Goal: Communication & Community: Answer question/provide support

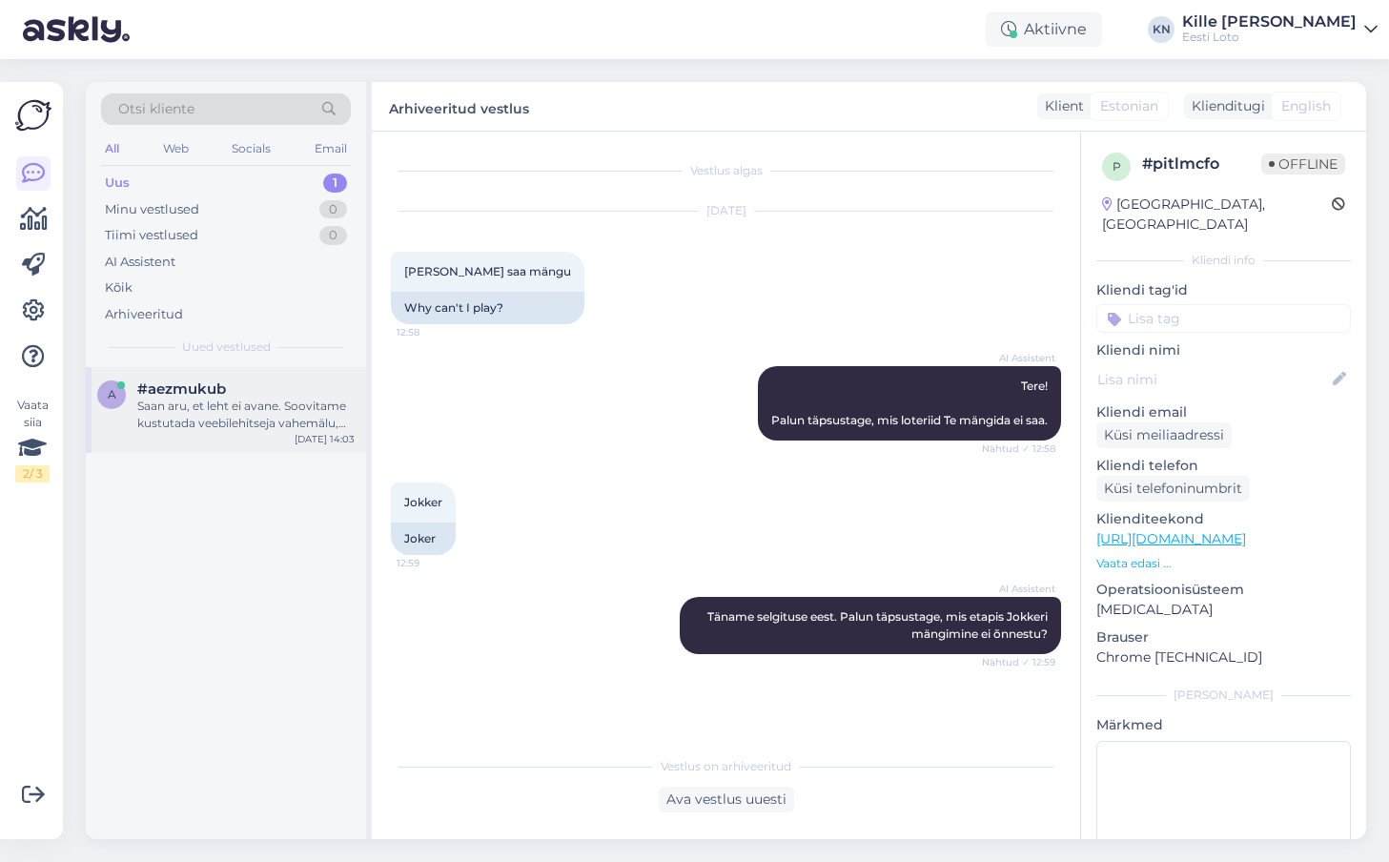
click at [272, 377] on div "a #aezmukub Saan aru, et leht ei avane. Soovitame kustutada veebilehitseja vahe…" at bounding box center [226, 410] width 280 height 86
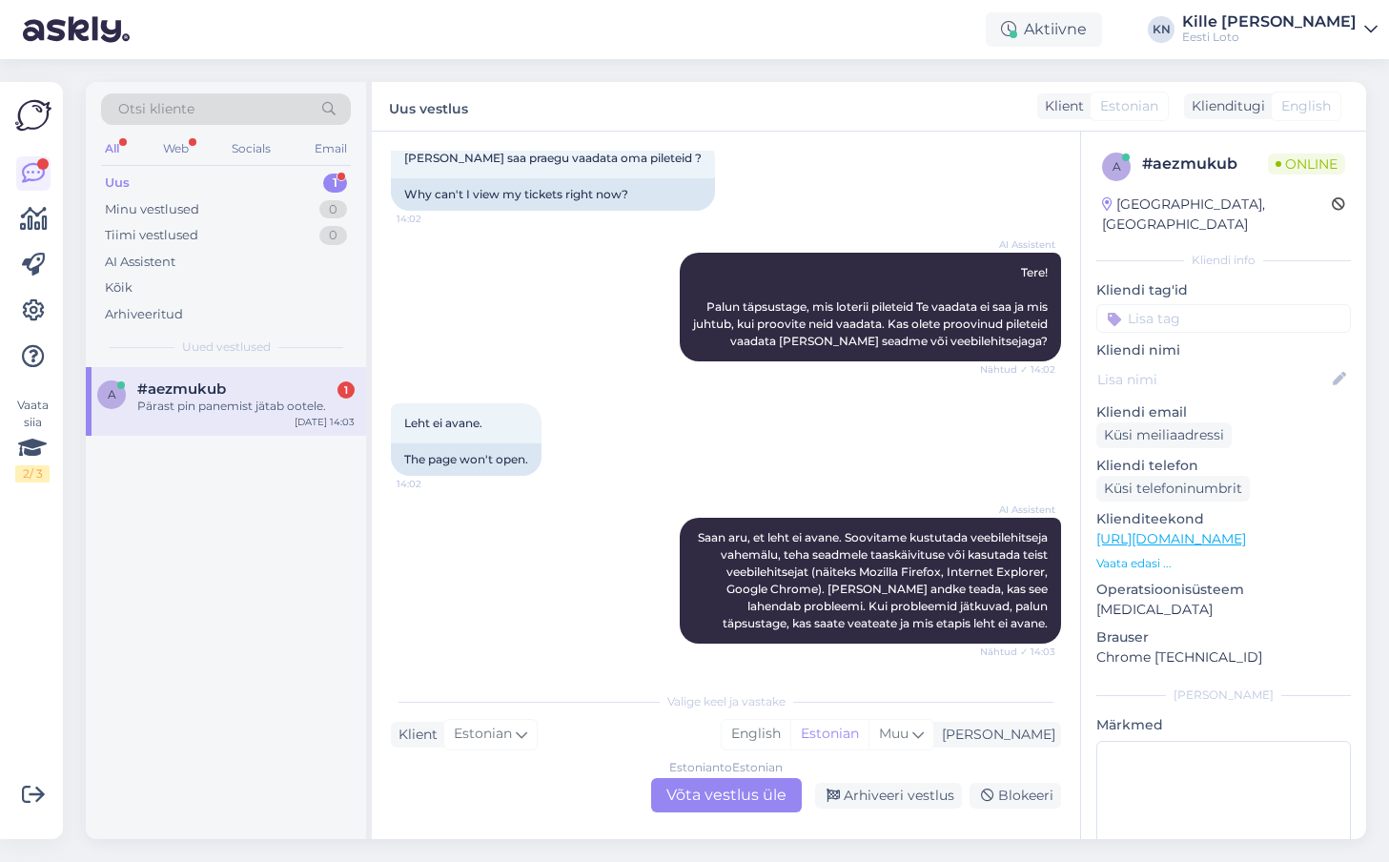
scroll to position [228, 0]
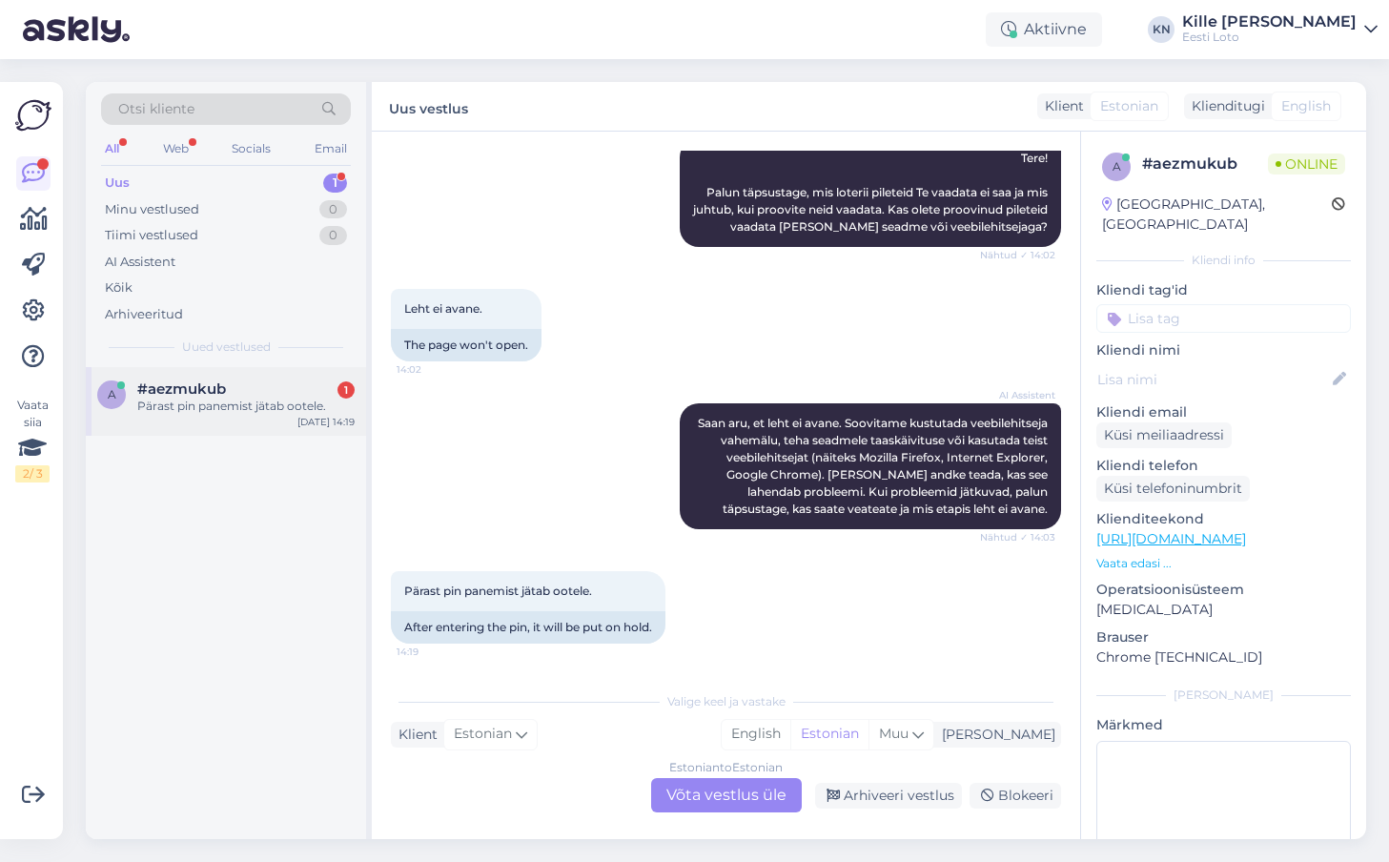
click at [239, 414] on div "Pärast pin panemist jätab ootele." at bounding box center [245, 405] width 217 height 17
click at [737, 792] on div "Estonian to Estonian Võta vestlus üle" at bounding box center [726, 795] width 151 height 34
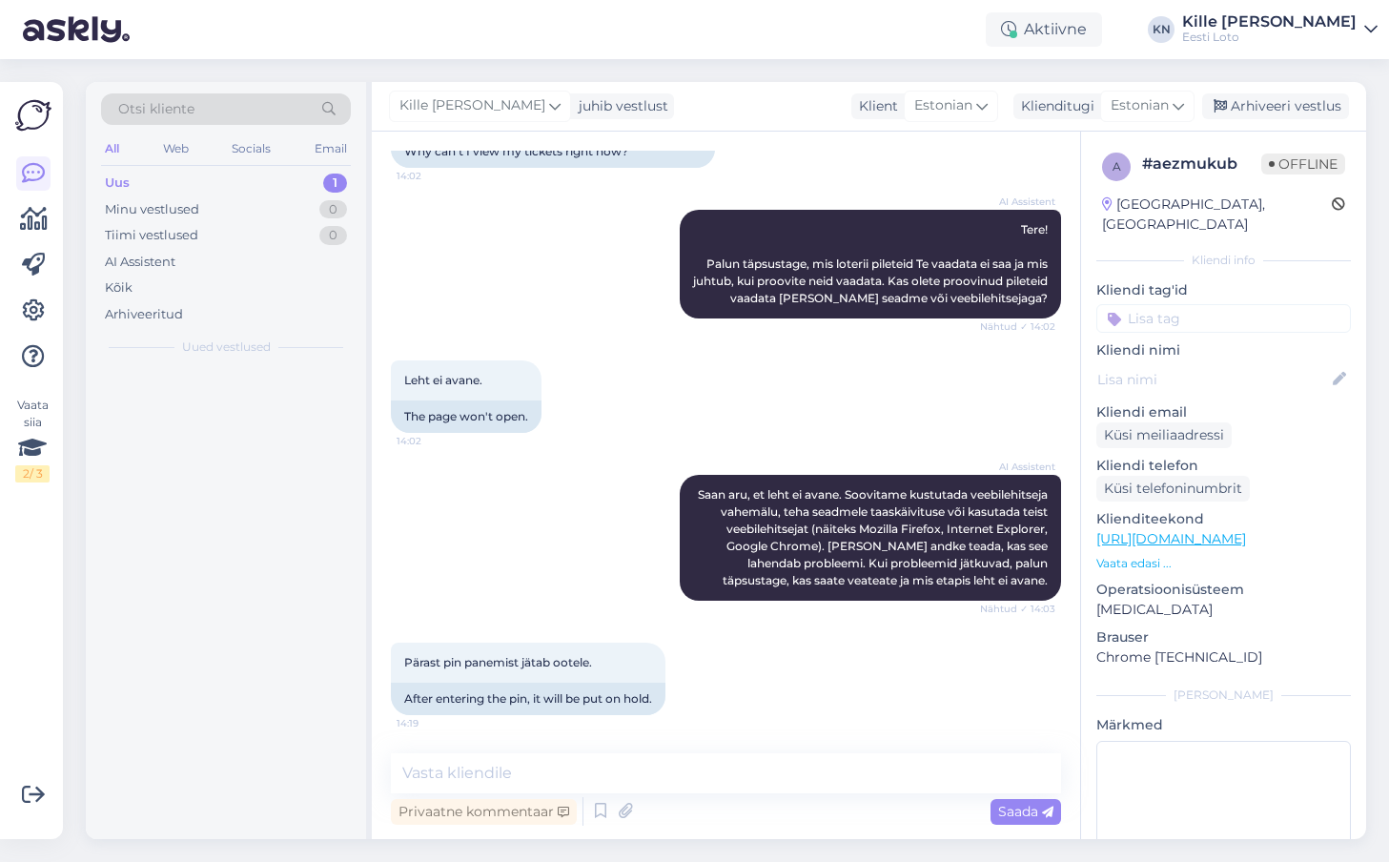
scroll to position [156, 0]
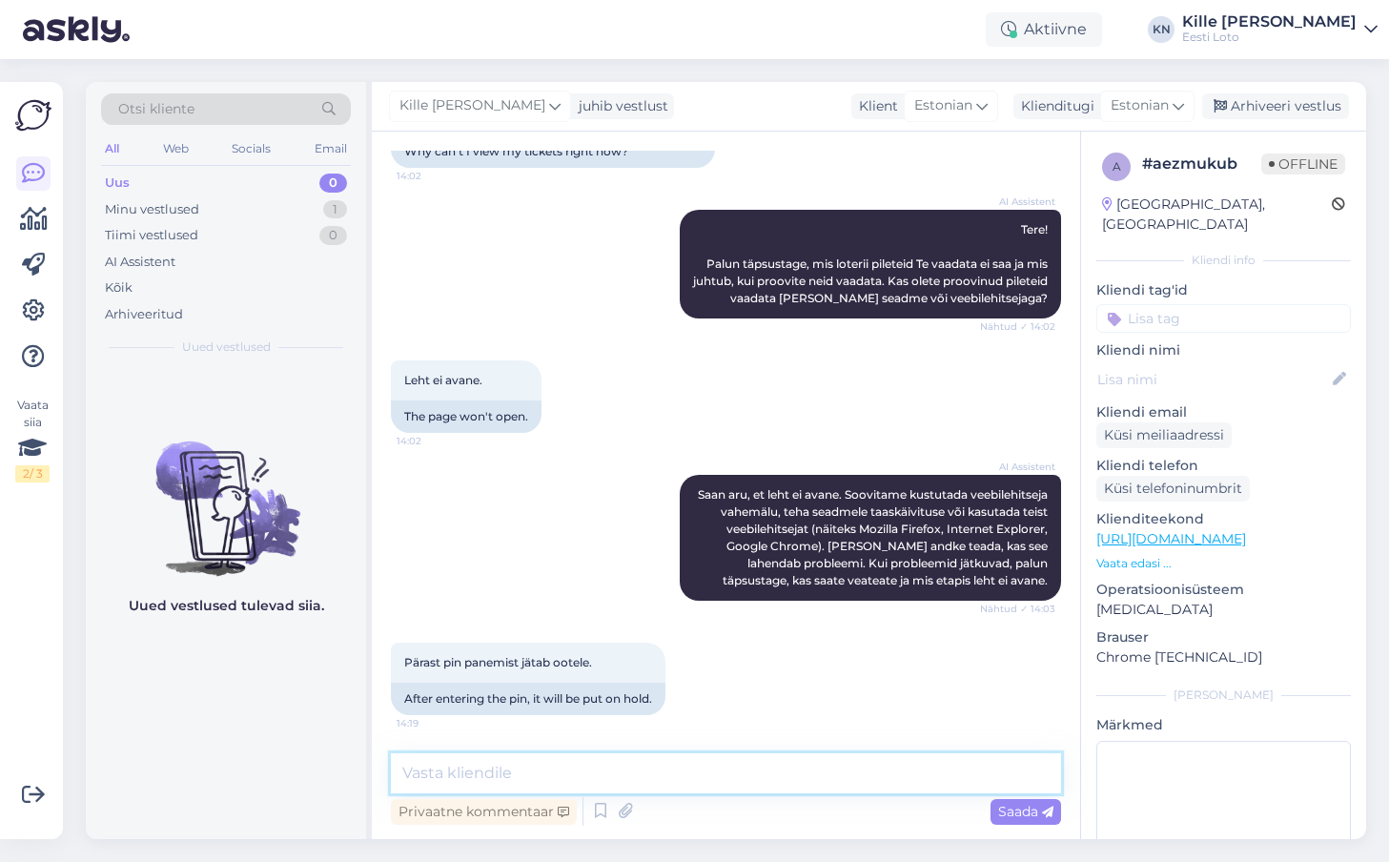
click at [707, 766] on textarea at bounding box center [726, 773] width 670 height 40
type textarea "Kas proovisite ka vahemälu (ajalugu) brauseris kustutada?"
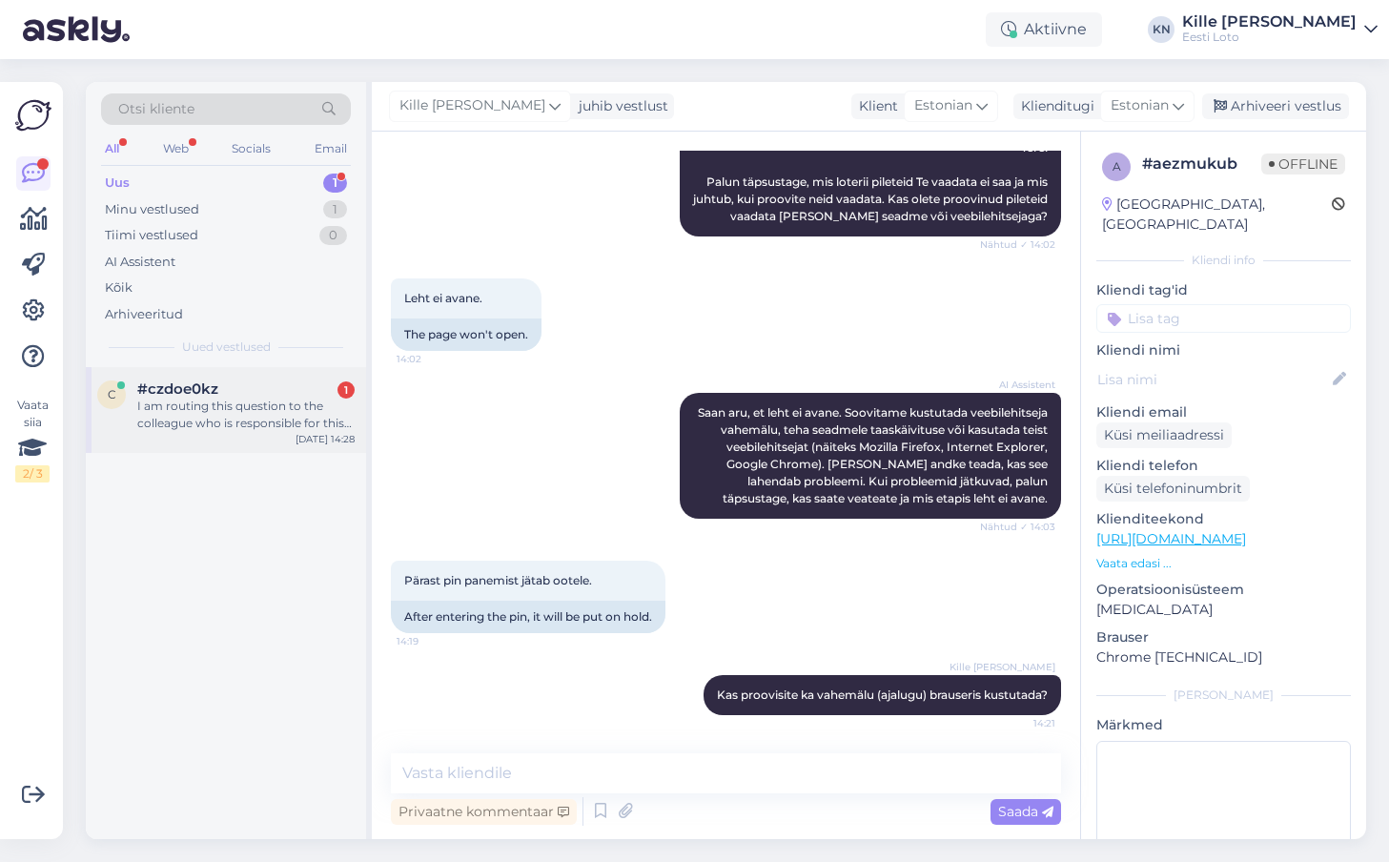
click at [292, 382] on div "#czdoe0kz 1" at bounding box center [245, 388] width 217 height 17
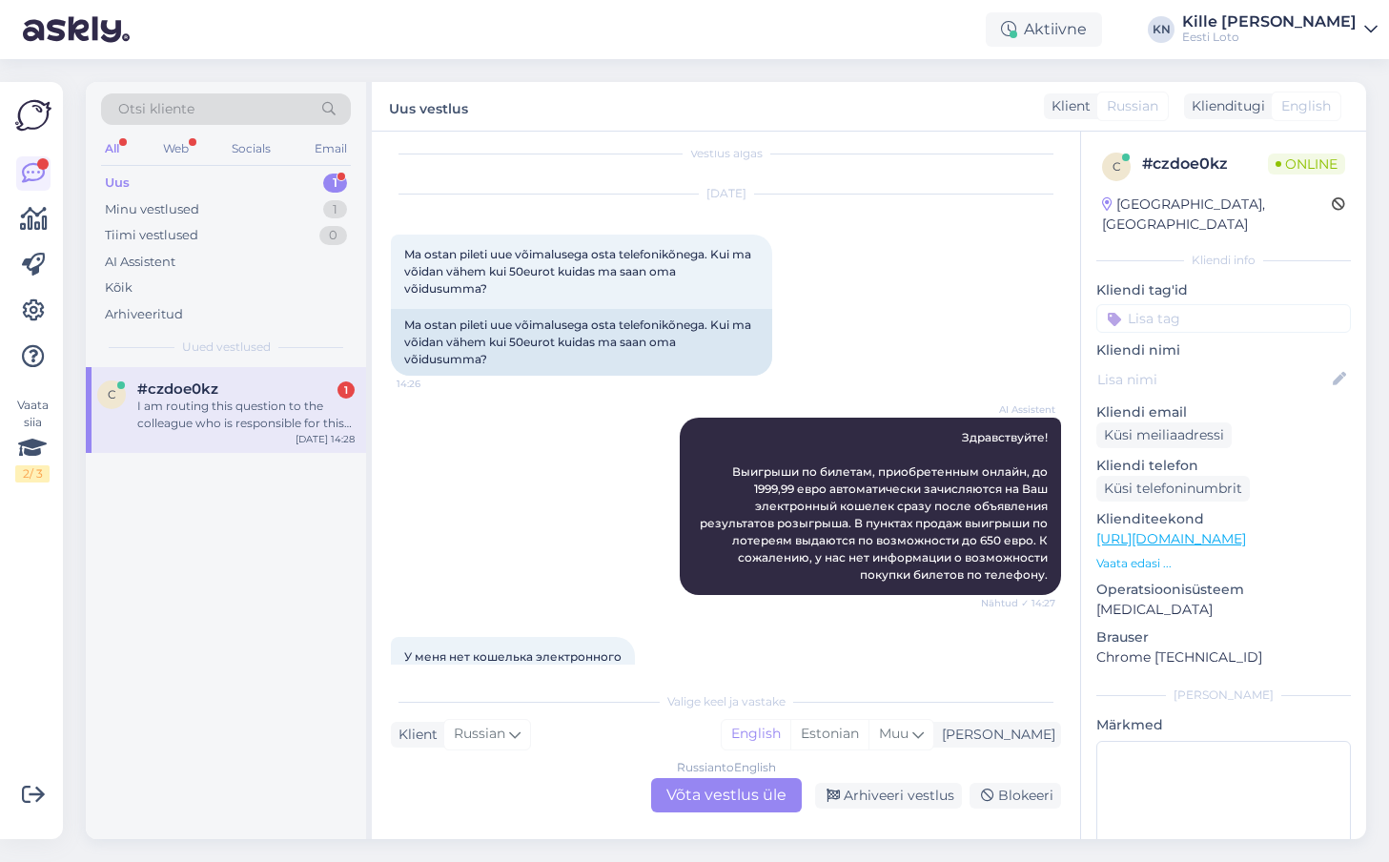
scroll to position [283, 0]
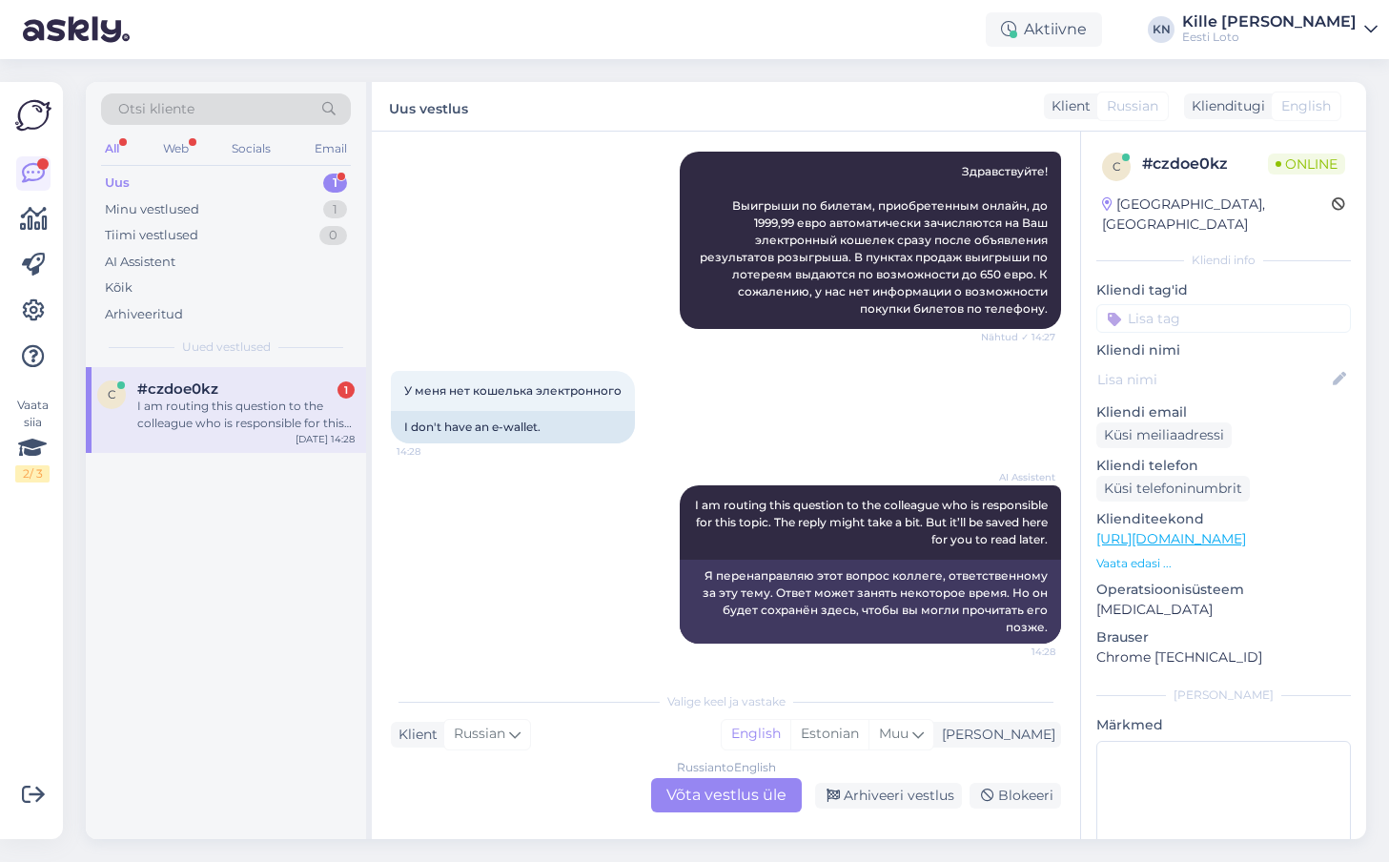
click at [713, 802] on div "Russian to English Võta vestlus üle" at bounding box center [726, 795] width 151 height 34
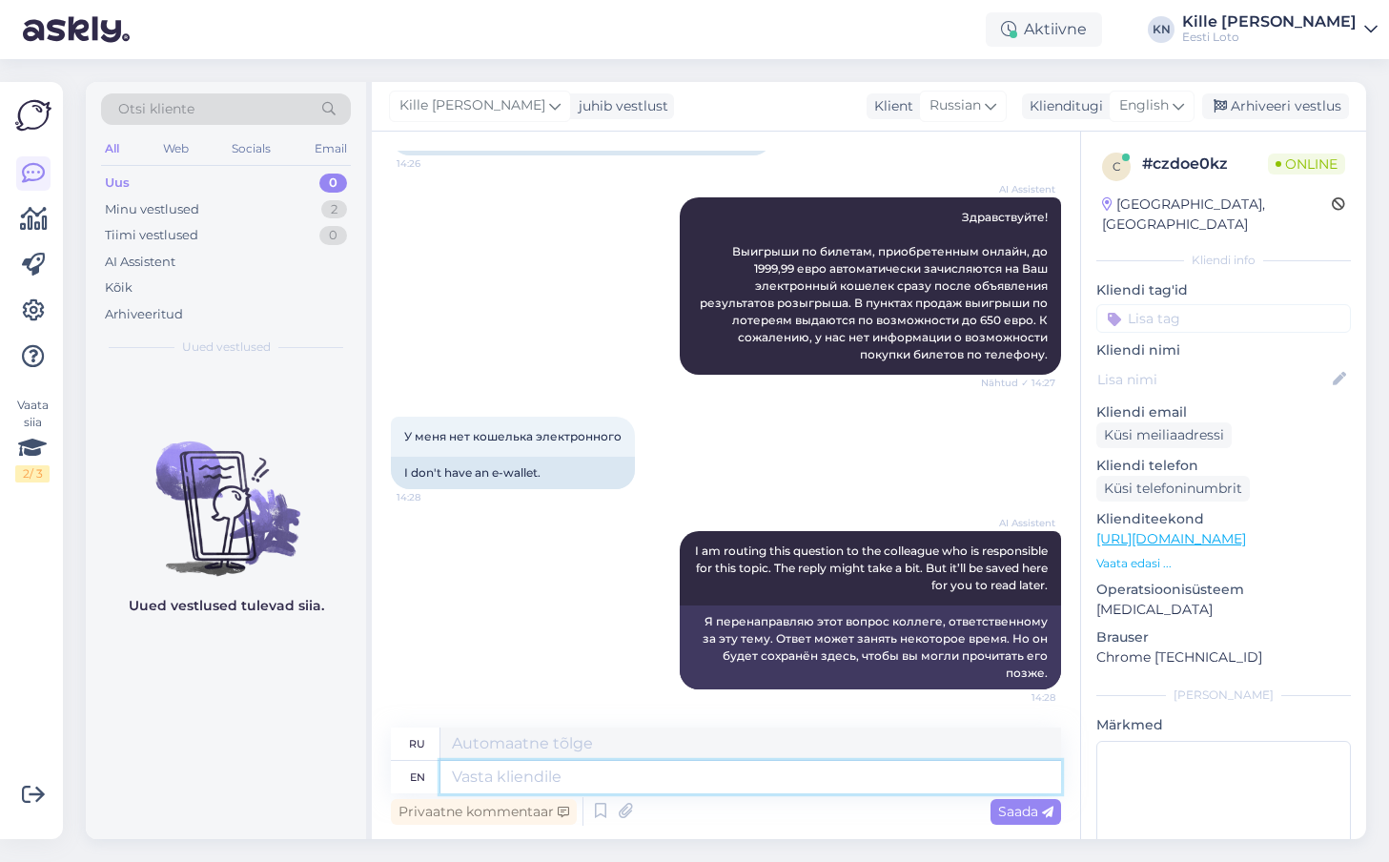
click at [693, 765] on textarea at bounding box center [750, 777] width 620 height 32
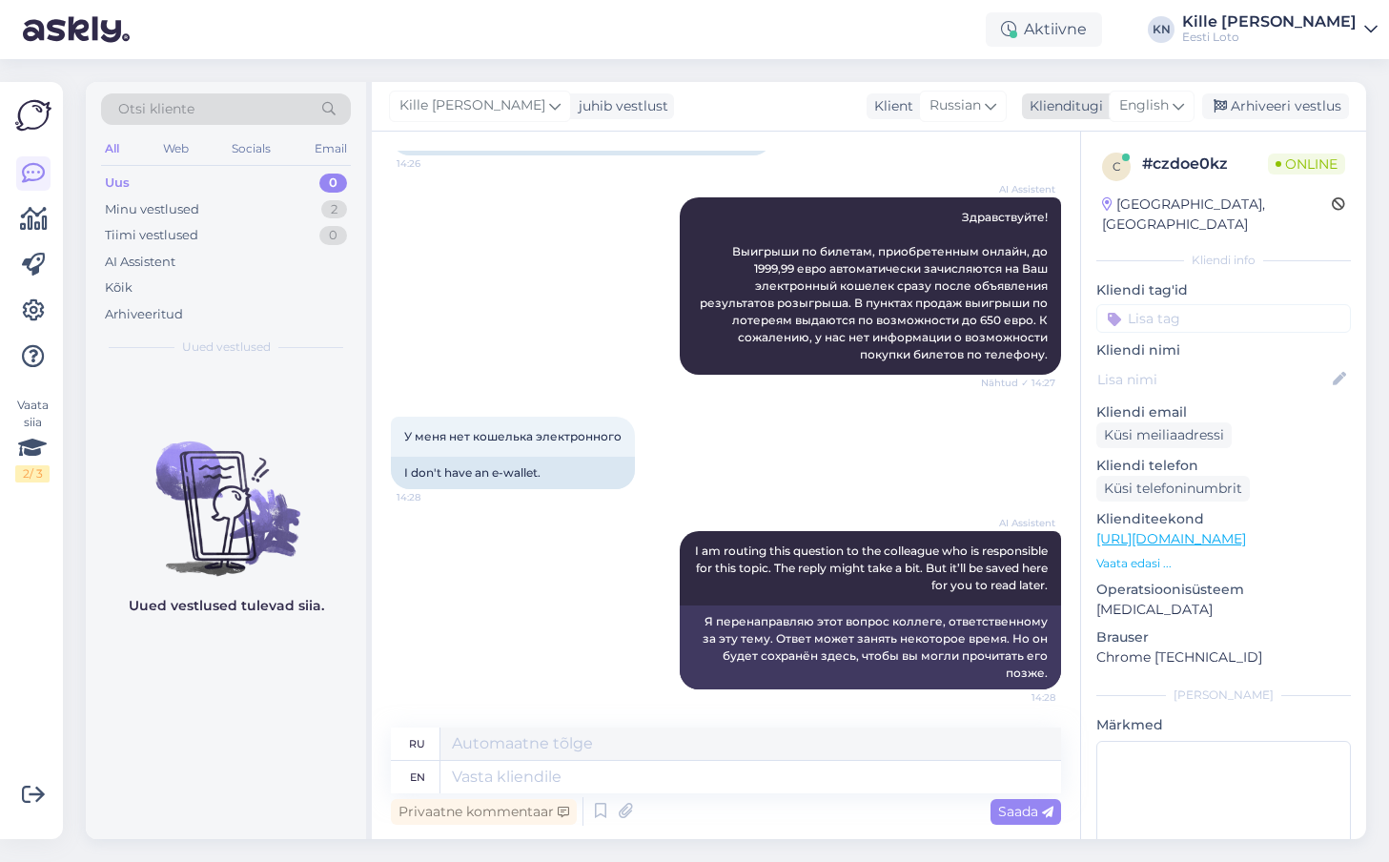
click at [1144, 105] on span "English" at bounding box center [1144, 105] width 50 height 21
click at [1088, 205] on link "Estonian" at bounding box center [1109, 190] width 210 height 30
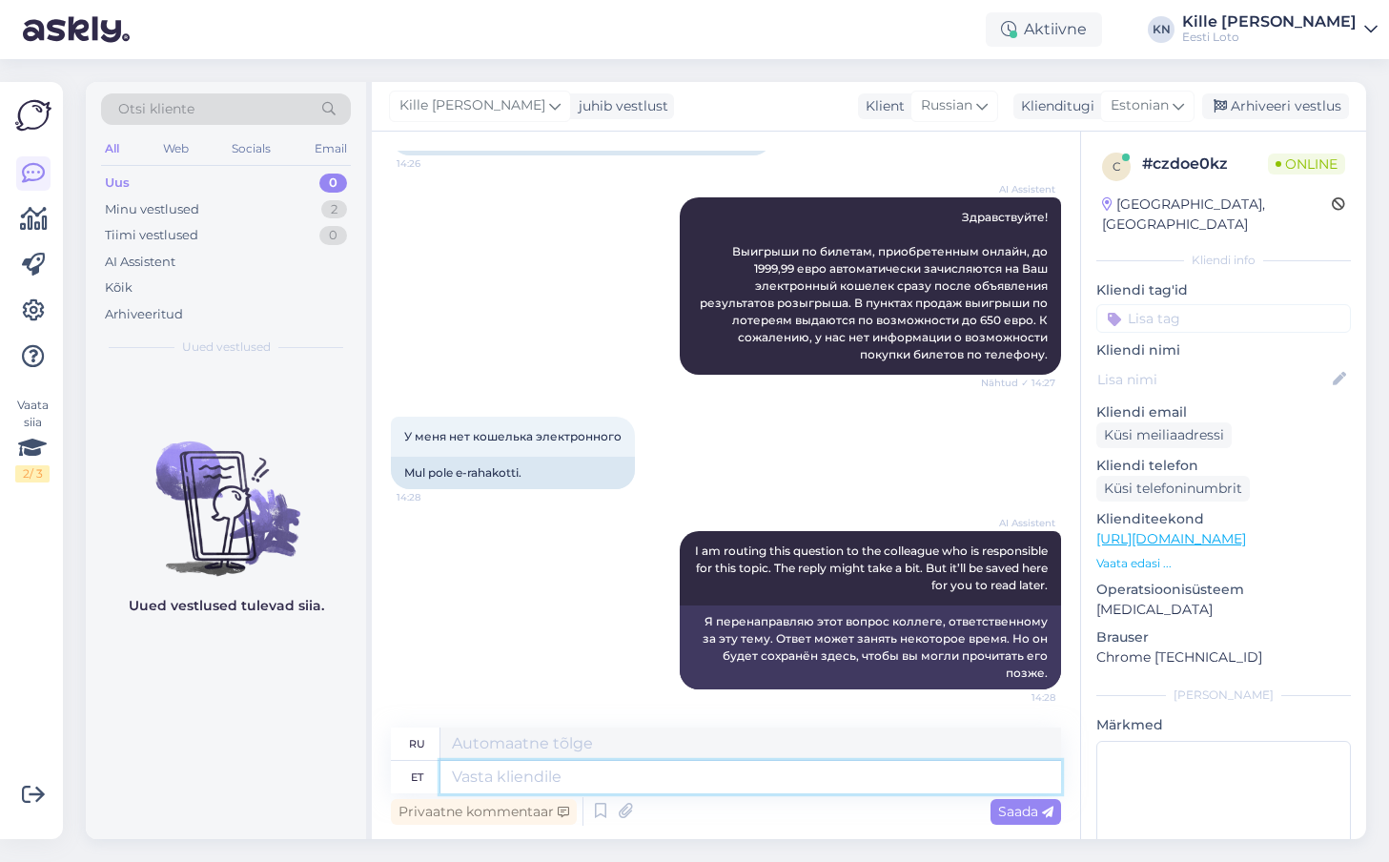
click at [637, 781] on textarea at bounding box center [750, 777] width 620 height 32
type textarea "Iga m"
type textarea "Каждый"
type textarea "Iga mängukontoga kä"
type textarea "С каждым игровым аккаунтом"
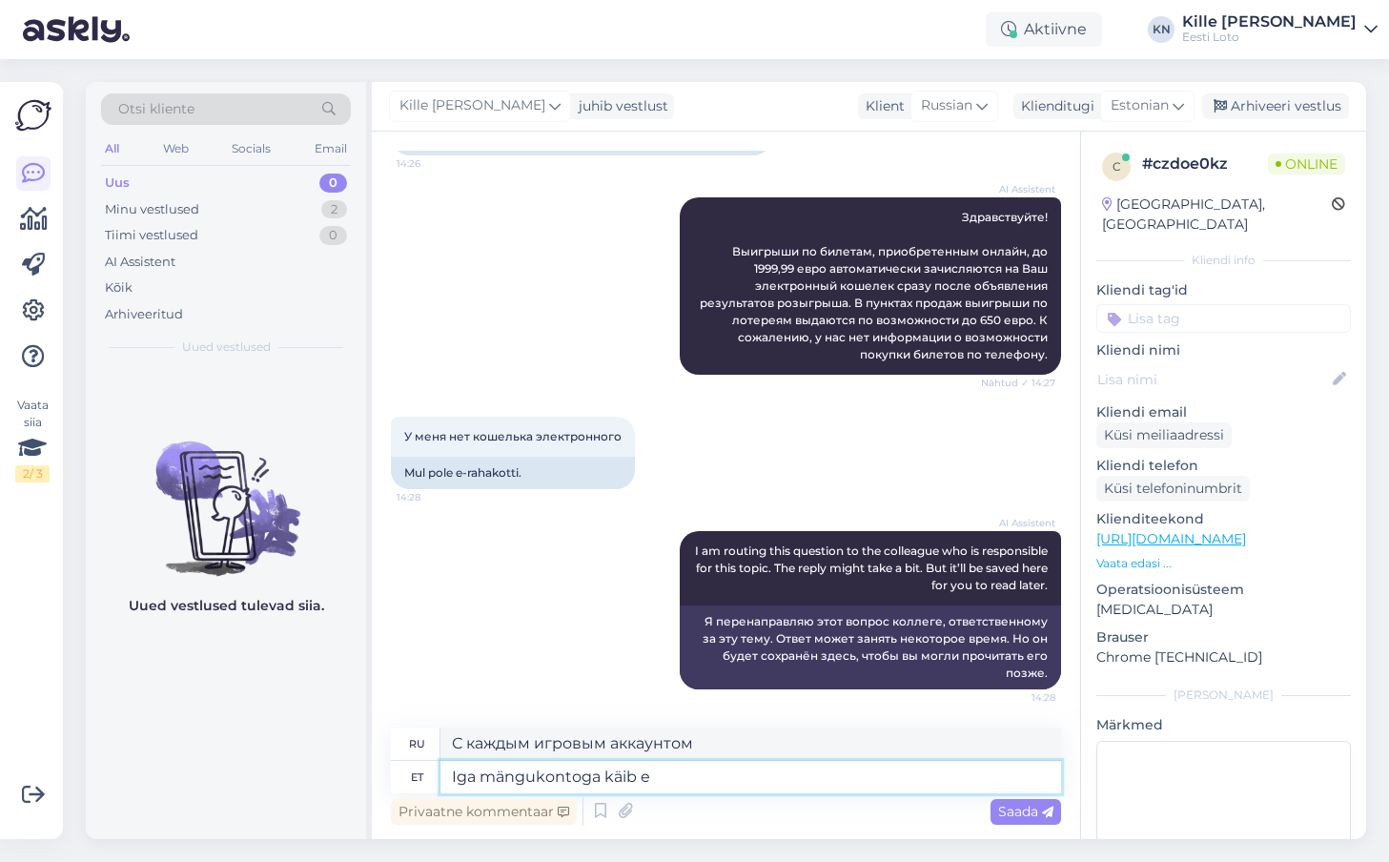
type textarea "Iga mängukontoga käib e-"
type textarea "Каждый игровой аккаунт поставляется с"
type textarea "Iga mängukontoga käib e-rahakott aut"
type textarea "Каждый игровой аккаунт имеет электронный кошелек."
type textarea "Iga mängukontoga käib e-rahakott automaatselt ka"
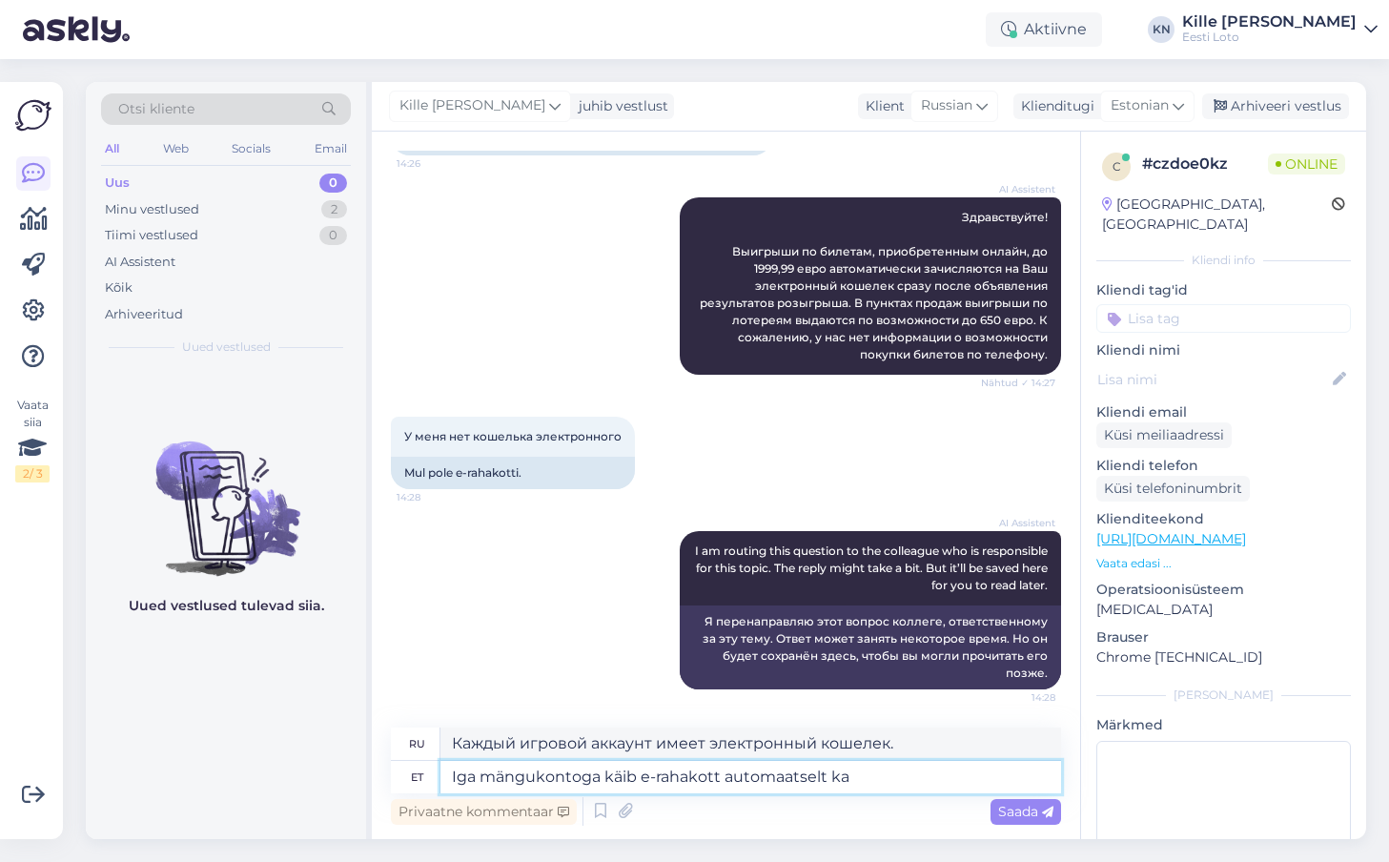
type textarea "Каждый игровой аккаунт автоматически сопровождается электронным кошельком."
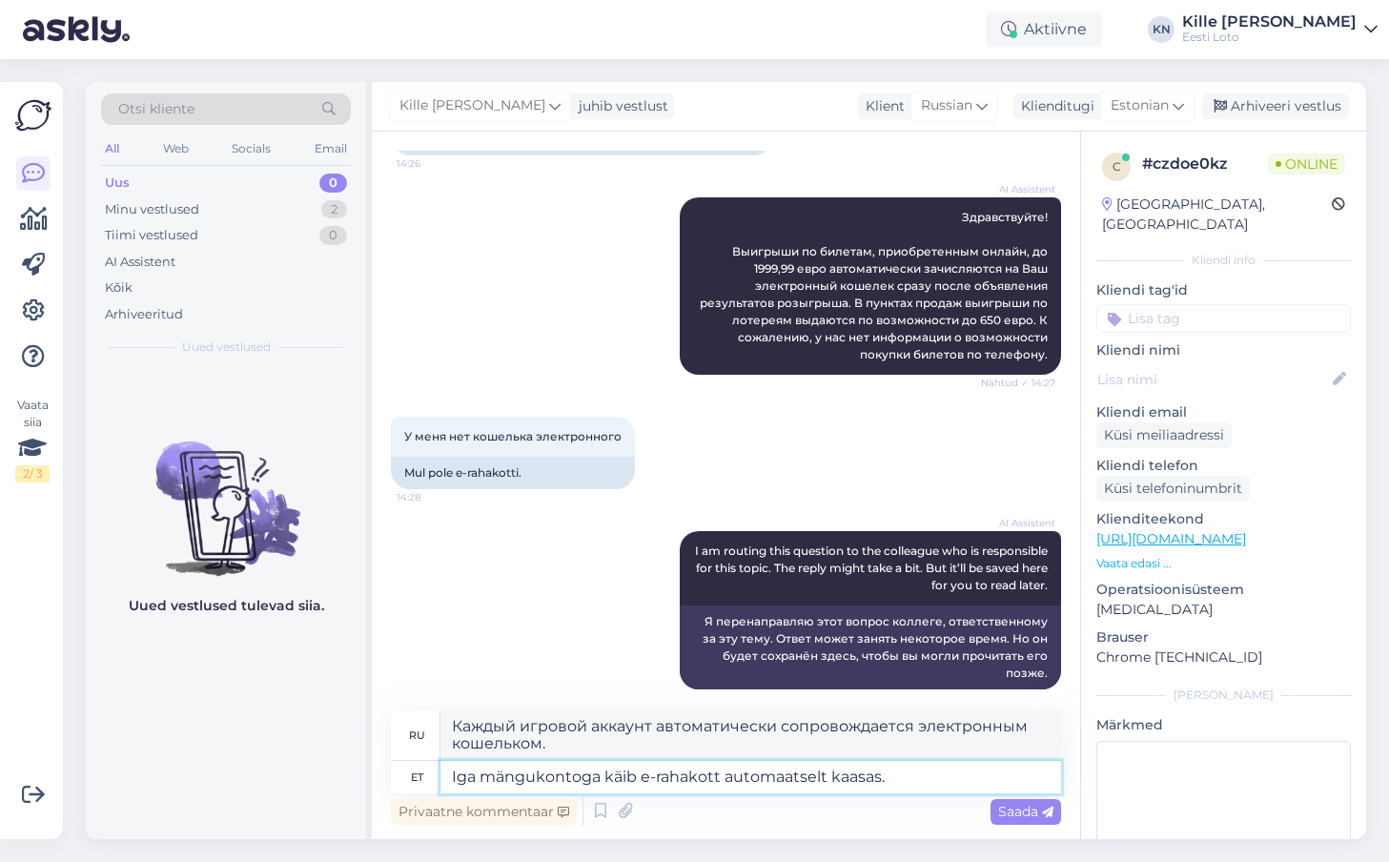
type textarea "Iga mängukontoga käib e-rahakott automaatselt kaasas."
type textarea "Электронный кошелек автоматически прилагается к каждому игровому аккаунту."
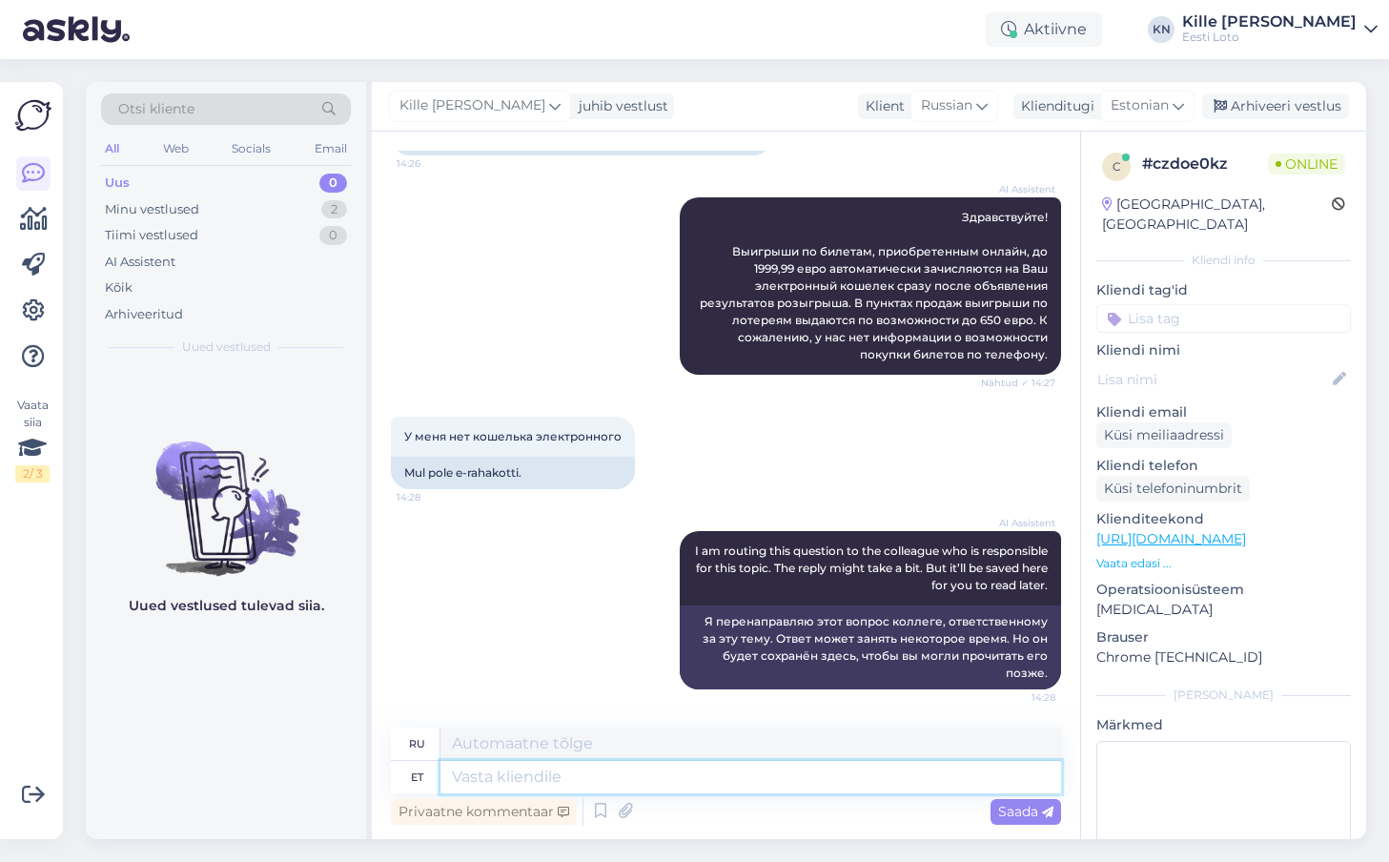
scroll to position [369, 0]
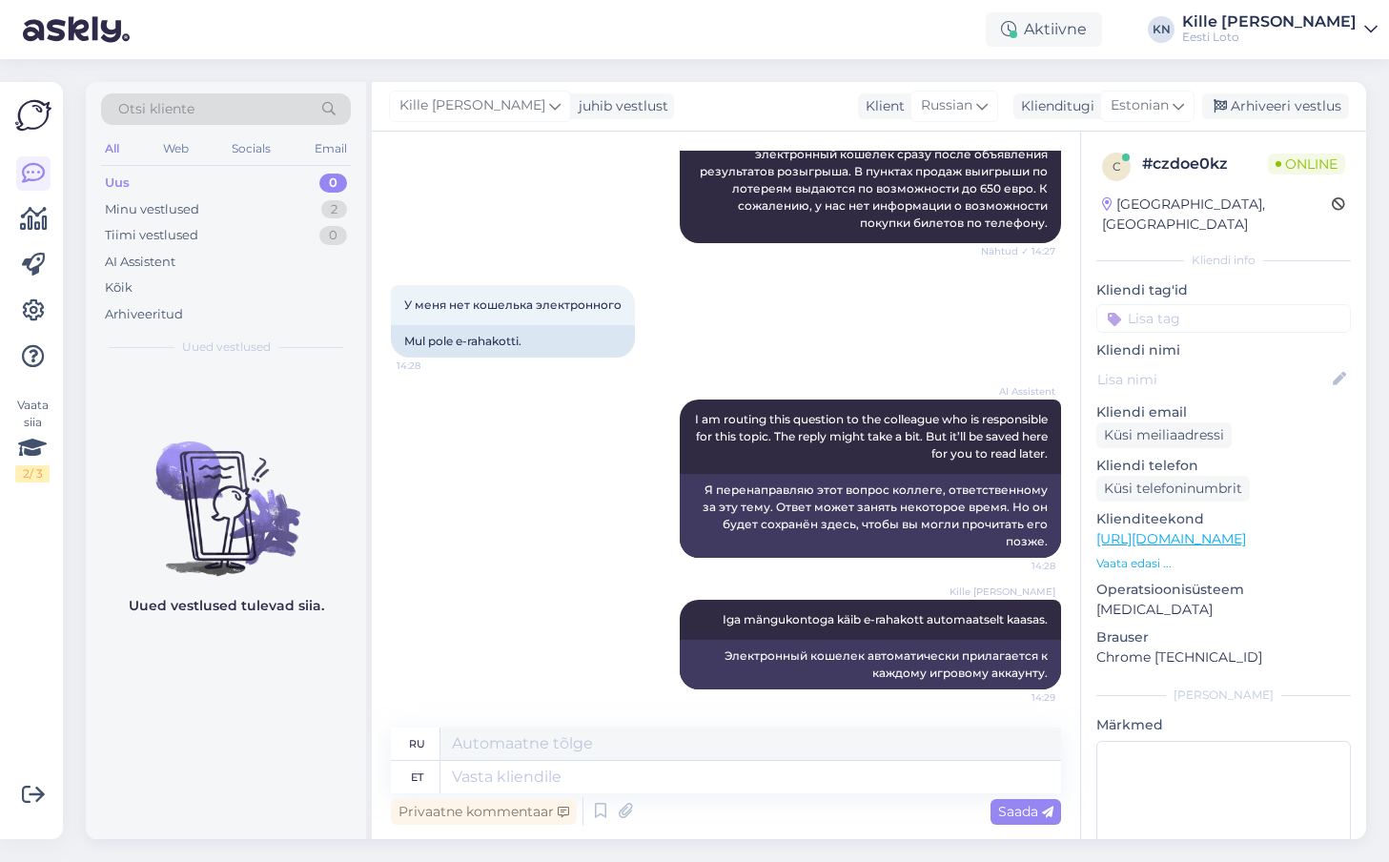
click at [1223, 308] on input at bounding box center [1223, 318] width 254 height 29
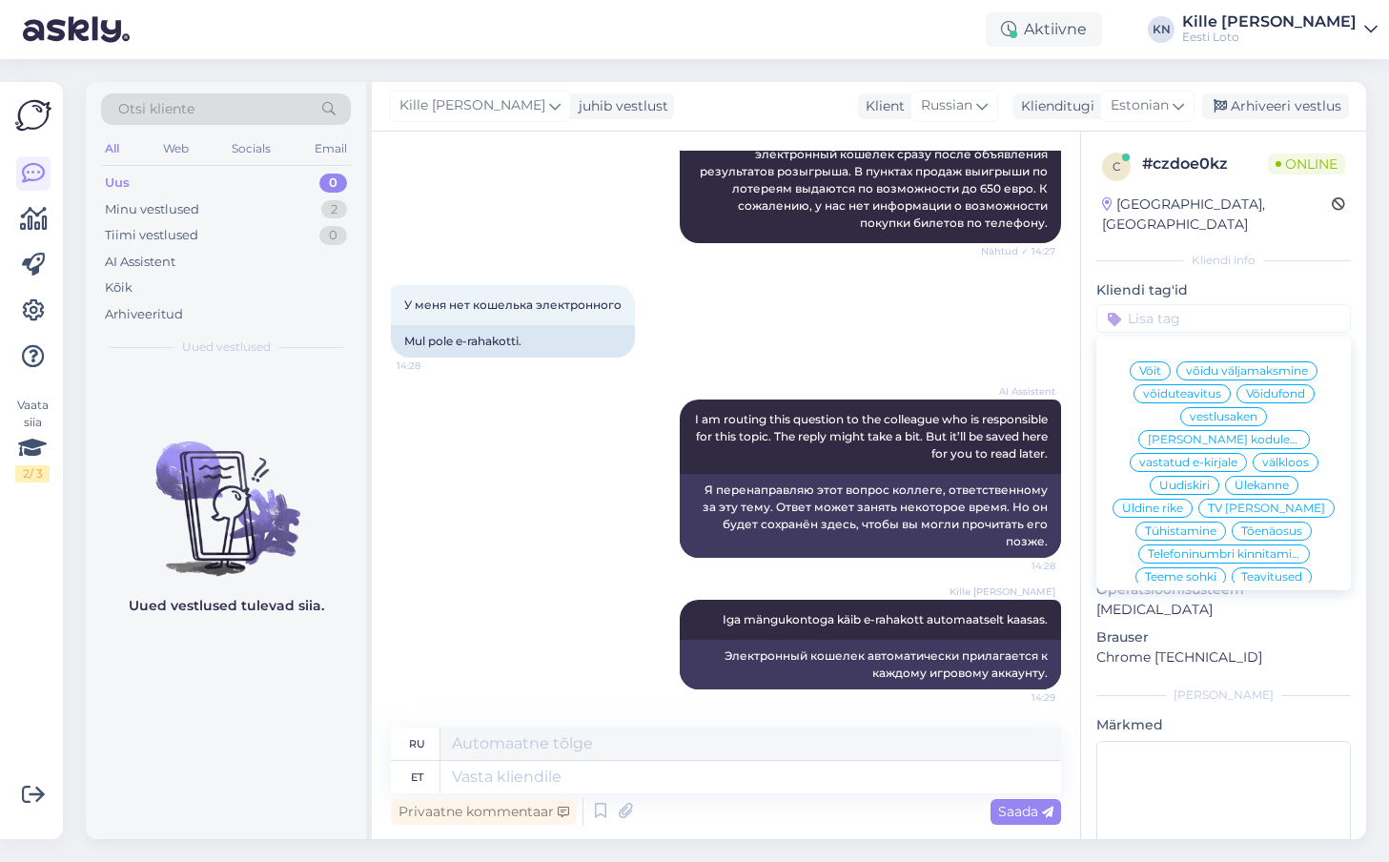
click at [1195, 361] on div "võidu väljamaksmine" at bounding box center [1246, 370] width 141 height 19
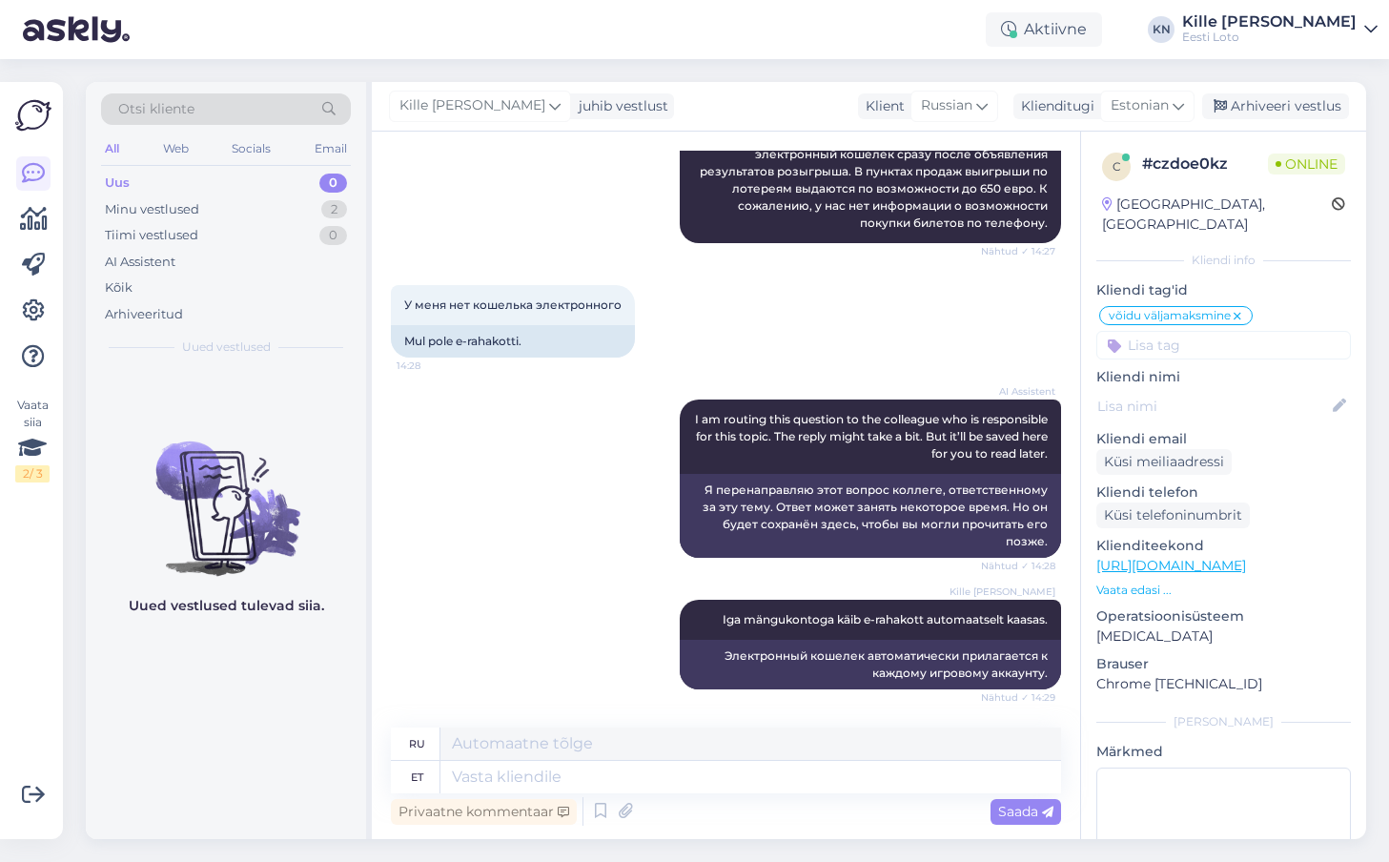
scroll to position [500, 0]
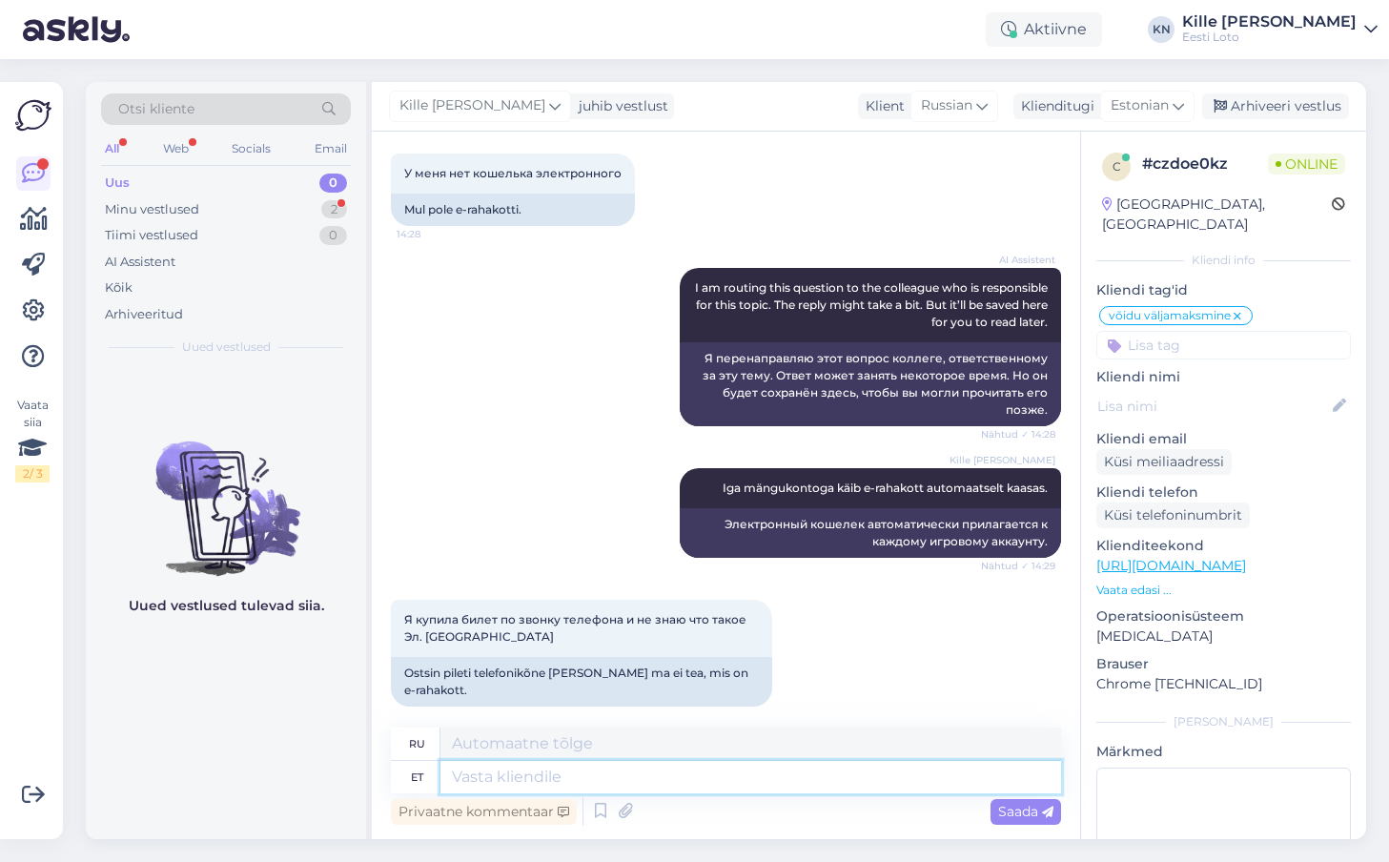
click at [709, 771] on textarea at bounding box center [750, 777] width 620 height 32
type textarea "Täpsemaks ko"
type textarea "Для получения дополнительной информации"
type textarea "Täpsemaks kontrollimiseks te"
type textarea "Для более детального осмотра"
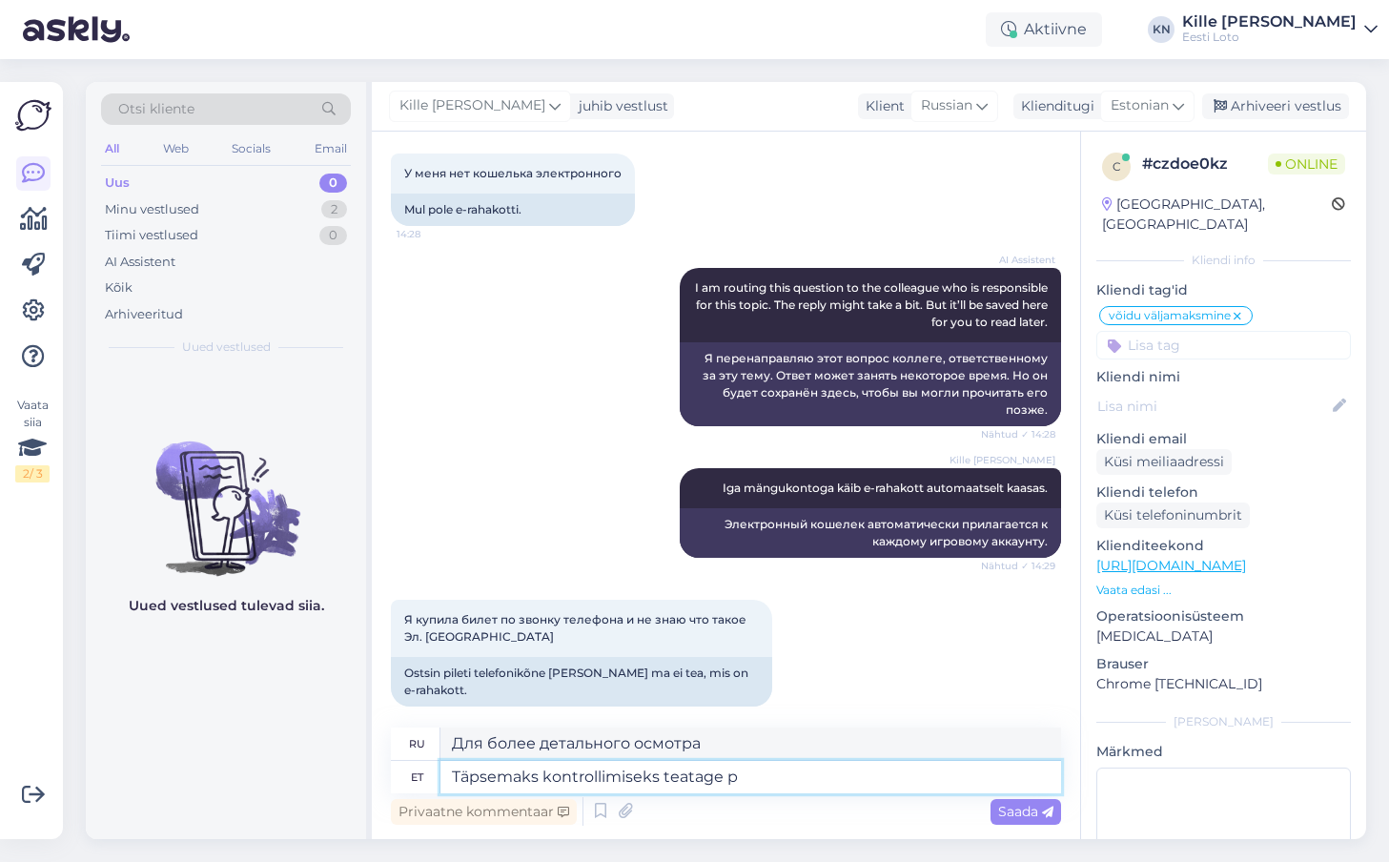
type textarea "Täpsemaks kontrollimiseks teatage pa"
type textarea "Для более детальной проверки, пожалуйста, сообщите"
type textarea "Täpsemaks kontrollimiseks teatage palun enda isi"
type textarea "Для более подробной проверки, пожалуйста, сообщите нам."
type textarea "Täpsemaks kontrollimiseks teatage palun enda isikukood."
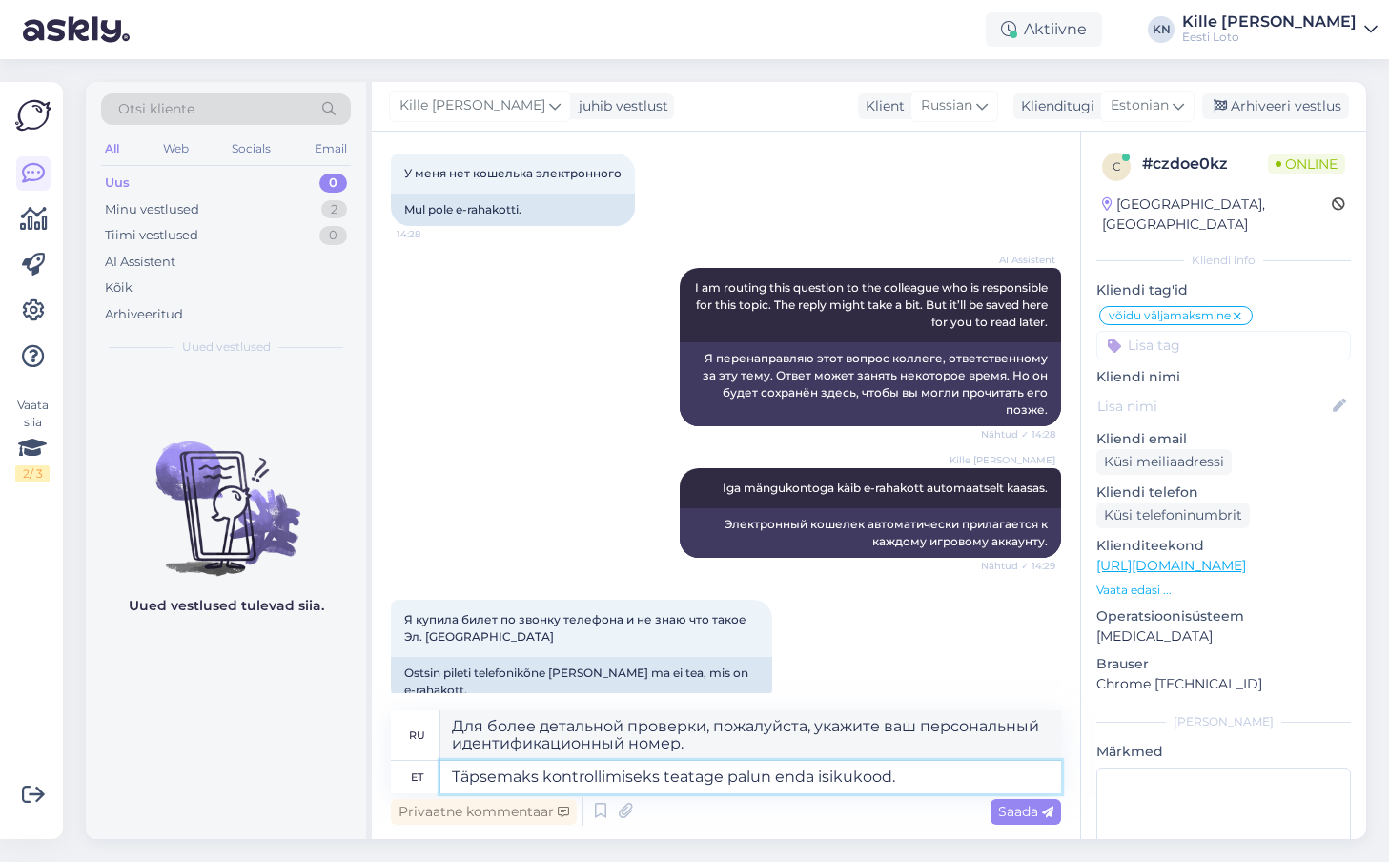
type textarea "Для более подробной проверки, пожалуйста, укажите ваш персональный идентификаци…"
type textarea "Täpsemaks kontrollimiseks teatage palun enda isikukood."
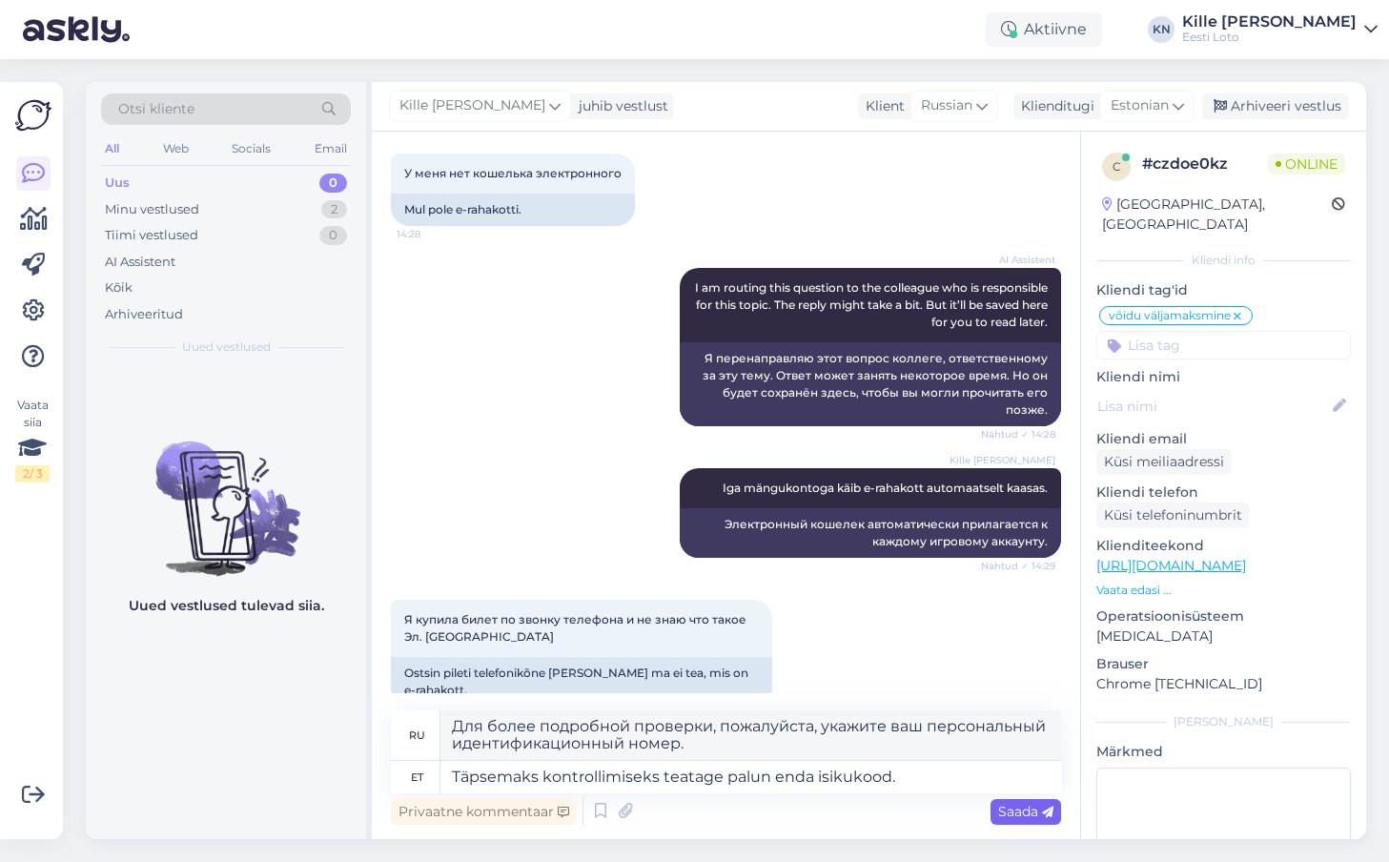
click at [1027, 816] on span "Saada" at bounding box center [1025, 810] width 55 height 17
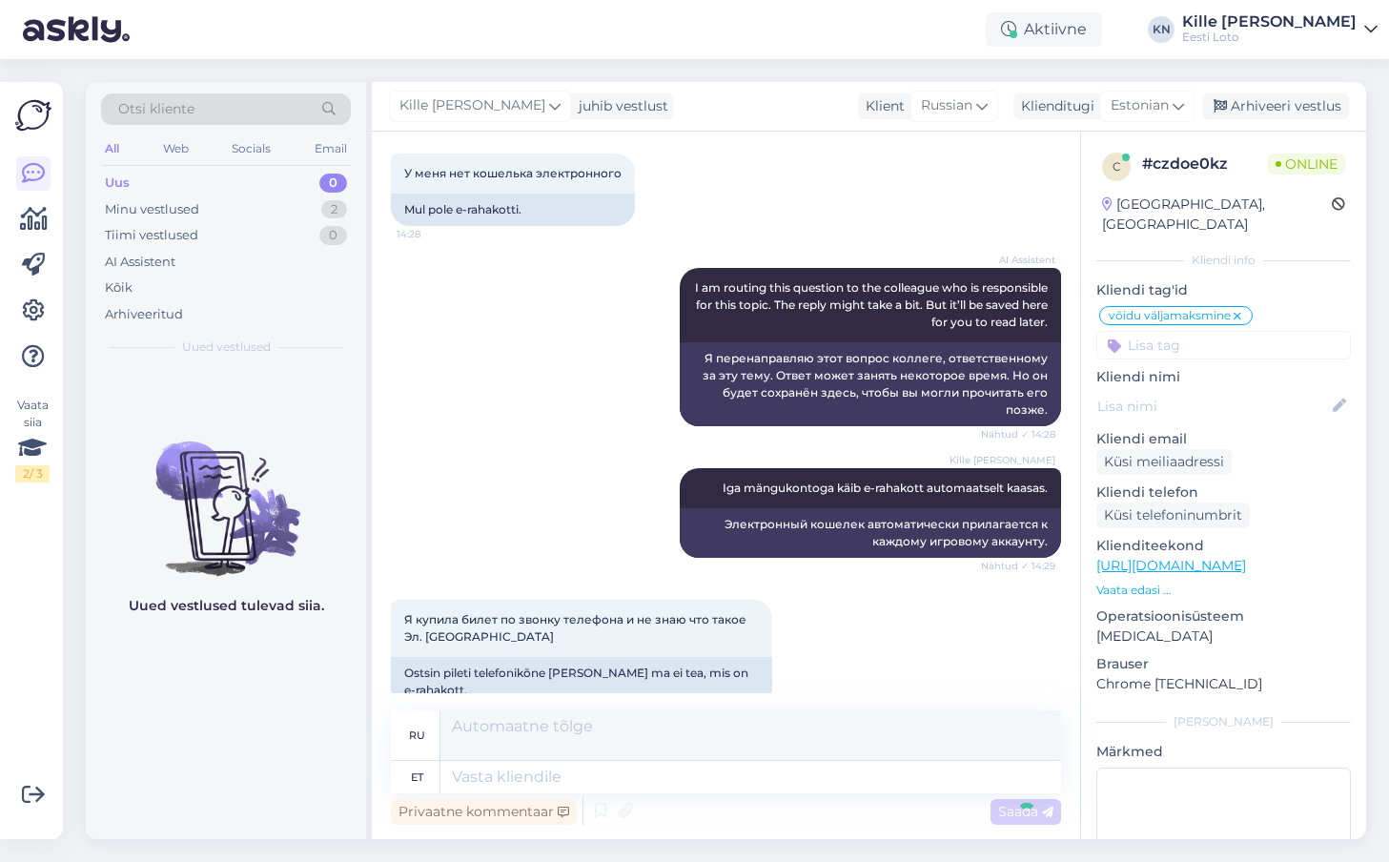
scroll to position [632, 0]
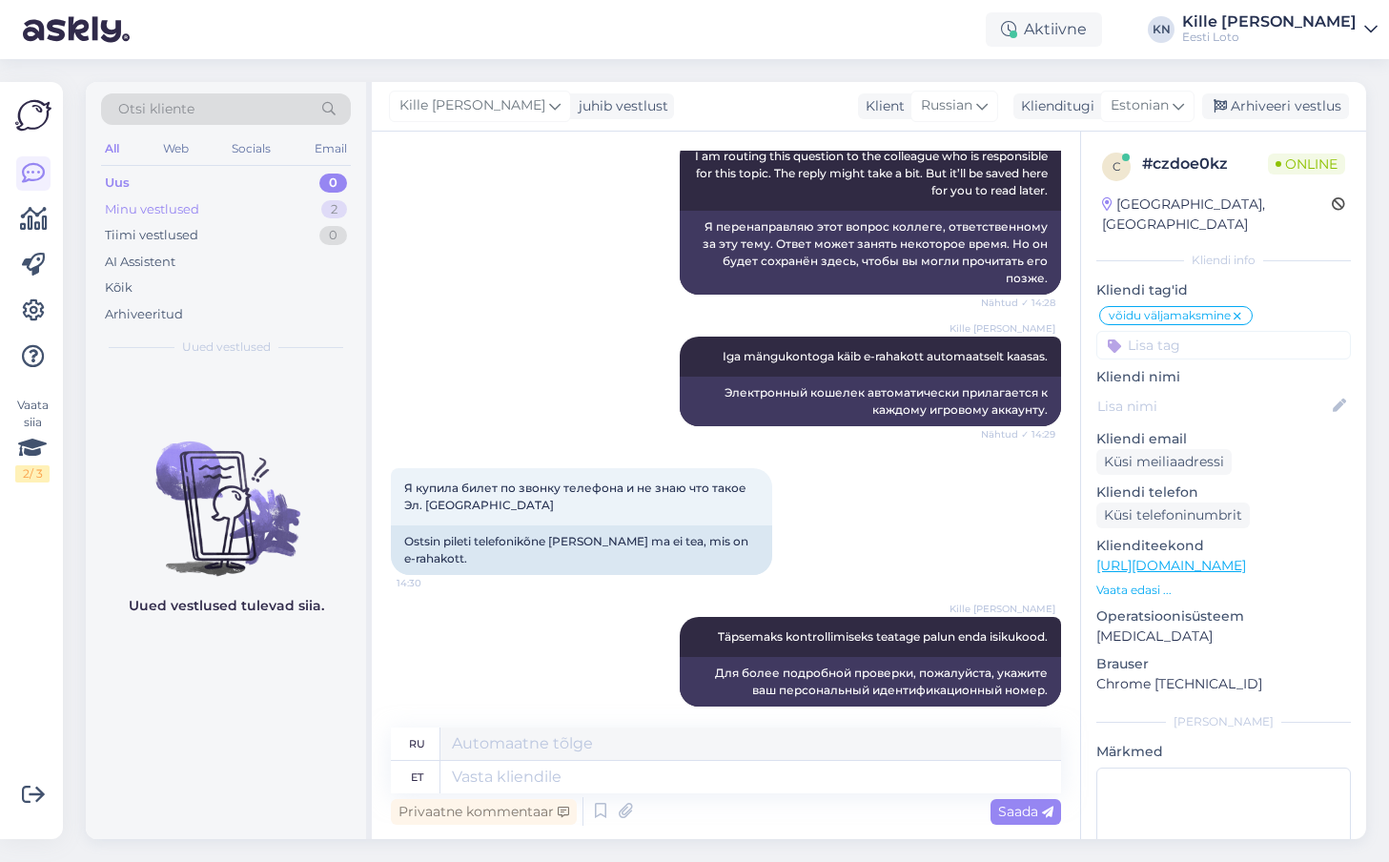
click at [188, 202] on div "Minu vestlused" at bounding box center [152, 209] width 94 height 19
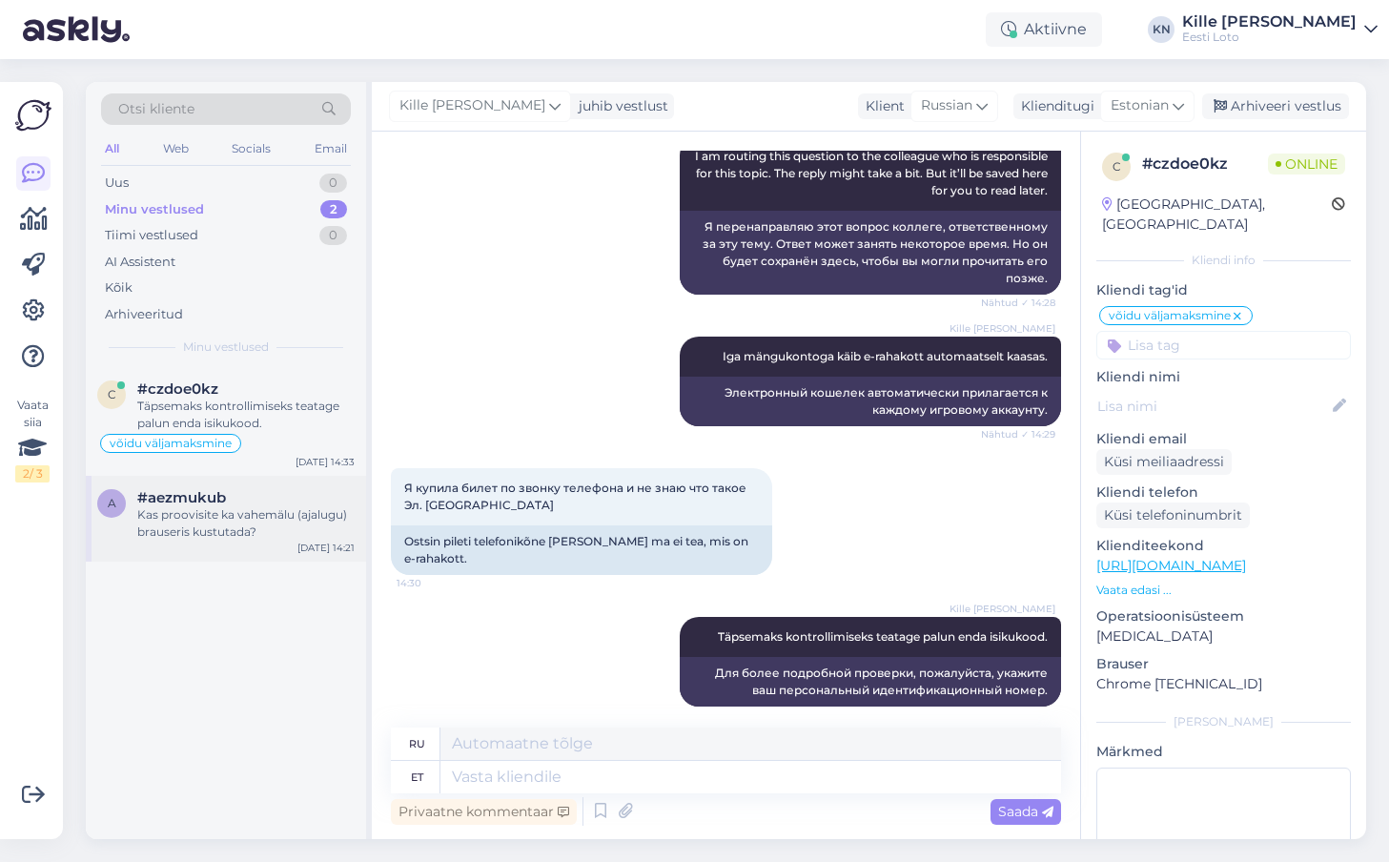
click at [274, 518] on div "Kas proovisite ka vahemälu (ajalugu) brauseris kustutada?" at bounding box center [245, 523] width 217 height 34
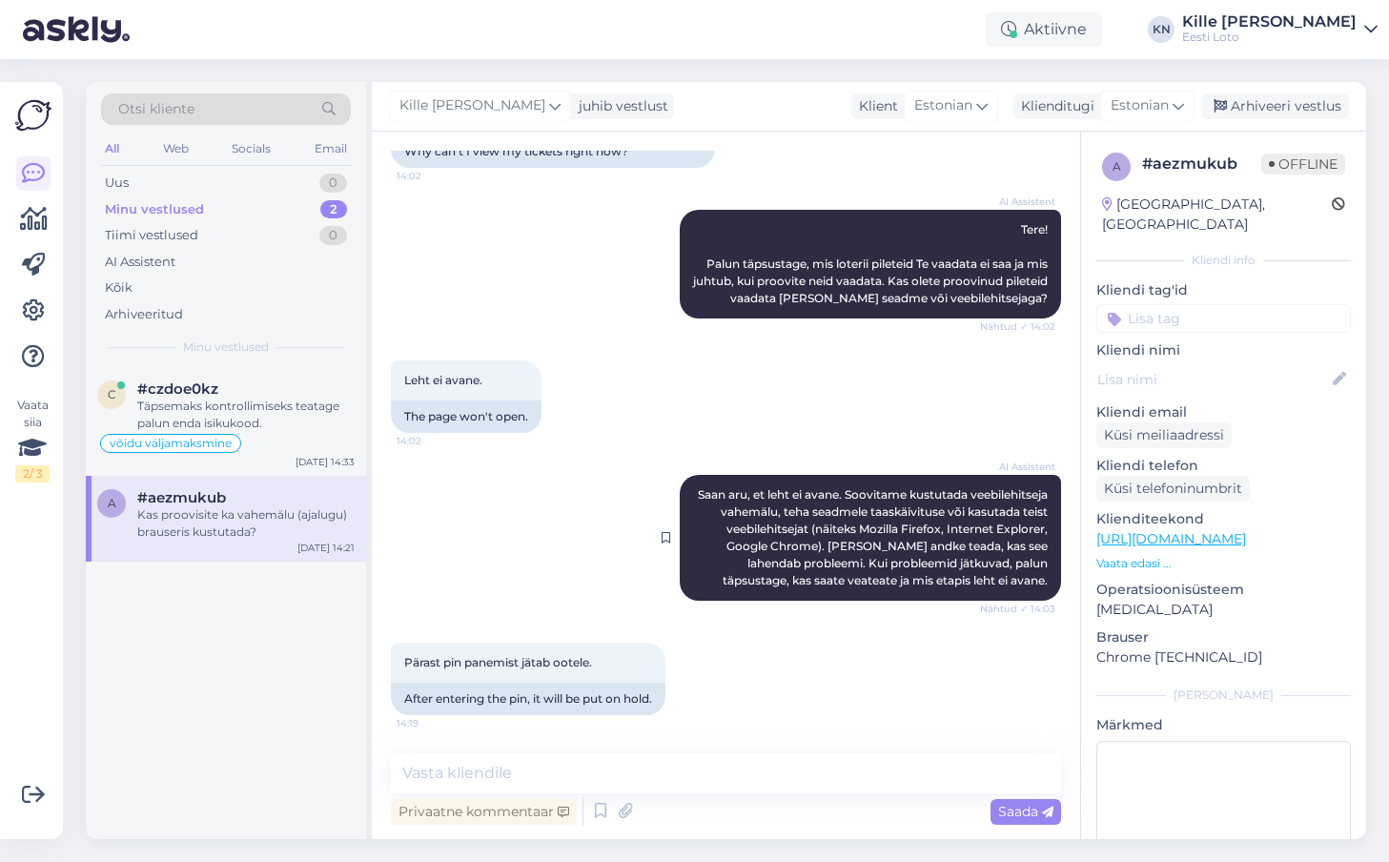
scroll to position [0, 0]
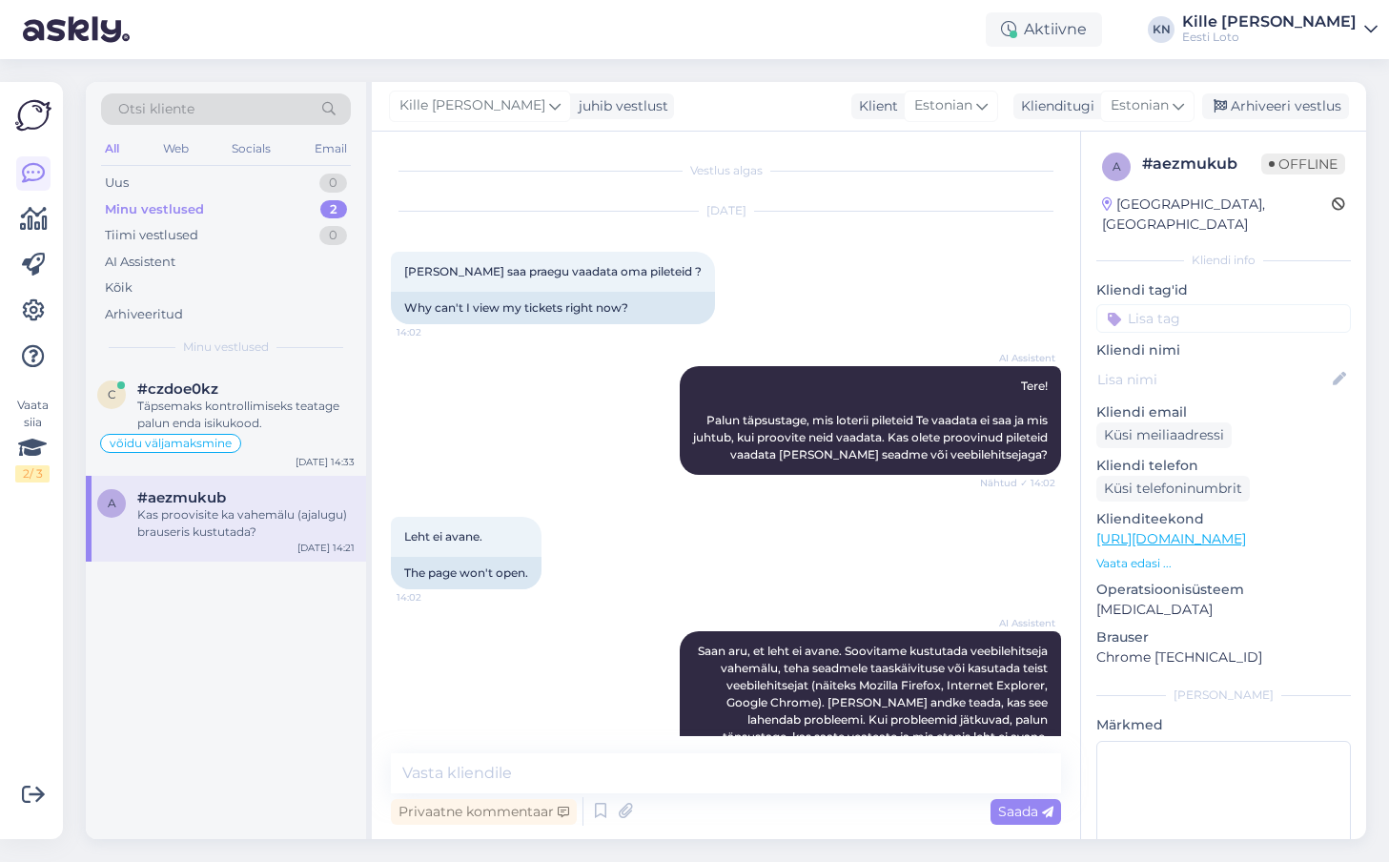
click at [1145, 304] on input at bounding box center [1223, 318] width 254 height 29
type input "sm"
click at [1135, 388] on span "Smart-ID probleem" at bounding box center [1184, 393] width 112 height 11
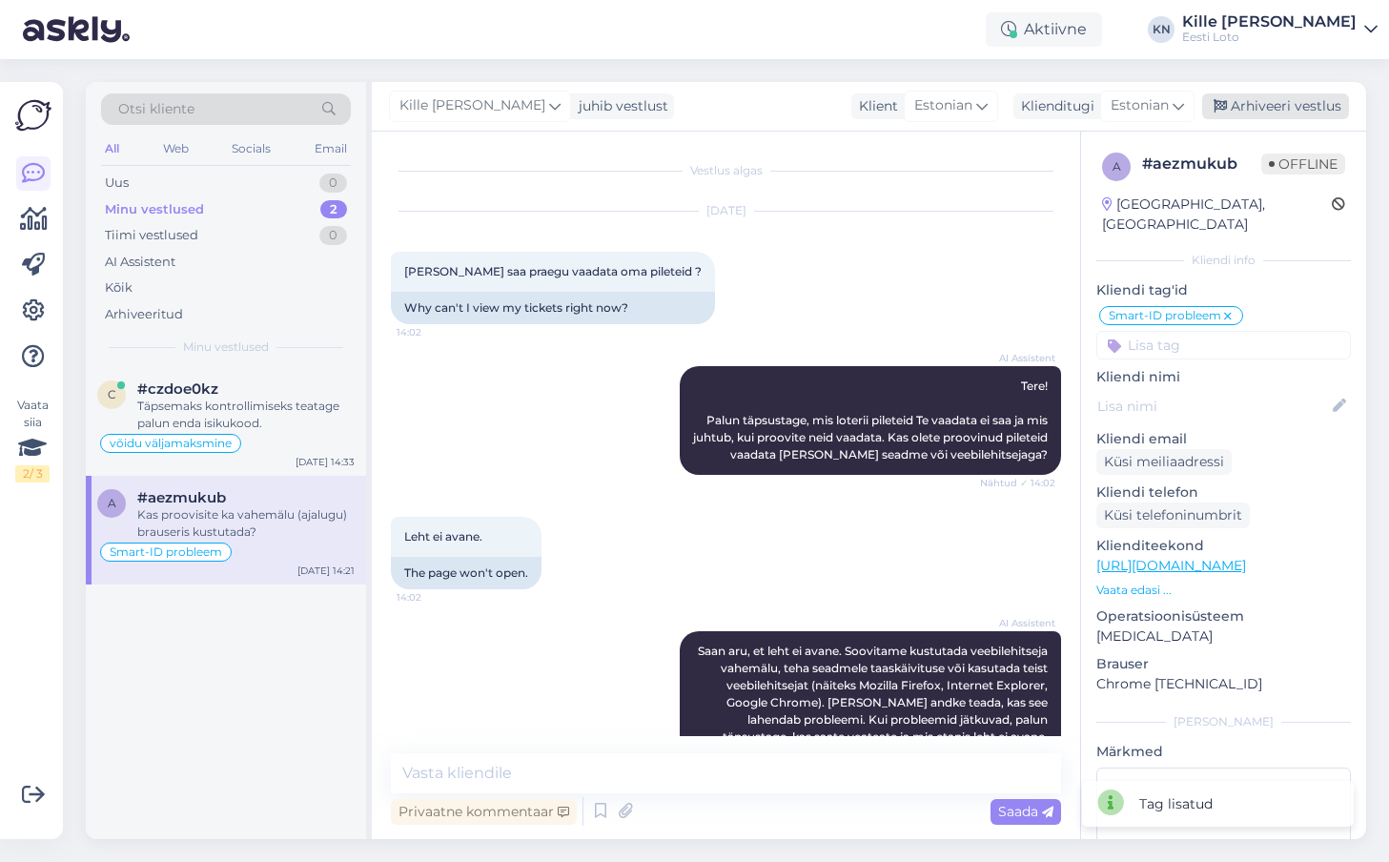
click at [1253, 111] on div "Arhiveeri vestlus" at bounding box center [1275, 106] width 147 height 26
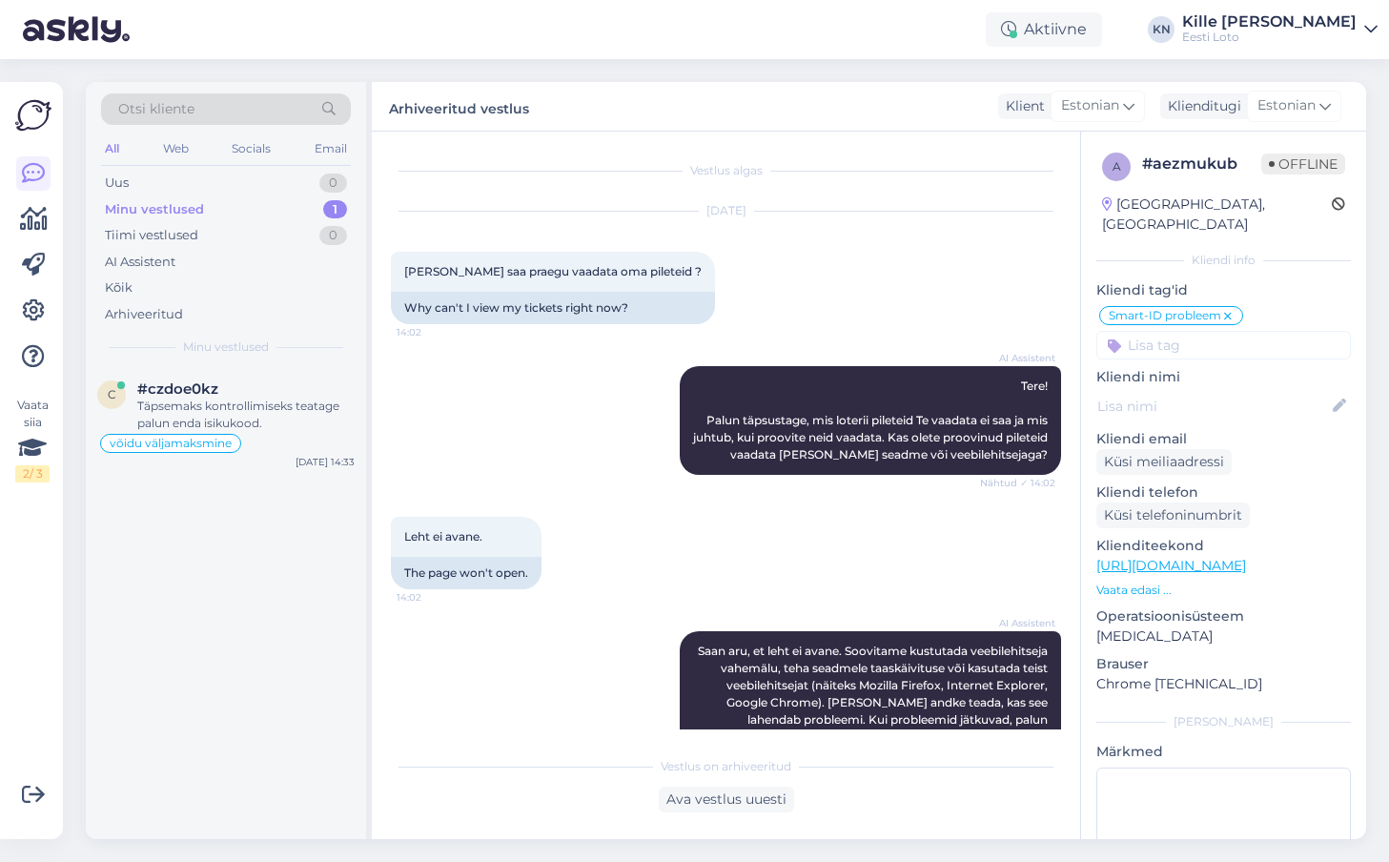
scroll to position [245, 0]
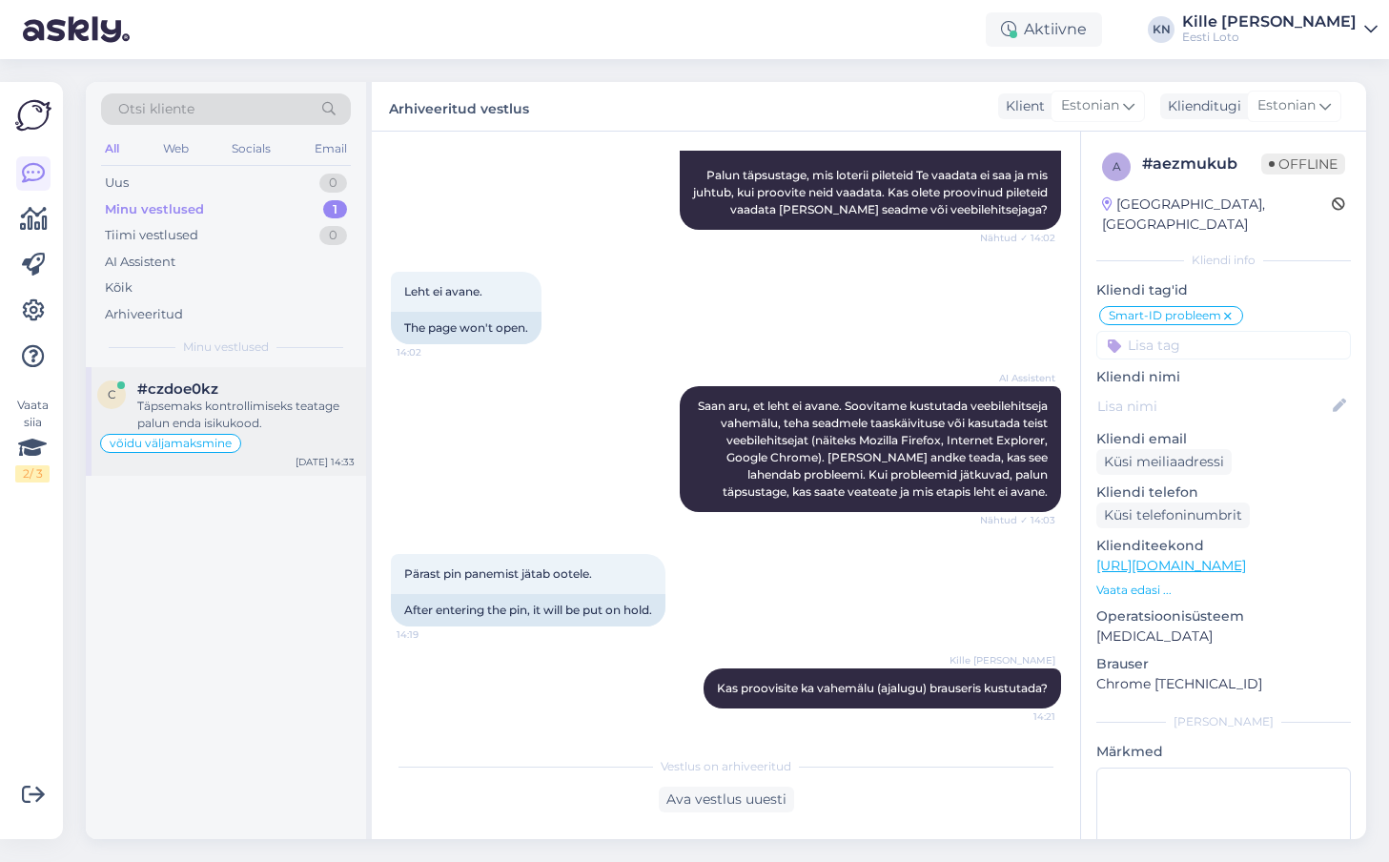
click at [244, 391] on div "#czdoe0kz" at bounding box center [245, 388] width 217 height 17
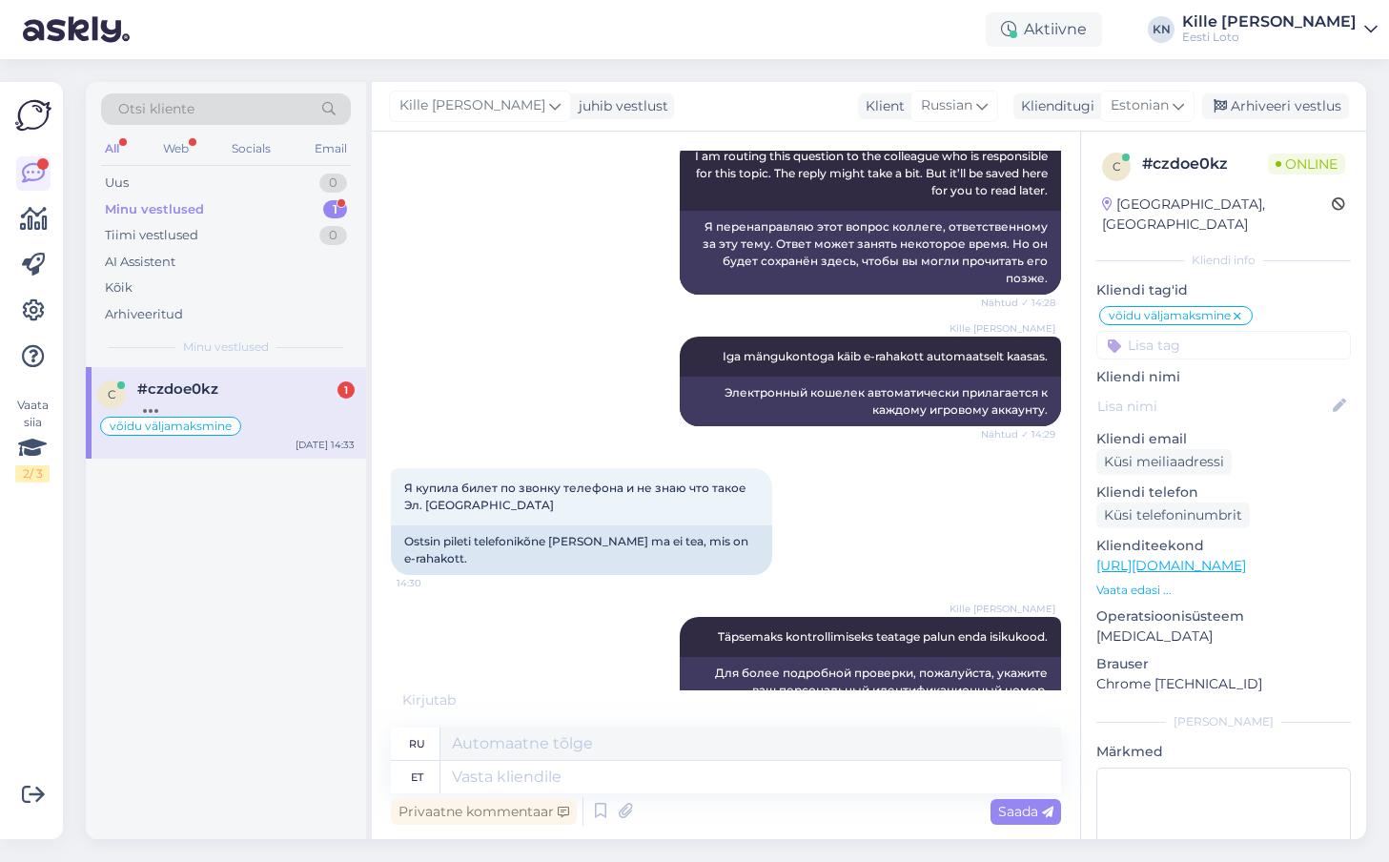
scroll to position [798, 0]
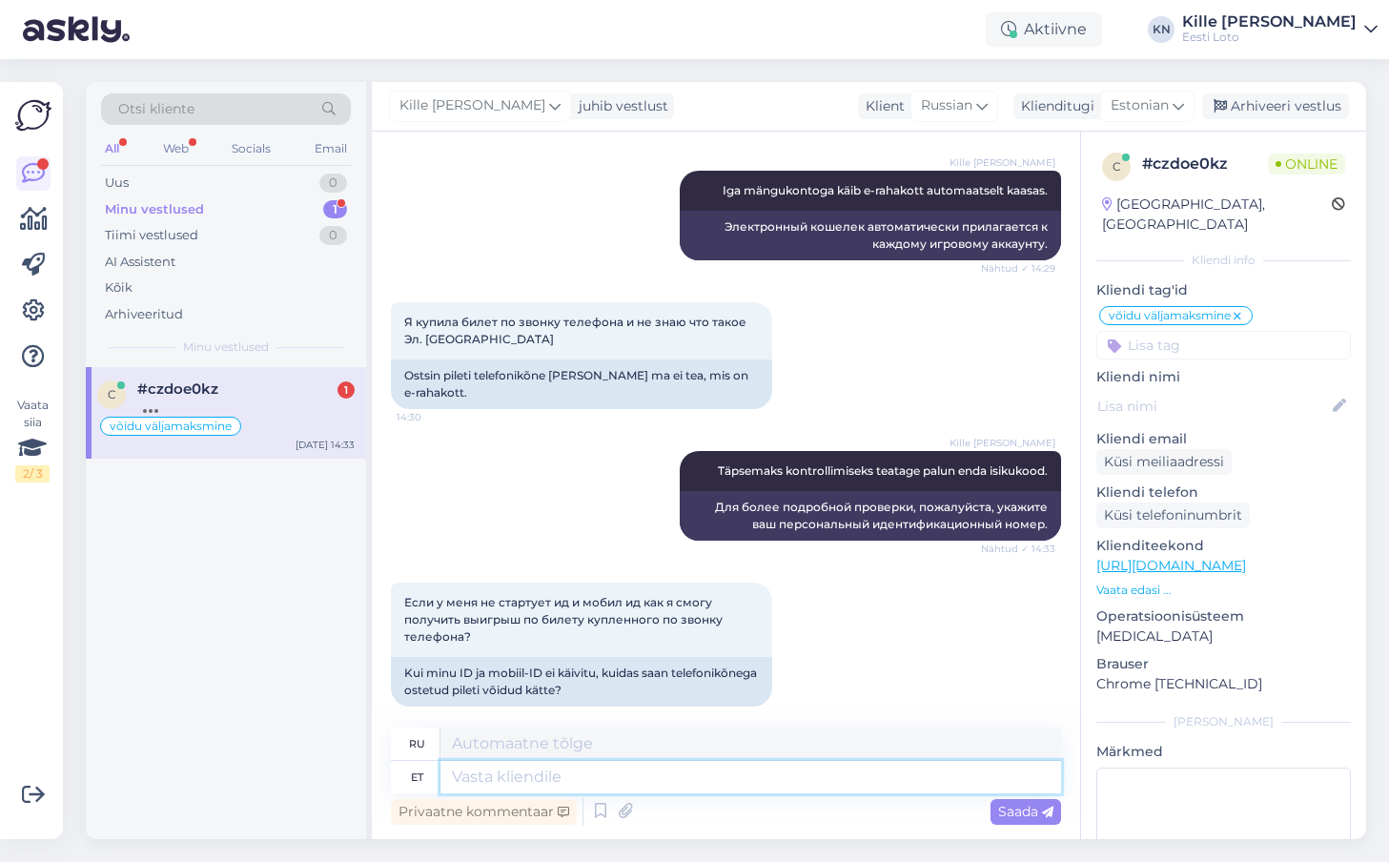
click at [568, 773] on textarea at bounding box center [750, 777] width 620 height 32
type textarea "Võidu k"
type textarea "Победа"
type textarea "Võidu kättesaamiseks"
type textarea "Чтобы получить победу"
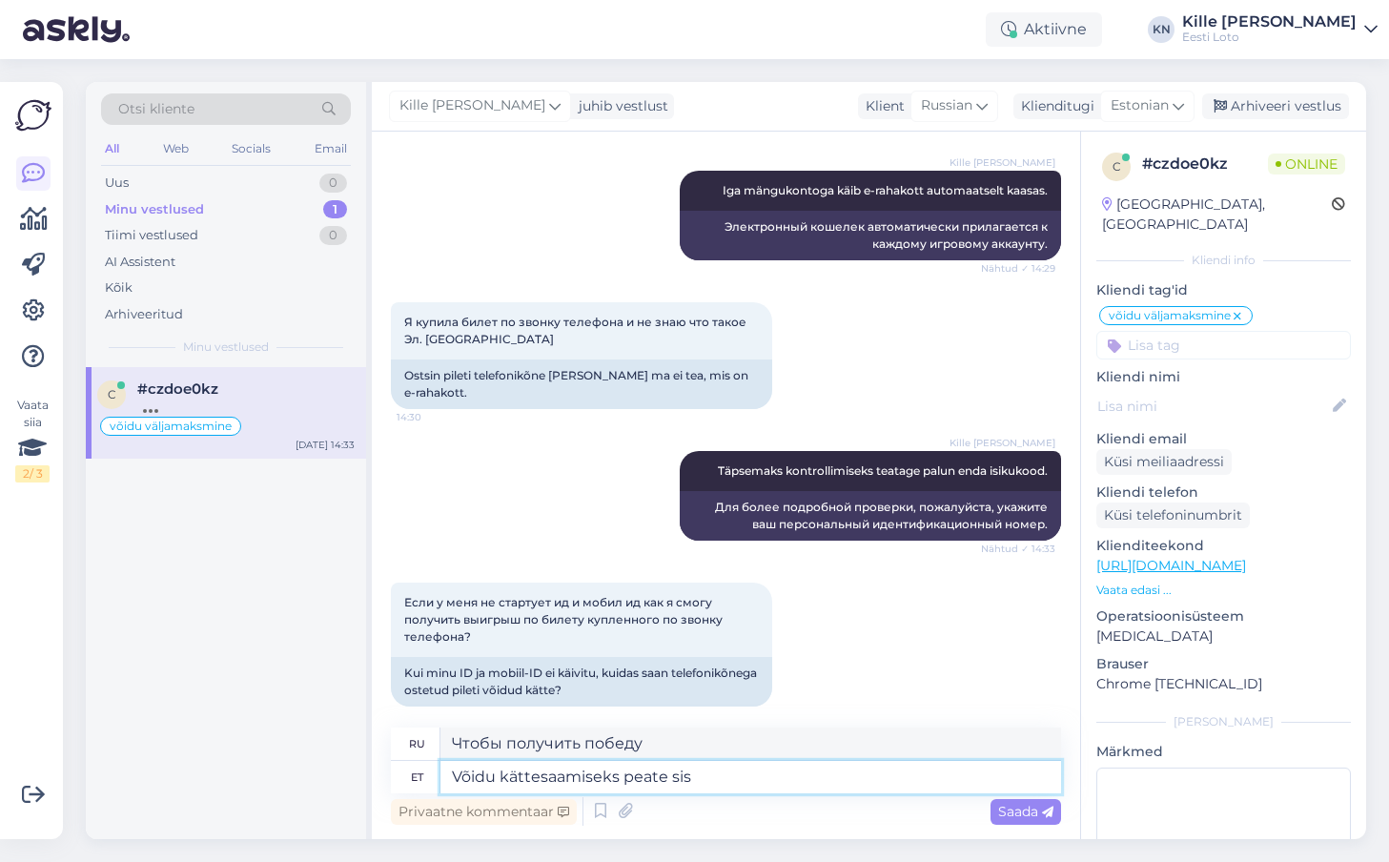
type textarea "Võidu kättesaamiseks peate siss"
type textarea "Чтобы получить победу, вы должны"
type textarea "Võidu kättesaamiseks peate sisse log"
type textarea "Чтобы получить свой приз, вам необходимо ввести"
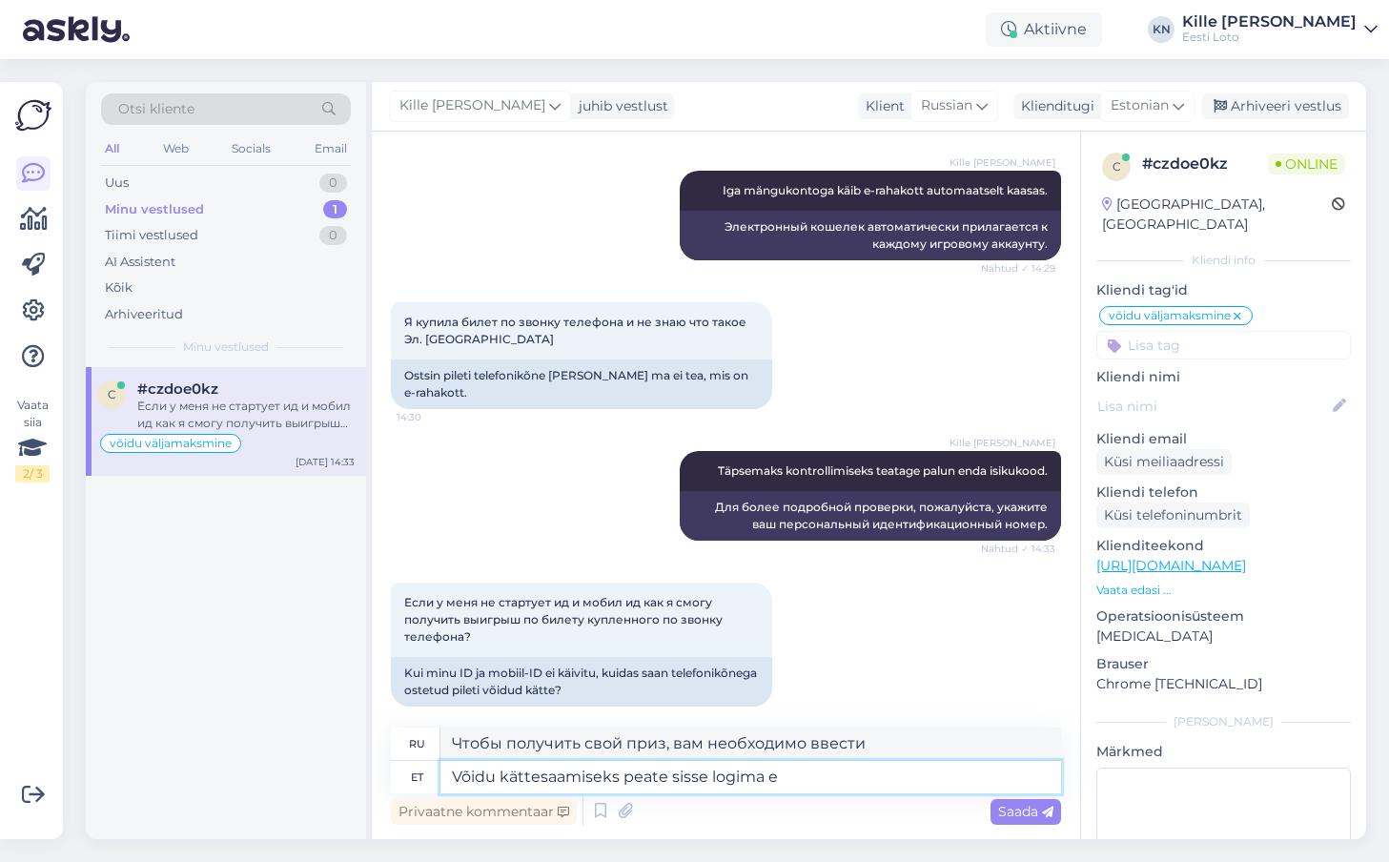
type textarea "Võidu kättesaamiseks peate sisse logima en"
type textarea "Чтобы получить приз, вам необходимо войти в систему."
type textarea "Võidu kättesaamiseks peate sisse logima enda mängukontole."
type textarea "Чтобы получить выигрыш, вам необходимо войти в свой игровой аккаунт."
type textarea "Võidu kättesaamiseks peate sisse logima enda mängukontole. Seejärel s"
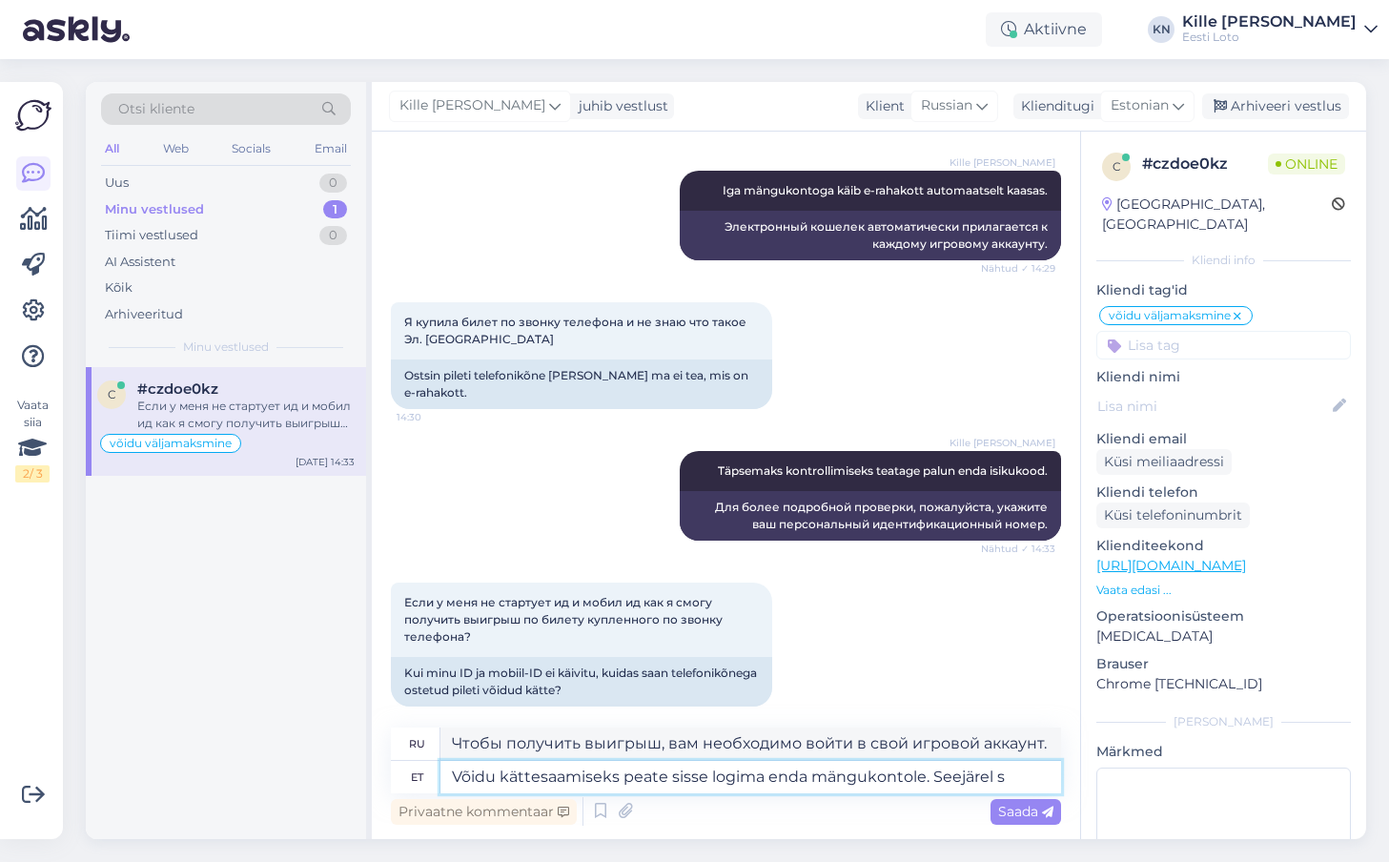
type textarea "Чтобы получить выигрыш, вам необходимо войти в свой игровой аккаунт. Затем"
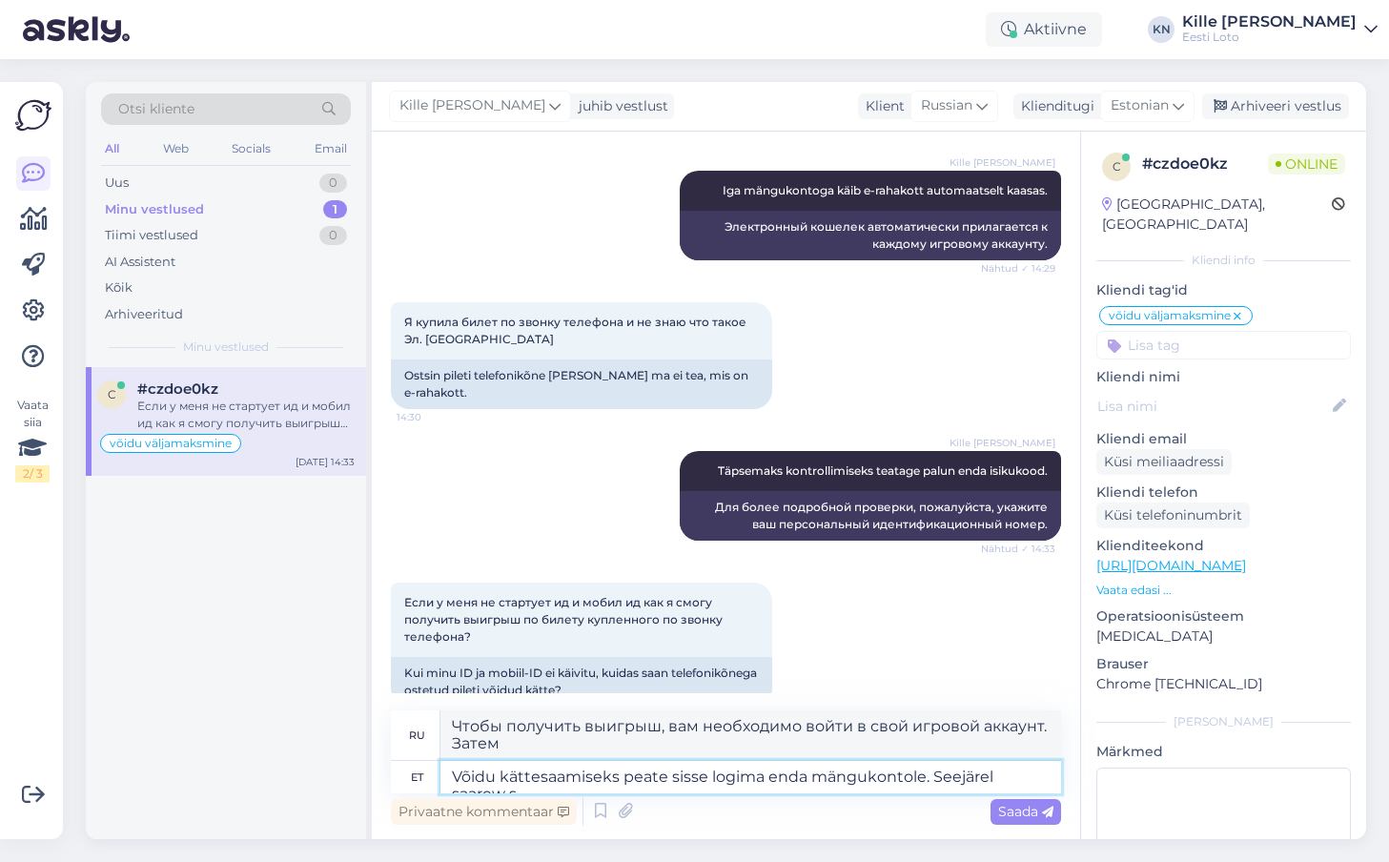
type textarea "Võidu kättesaamiseks peate sisse logima enda mängukontole. Seejärel saarew so"
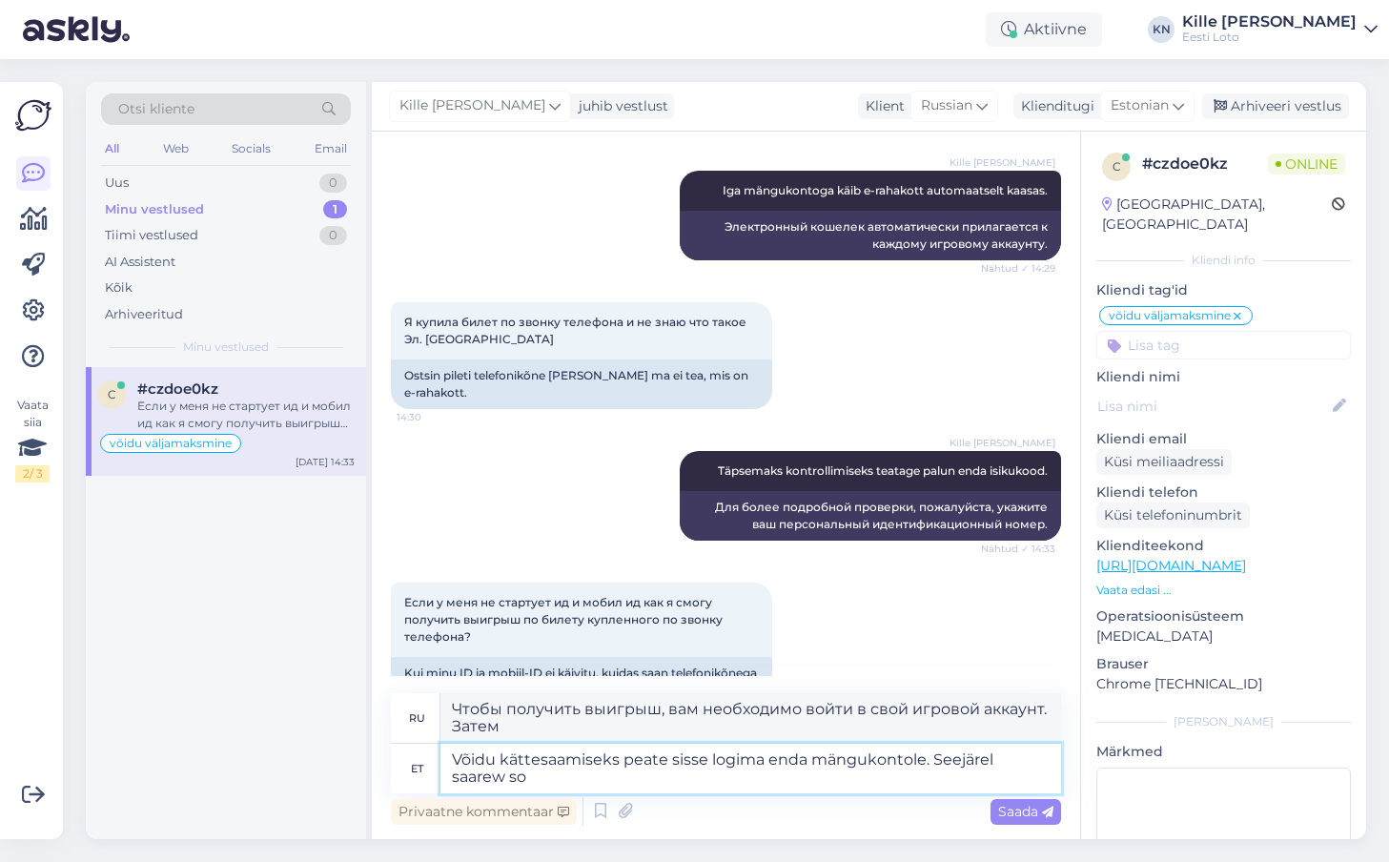
type textarea "Чтобы получить выигрыш, вам необходимо войти в свой игровой аккаунт. После этог…"
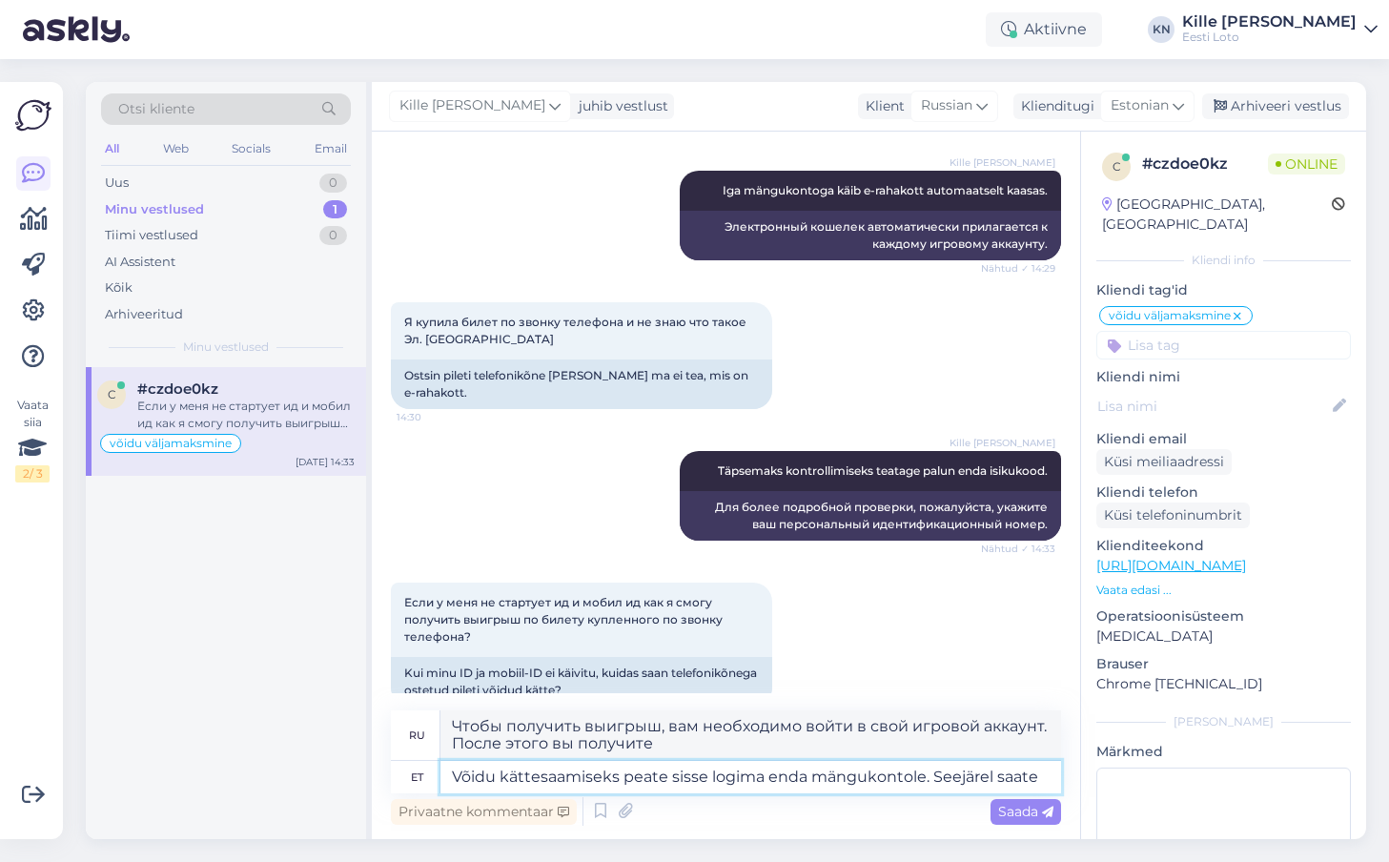
type textarea "Võidu kättesaamiseks peate sisse logima enda mängukontole. Seejärel saate s"
type textarea "Чтобы получить выигрыш, вам необходимо войти в свой игровой аккаунт. После этог…"
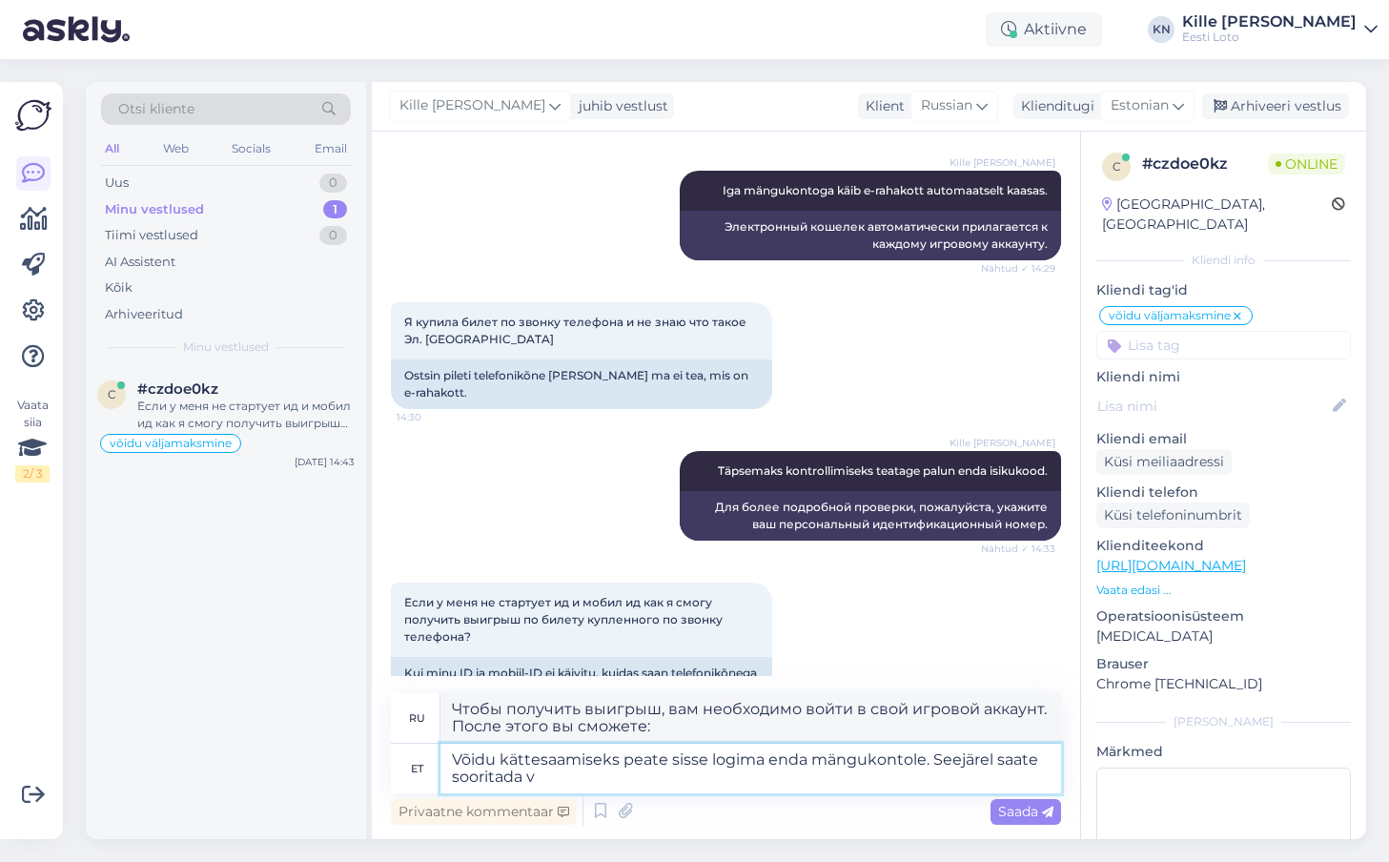
type textarea "Võidu kättesaamiseks peate sisse logima enda mängukontole. Seejärel saate soori…"
type textarea "Чтобы получить выигрыш, вам необходимо войти в свой игровой аккаунт. Затем вы м…"
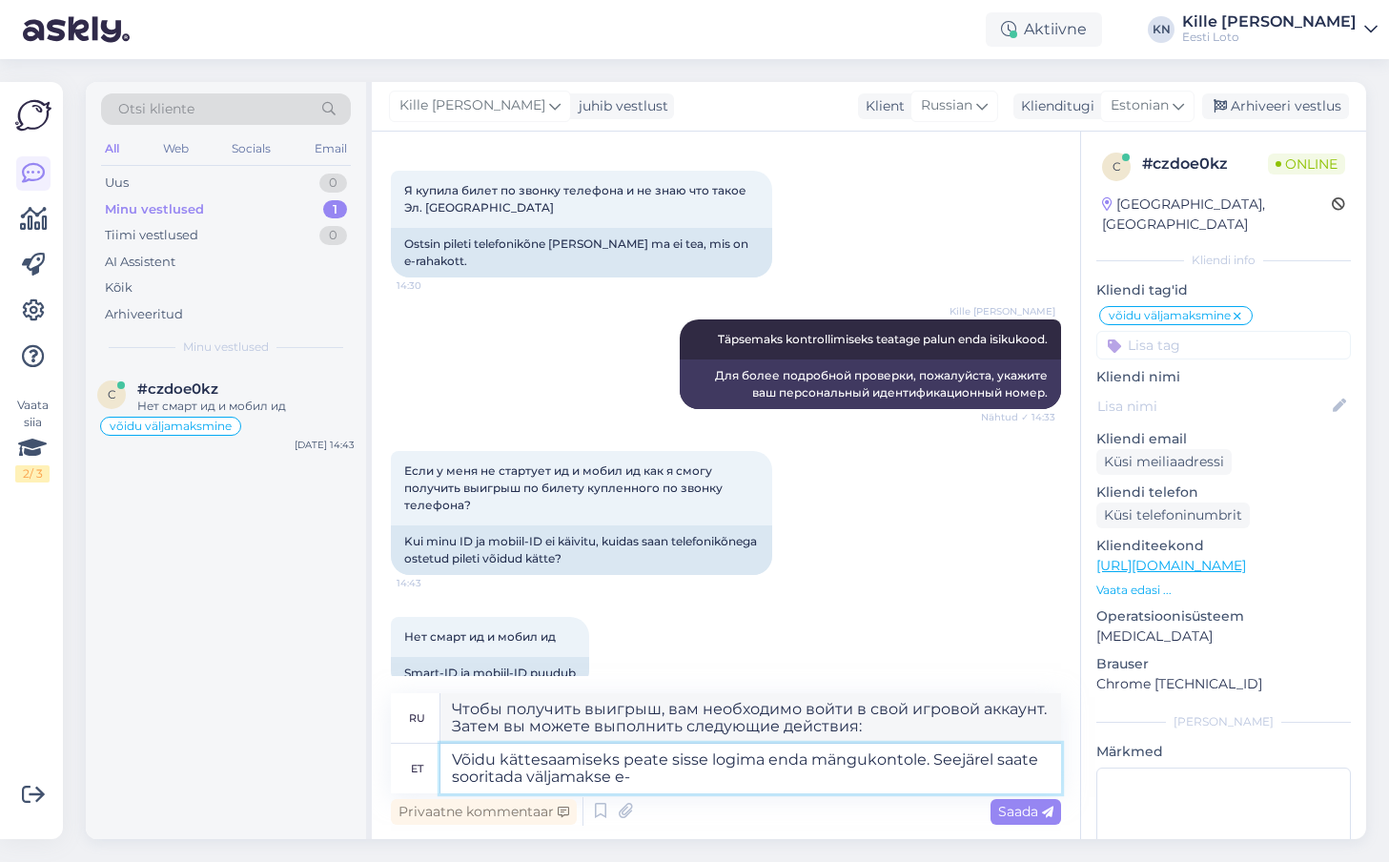
type textarea "Võidu kättesaamiseks peate sisse logima enda mängukontole. Seejärel saate soori…"
type textarea "Чтобы получить выигрыш, войдите в свой игровой аккаунт. После этого вы сможете …"
type textarea "Võidu kättesaamiseks peate sisse logima enda mängukontole. Seejärel saate soori…"
type textarea "Чтобы получить выигрыш, войдите в свой игровой аккаунт. После этого вы сможете …"
click at [925, 755] on textarea "Võidu kättesaamiseks peate sisse logima enda mängukontole. Seejärel saate soori…" at bounding box center [750, 768] width 620 height 50
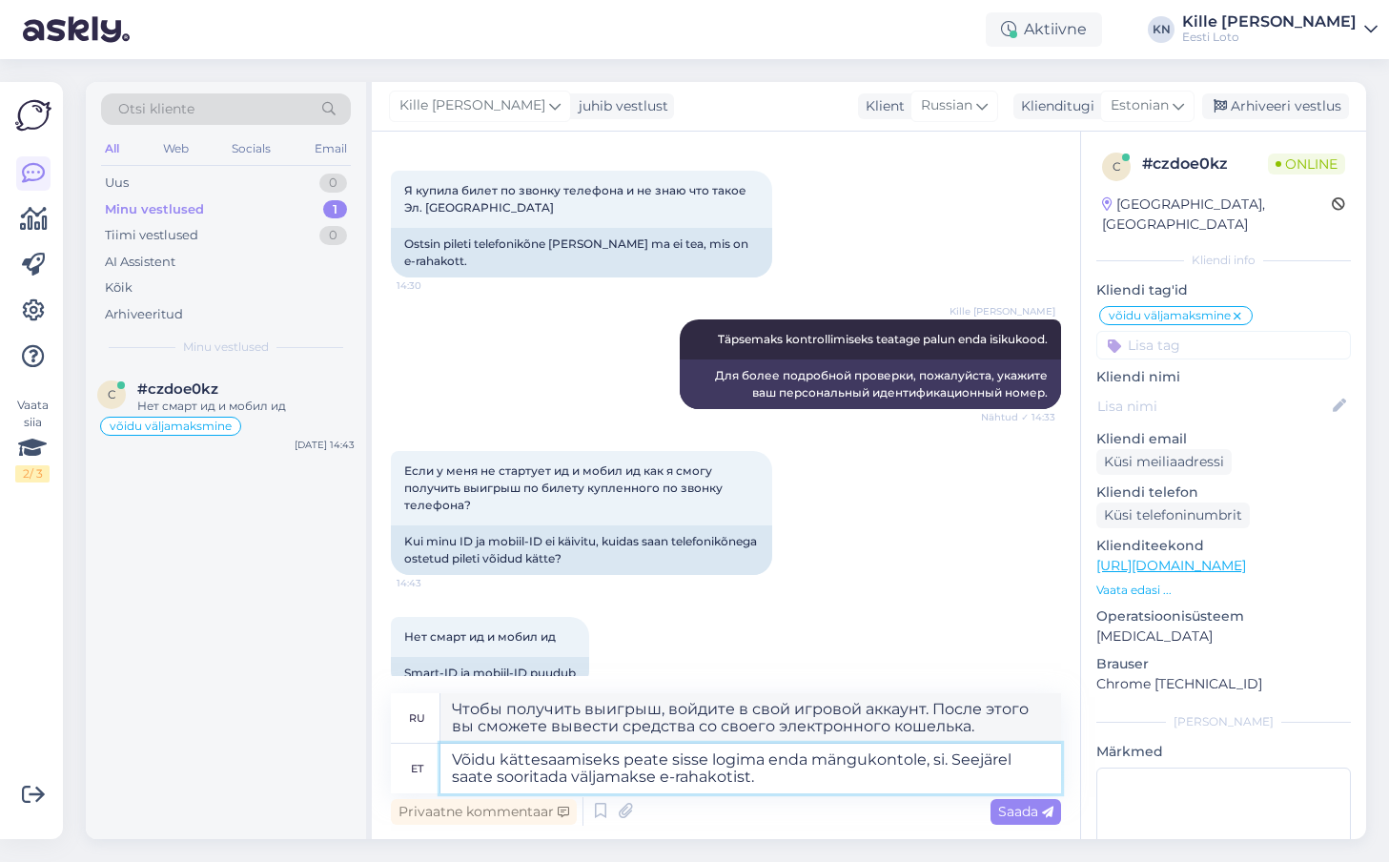
type textarea "Võidu kättesaamiseks peate sisse logima enda mängukontole, sis. Seejärel saate …"
type textarea "Чтобы получить выигрыш, войдите в свой игровой аккаунт. После этого вы сможете …"
type textarea "Võidu kättesaamiseks peate sisse logima enda mängukontole, siss. Seejärel saate…"
type textarea "Чтобы получить выигрыш, войдите в свой игровой аккаунт, сестренка. После этого …"
type textarea "Võidu kättesaamiseks peate sisse logima enda mängukontole, sisse. Seejärel saat…"
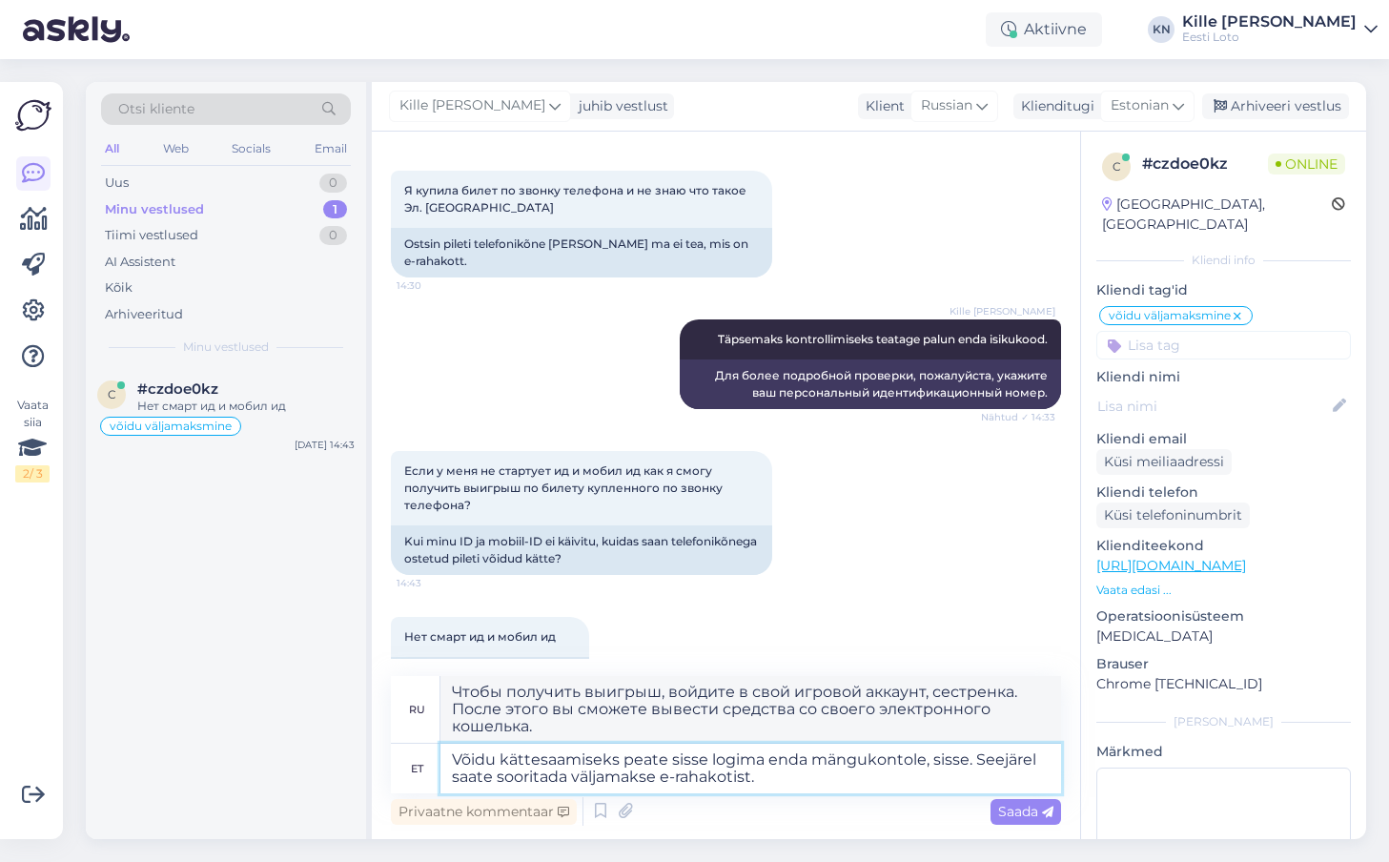
type textarea "Чтобы получить выигрыш, вам необходимо войти в свой игровой аккаунт. После этог…"
type textarea "Võidu kättesaamiseks peate sisse logima enda mängukontole, sisses. Seejärel saa…"
type textarea "Чтобы получить выигрыш, вам необходимо войти в свой игровой аккаунт. После этог…"
type textarea "Võidu kättesaamiseks peate sisse logima enda mängukontole, sisse s. Seejärel sa…"
type textarea "Чтобы получить выигрыш, вам необходимо войти в свой игровой аккаунт в . После э…"
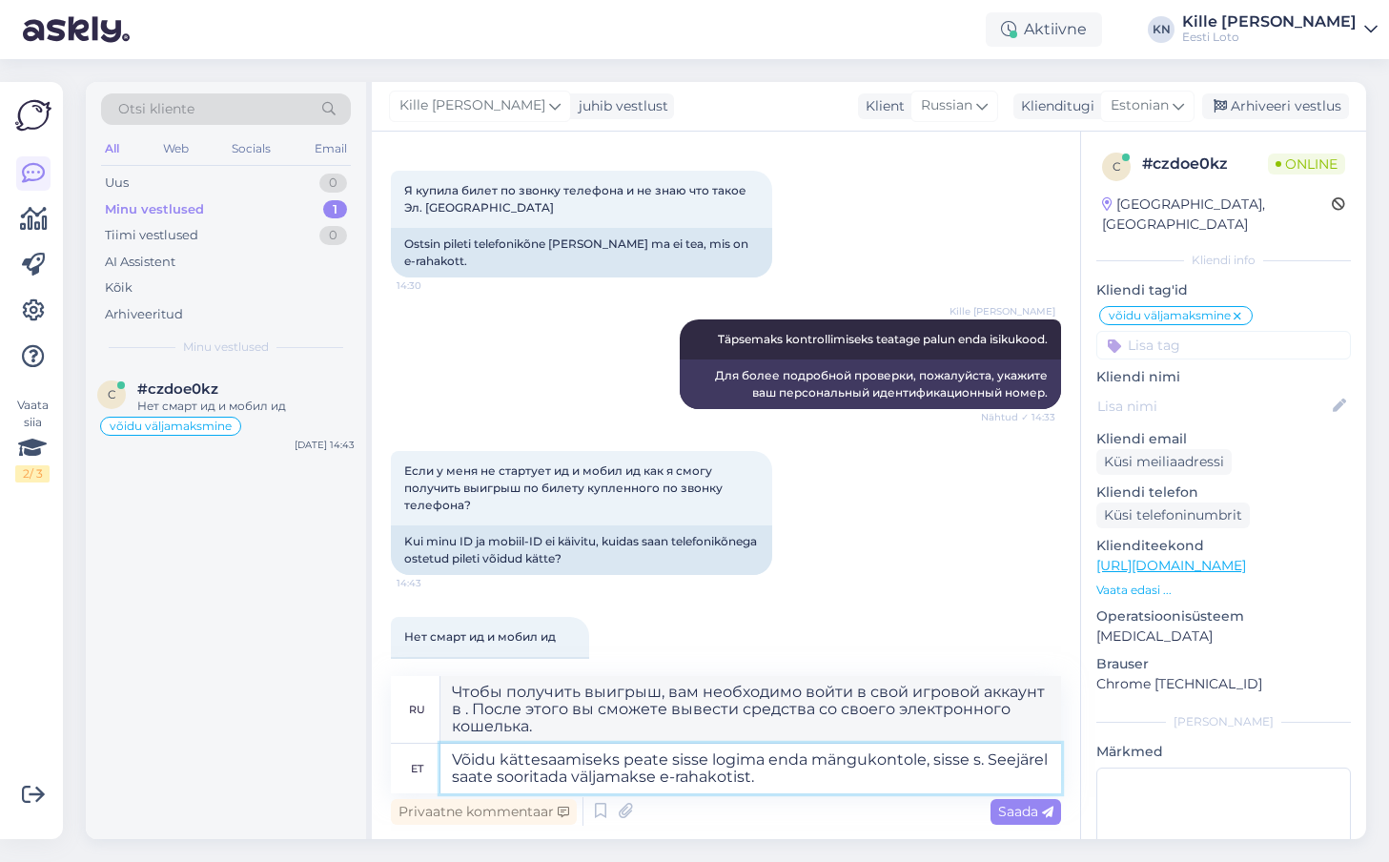
type textarea "Võidu kättesaamiseks peate sisse logima enda mängukontole, sisse sa. Seejärel s…"
type textarea "Чтобы получить выигрыш, вам необходимо войти в свой игровой аккаунт, авторизова…"
type textarea "Võidu kättesaamiseks peate sisse logima enda mängukontole, sisse saate l. Seejä…"
type textarea "Чтобы получить выигрыш, вам необходимо войти в свой игровой аккаунт, после чего…"
type textarea "Võidu kättesaamiseks peate sisse logima enda mängukontole, sisse saate lo. Seej…"
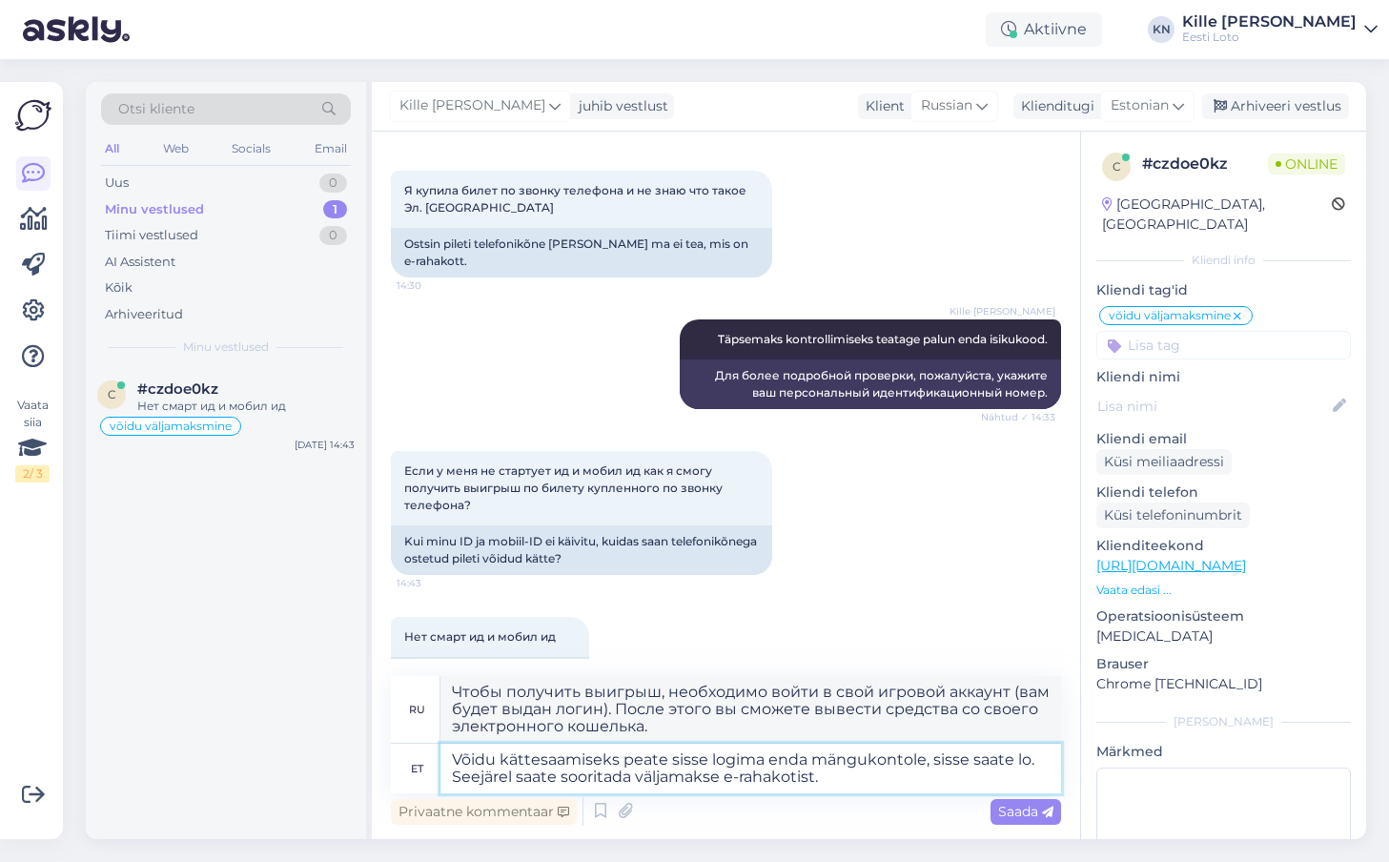
type textarea "Чтобы получить выигрыш, вам необходимо войти в свой игровой аккаунт, после чего…"
type textarea "Võidu kättesaamiseks peate sisse logima enda mängukontole, sisse saate logid. S…"
type textarea "Чтобы получить выигрыш, вам необходимо войти в свой игровой аккаунт, после чего…"
type textarea "Võidu kättesaamiseks peate sisse logima enda mängukontole, sisse saate logida .…"
type textarea "Чтобы получить выигрыш, вам необходимо войти в свой игровой аккаунт (вам будут …"
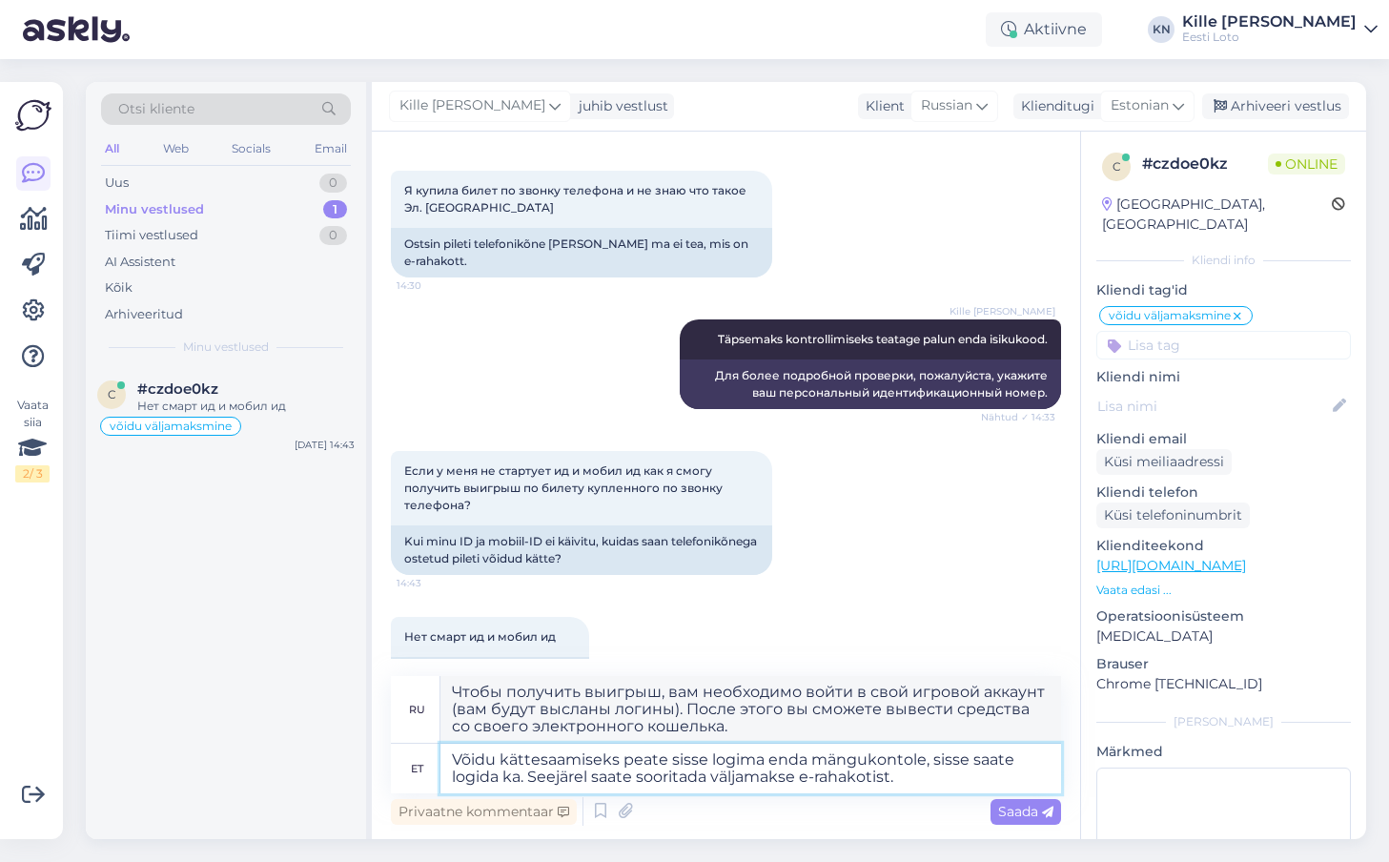
type textarea "Võidu kättesaamiseks peate sisse logima enda mängukontole, sisse saate logida k…"
type textarea "Чтобы получить выигрыш, вам необходимо войти в свой игровой аккаунт, вы также м…"
type textarea "Võidu kättesaamiseks peate sisse logima enda mängukontole, sisse saate logida k…"
type textarea "Чтобы получить выигрыш, необходимо войти в свой игровой аккаунт (можно также ис…"
type textarea "Võidu kättesaamiseks peate sisse logima enda mängukontole, sisse saate logida k…"
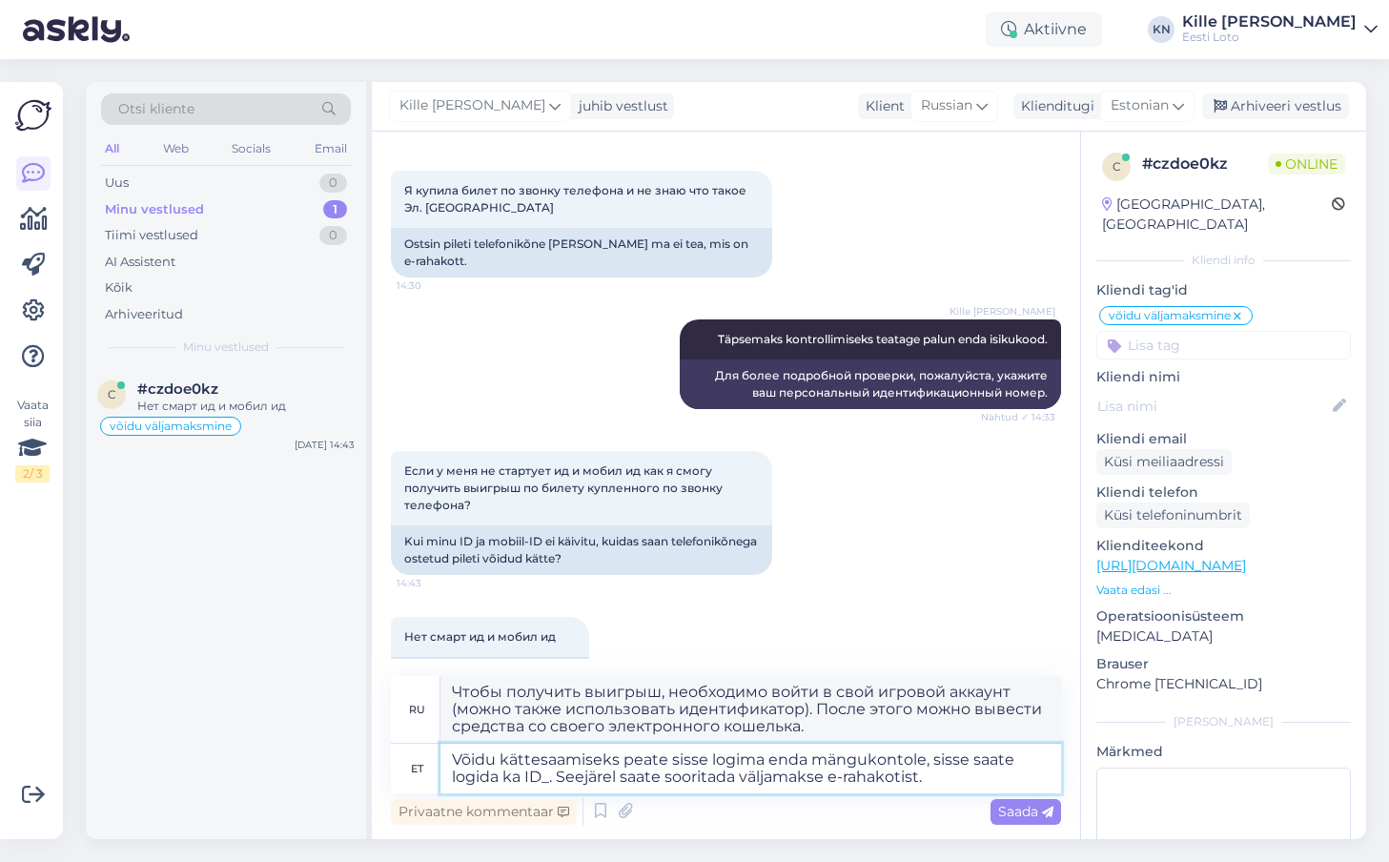
type textarea "Чтобы получить выигрыш, необходимо войти в свой игровой аккаунт (можно также ис…"
type textarea "Võidu kättesaamiseks peate sisse logima enda mängukontole, sisse saate logida k…"
type textarea "Чтобы получить выигрыш, необходимо войти в свой игровой аккаунт (можно также ис…"
type textarea "Võidu kättesaamiseks peate sisse logima enda mängukontole, sisse saate logida k…"
type textarea "Чтобы получить выигрыш, необходимо войти в свой игровой аккаунт (можно также ис…"
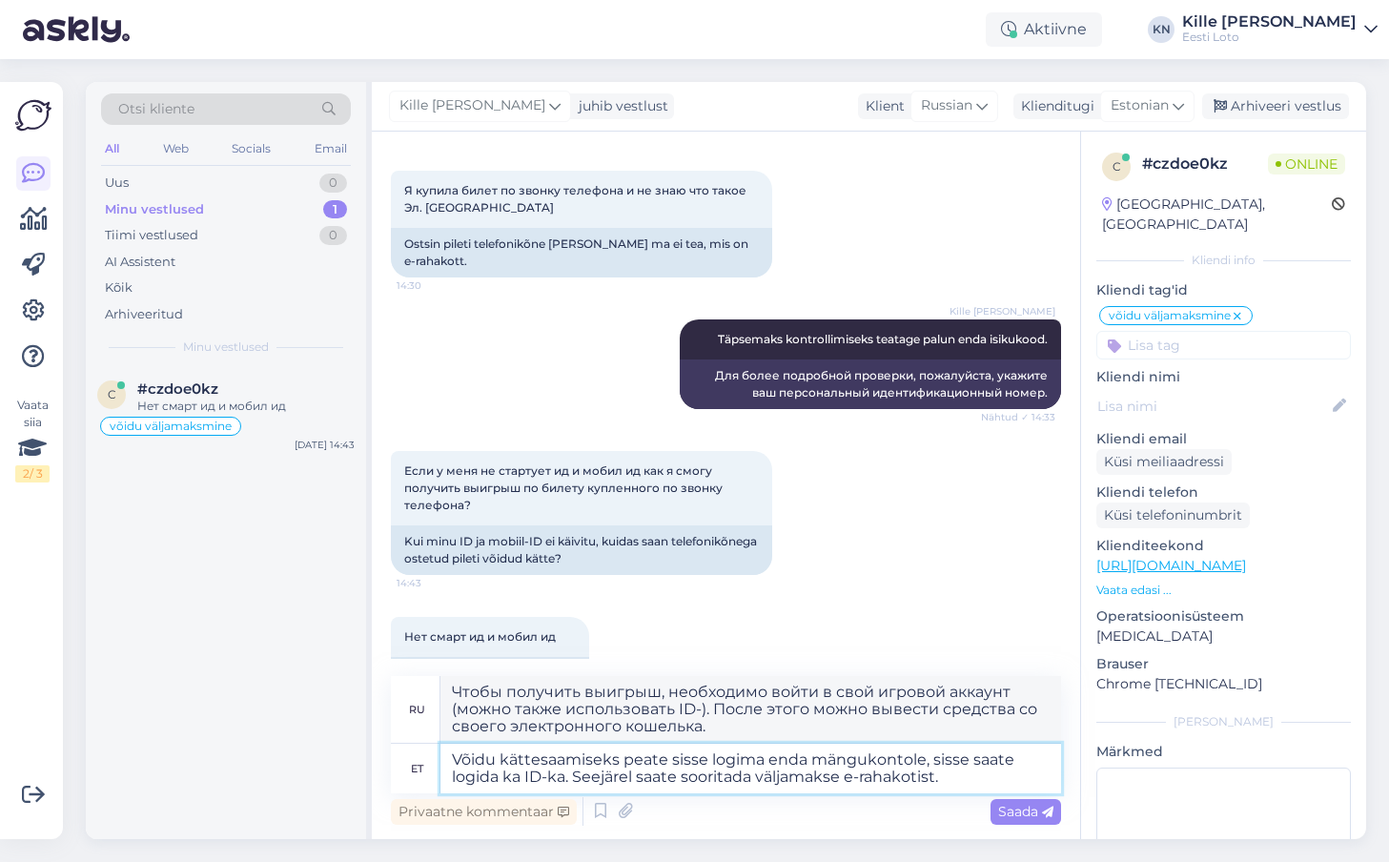
type textarea "Võidu kättesaamiseks peate sisse logima enda mängukontole, sisse saate logida k…"
type textarea "Чтобы получить выигрыш, необходимо войти в свой игровой аккаунт (можно также ис…"
type textarea "Võidu kättesaamiseks peate sisse logima enda mängukontole, sisse saate logida k…"
type textarea "Чтобы получить выигрыш, необходимо войти в свой игровой аккаунт (можно также ис…"
type textarea "Võidu kättesaamiseks peate sisse logima enda mängukontole, sisse saate logida k…"
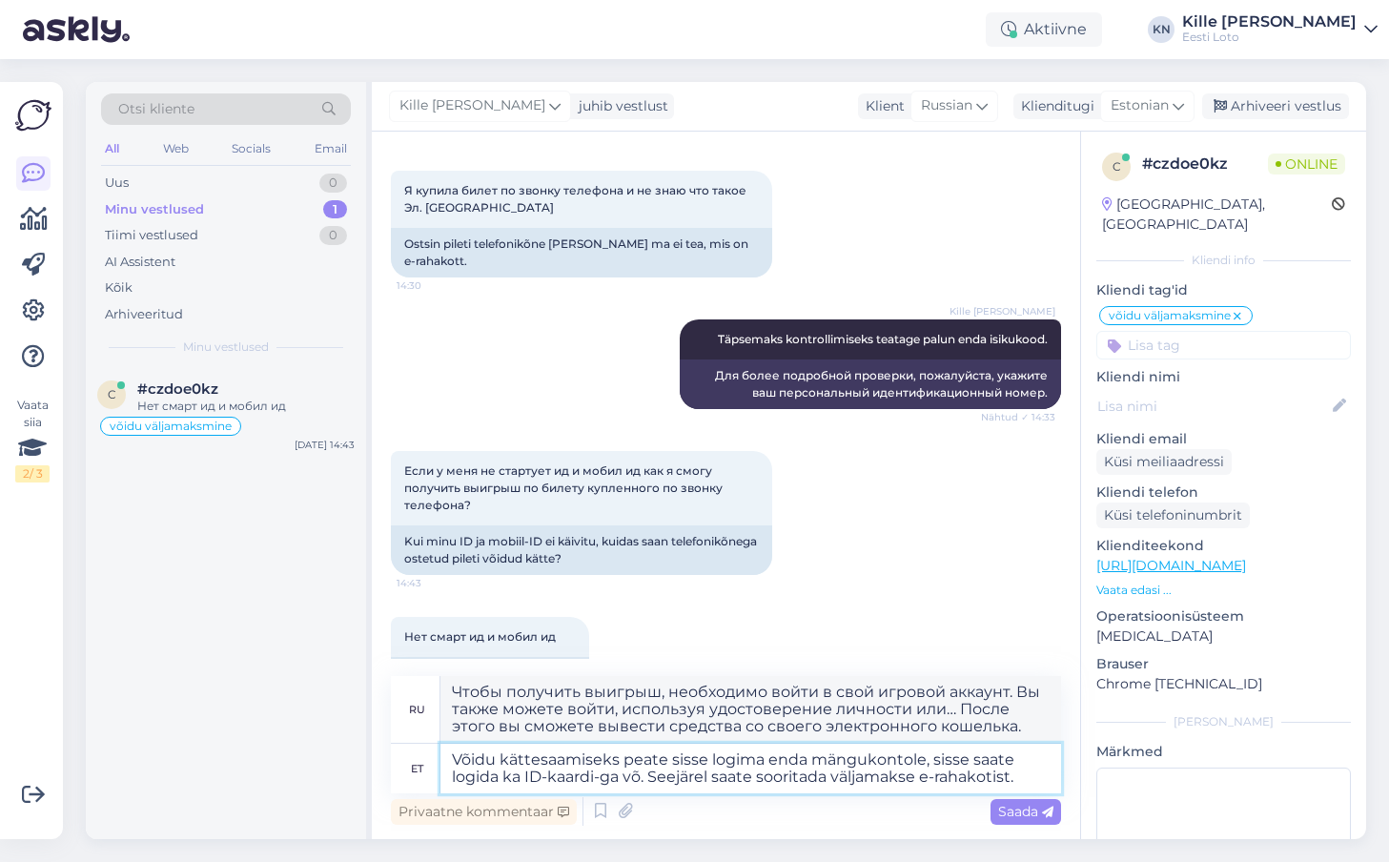
type textarea "Чтобы получить выигрыш, необходимо войти в свой игровой аккаунт. Вы также может…"
type textarea "Võidu kättesaamiseks peate sisse logima enda mängukontole, sisse saate logida k…"
type textarea "Чтобы получить выигрыш, необходимо войти в свой игровой аккаунт. Вы также может…"
type textarea "Võidu kättesaamiseks peate sisse logima enda mängukontole, sisse saate logida k…"
type textarea "Чтобы получить выигрыш, необходимо войти в свой игровой аккаунт. Для этого можн…"
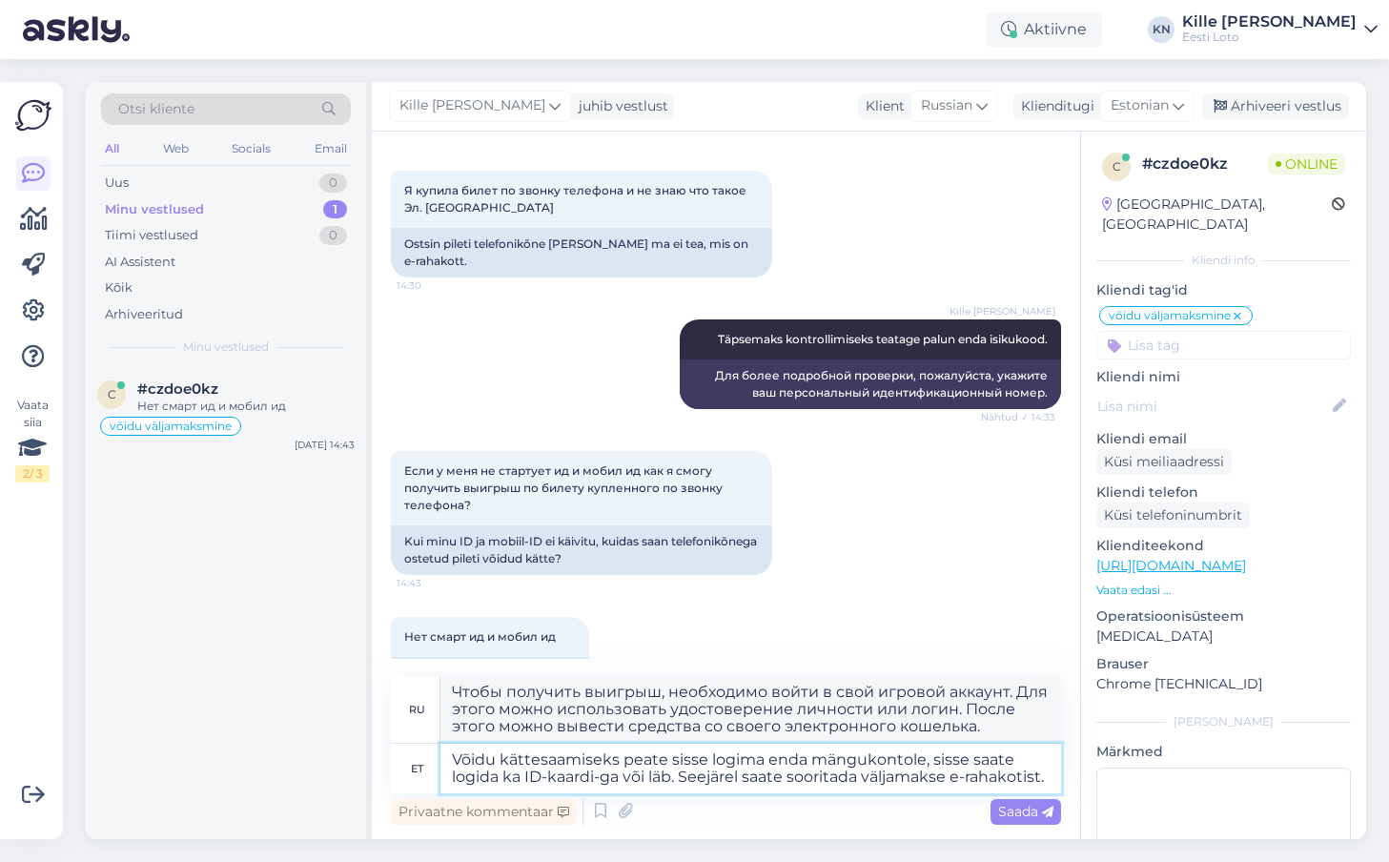
type textarea "Võidu kättesaamiseks peate sisse logima enda mängukontole, sisse saate logida k…"
type textarea "Чтобы получить выигрыш, необходимо войти в свой игровой аккаунт (можно также ис…"
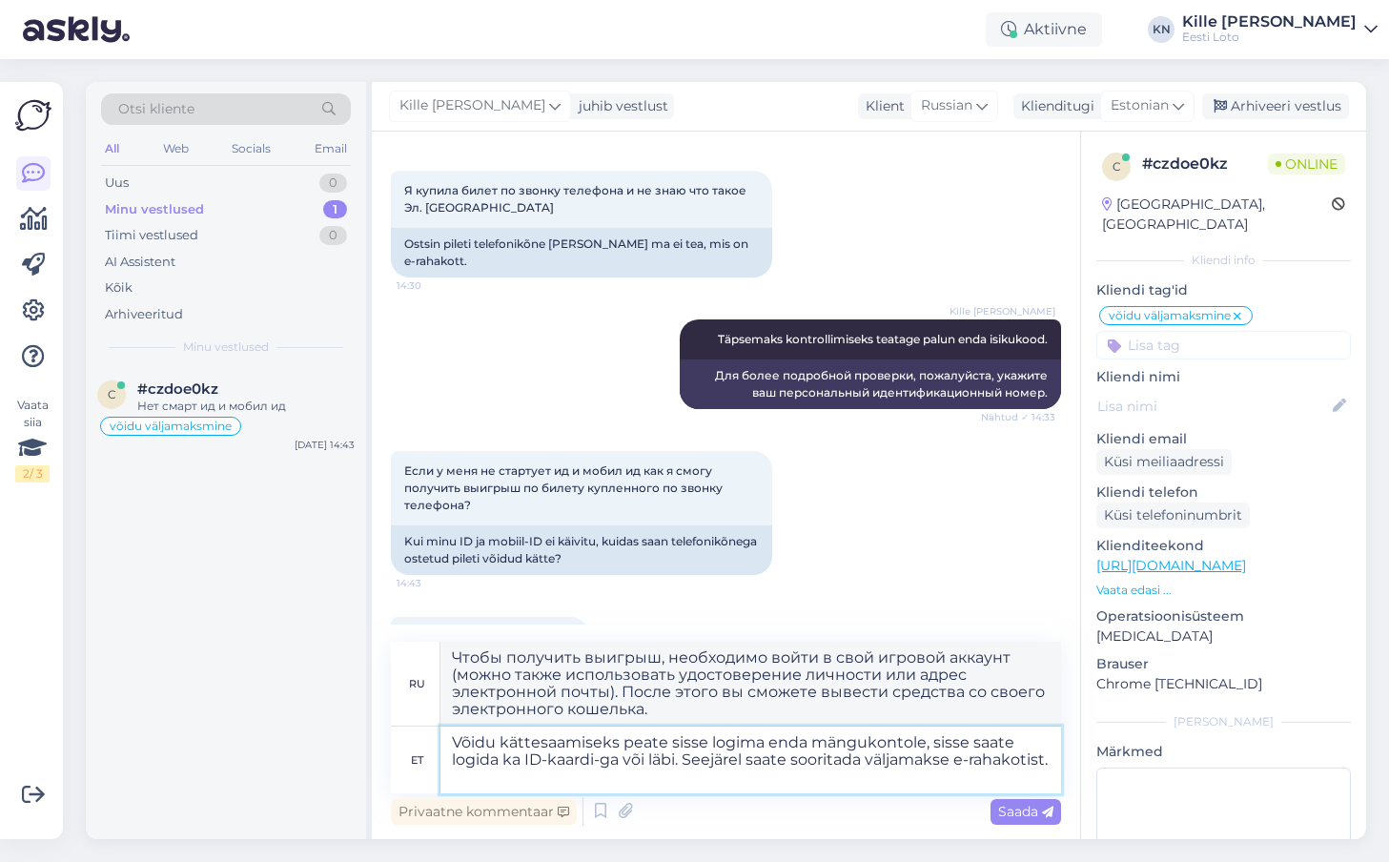
type textarea "Võidu kättesaamiseks peate sisse logima enda mängukontole, sisse saate logida k…"
type textarea "Чтобы получить выигрыш, необходимо войти в свой игровой аккаунт. Для этого можн…"
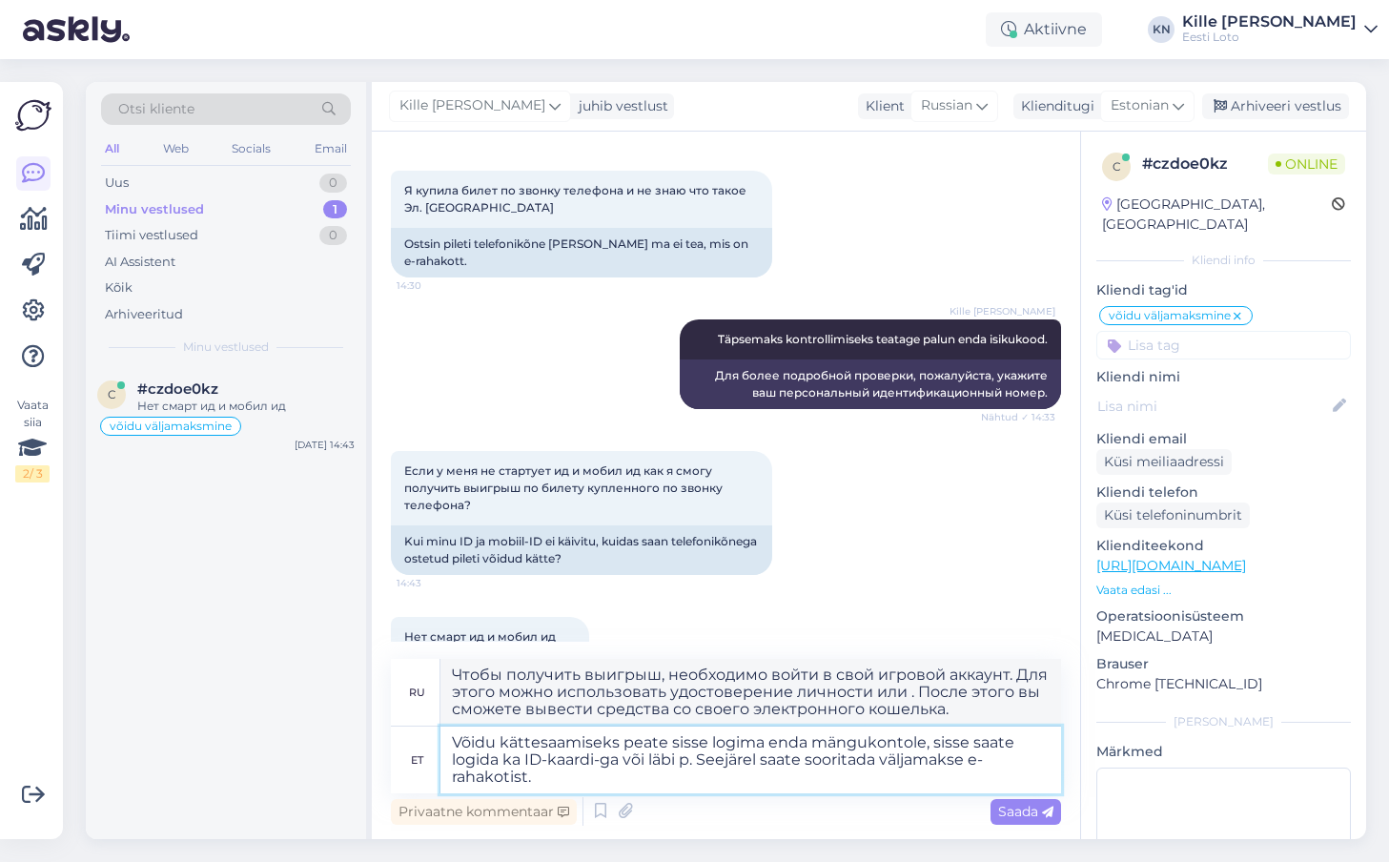
type textarea "Võidu kättesaamiseks peate sisse logima enda mängukontole, sisse saate logida k…"
type textarea "Чтобы получить выигрыш, необходимо войти в свой игровой аккаунт. Вы также может…"
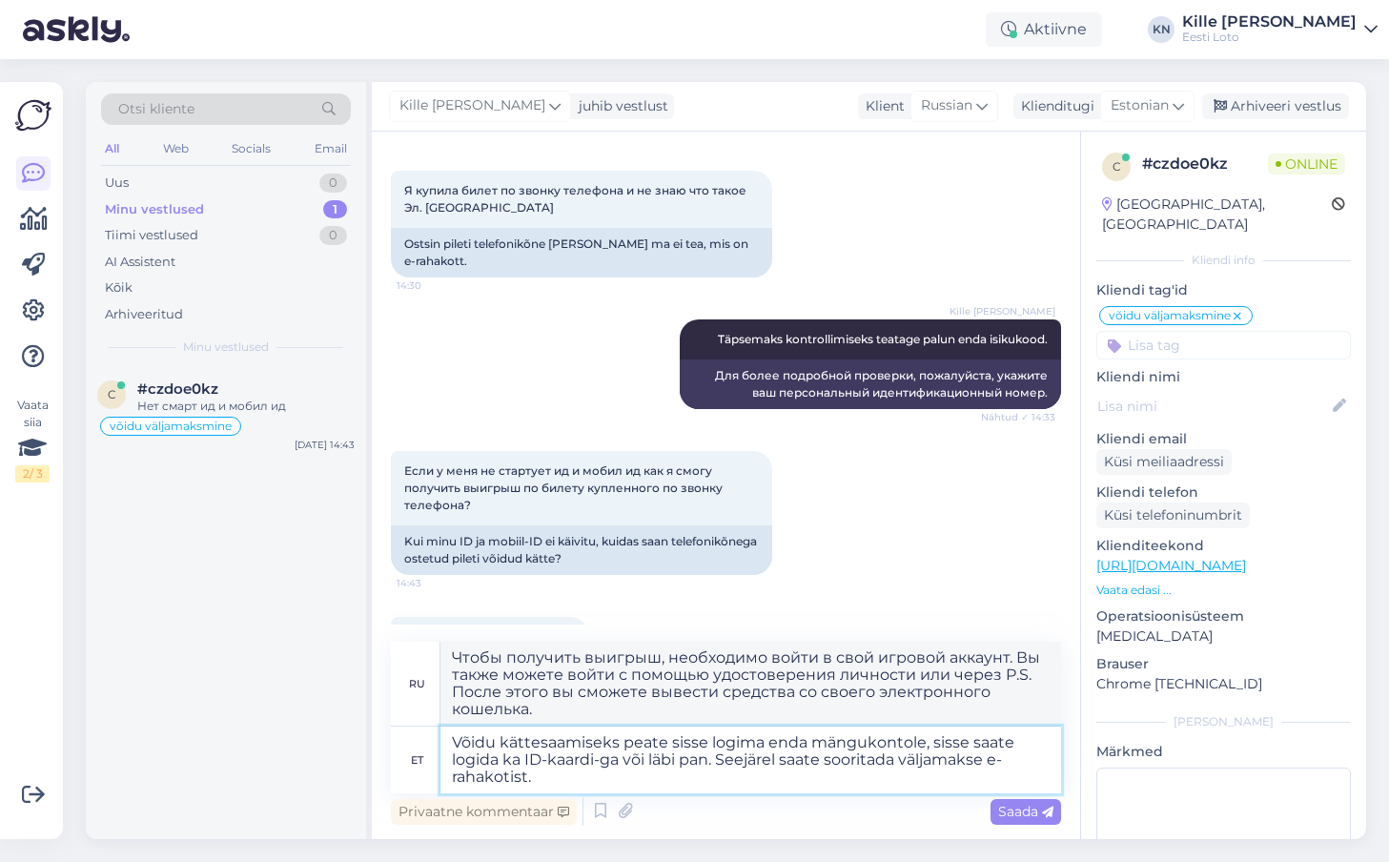
type textarea "Võidu kättesaamiseks peate sisse logima enda mängukontole, sisse saate logida k…"
type textarea "Чтобы получить выигрыш, необходимо войти в свой игровой аккаунт (можно также ис…"
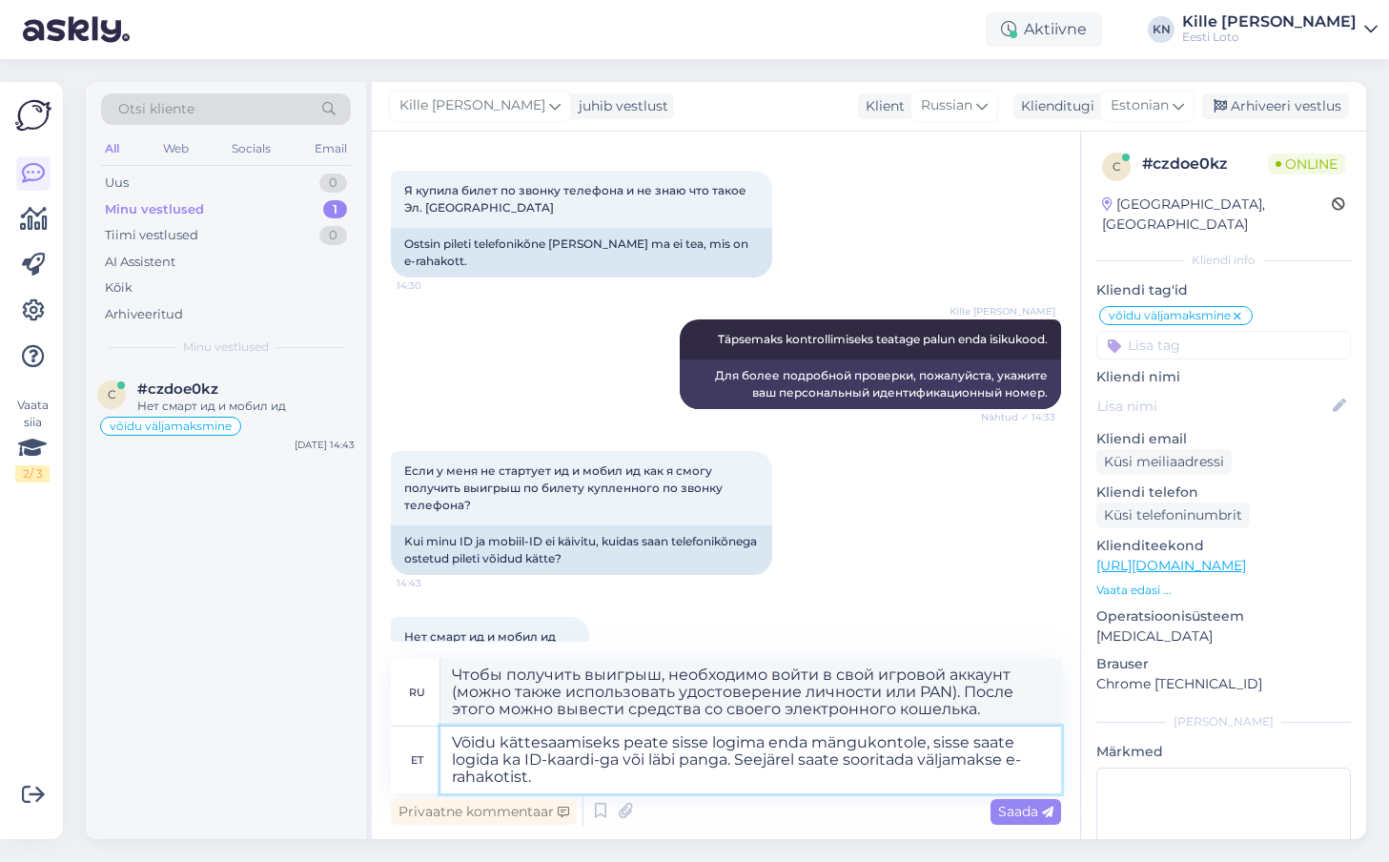
type textarea "Võidu kättesaamiseks peate sisse logima enda mängukontole, sisse saate logida k…"
type textarea "Чтобы получить выигрыш, необходимо войти в свой игровой аккаунт (можно также ис…"
type textarea "Võidu kättesaamiseks peate sisse logima enda mängukontole, sisse saate logida k…"
type textarea "Чтобы получить выигрыш, необходимо войти в свой игровой аккаунт. Это можно сдел…"
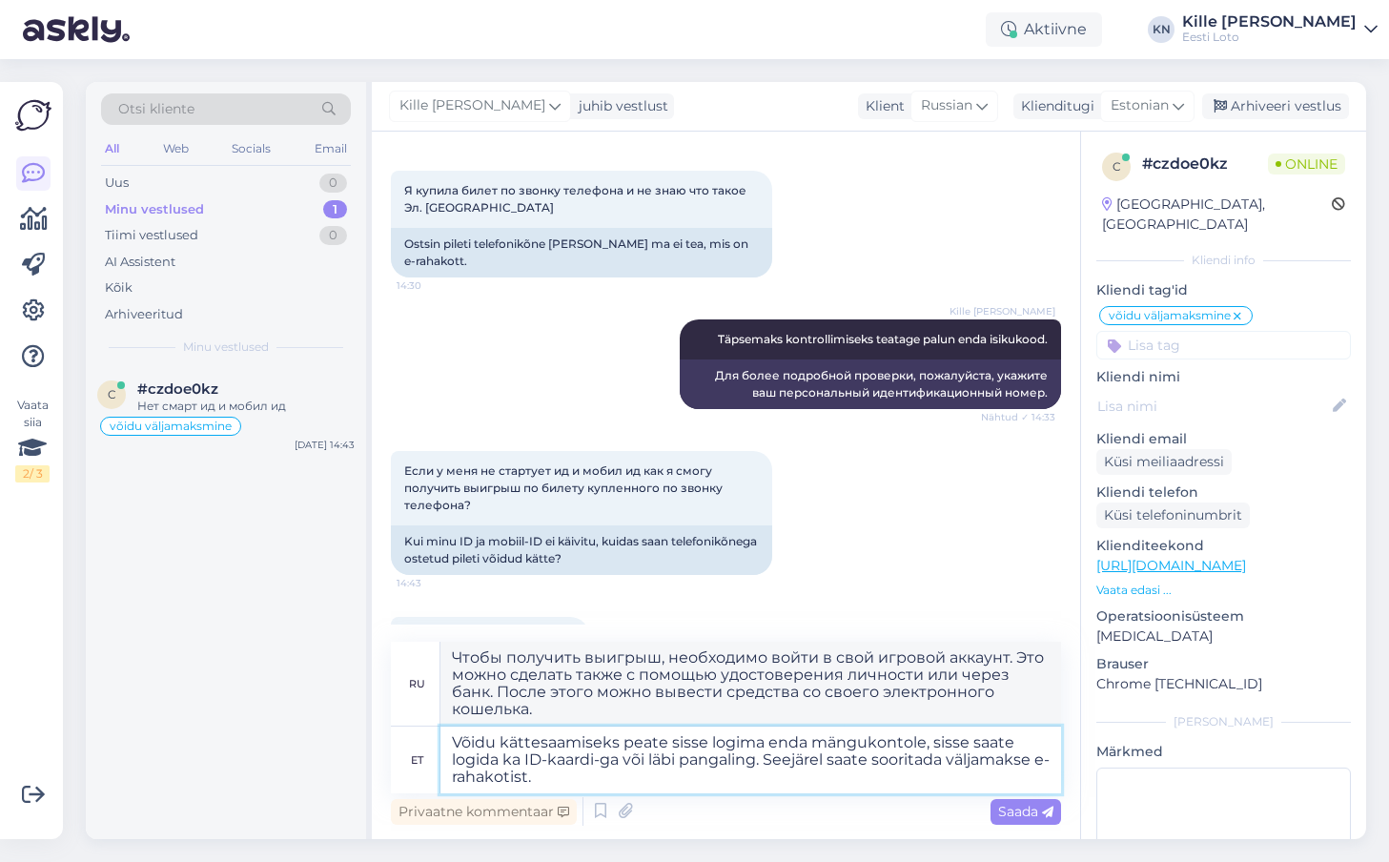
type textarea "Võidu kättesaamiseks peate sisse logima enda mängukontole, sisse saate logida k…"
type textarea "Чтобы получить выигрыш, необходимо войти в свой игровой аккаунт. Для этого можн…"
click at [811, 765] on textarea "Võidu kättesaamiseks peate sisse logima enda mängukontole, sisse saate logida k…" at bounding box center [750, 759] width 620 height 67
click at [622, 758] on textarea "Võidu kättesaamiseks peate sisse logima enda mängukontole, sisse saate logida k…" at bounding box center [750, 759] width 620 height 67
click at [881, 788] on textarea "Võidu kättesaamiseks peate sisse logima enda mängukontole, sisse saate logida k…" at bounding box center [750, 759] width 620 height 67
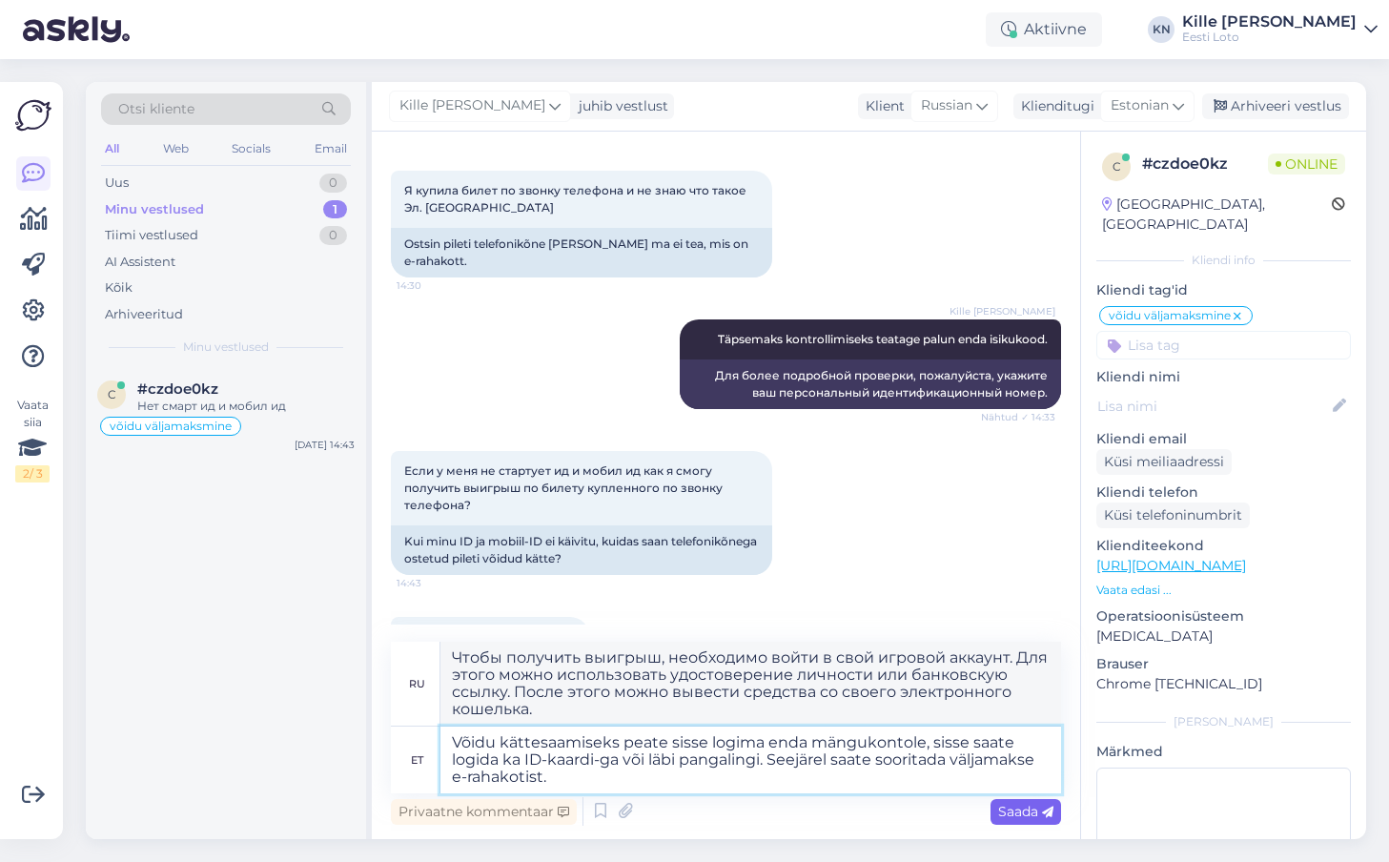
type textarea "Võidu kättesaamiseks peate sisse logima enda mängukontole, sisse saate logida k…"
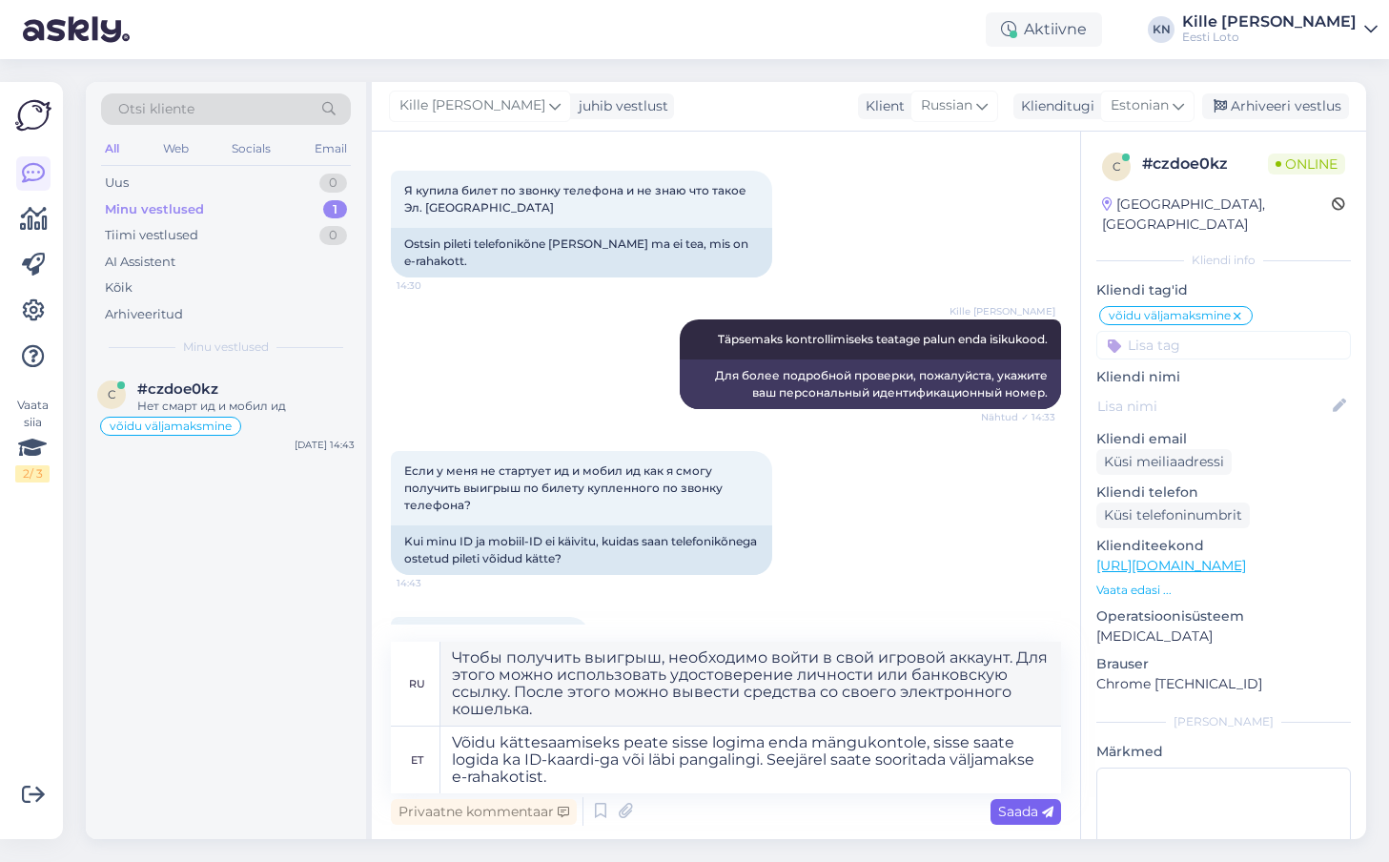
click at [1022, 815] on span "Saada" at bounding box center [1025, 810] width 55 height 17
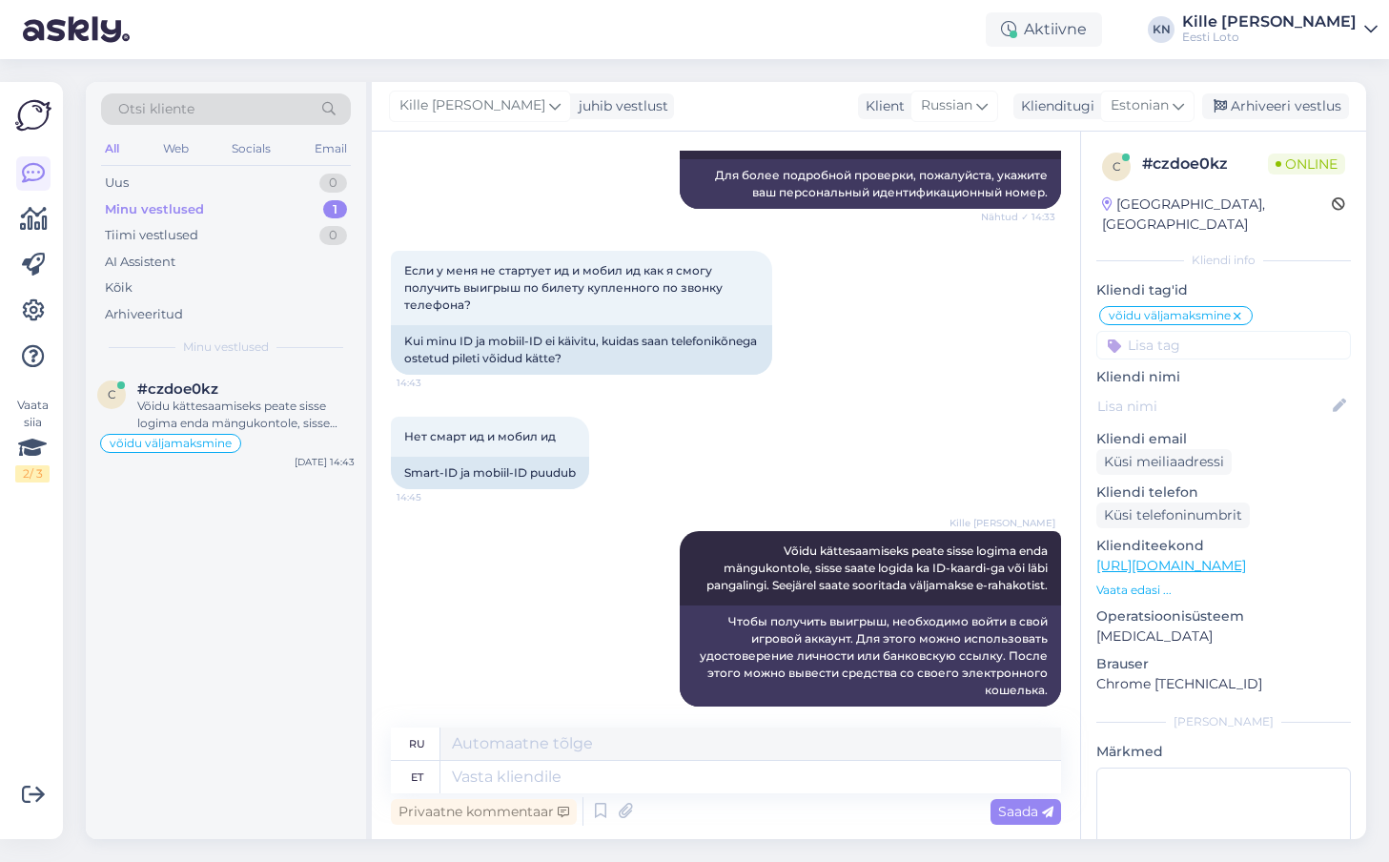
scroll to position [1244, 0]
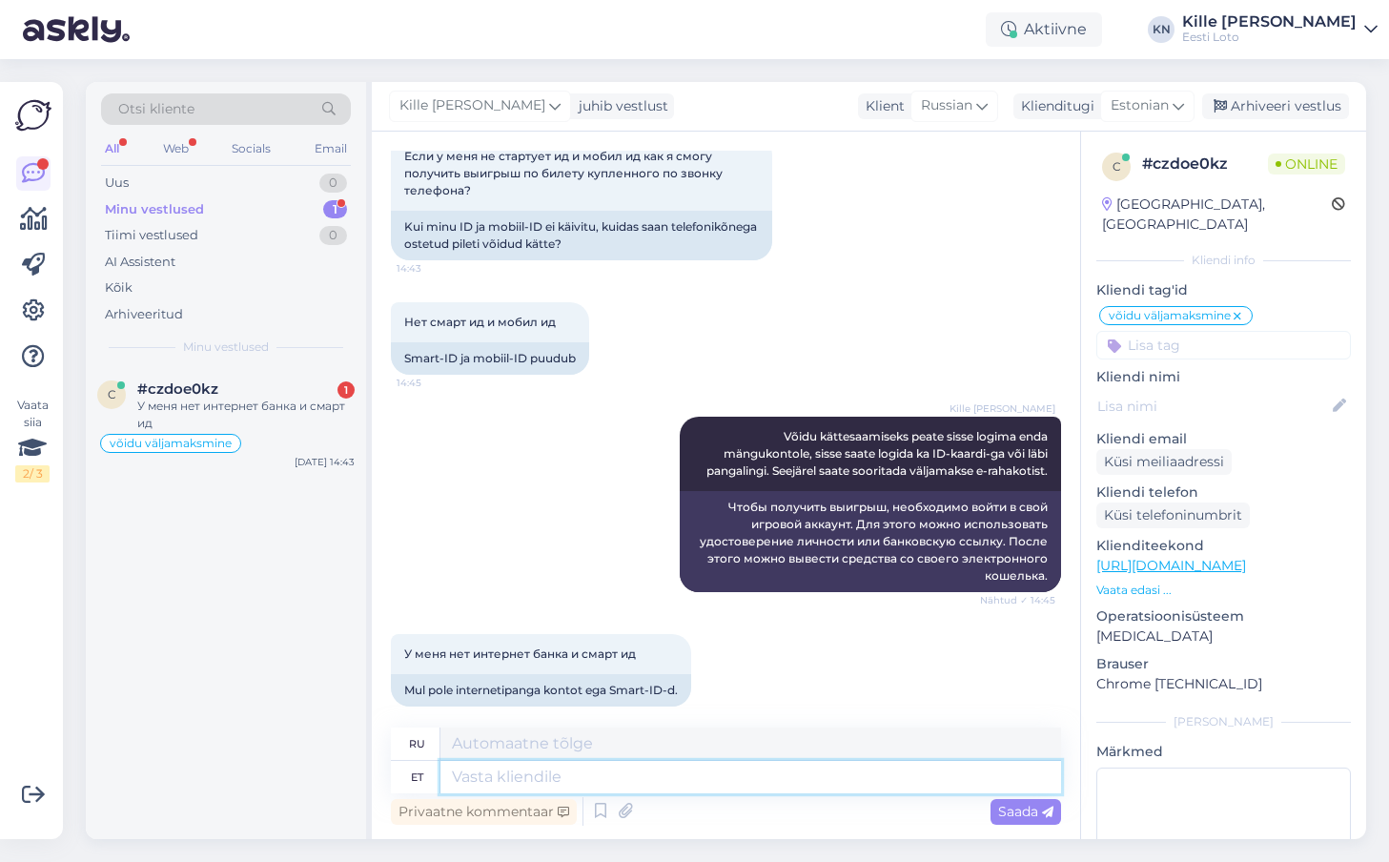
click at [639, 773] on textarea at bounding box center [750, 777] width 620 height 32
type textarea "Aga"
type textarea "Но"
type textarea "Aga ID"
type textarea "Но удостоверение личности"
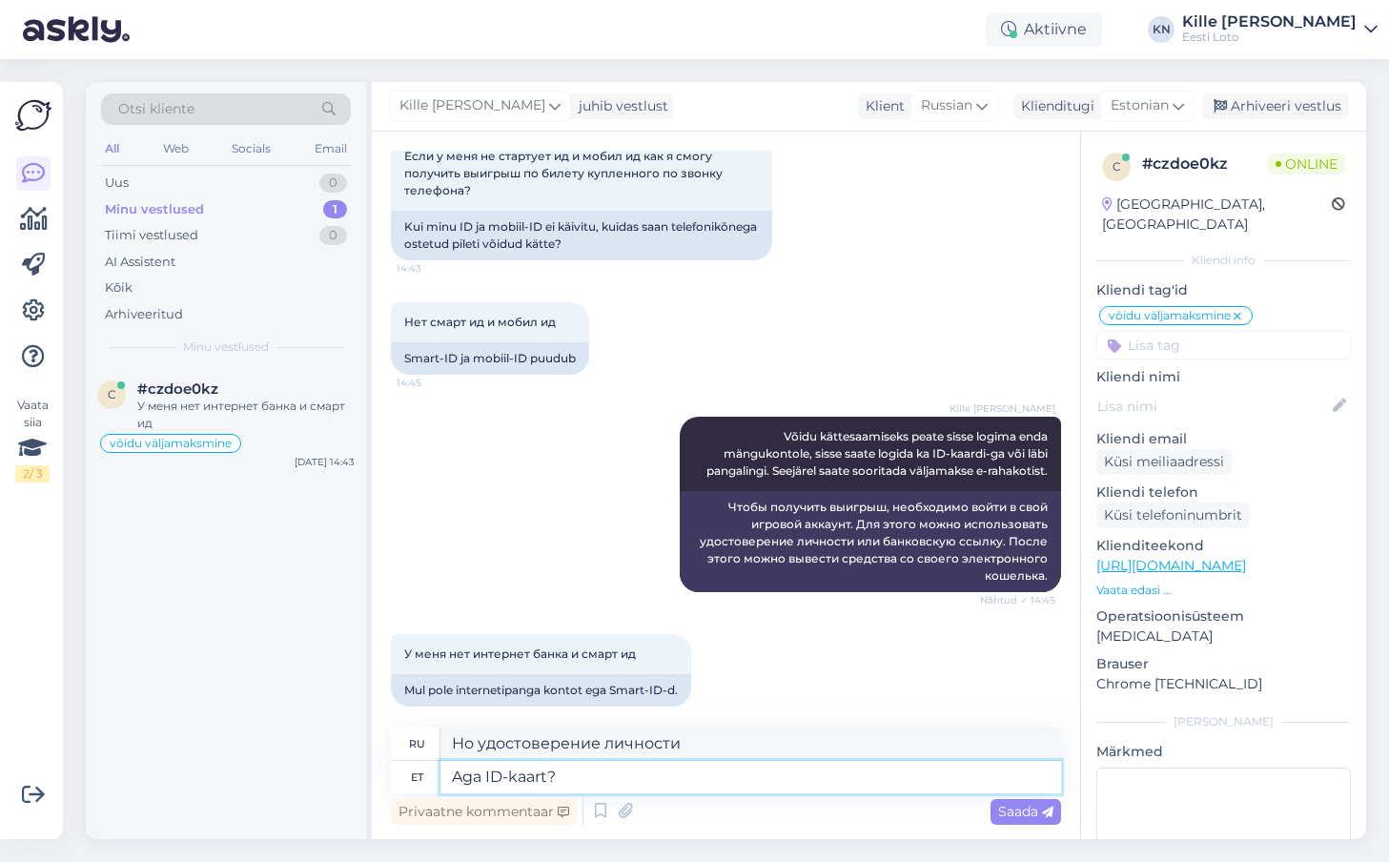
type textarea "Aga ID-kaart?"
type textarea "А как насчет удостоверения личности?"
type textarea "Aga ID-kaart?"
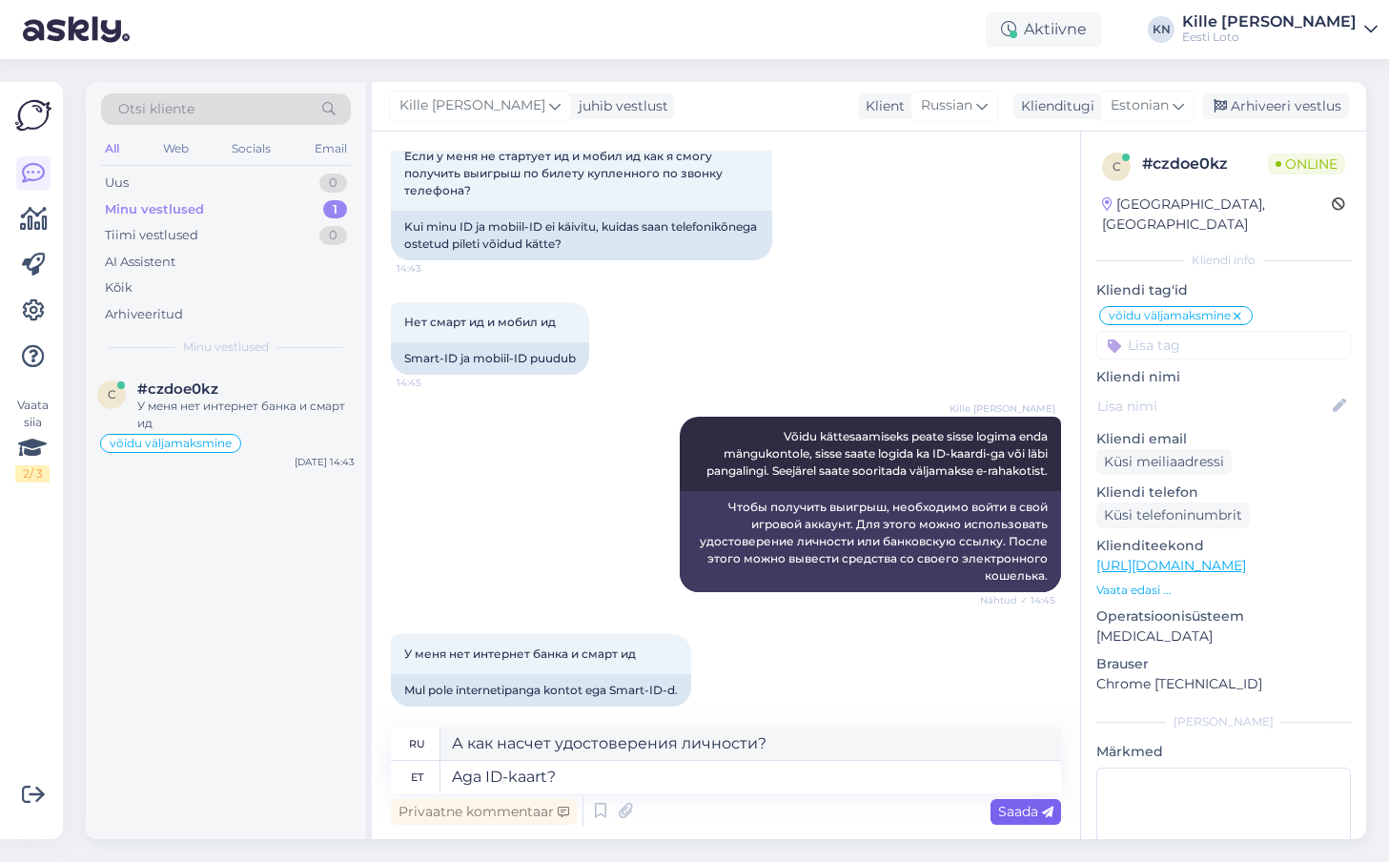
click at [1018, 802] on span "Saada" at bounding box center [1025, 810] width 55 height 17
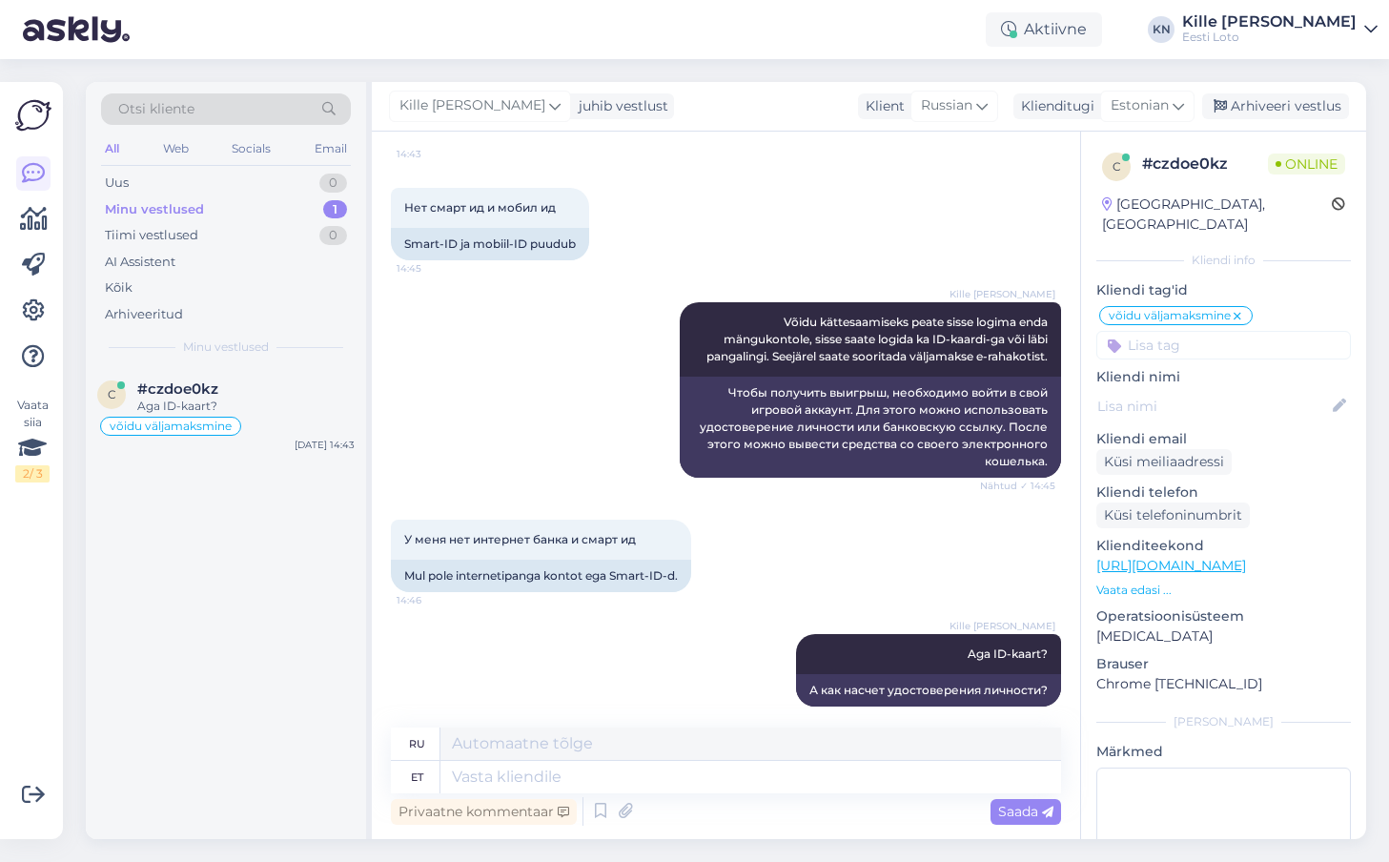
scroll to position [1473, 0]
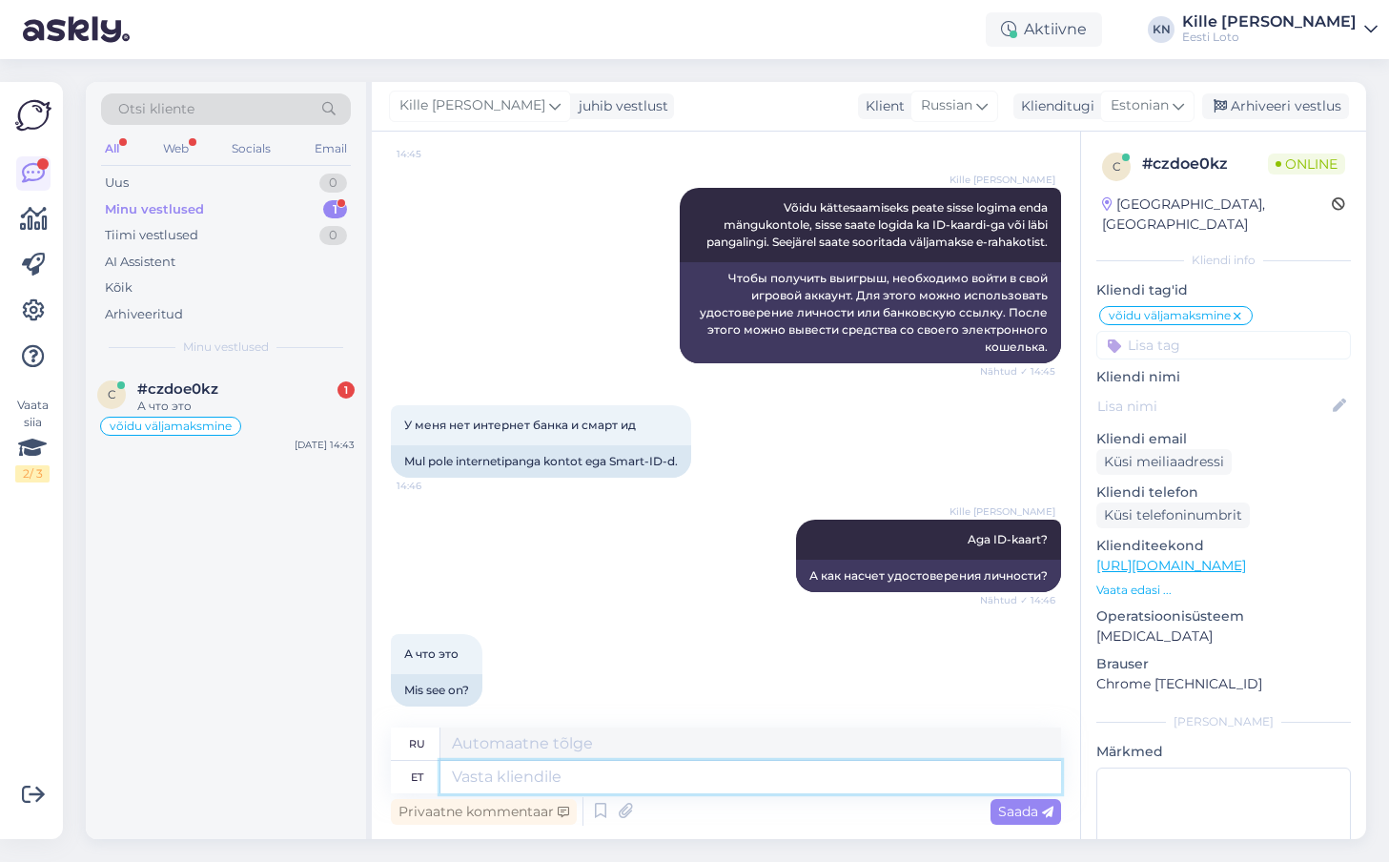
click at [871, 774] on textarea at bounding box center [750, 777] width 620 height 32
type textarea "ID"
type textarea "ИДЕНТИФИКАТОР"
type textarea "ID-kaart"
type textarea "Удостоверение личности"
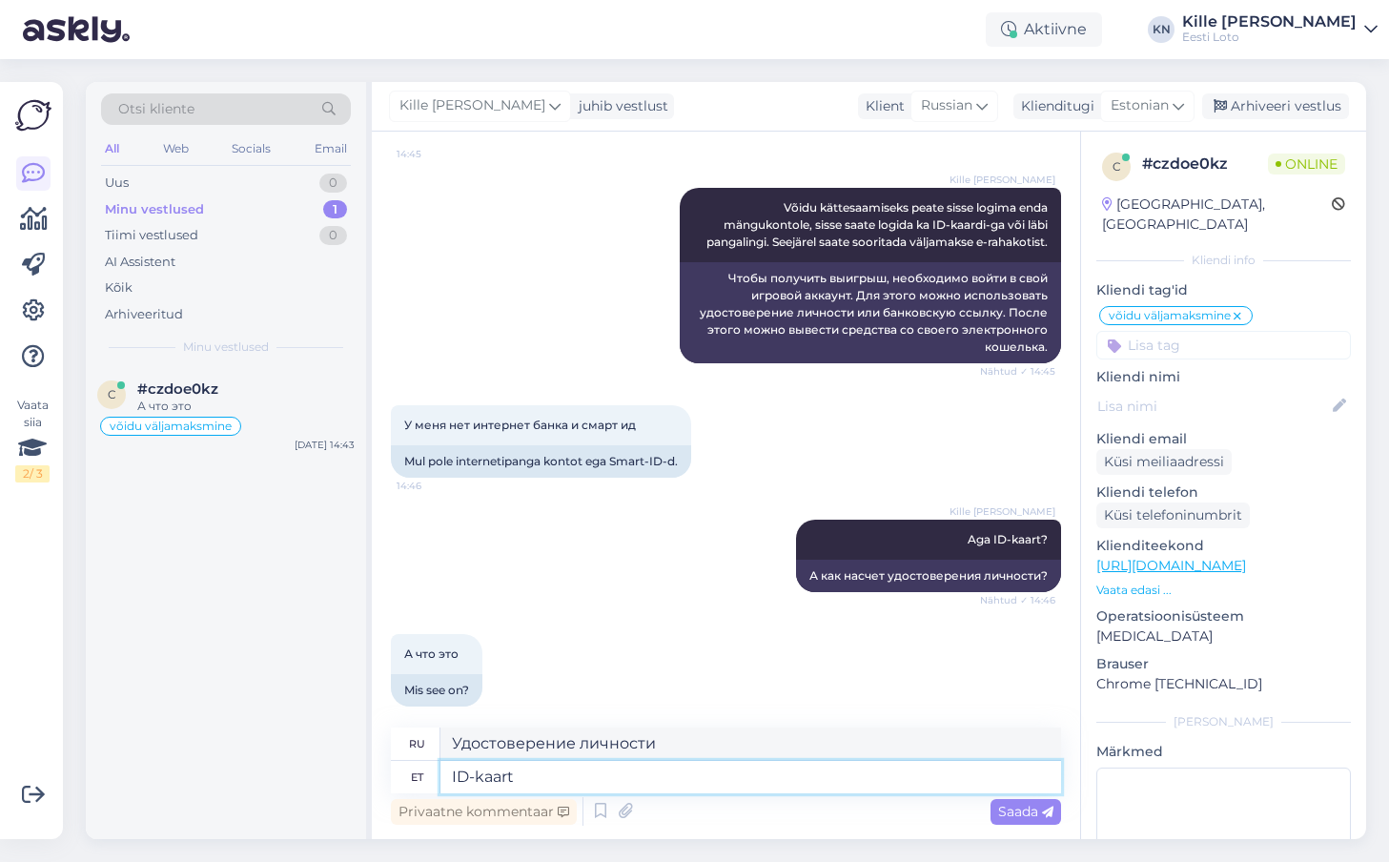
click at [510, 775] on textarea "ID-kaart" at bounding box center [750, 777] width 620 height 32
type textarea "ID-ka"
type textarea "ID-ка"
type textarea "ID-kart"
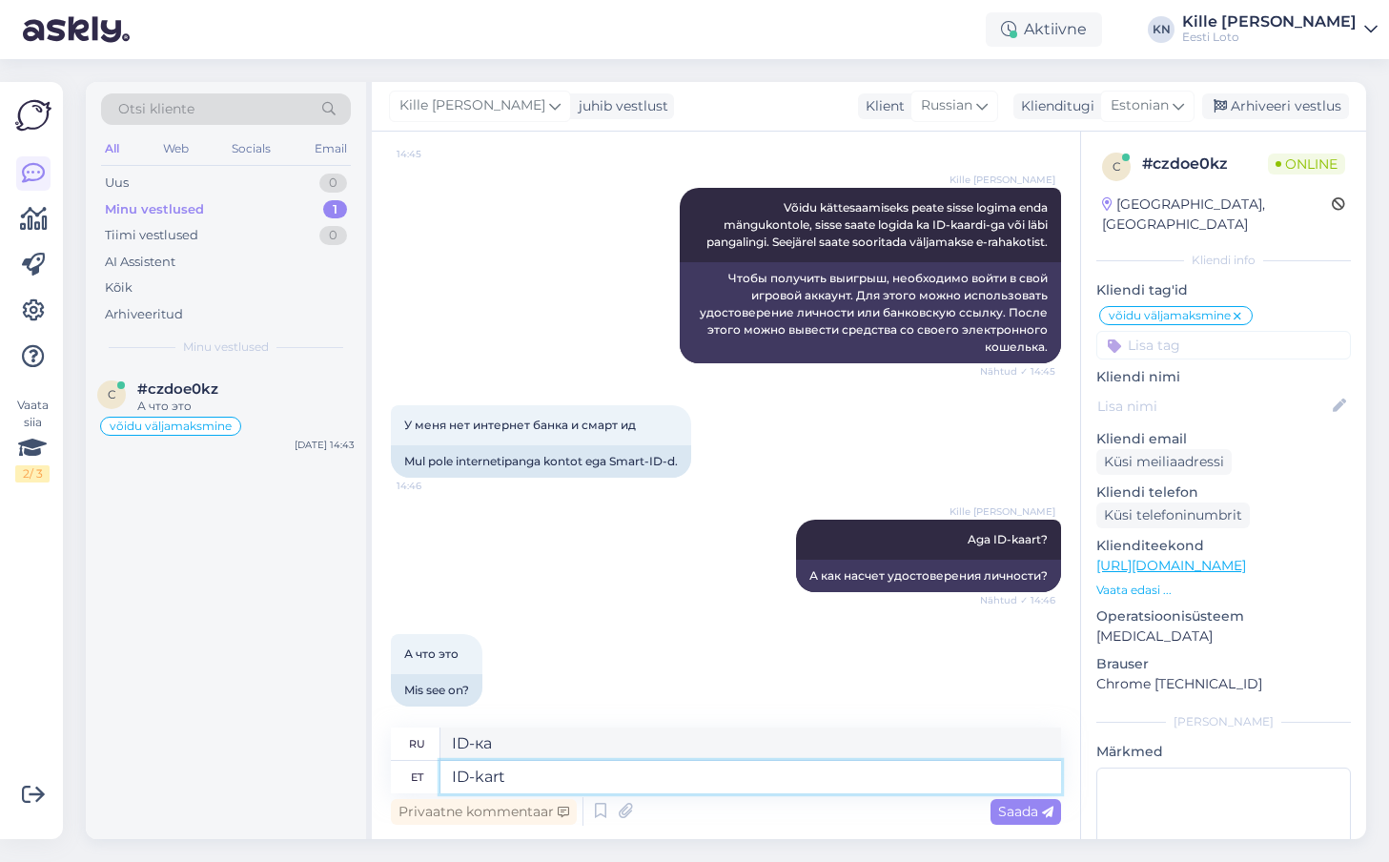
type textarea "Удостоверение личности"
click at [520, 783] on textarea "ID-karta" at bounding box center [750, 777] width 620 height 32
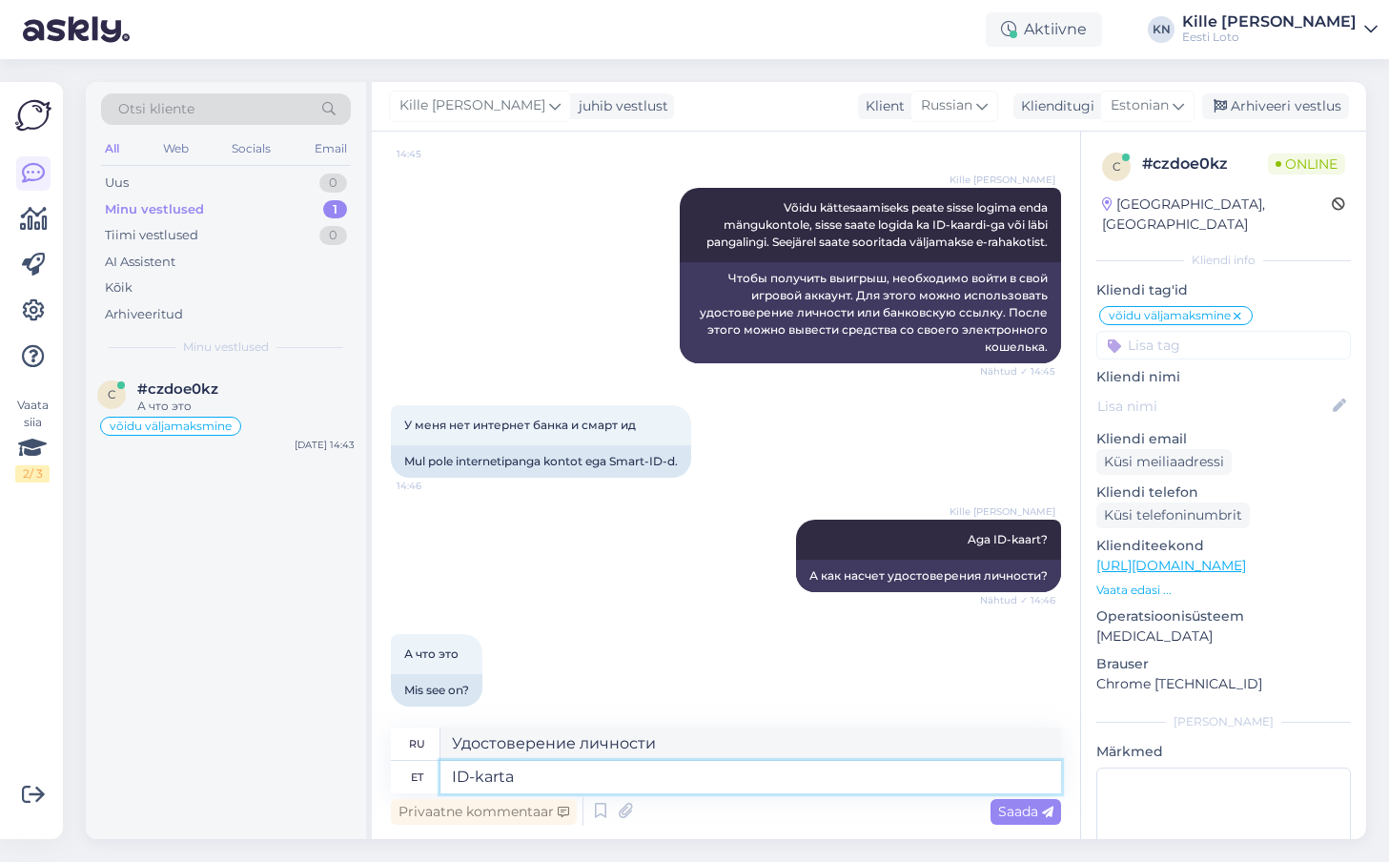
type textarea "ID-karta"
click at [569, 777] on textarea "ID-karta" at bounding box center [750, 777] width 620 height 32
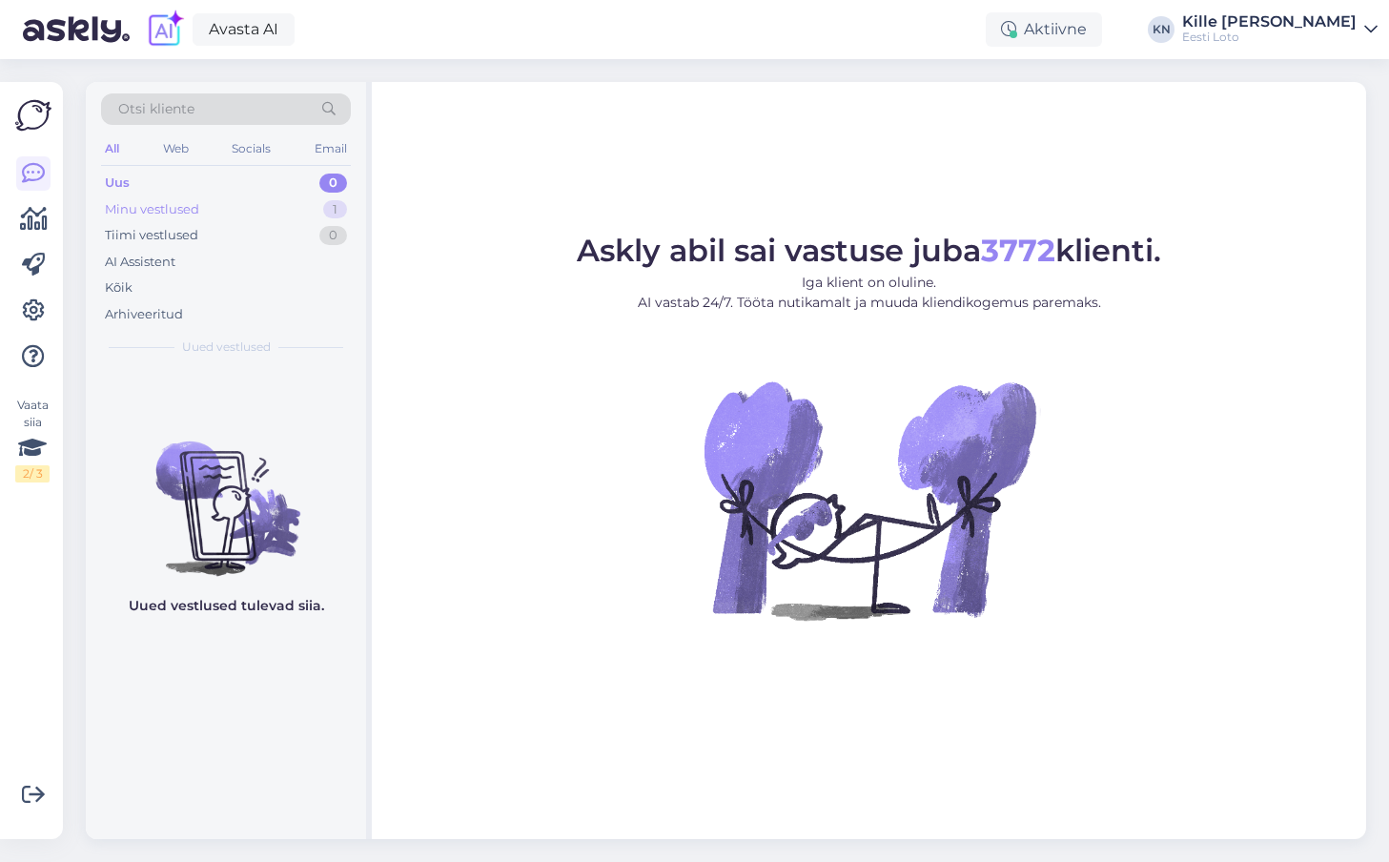
click at [234, 214] on div "Minu vestlused 1" at bounding box center [226, 209] width 250 height 27
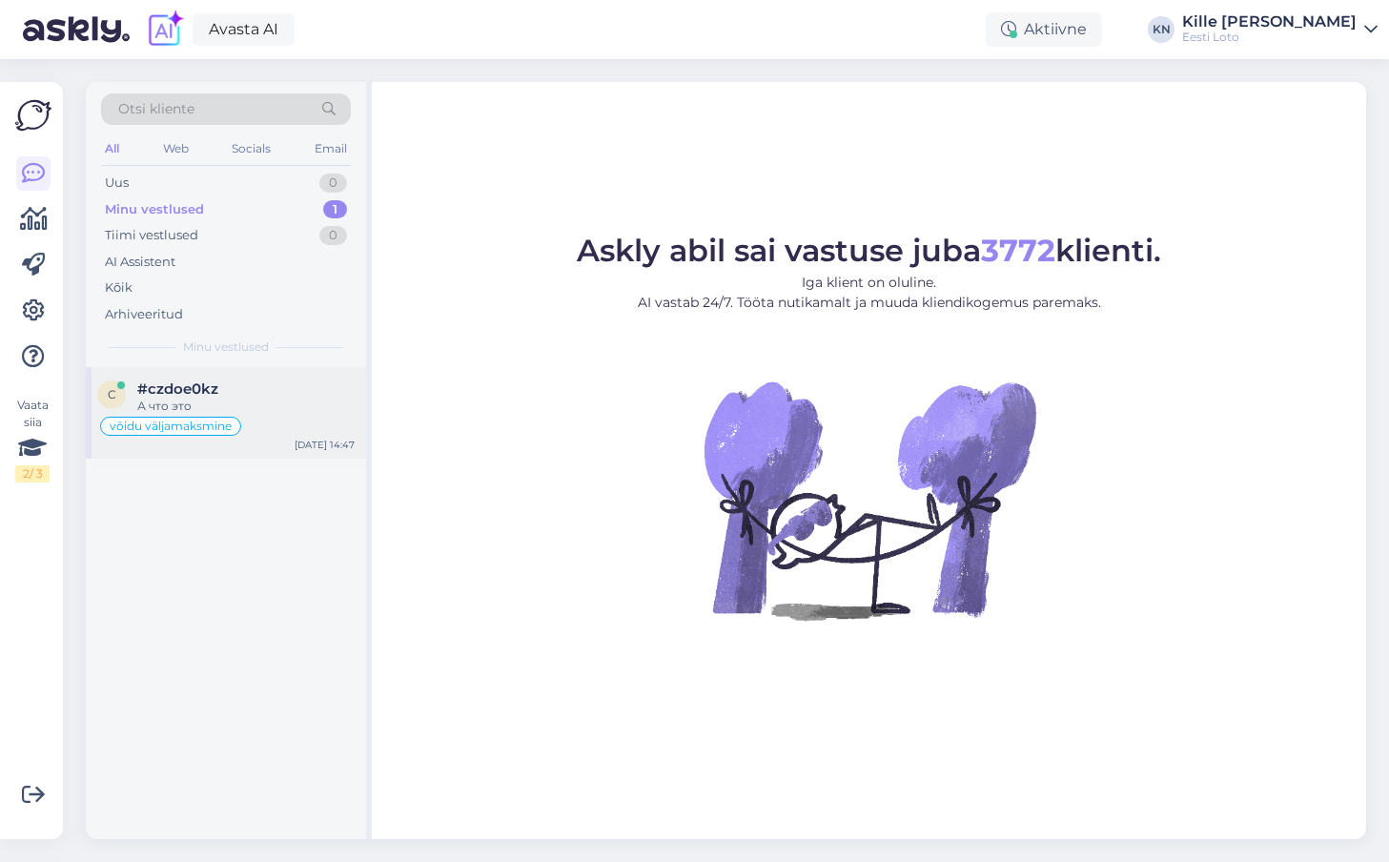
click at [212, 410] on div "А что это" at bounding box center [245, 405] width 217 height 17
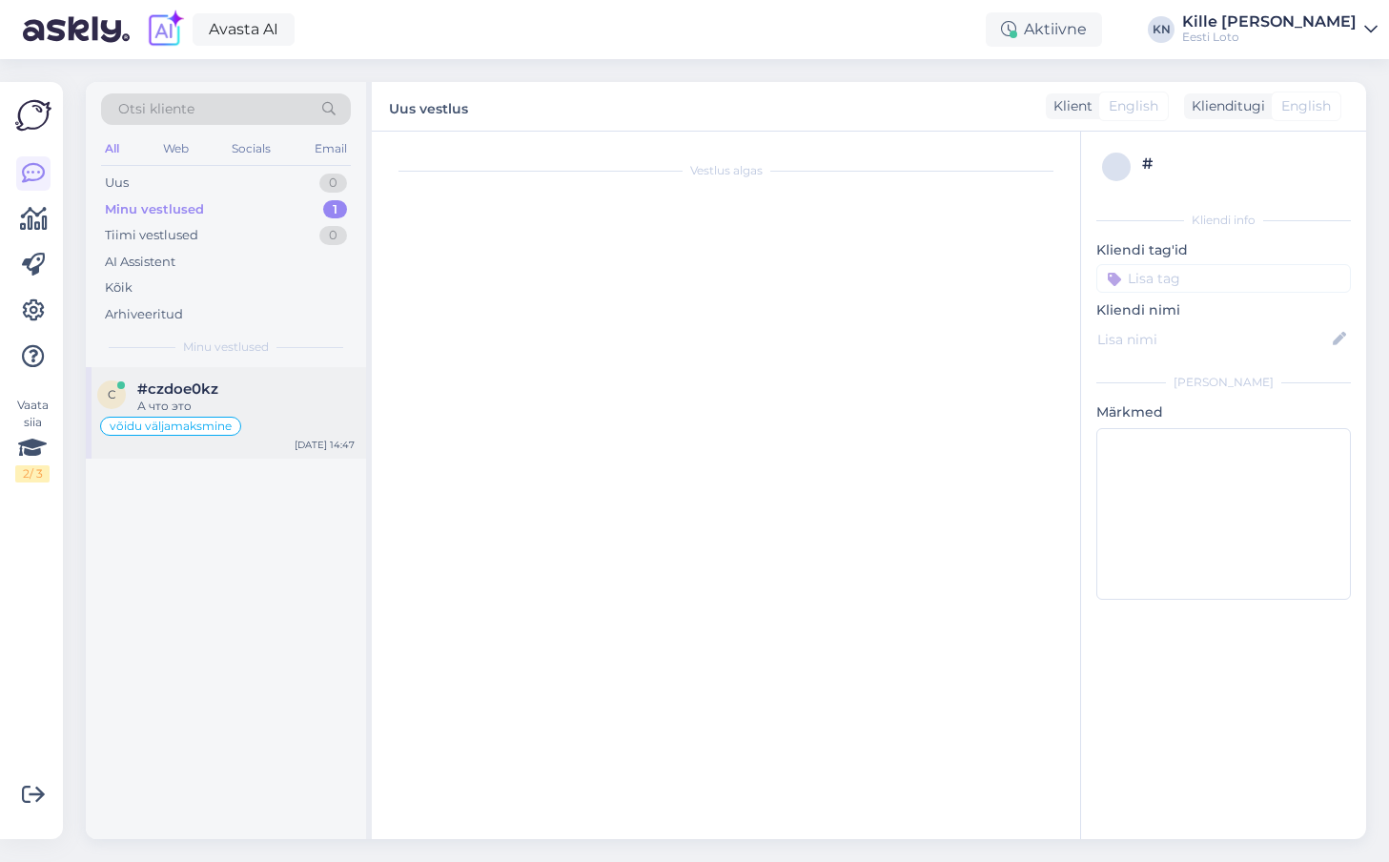
scroll to position [1473, 0]
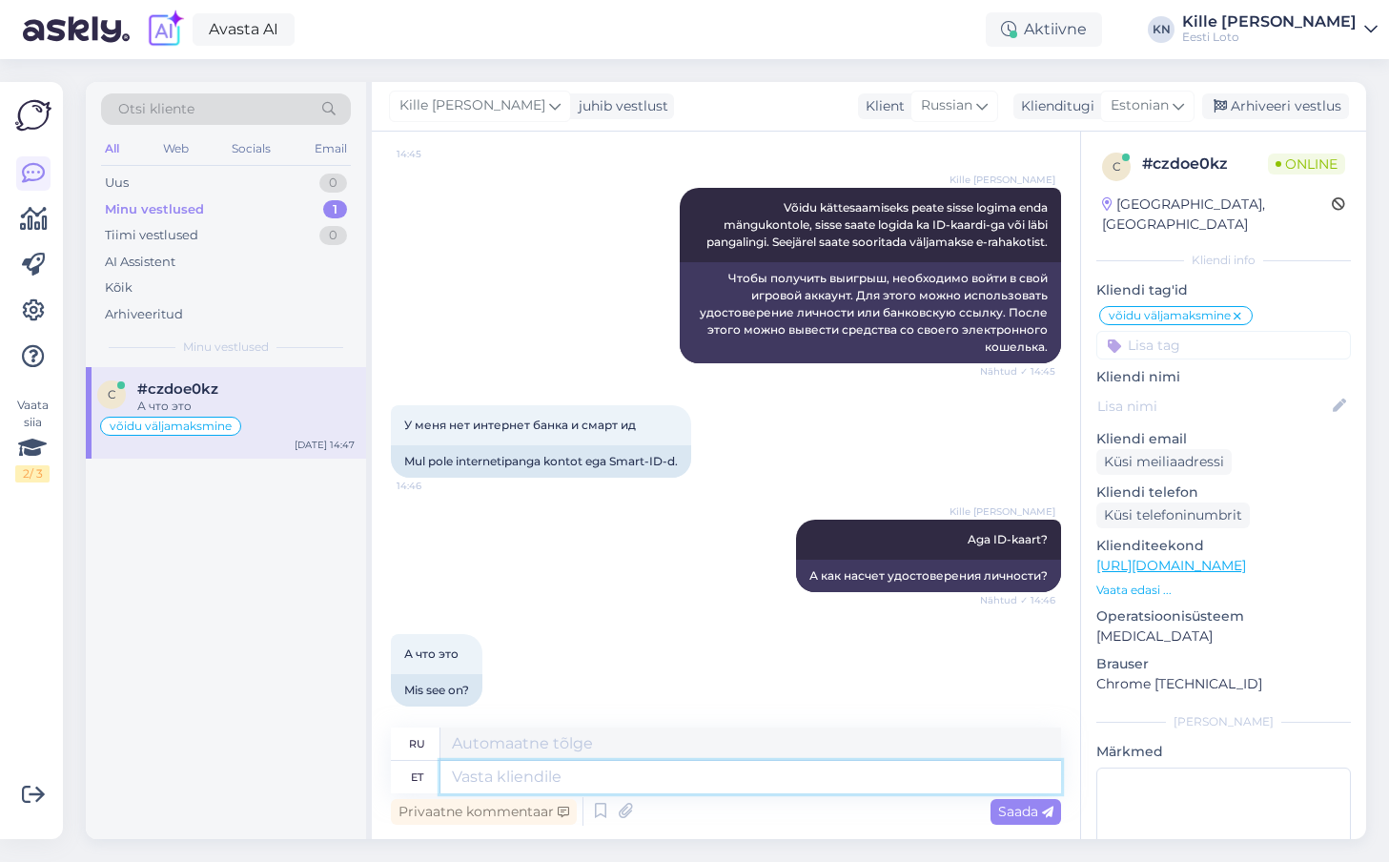
click at [785, 782] on textarea at bounding box center [750, 777] width 620 height 32
type textarea "ID-kaart"
type textarea "Удостоверение личности"
click at [555, 776] on textarea "ID-kaart" at bounding box center [750, 777] width 620 height 32
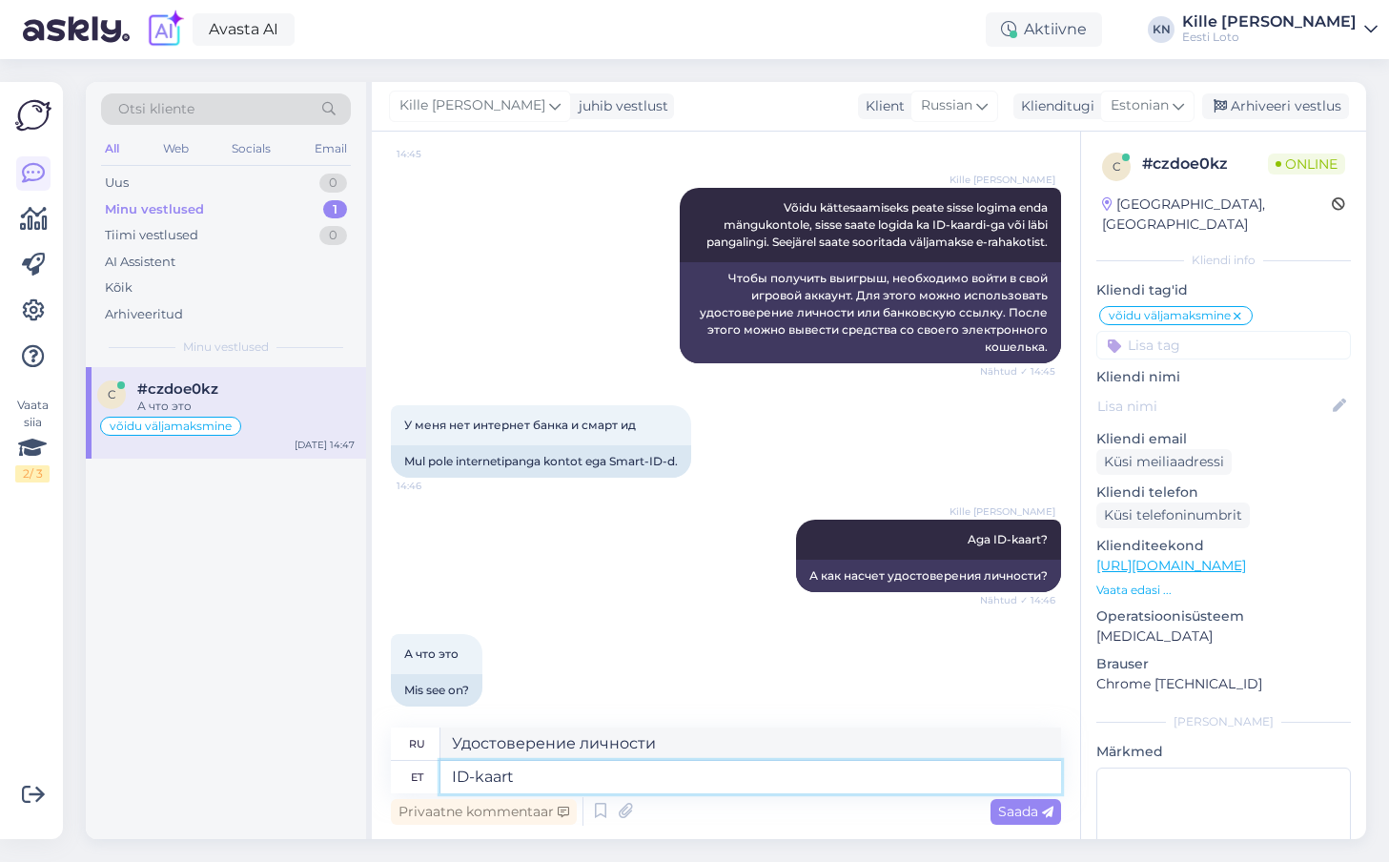
click at [555, 776] on textarea "ID-kaart" at bounding box center [750, 777] width 620 height 32
type textarea "Doku"
type textarea "Док"
click at [541, 784] on textarea "Doku" at bounding box center [750, 777] width 620 height 32
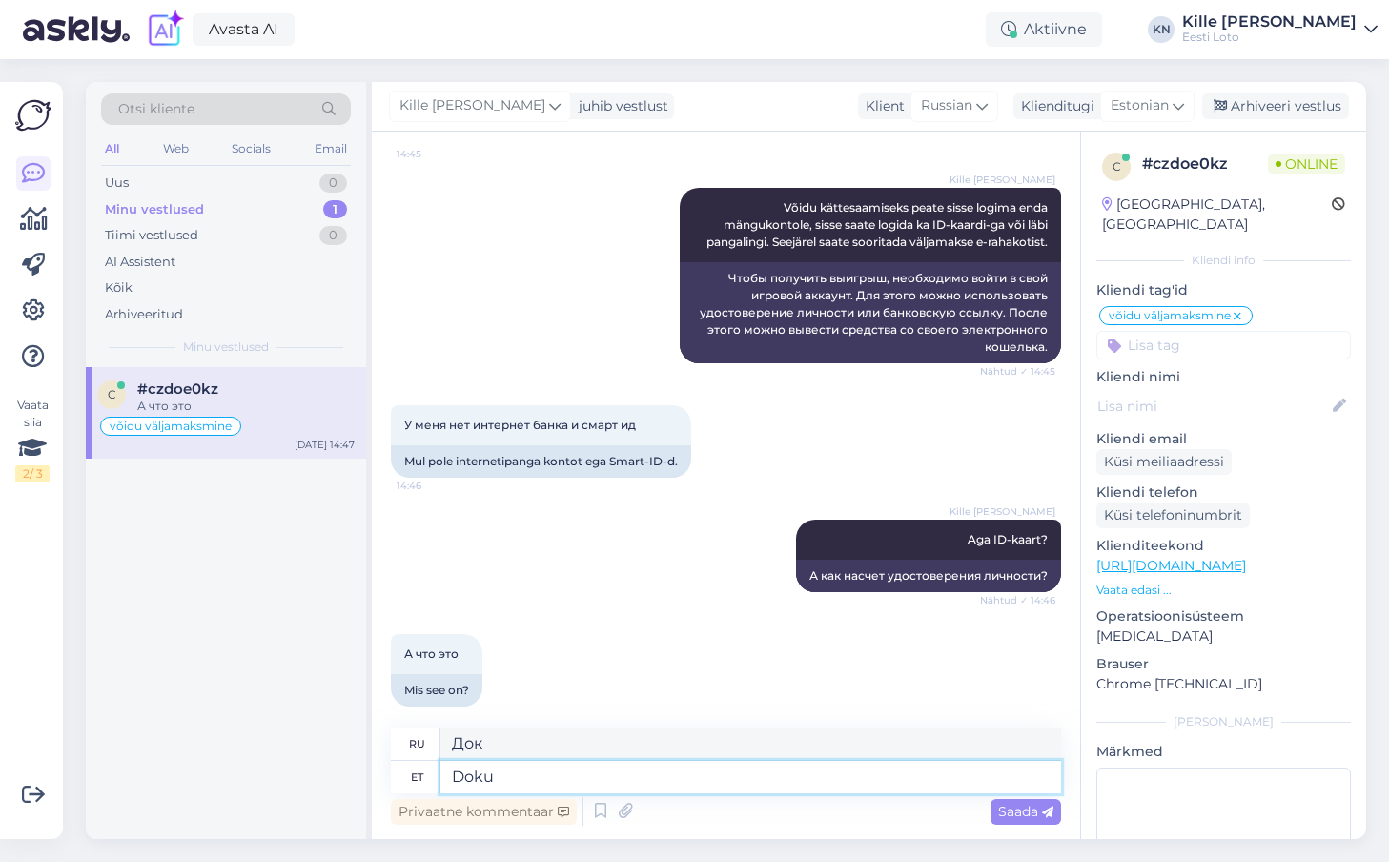
click at [541, 784] on textarea "Doku" at bounding box center [750, 777] width 620 height 32
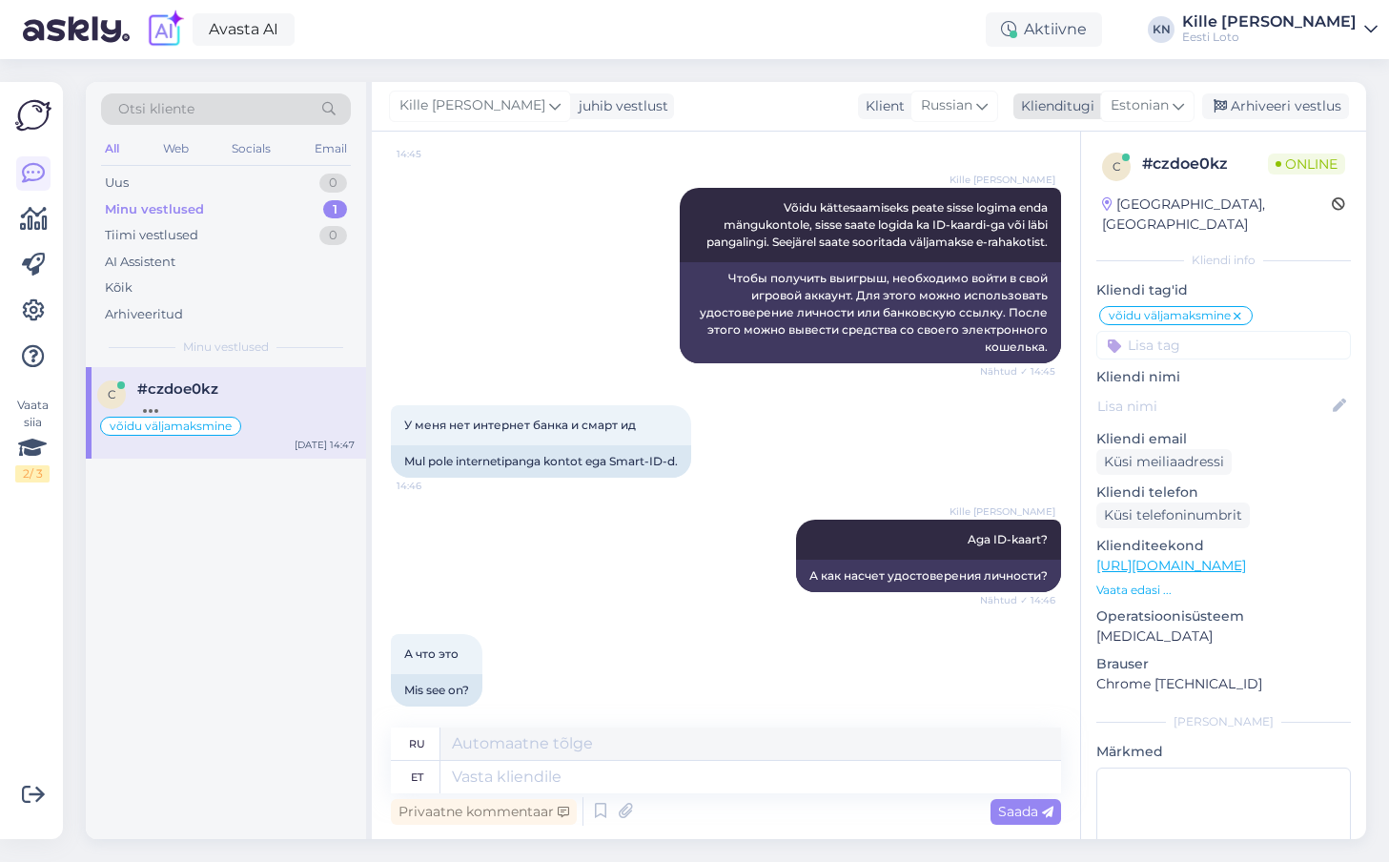
click at [1144, 101] on span "Estonian" at bounding box center [1139, 105] width 58 height 21
type input "ru"
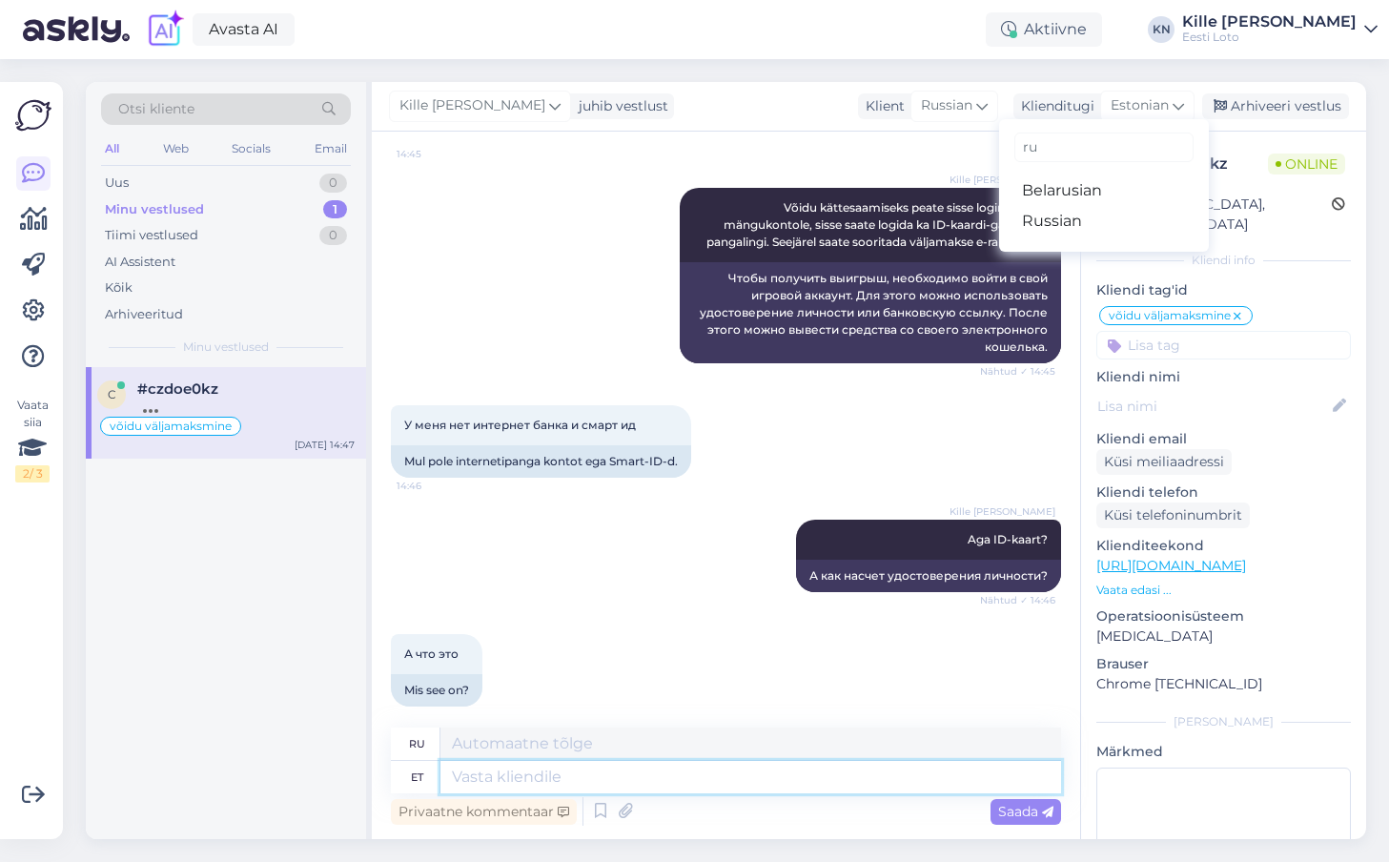
click at [701, 779] on textarea at bounding box center [750, 777] width 620 height 32
paste textarea "ид-карта"
type textarea "ид-карта"
type textarea "Удостоверение личности"
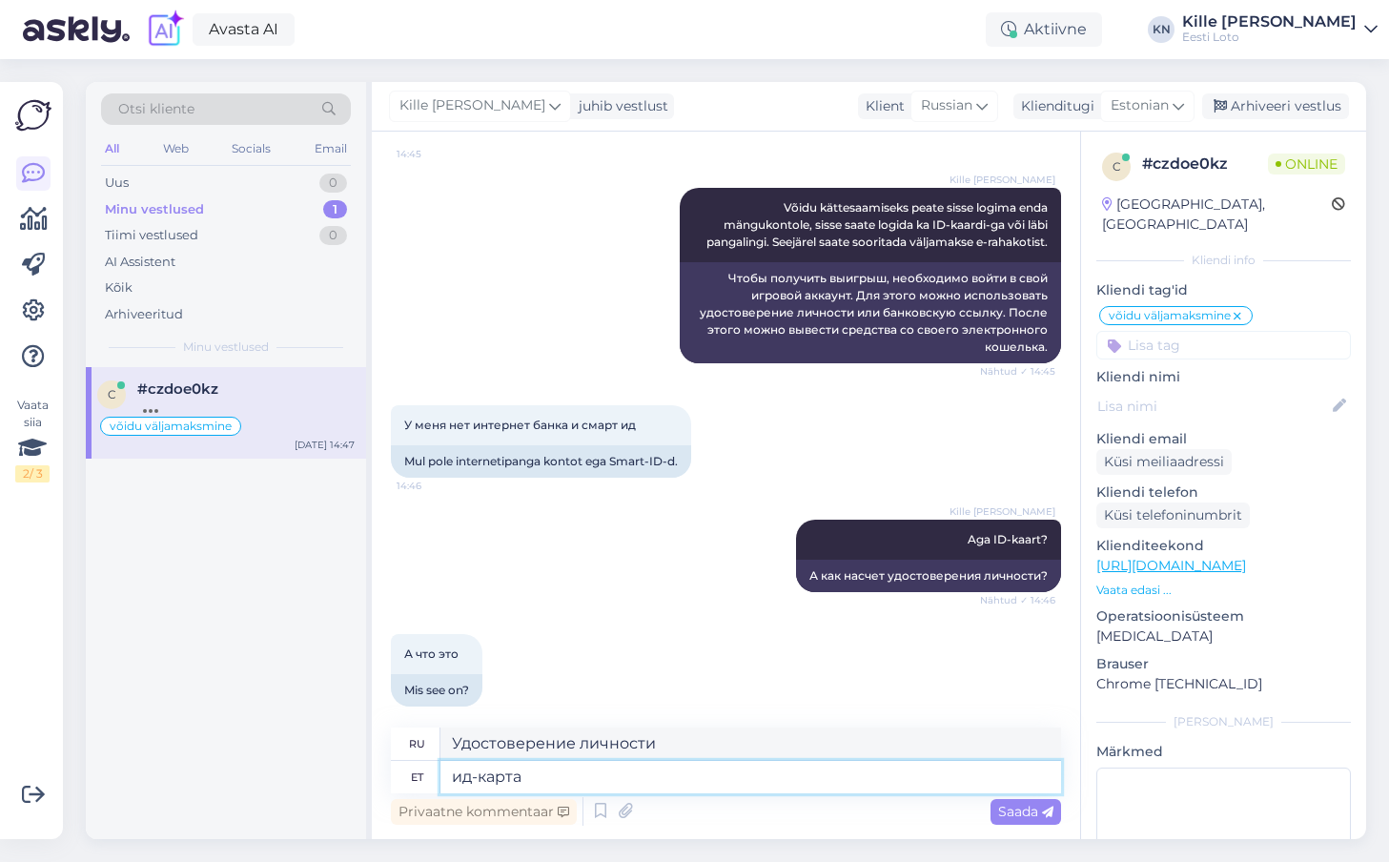
click at [701, 779] on textarea "ид-карта" at bounding box center [750, 777] width 620 height 32
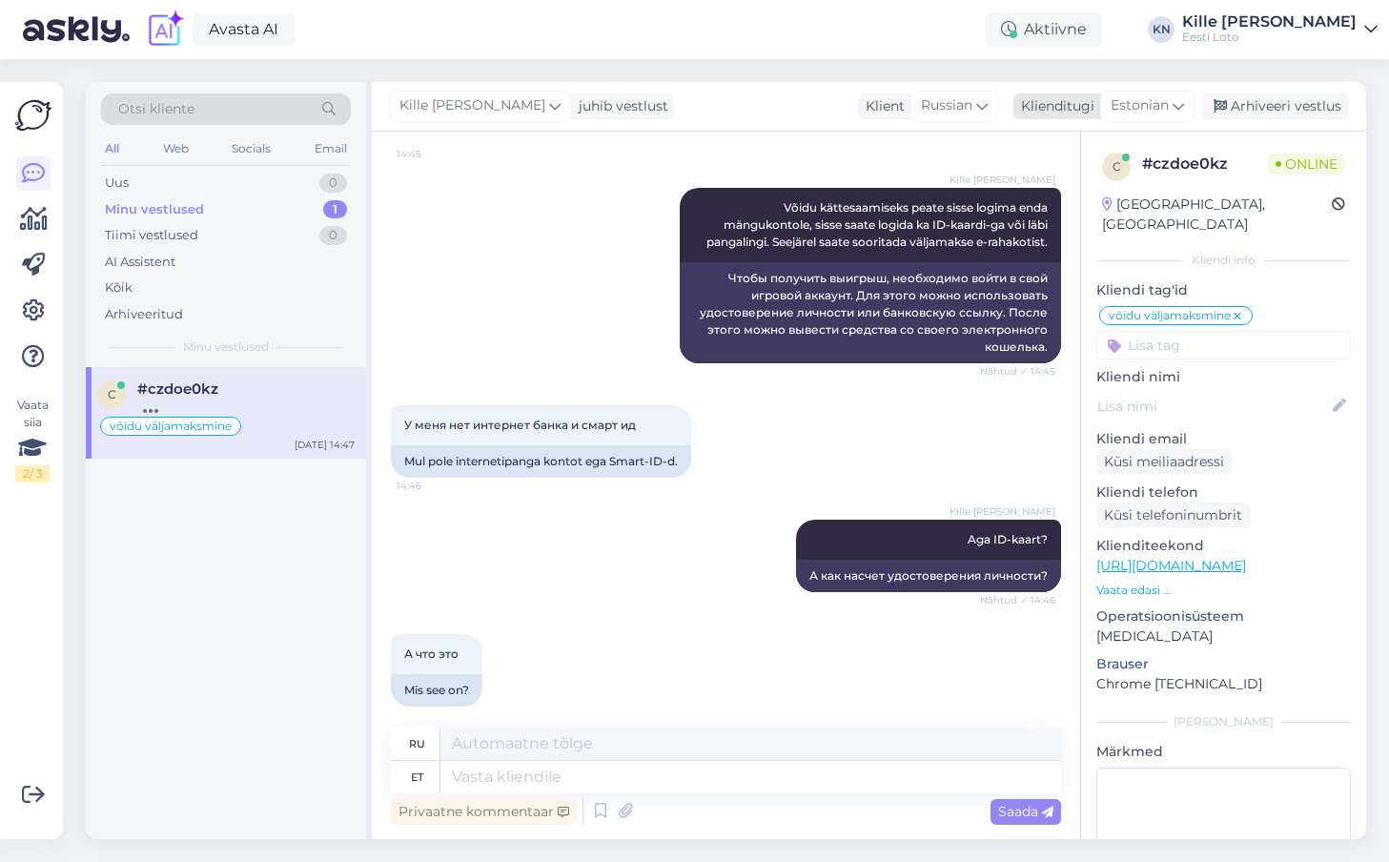
click at [1145, 109] on span "Estonian" at bounding box center [1139, 105] width 58 height 21
click at [1037, 213] on link "Russian" at bounding box center [1104, 221] width 210 height 30
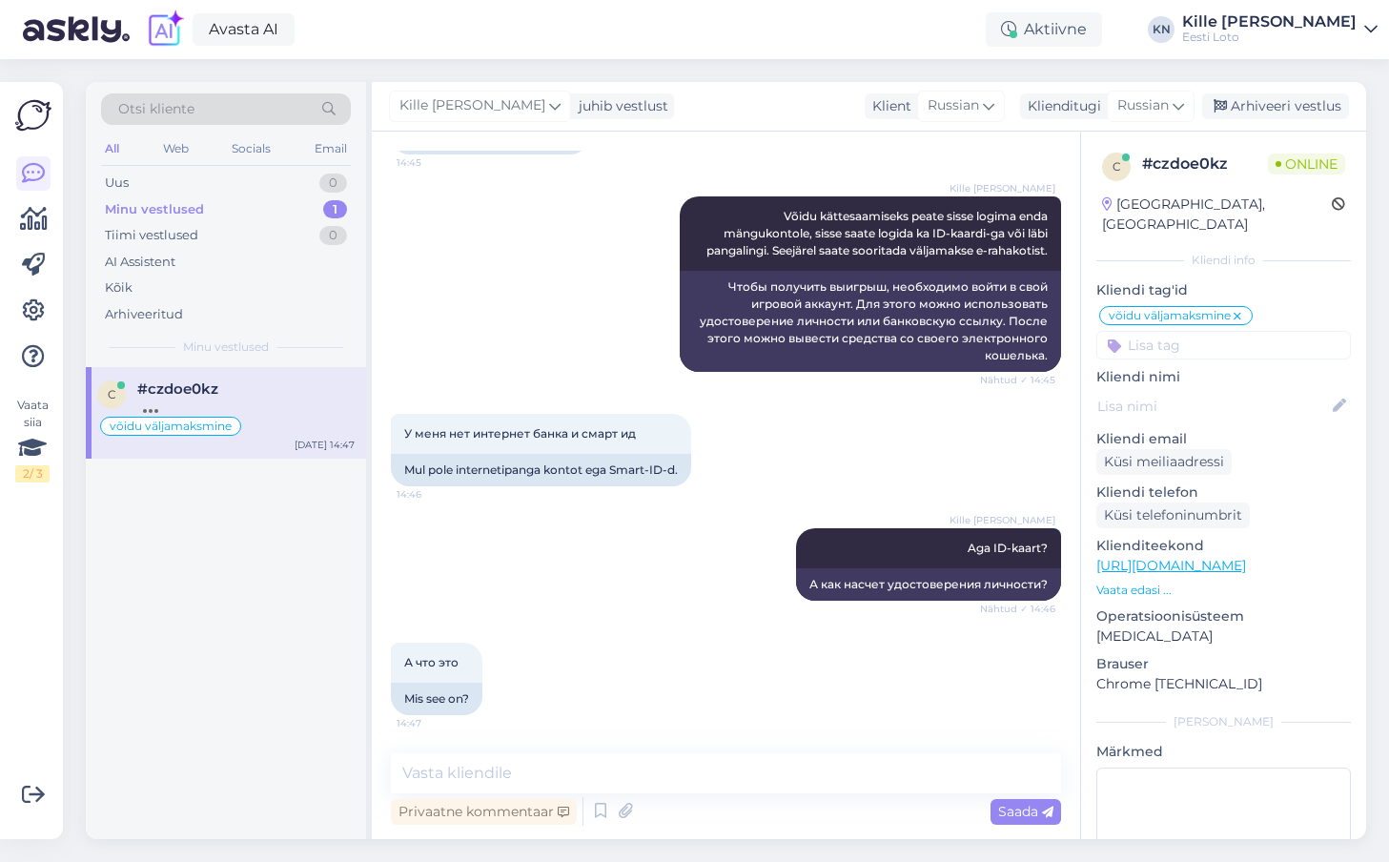
scroll to position [1447, 0]
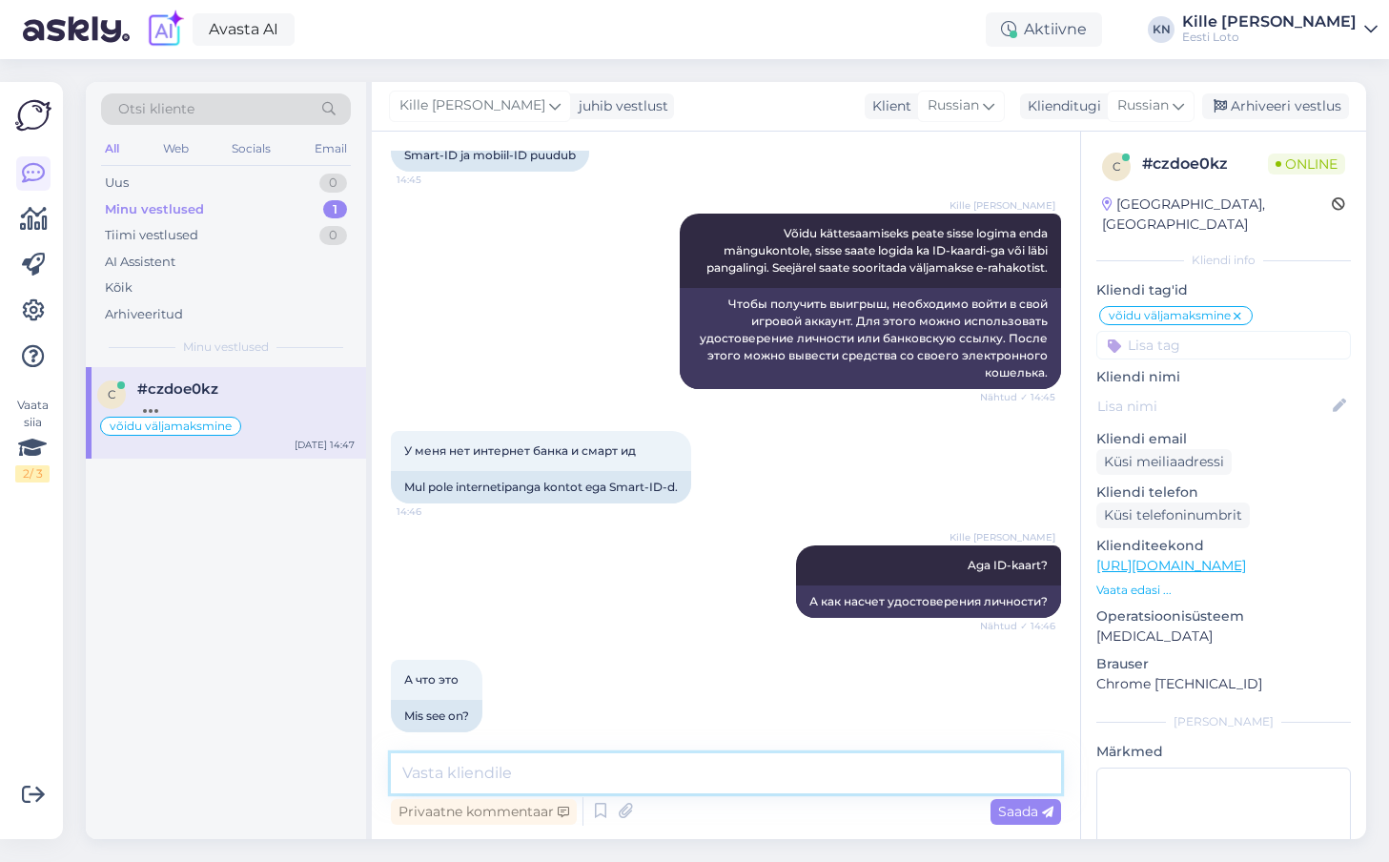
click at [628, 775] on textarea at bounding box center [726, 773] width 670 height 40
paste textarea "Ид-карта"
type textarea "Ид-карта"
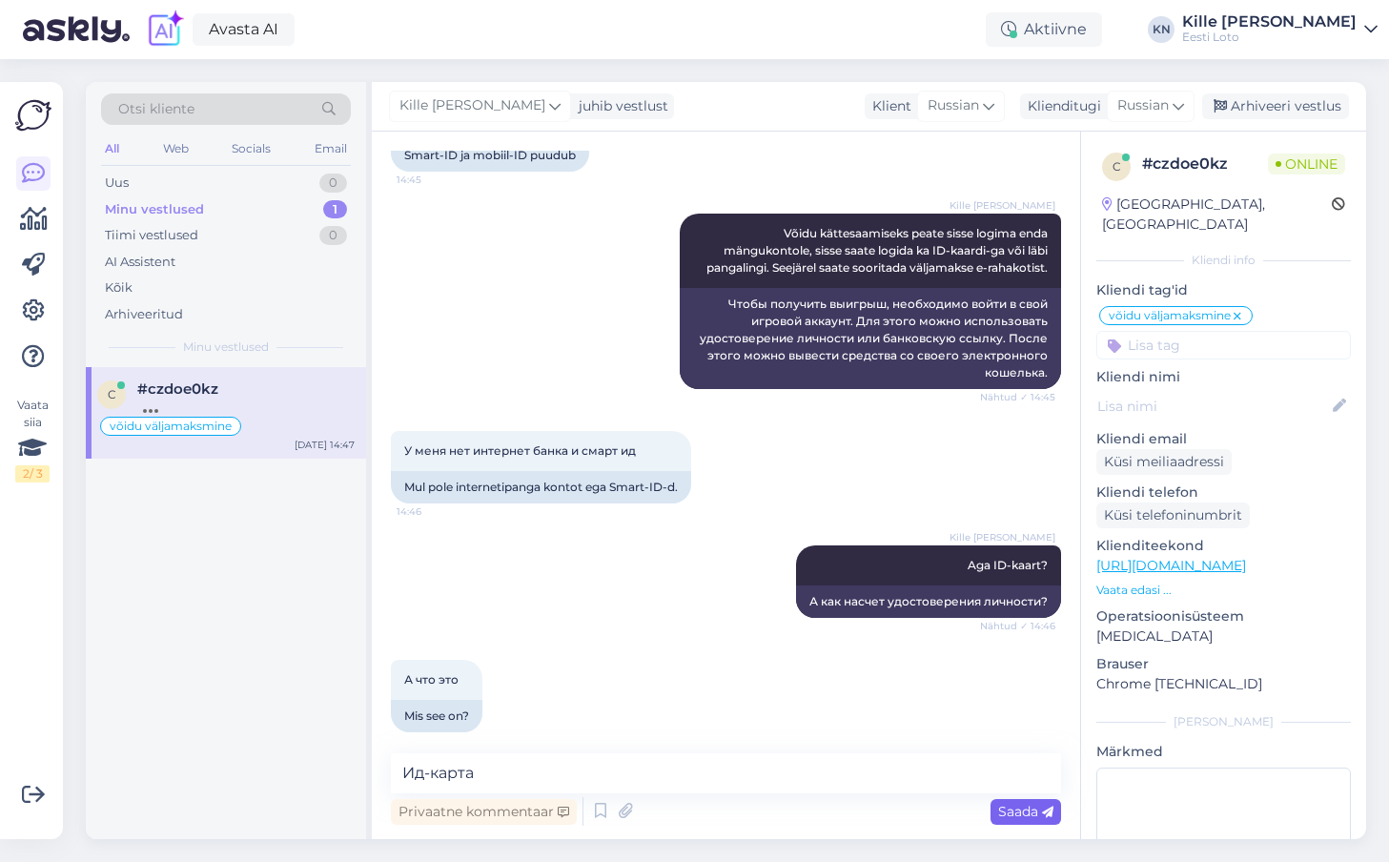
click at [1037, 808] on span "Saada" at bounding box center [1025, 810] width 55 height 17
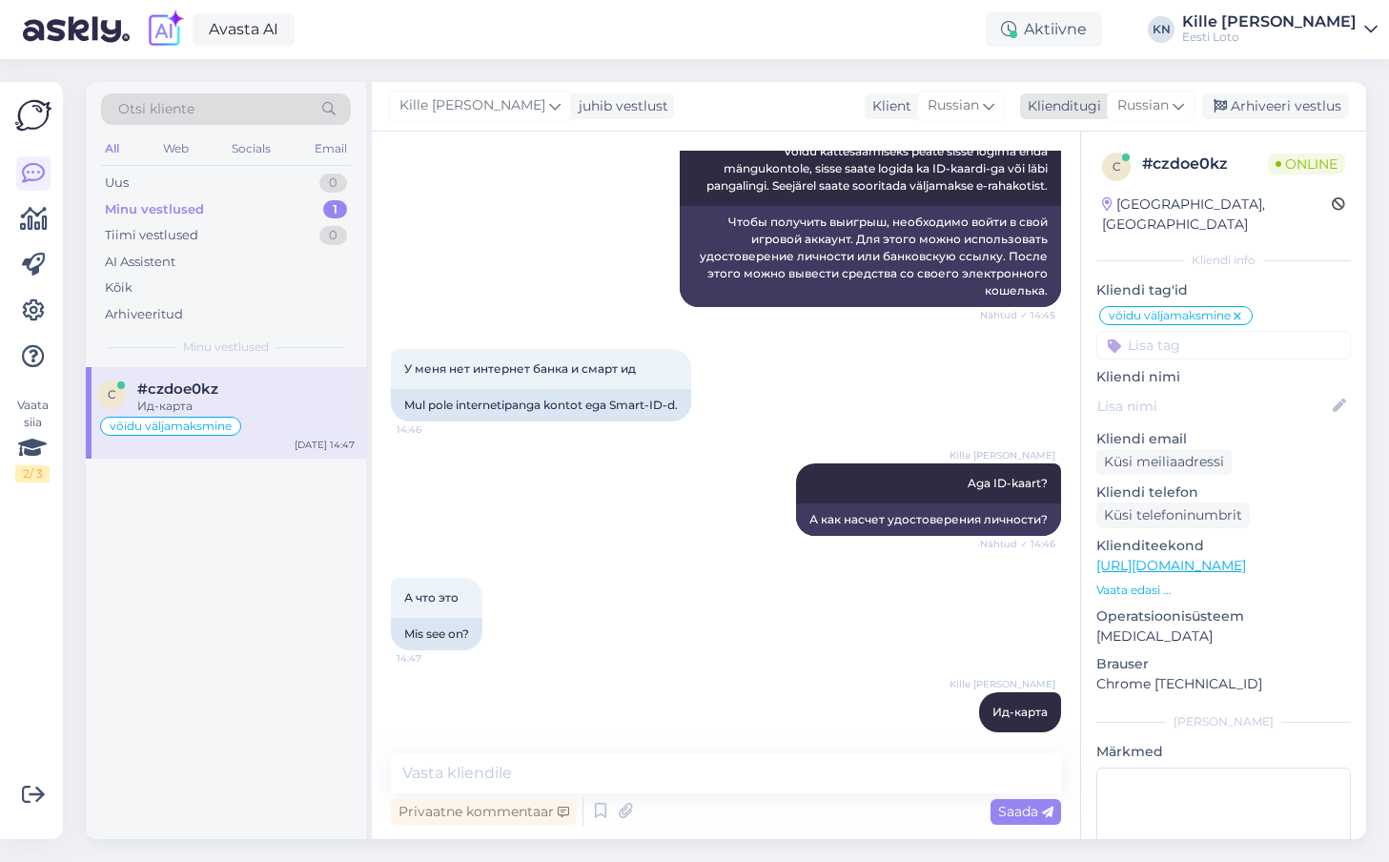
click at [1174, 92] on div "Russian" at bounding box center [1151, 106] width 88 height 30
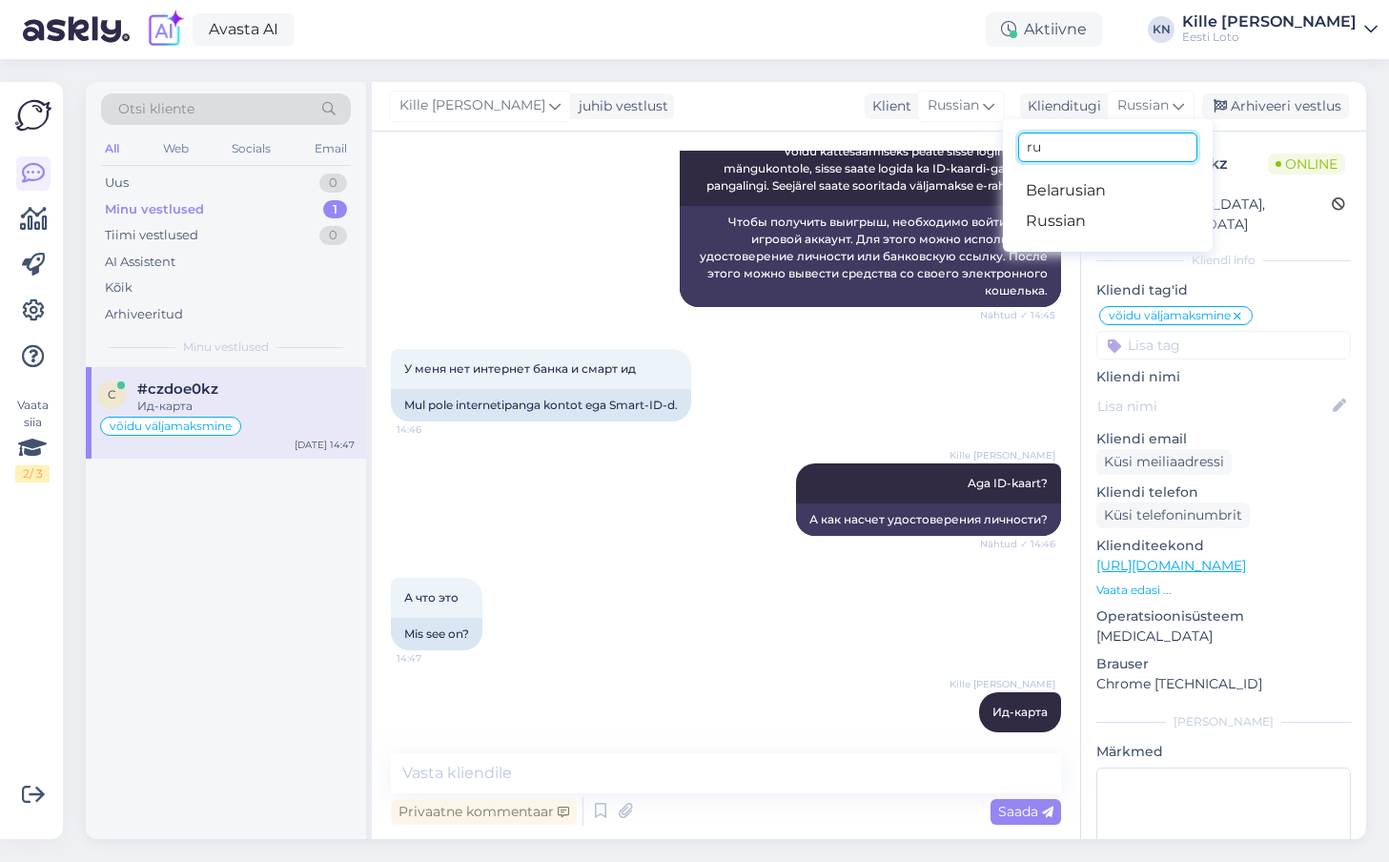
click at [1074, 158] on input "ru" at bounding box center [1107, 147] width 179 height 30
type input "est"
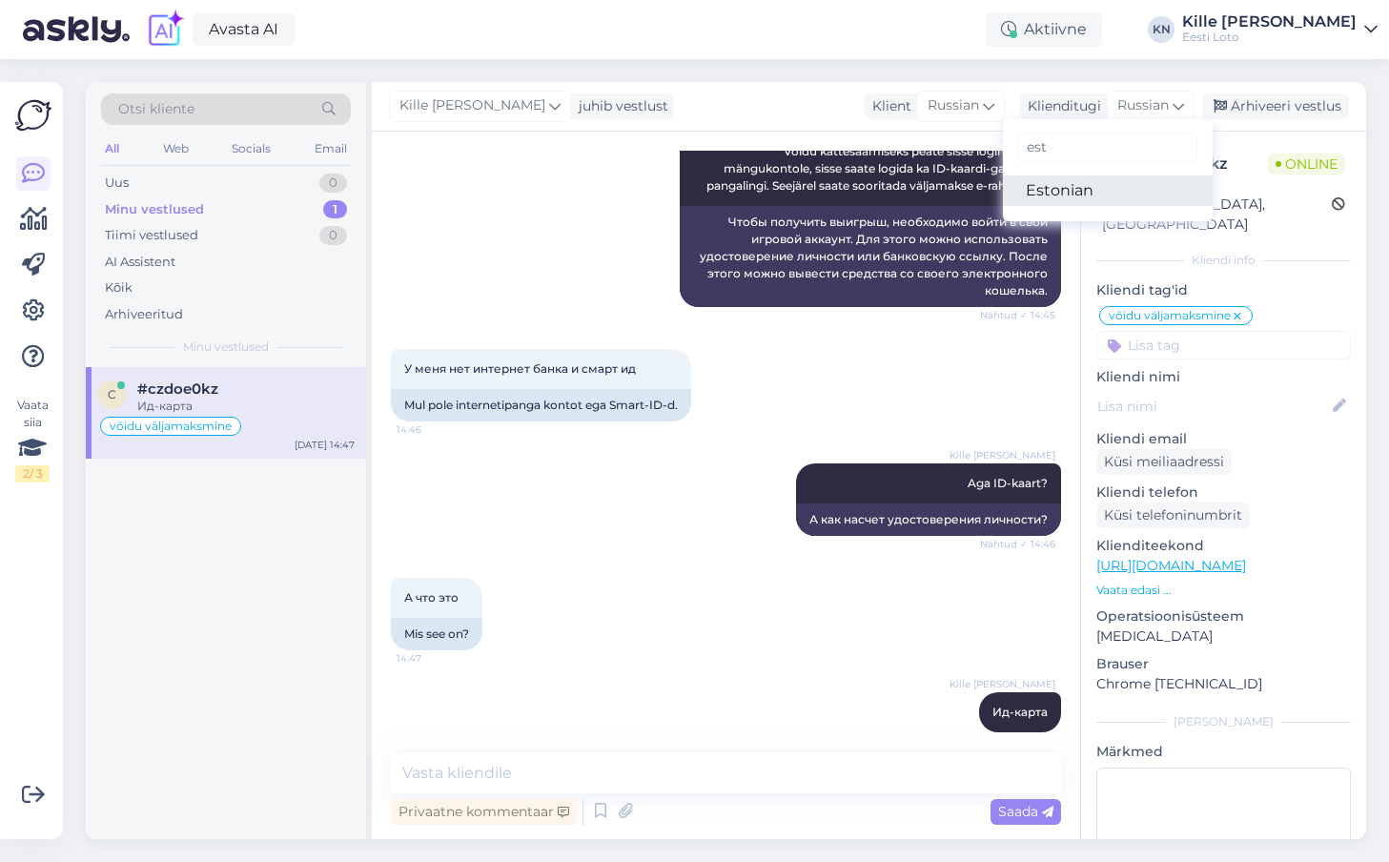
click at [1050, 195] on link "Estonian" at bounding box center [1108, 190] width 210 height 30
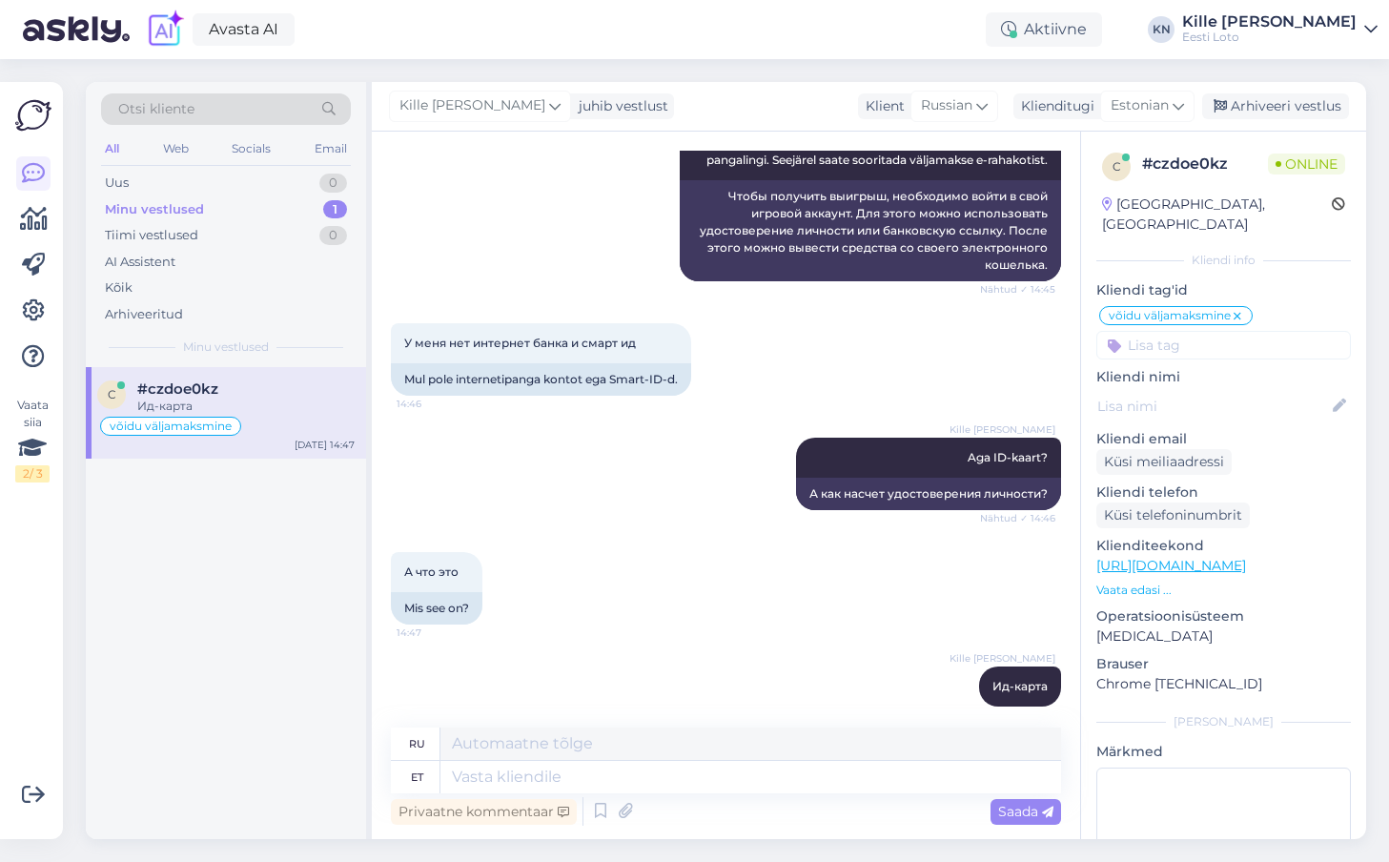
scroll to position [1669, 0]
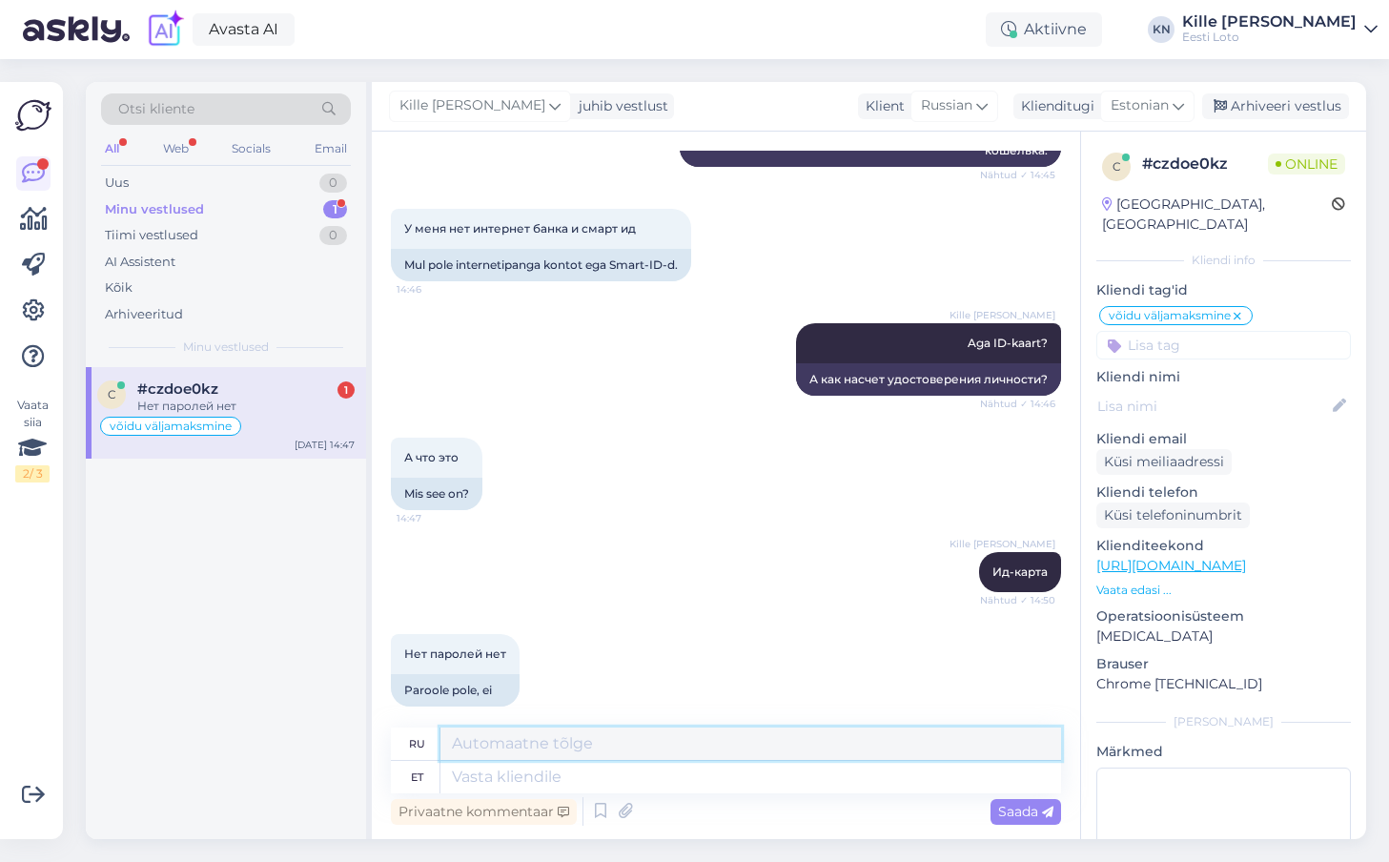
click at [781, 758] on textarea at bounding box center [750, 743] width 620 height 32
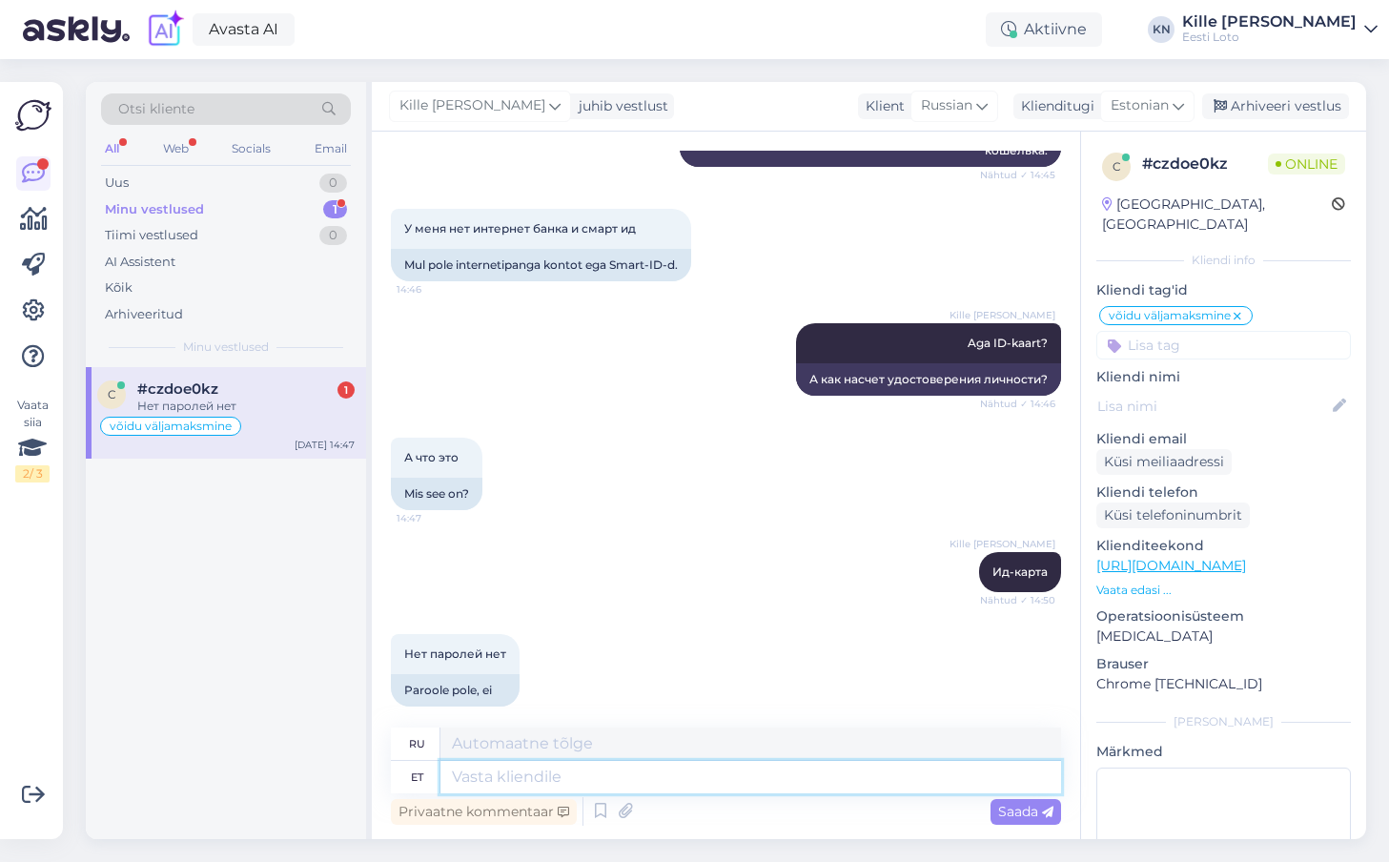
click at [772, 776] on textarea at bounding box center [750, 777] width 620 height 32
type textarea "Sellisel ju"
type textarea "Таким образом"
type textarea "Sellisel juhuk e"
type textarea "В таком случае"
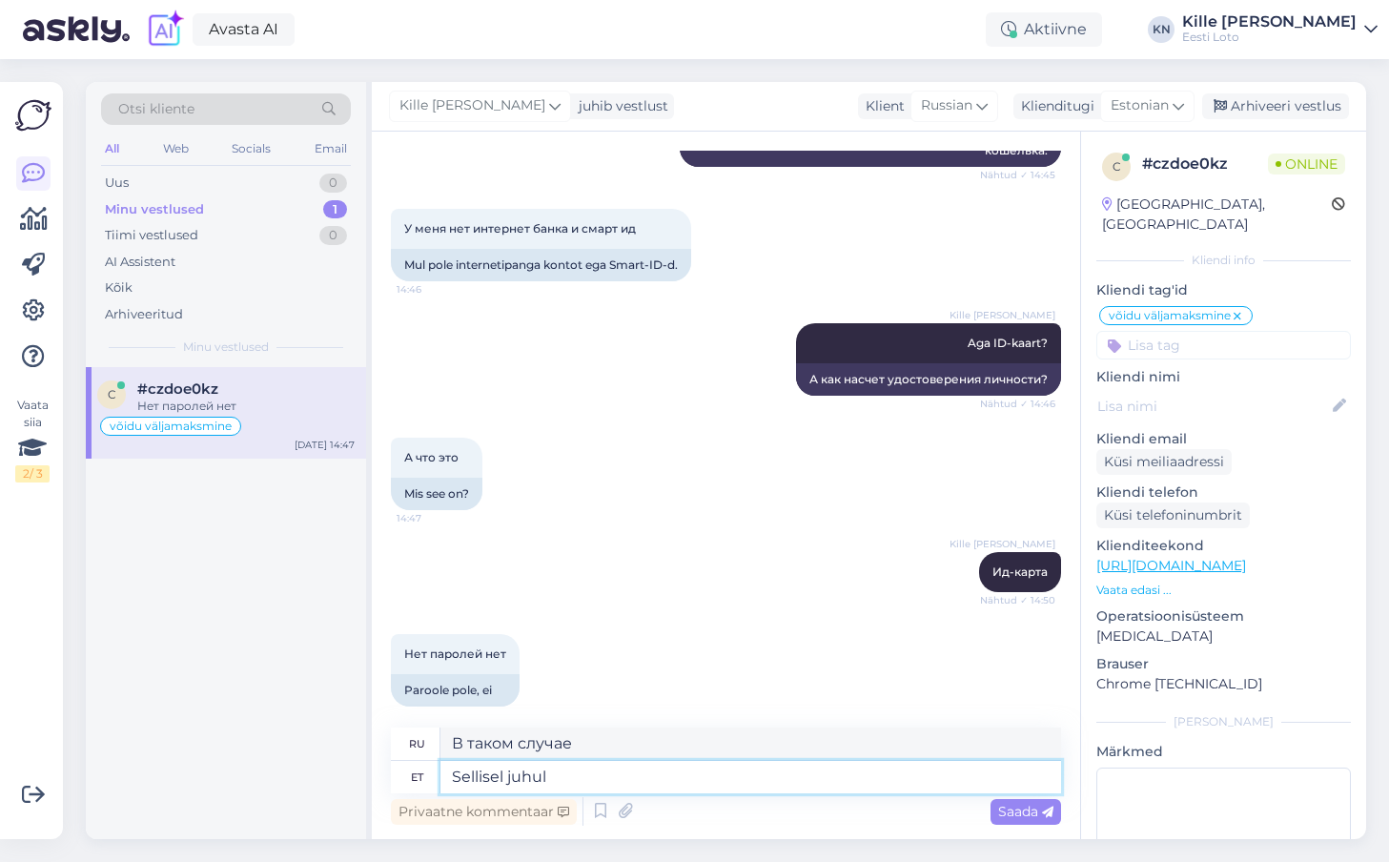
type textarea "Sellisel juhul e"
type textarea "В этом случае"
type textarea "Sellisel juhul ei o"
type textarea "В этом случае е"
type textarea "Sellisel juhul ei ole"
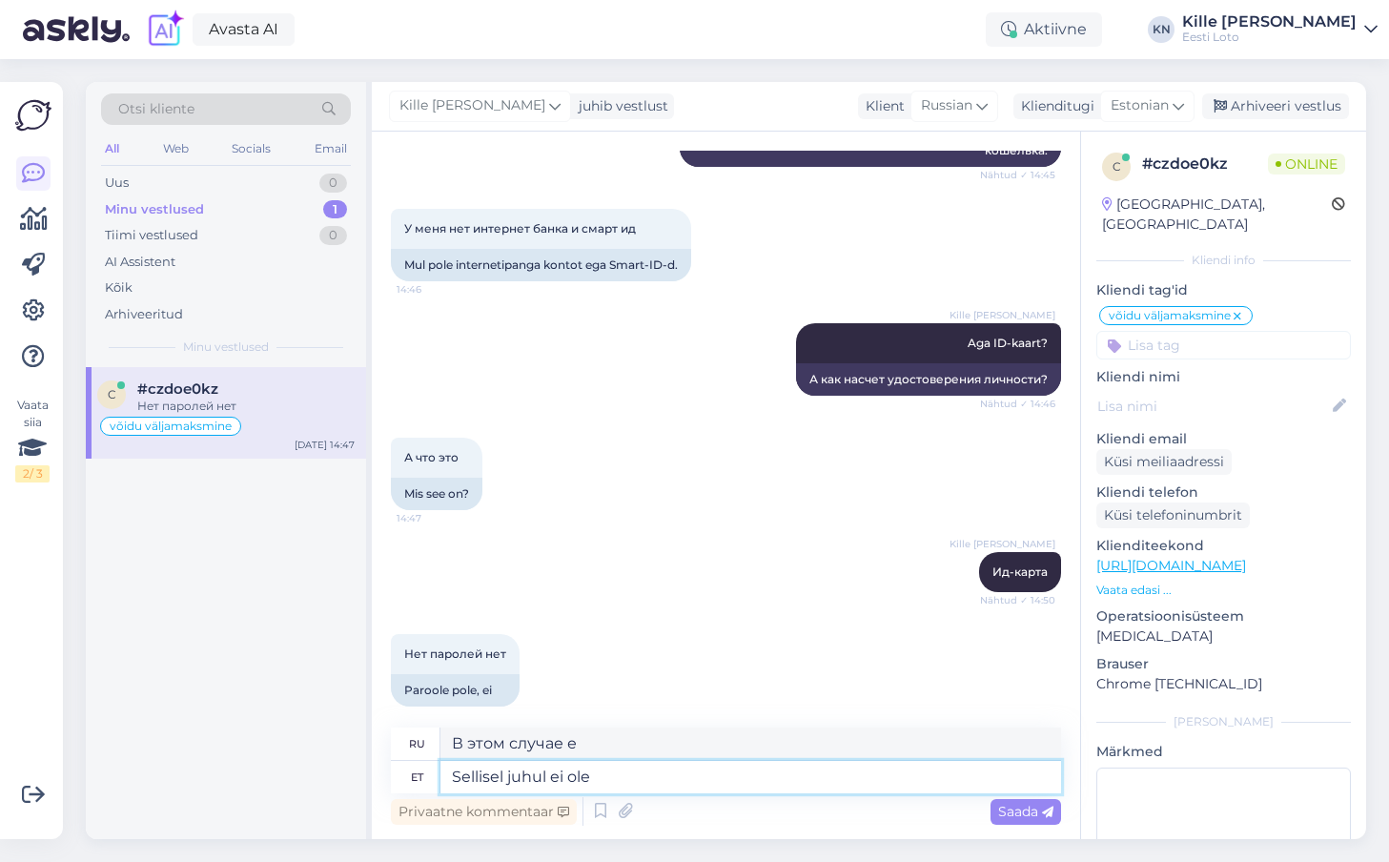
type textarea "В этом случае нет"
type textarea "Sellisel juhul ei ole Teil kah"
type textarea "В этом случае у вас нет"
type textarea "Sellisel juhul ei ole Teil kahjyks he"
type textarea "В этом случае вам не будет причинено никакого вреда."
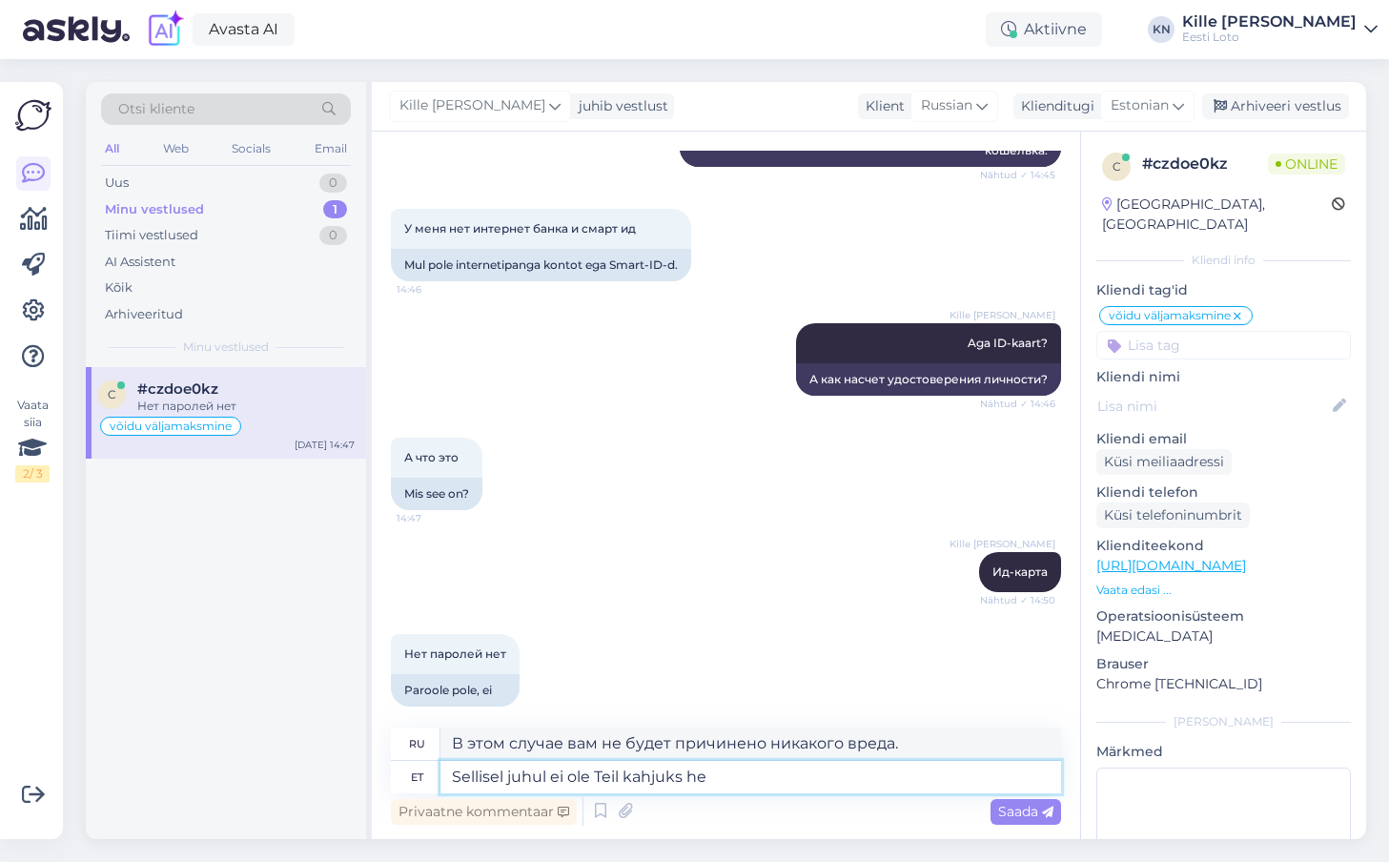
type textarea "Sellisel juhul ei ole Teil kahjuks het"
type textarea "В этом случае, к сожалению, у вас нет"
type textarea "Sellisel juhul ei ole Teil kahjuks hetkel v"
type textarea "В этом случае, к сожалению, у вас сейчас нет времени."
type textarea "Sellisel juhul ei ole Teil kahjuks hetkel võimalik mö"
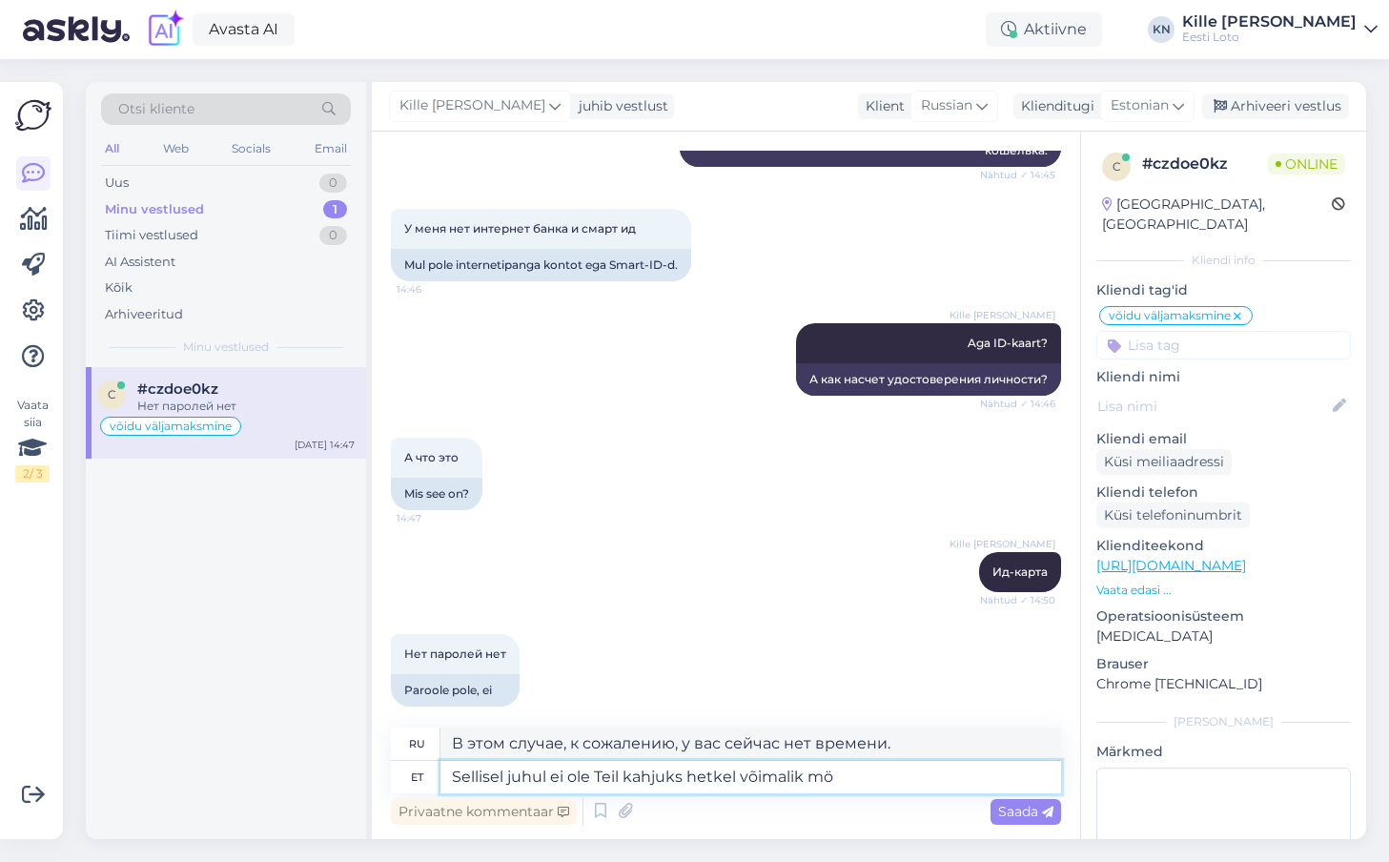
type textarea "В этом случае, к сожалению, в настоящее время вы не можете"
type textarea "Sellisel juhul ei ole Teil kahjuks hetkel võimalik mängukontole si"
type textarea "В этом случае, к сожалению, в настоящее время вы не можете получить доступ к св…"
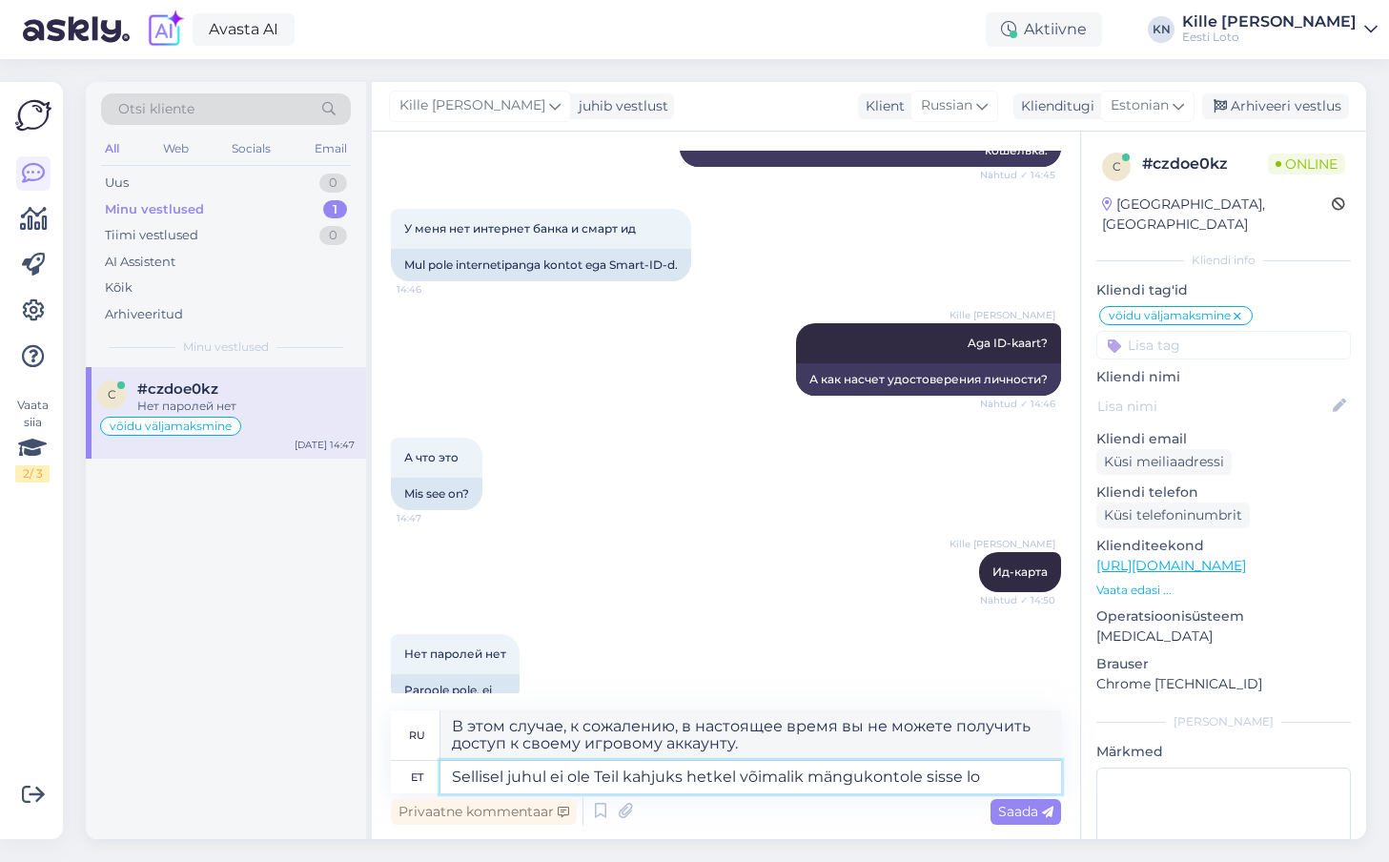
type textarea "Sellisel juhul ei ole Teil kahjuks hetkel võimalik mängukontole sisse log"
type textarea "В этом случае, к сожалению, в настоящее время вы не можете войти в свой игровой…"
type textarea "Sellisel juhul ei ole Teil kahjuks hetkel võimalik mängukontole sisse logida."
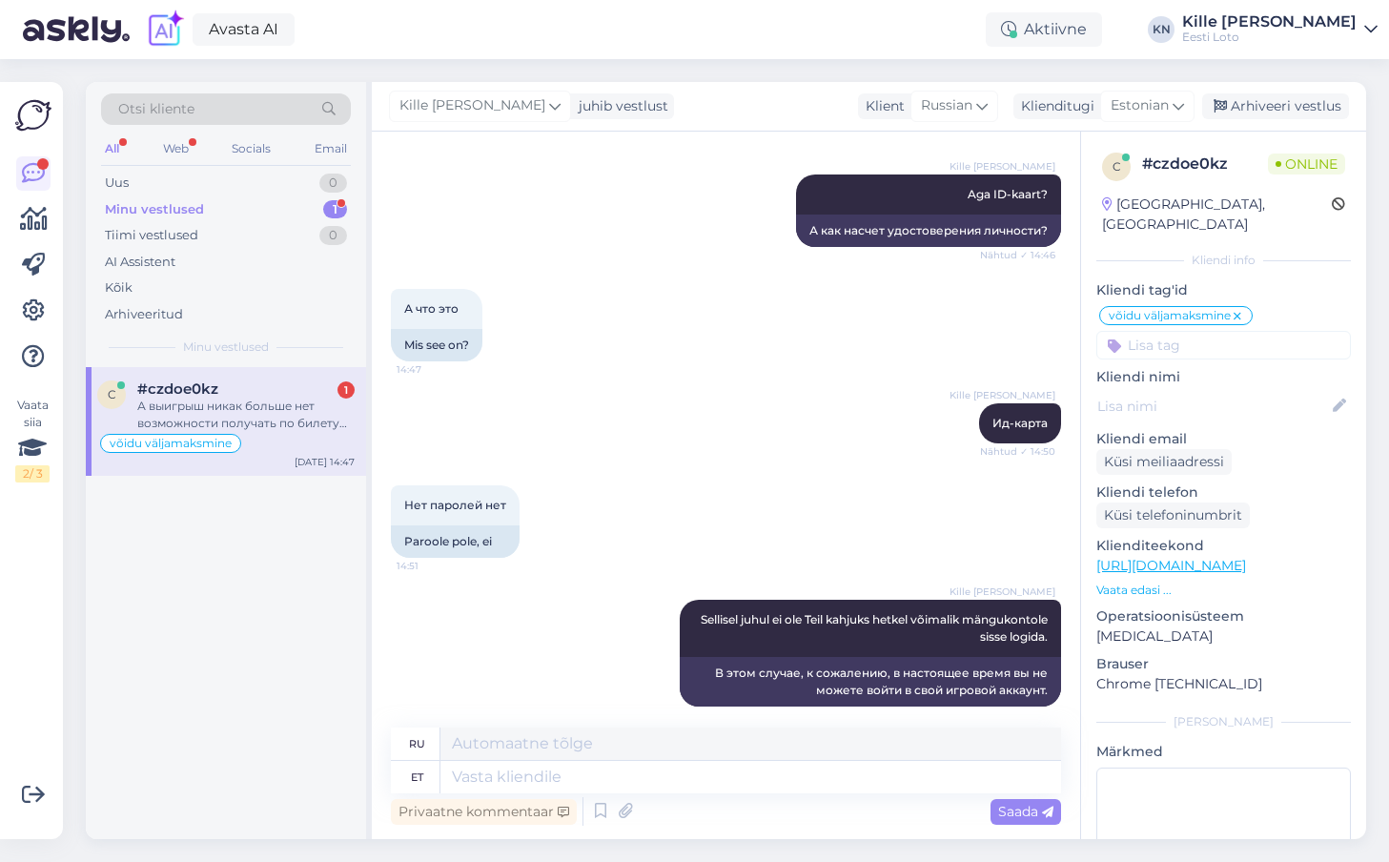
scroll to position [1966, 0]
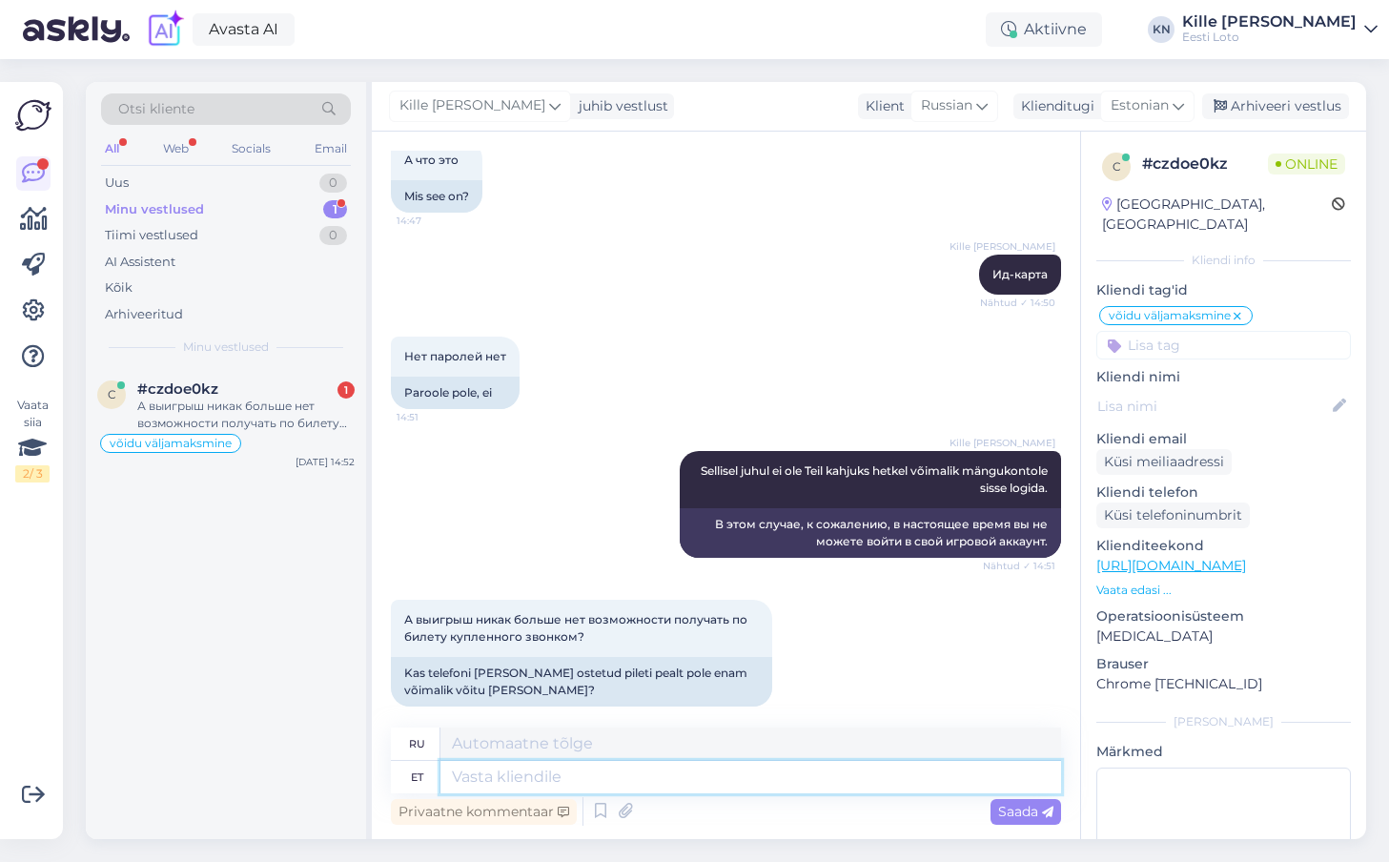
click at [659, 783] on textarea at bounding box center [750, 777] width 620 height 32
type textarea "Kui os"
type textarea "Если"
type textarea "Kui ostate l"
type textarea "Если вы покупаете"
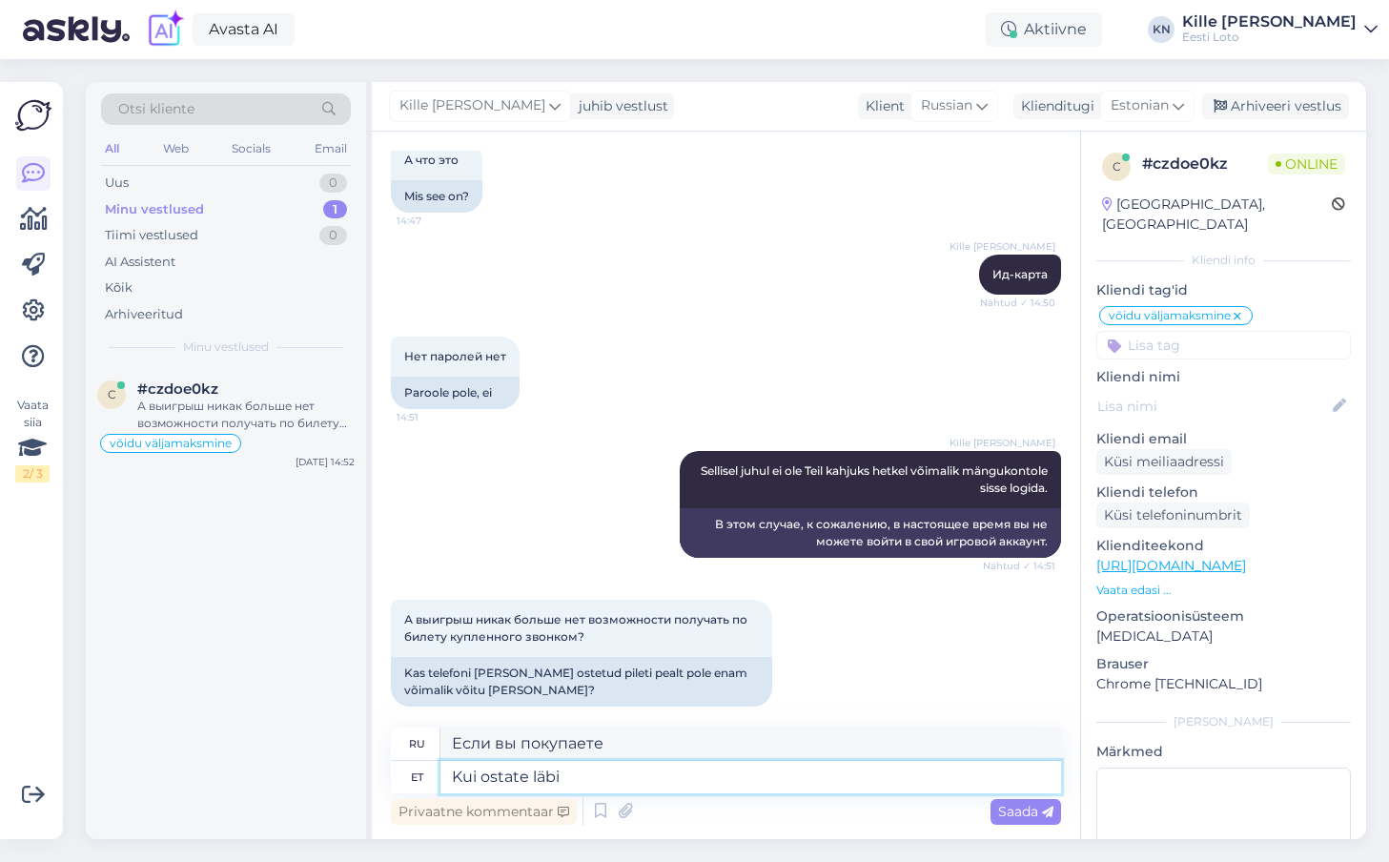
type textarea "Kui ostate läbi M"
type textarea "Когда вы покупаете через"
type textarea "Kui ostate läbi M-loto end"
type textarea "Если вы покупаете через M-lotto"
type textarea "Kui ostate läbi M-loto endazle p"
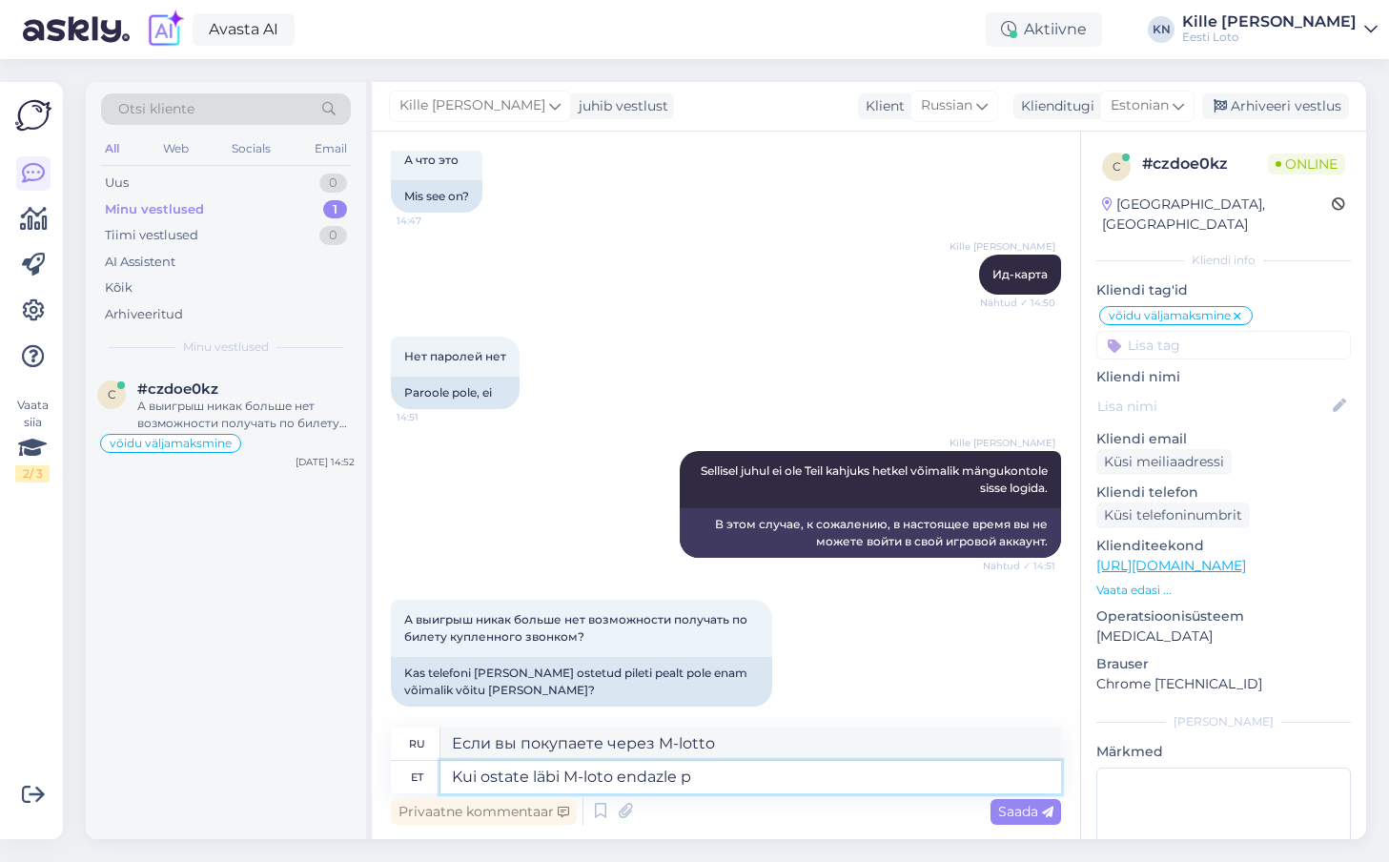
type textarea "Если вы покупаете через M-loto endazle"
type textarea "Kui ostate läbi M-loto endale pi"
type textarea "Если вы покупаете через M-Lotto для себя"
type textarea "Kui ostate läbi M-loto endale pileti ja"
type textarea "Если вы покупаете билет через М-лото"
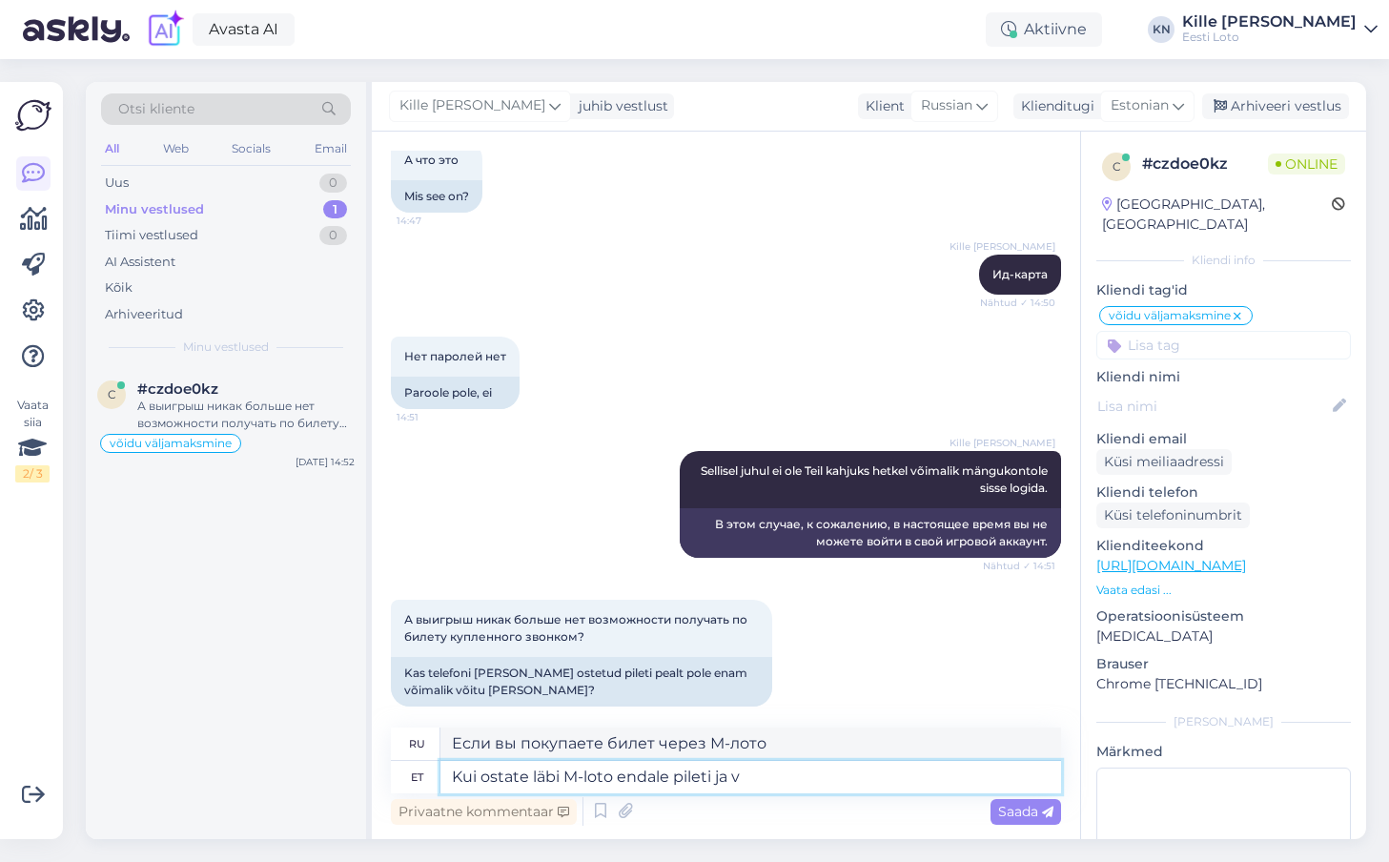
type textarea "Kui ostate läbi M-loto endale pileti ja võ"
type textarea "Если вы покупаете билет через М-лото и"
type textarea "Kui ostate läbi M-loto endale pileti ja võidate s"
type textarea "Если вы купите билет через М-лото и выиграете"
type textarea "Kui ostate läbi M-loto endale pileti ja võidate sellega, si"
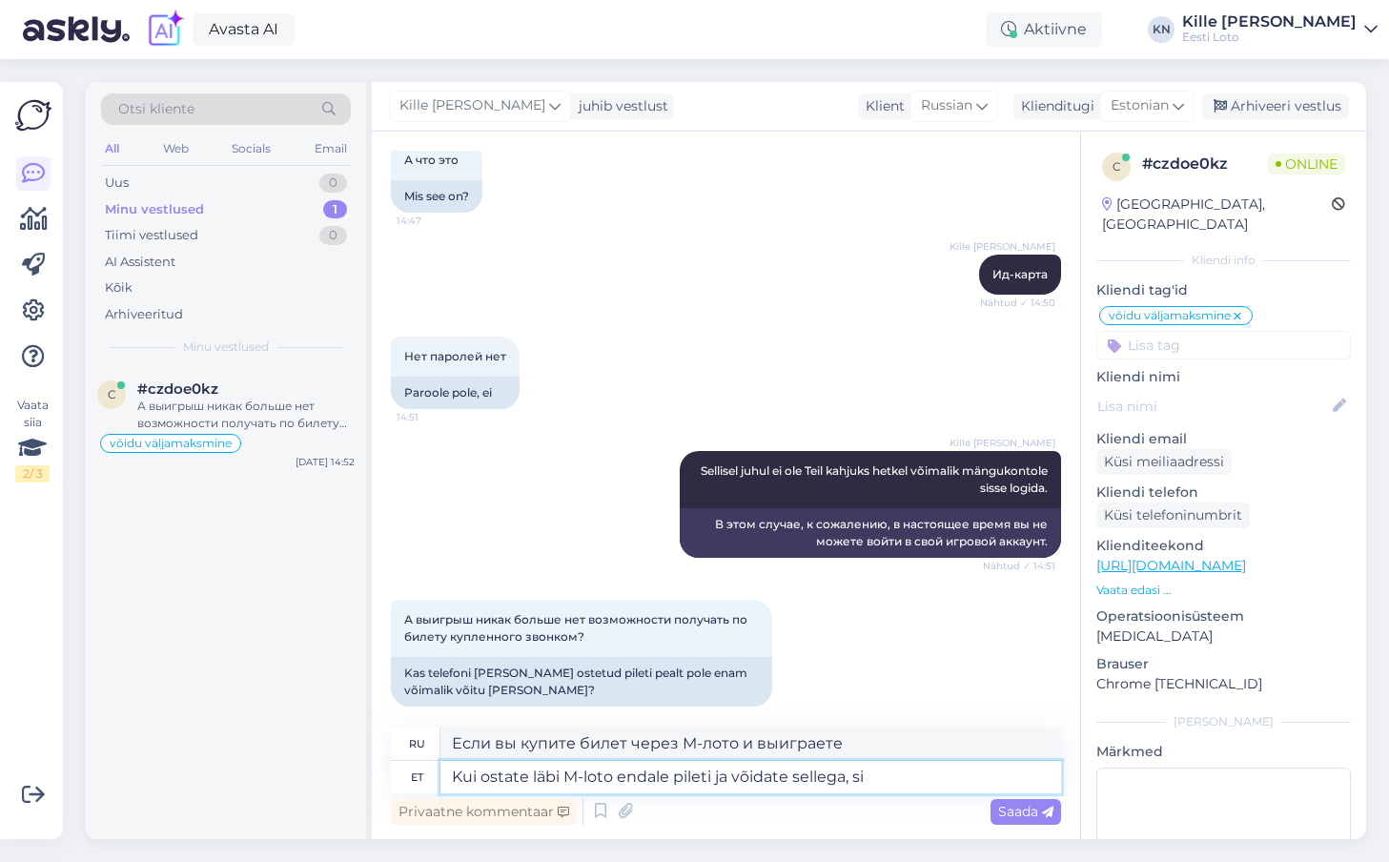
type textarea "Если вы купите билет через М-лото и выиграете,"
type textarea "Kui ostate läbi M-loto endale pileti ja võidate sellega, siis"
type textarea "Если вы купите билет через М-лото и выиграете, то"
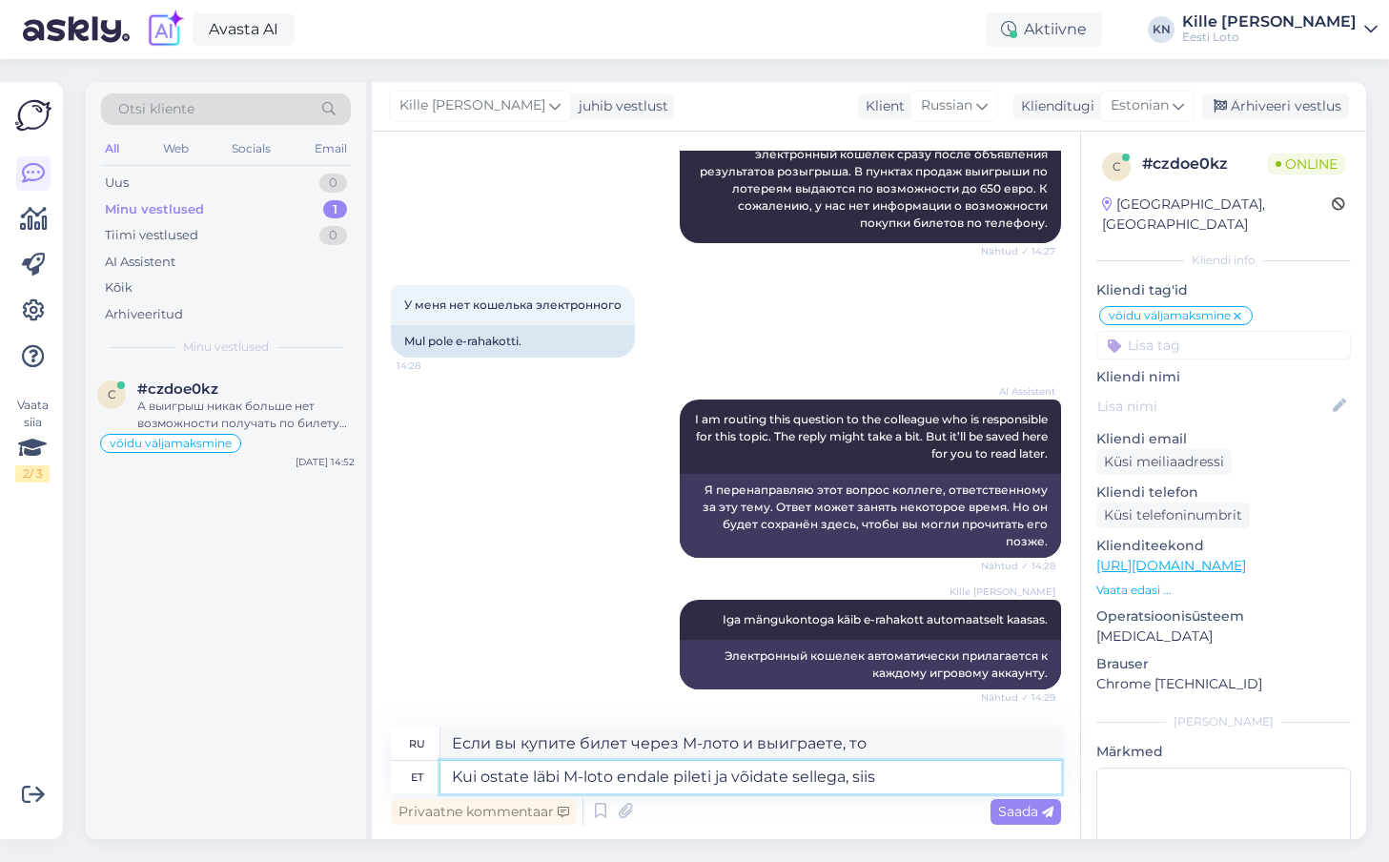
scroll to position [0, 0]
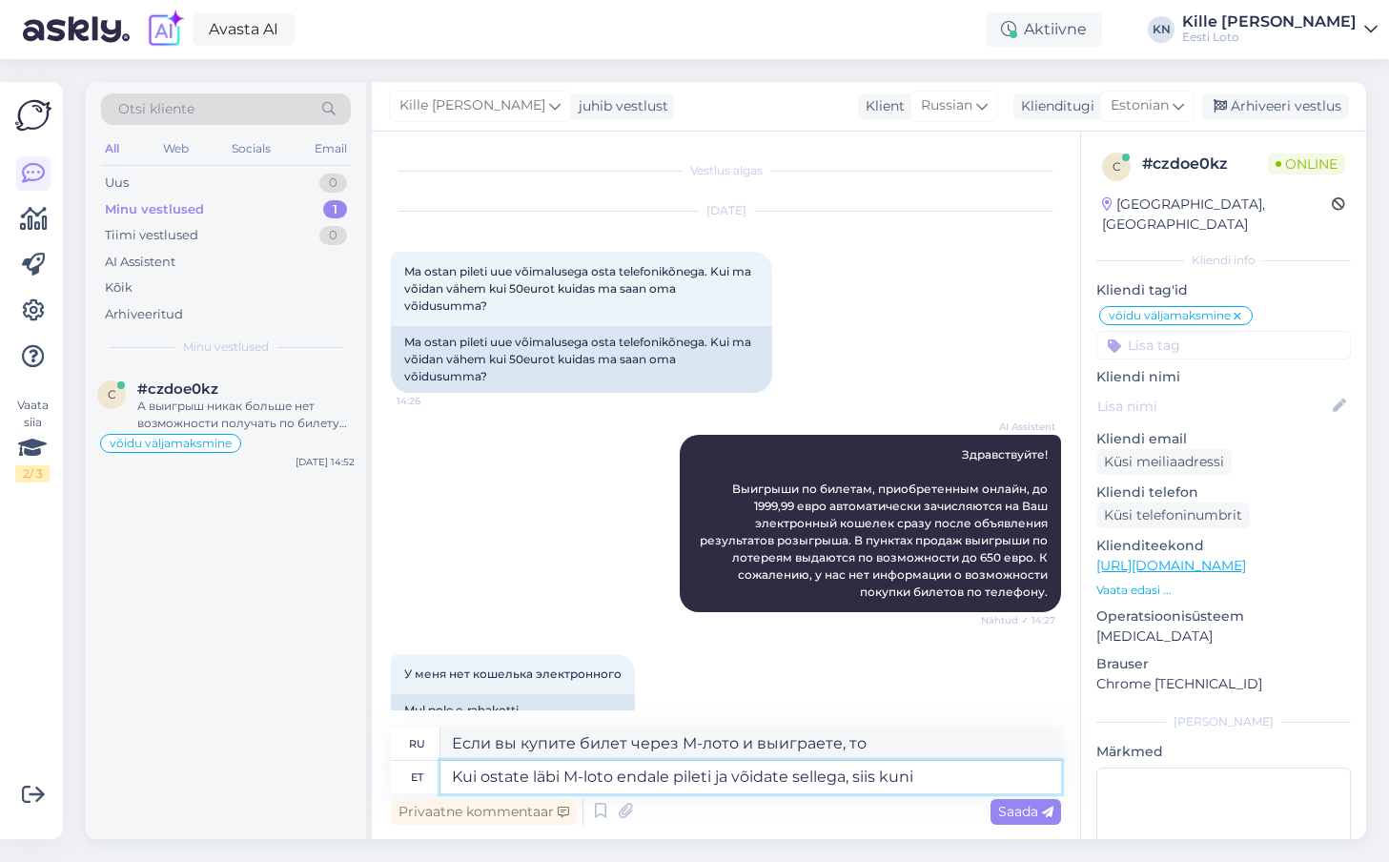
type textarea "Kui ostate läbi M-loto endale pileti ja võidate sellega, siis kuni"
type textarea "Если вы купите билет через М-лото и выиграете, то до"
type textarea "Kui ostate läbi M-loto endale pileti ja võidate sellega, siis kuni 1999,99 eu"
type textarea "Если вы купите билет через М-лото и выиграете, вы получите до 1999,99"
type textarea "Kui ostate läbi M-loto endale pileti ja võidate sellega, siis kuni 1999,99 euro…"
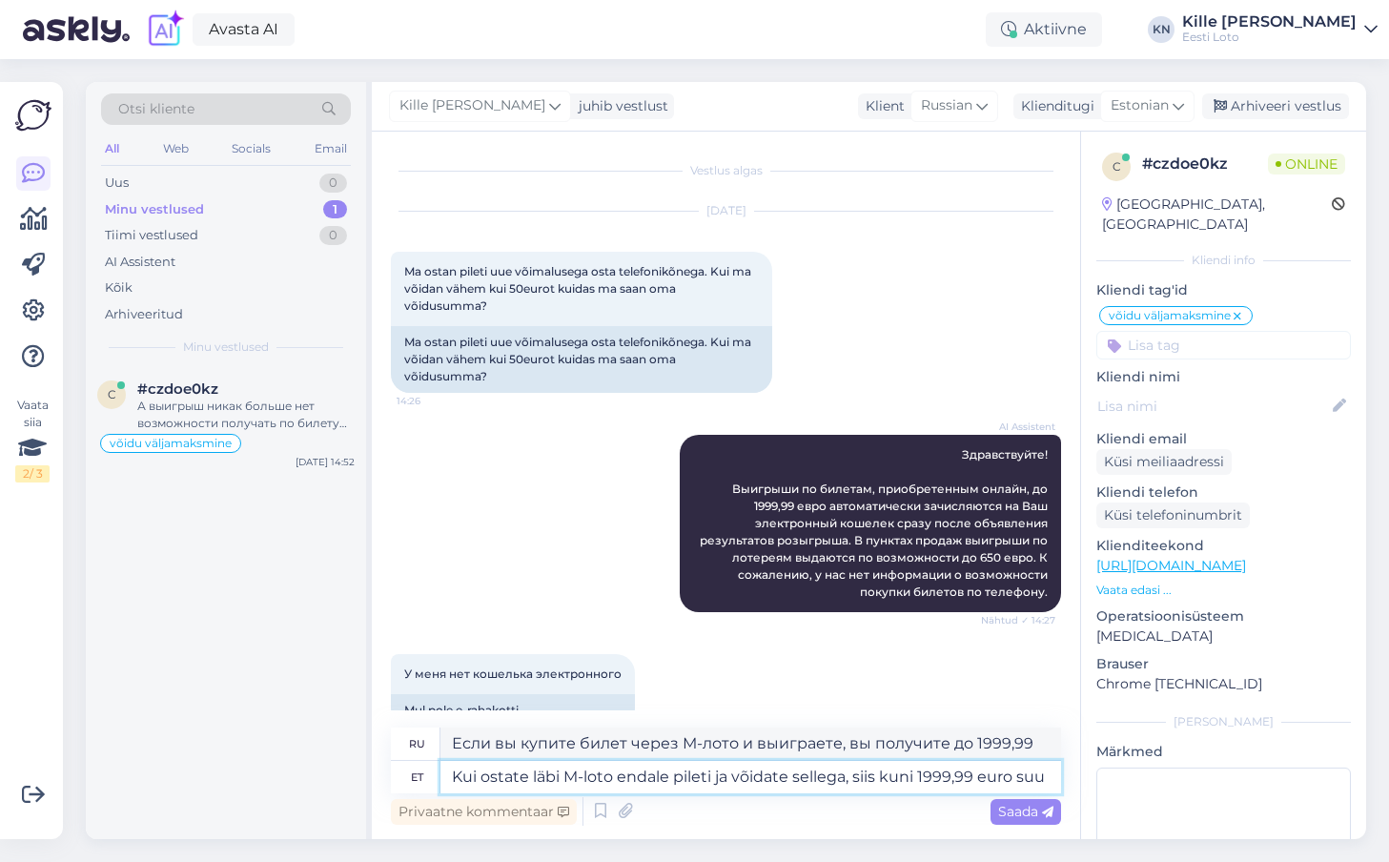
type textarea "Если вы купите билет через M-loto и выиграете, вы выиграете до 1999,99 евро."
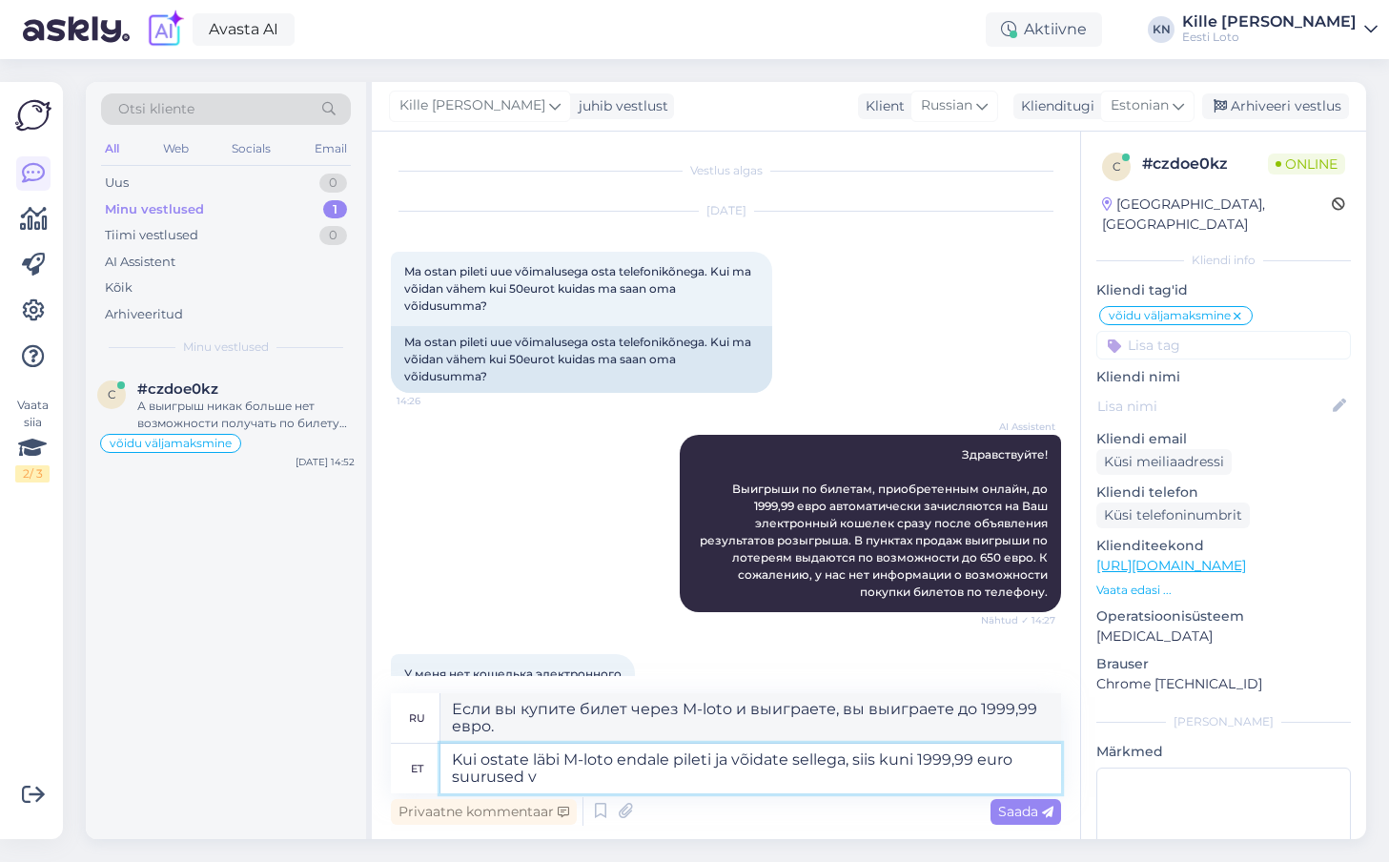
type textarea "Kui ostate läbi M-loto endale pileti ja võidate sellega, siis kuni 1999,99 euro…"
type textarea "Если вы купите билет через M-loto и выиграете, вы получите призы до 1999,99 евр…"
type textarea "Kui ostate läbi M-loto endale pileti ja võidate sellega, siis kuni 1999,99 euro…"
type textarea "Если вы купите билет через M-loto и выиграете, вы можете выиграть до 1999,99 ев…"
type textarea "Kui ostate läbi M-loto endale pileti ja võidate sellega, siis kuni 1999,99 euro…"
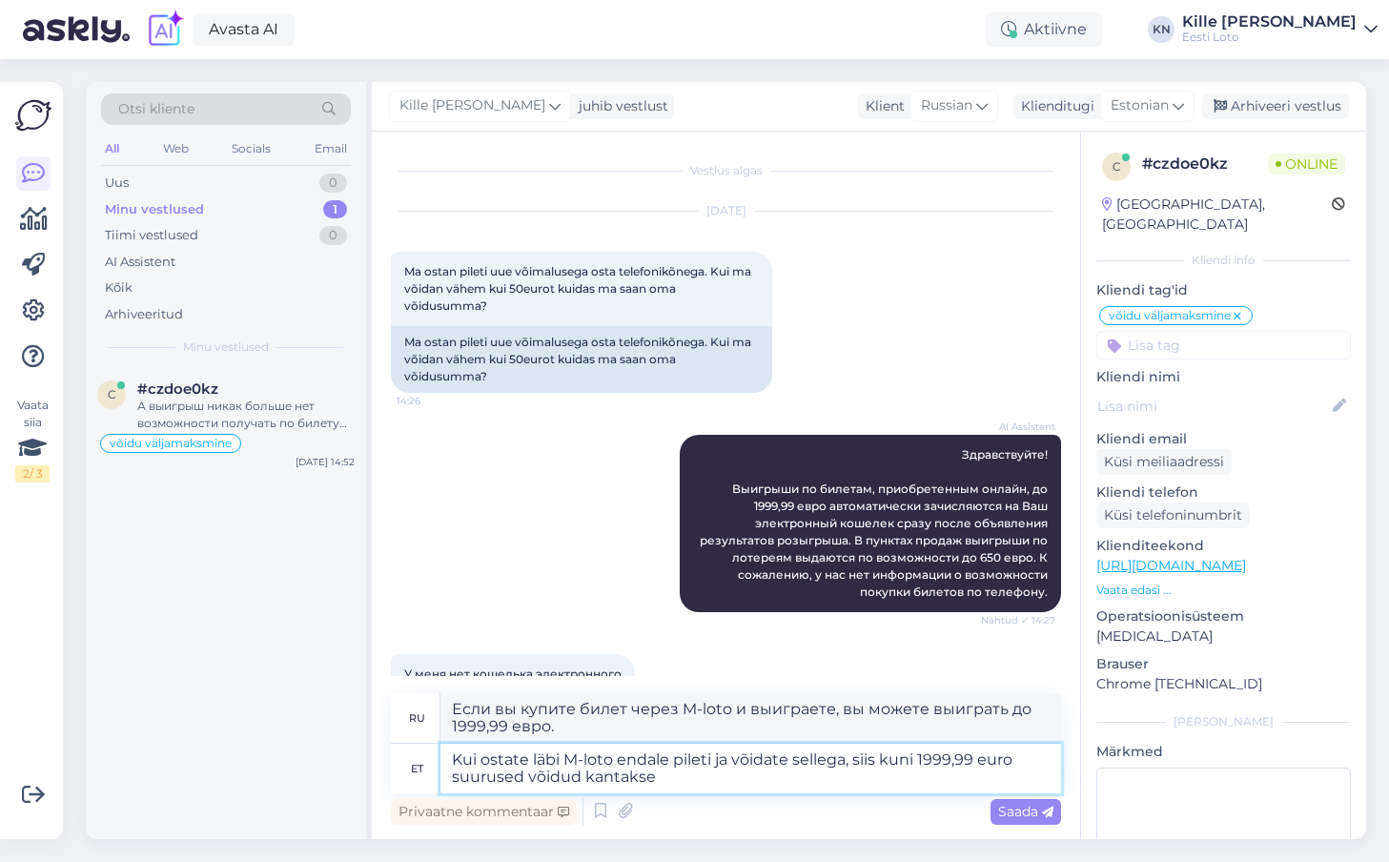
type textarea "Если вы купите билет через M-loto и выиграете, выигрыш до 1999,99 евро будет пе…"
type textarea "Kui ostate läbi M-loto endale pileti ja võidate sellega, siis kuni 1999,99 euro…"
type textarea "Если вы купите билет через M-loto и выиграете, выигрыш до 1999,99 евро будет пе…"
type textarea "Kui ostate läbi M-loto endale pileti ja võidate sellega, siis kuni 1999,99 euro…"
type textarea "Если вы купите билет через M-loto и выиграете, выигрыш до 1999,99 евро будет пе…"
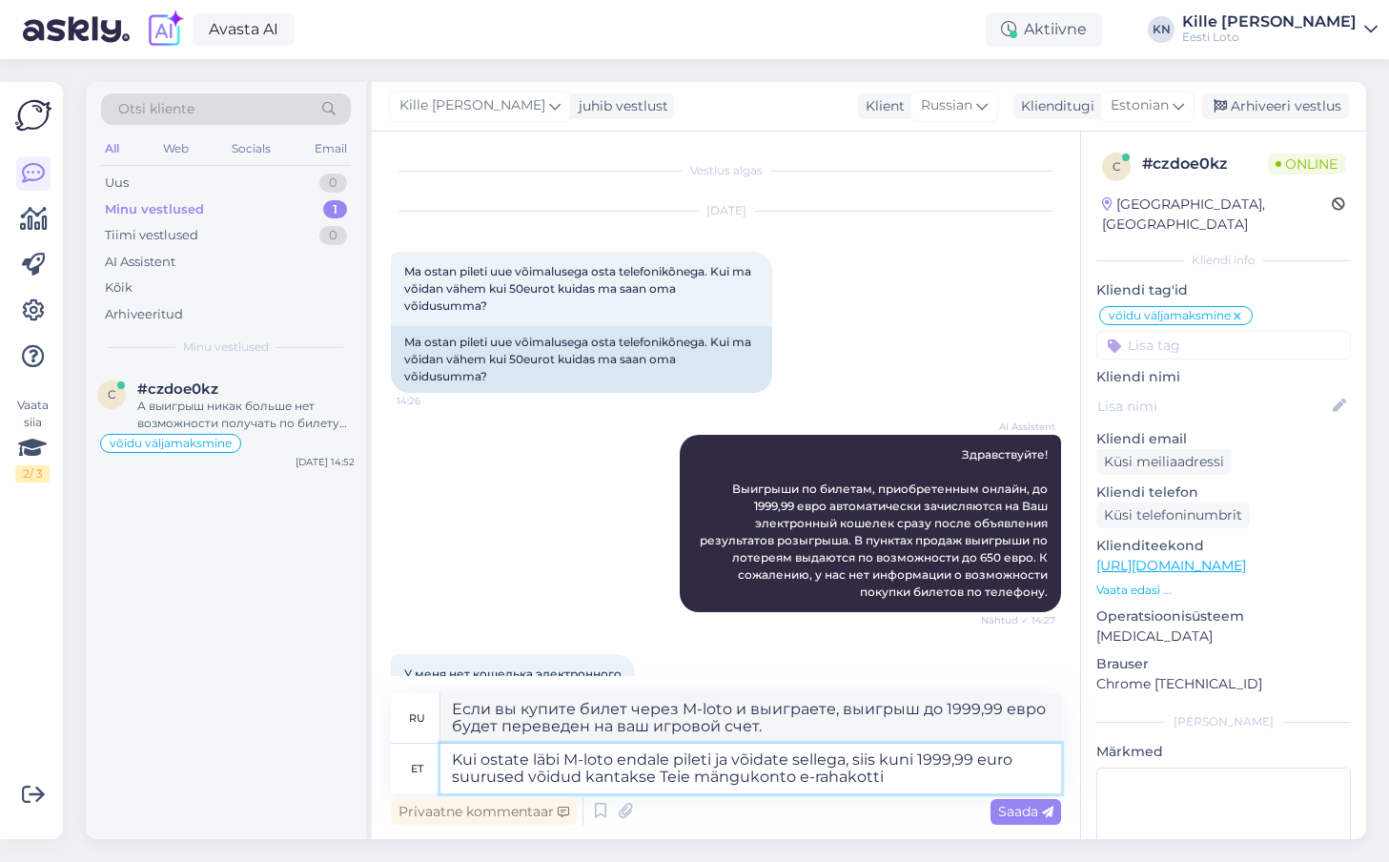
type textarea "Kui ostate läbi M-loto endale pileti ja võidate sellega, siis kuni 1999,99 euro…"
type textarea "Если вы купите билет через M-loto и выиграете, выигрыш до 1999,99 евро будет пе…"
type textarea "Kui ostate läbi M-loto endale pileti ja võidate sellega, siis kuni 1999,99 euro…"
type textarea "Если вы купите билет через M-loto и выиграете, выигрыш до 1999,99 евро будет пе…"
type textarea "Kui ostate läbi M-loto endale pileti ja võidate sellega, siis kuni 1999,99 euro…"
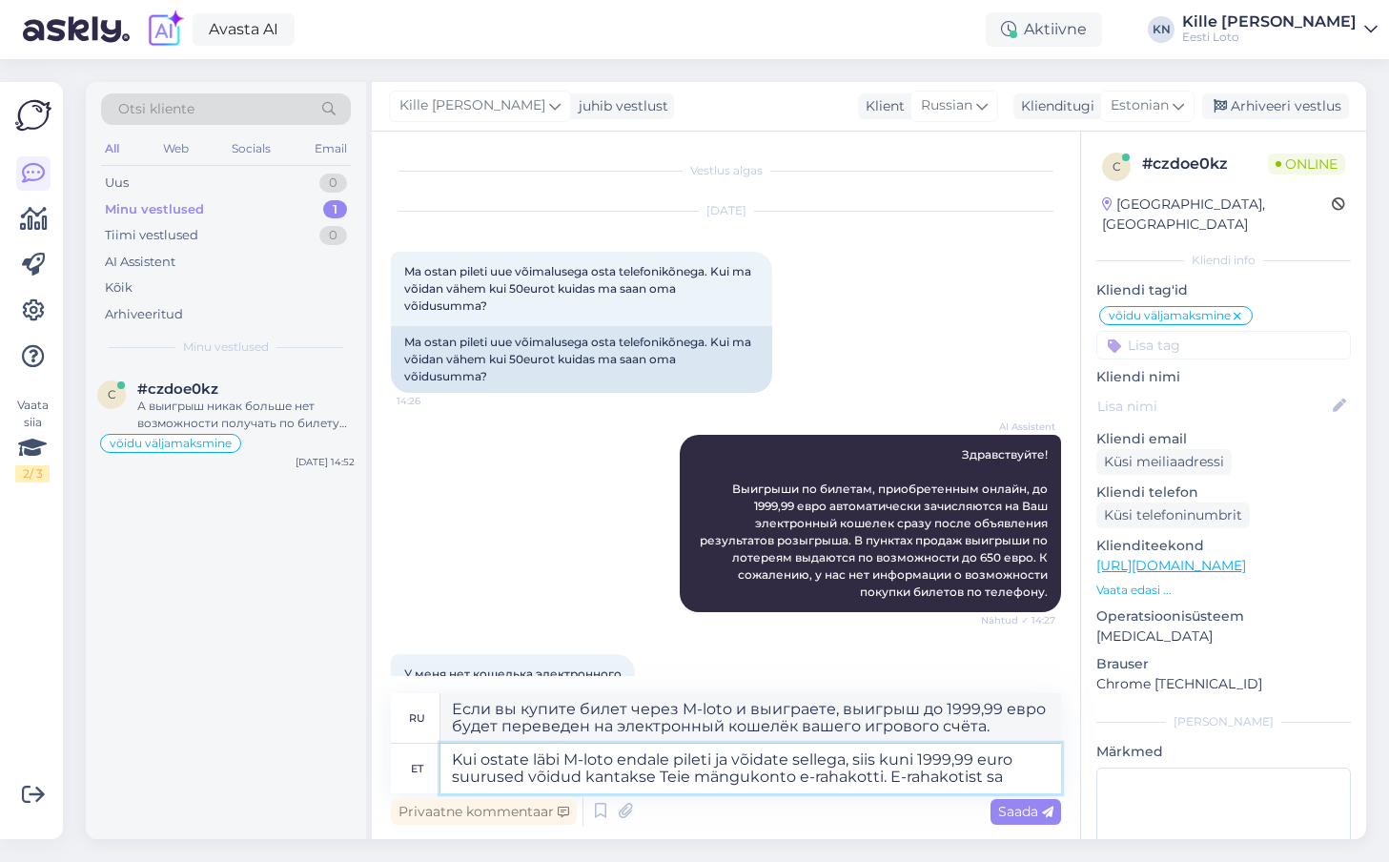
type textarea "Если вы купите билет через M-loto и выиграете, выигрыш до 1999,99 евро будет пе…"
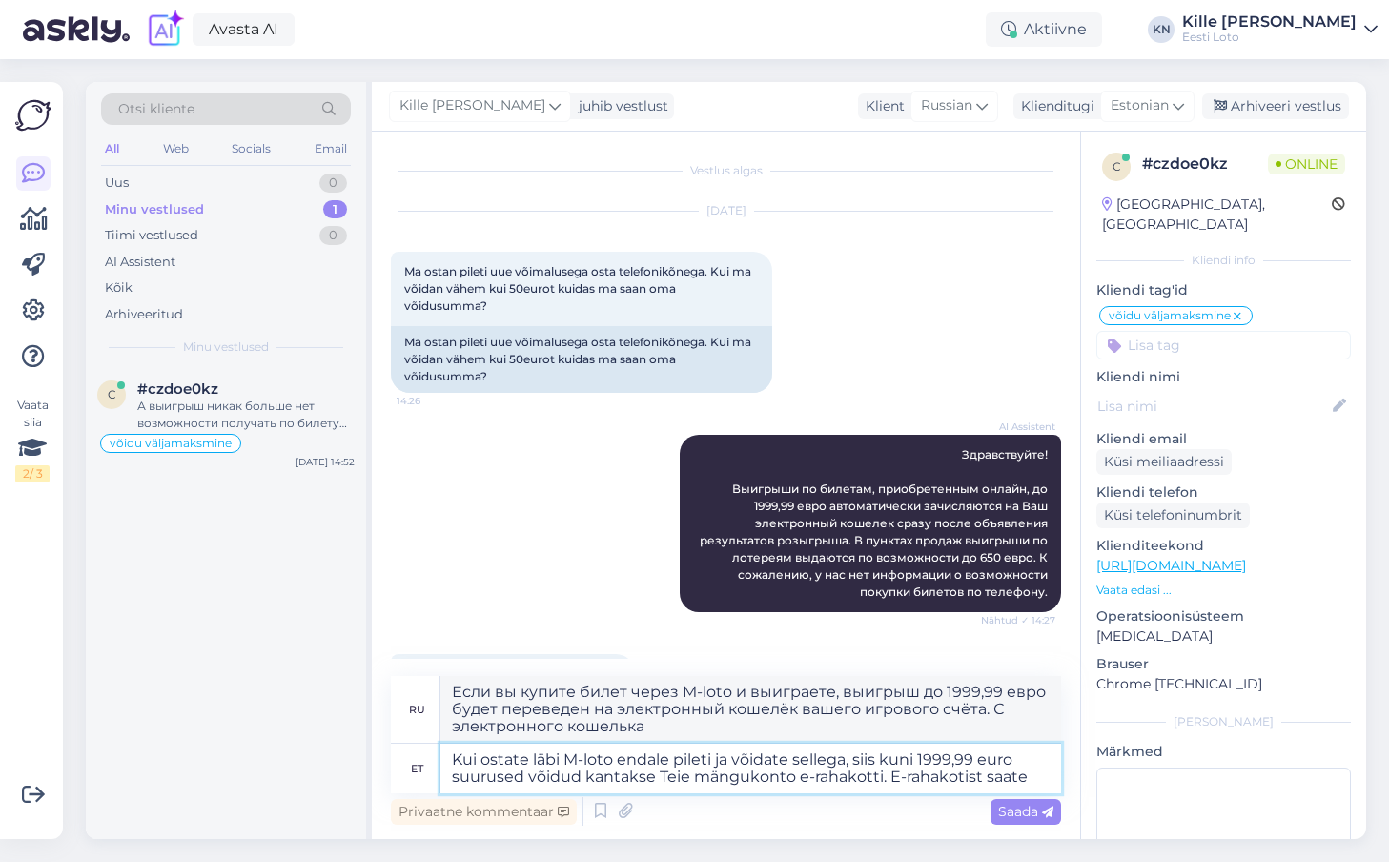
type textarea "Kui ostate läbi M-loto endale pileti ja võidate sellega, siis kuni 1999,99 euro…"
type textarea "Если вы купите билет через M-loto и выиграете, выигрыш до 1999,99 евро будет за…"
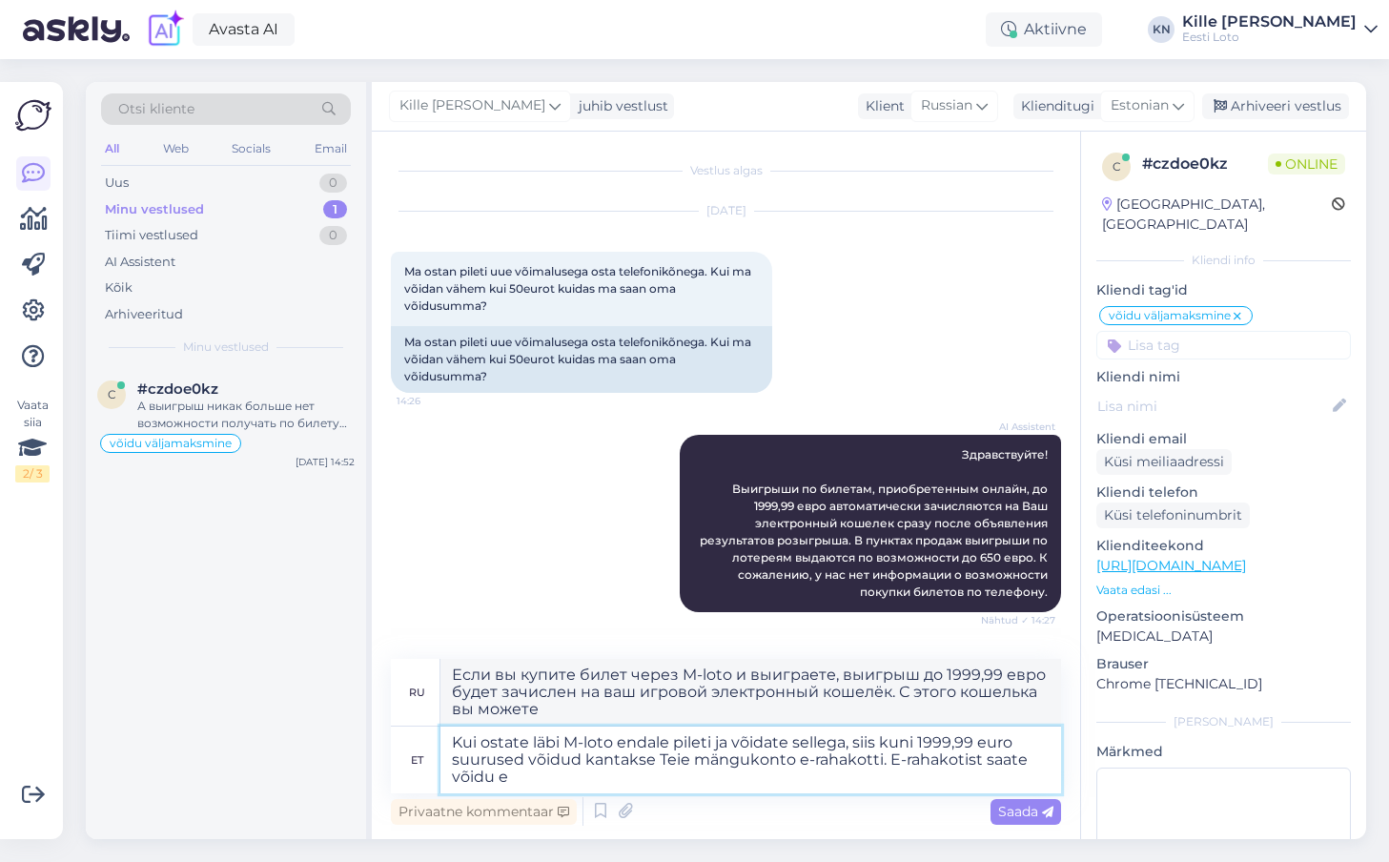
type textarea "Kui ostate läbi M-loto endale pileti ja võidate sellega, siis kuni 1999,99 euro…"
type textarea "Если вы купите билет через M-loto и выиграете, выигрыш до 1999,99 евро будет за…"
type textarea "Kui ostate läbi M-loto endale pileti ja võidate sellega, siis kuni 1999,99 euro…"
type textarea "Если вы купите билет через M-loto и выиграете, выигрыш до 1999,99 евро будет за…"
type textarea "Kui ostate läbi M-loto endale pileti ja võidate sellega, siis kuni 1999,99 euro…"
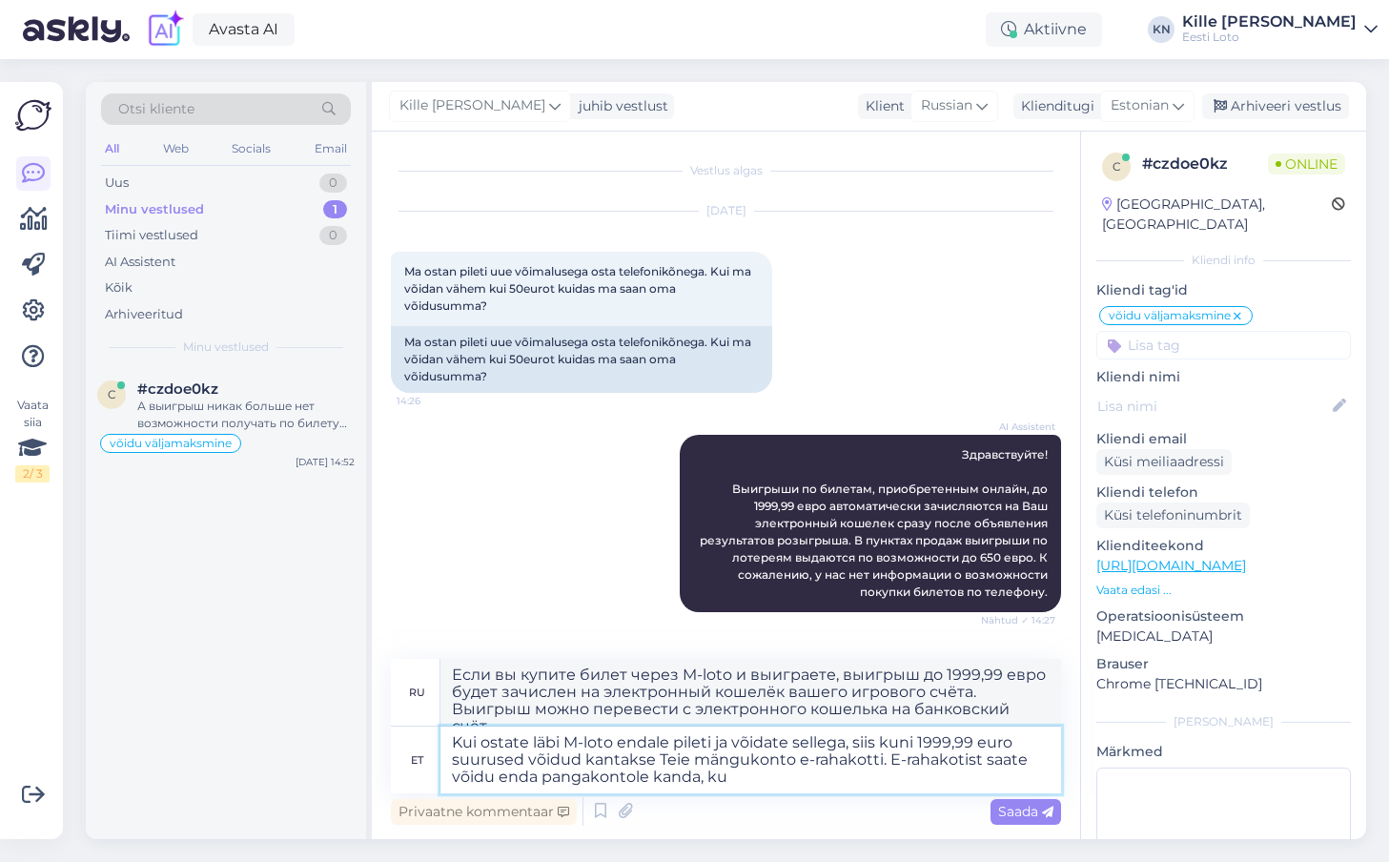
type textarea "Если вы купите билет через M-loto и выиграете, выигрыш до 1999,99 евро будет за…"
type textarea "Kui ostate läbi M-loto endale pileti ja võidate sellega, siis kuni 1999,99 euro…"
type textarea "Если вы купите билет через M-loto и выиграете, выигрыш до 1999,99 евро будет за…"
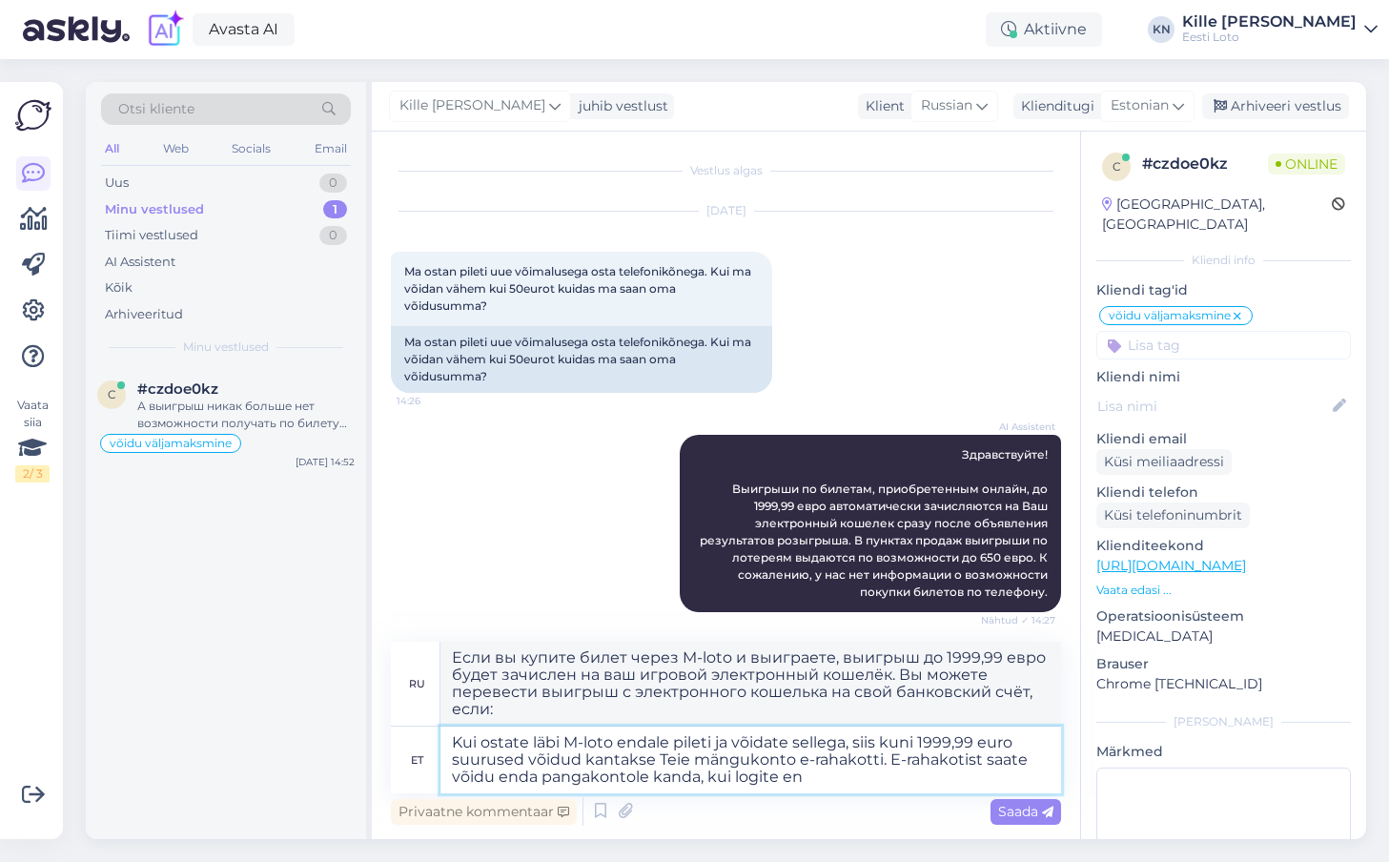
type textarea "Kui ostate läbi M-loto endale pileti ja võidate sellega, siis kuni 1999,99 euro…"
type textarea "Если вы купите билет через M-loto и выиграете, выигрыш до 1999,99 евро будет за…"
type textarea "Kui ostate läbi M-loto endale pileti ja võidate sellega, siis kuni 1999,99 euro…"
type textarea "Если вы купите билет через M-loto и выиграете, выигрыш до 1999,99 евро будет за…"
type textarea "Kui ostate läbi M-loto endale pileti ja võidate sellega, siis kuni 1999,99 euro…"
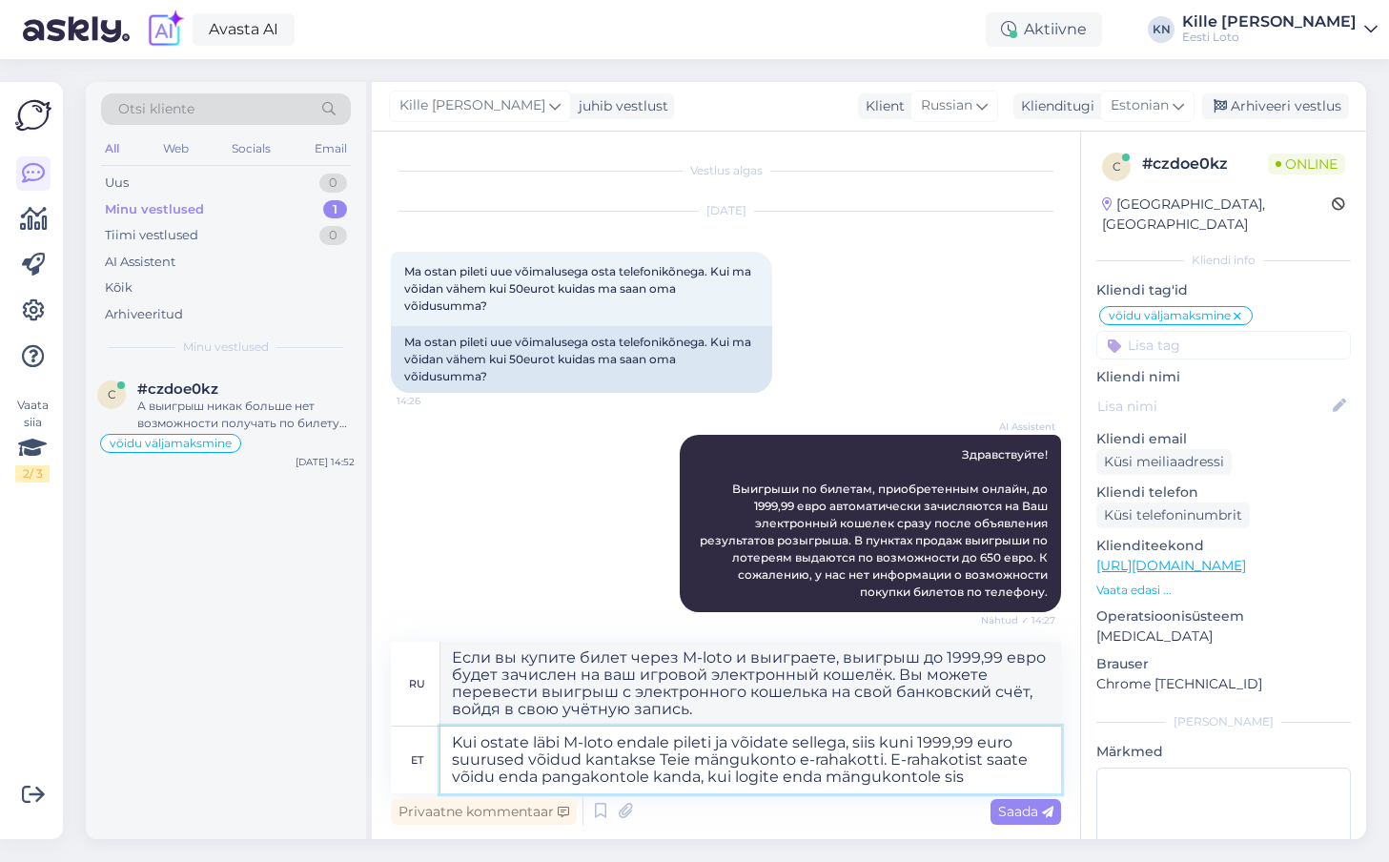
type textarea "Если вы купите билет через M-loto и выиграете, выигрыш до 1999,99 евро будет за…"
type textarea "Kui ostate läbi M-loto endale pileti ja võidate sellega, siis kuni 1999,99 euro…"
type textarea "Если вы купите билет через M-loto и выиграете, выигрыш до 1999,99 евро будет за…"
click at [655, 756] on textarea "Kui ostate läbi M-loto endale pileti ja võidate sellega, siis kuni 1999,99 euro…" at bounding box center [750, 759] width 620 height 67
type textarea "Kui ostate läbi M-loto endale pileti ja võidate sellega, siis kuni 1999,99 euro…"
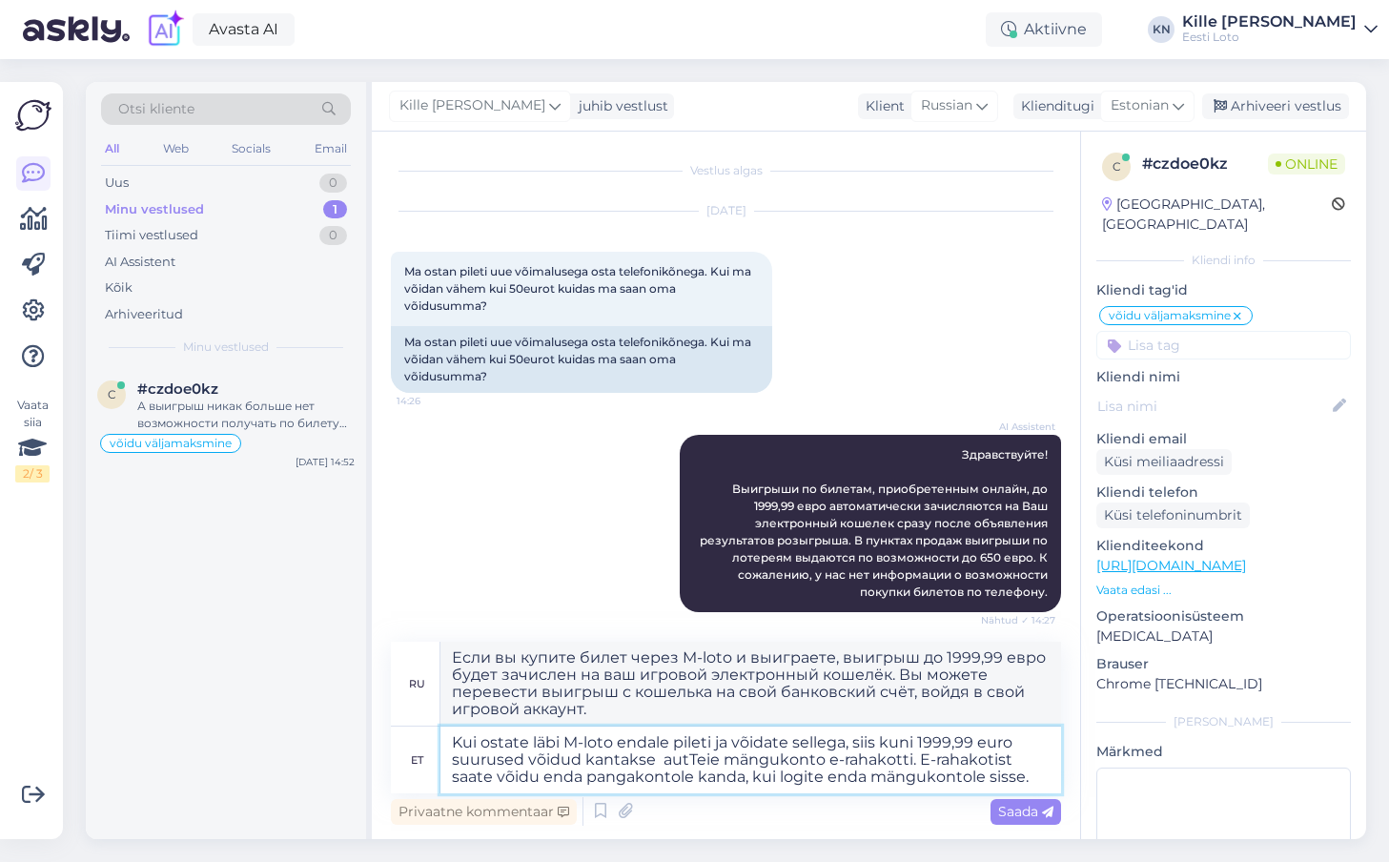
type textarea "Если вы купите билет через M-loto и выиграете, выигрыш до 1999,99 евро будет за…"
type textarea "Kui ostate läbi M-loto endale pileti ja võidate sellega, siis kuni 1999,99 euro…"
type textarea "Если вы купите билет через M-loto и выиграете, выигрыш до 1999,99 евро будет за…"
type textarea "Kui ostate läbi M-loto endale pileti ja võidate sellega, siis kuni 1999,99 euro…"
type textarea "Если вы купите билет через M-loto и выиграете, выигрыш до 1999,99 евро будет за…"
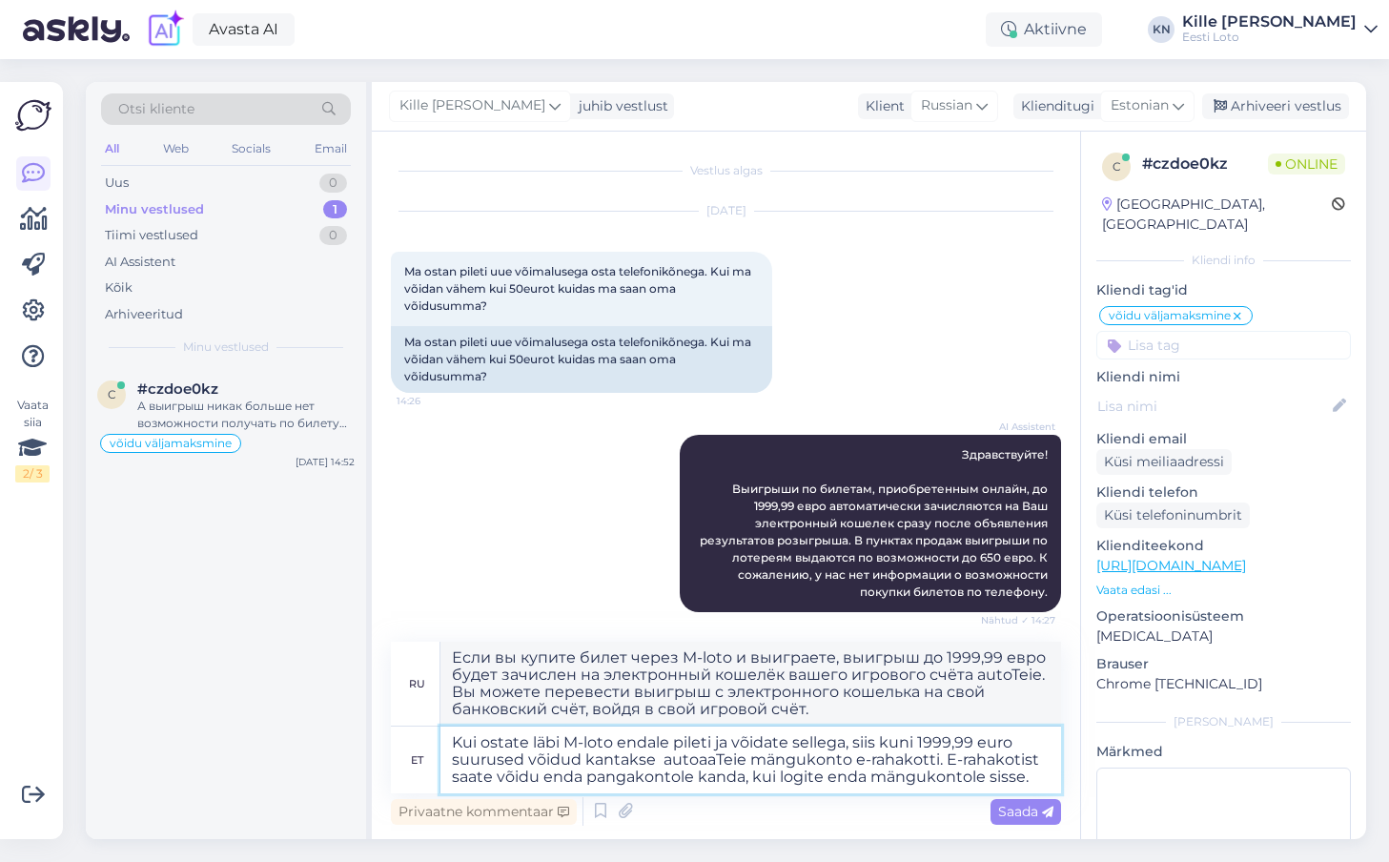
type textarea "Kui ostate läbi M-loto endale pileti ja võidate sellega, siis kuni 1999,99 euro…"
type textarea "Если вы купите билет через M-loto и выиграете, выигрыш до 1999,99 евро будет ав…"
type textarea "Kui ostate läbi M-loto endale pileti ja võidate sellega, siis kuni 1999,99 euro…"
type textarea "Если вы купите билет через M-loto и выиграете, выигрыш до 1999,99 евро будет ав…"
type textarea "Kui ostate läbi M-loto endale pileti ja võidate sellega, siis kuni 1999,99 euro…"
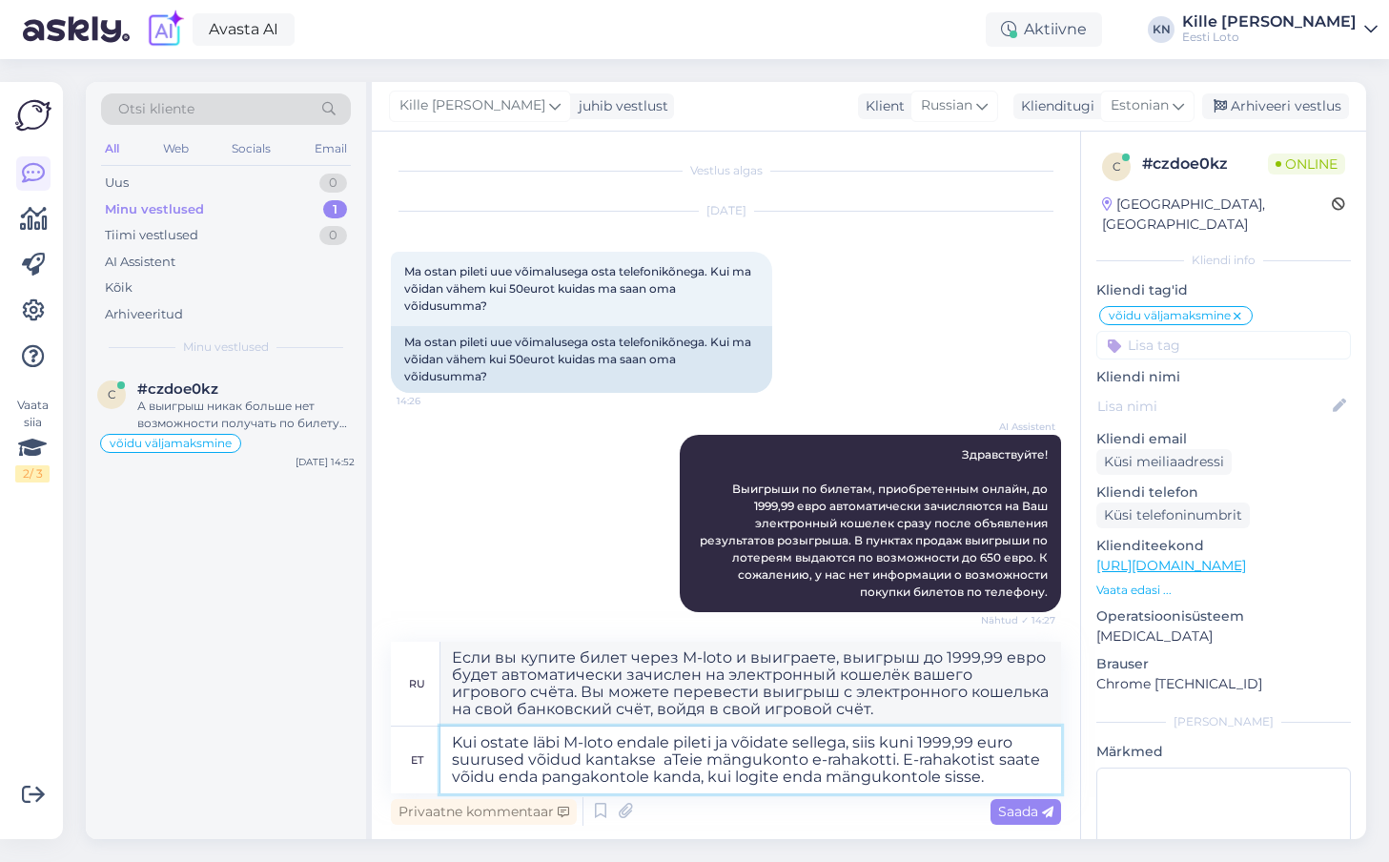
type textarea "Если вы купите билет через M-loto и выиграете, выигрыш до 1999,99 евро будет за…"
type textarea "Kui ostate läbi M-loto endale pileti ja võidate sellega, siis kuni 1999,99 euro…"
type textarea "Если вы купите билет через M-loto и выиграете, выигрыш до 1999,99 евро будет за…"
type textarea "Kui ostate läbi M-loto endale pileti ja võidate sellega, siis kuni 1999,99 euro…"
type textarea "Если вы купите билет через M-loto и выиграете, выигрыш до 1999,99 евро будет за…"
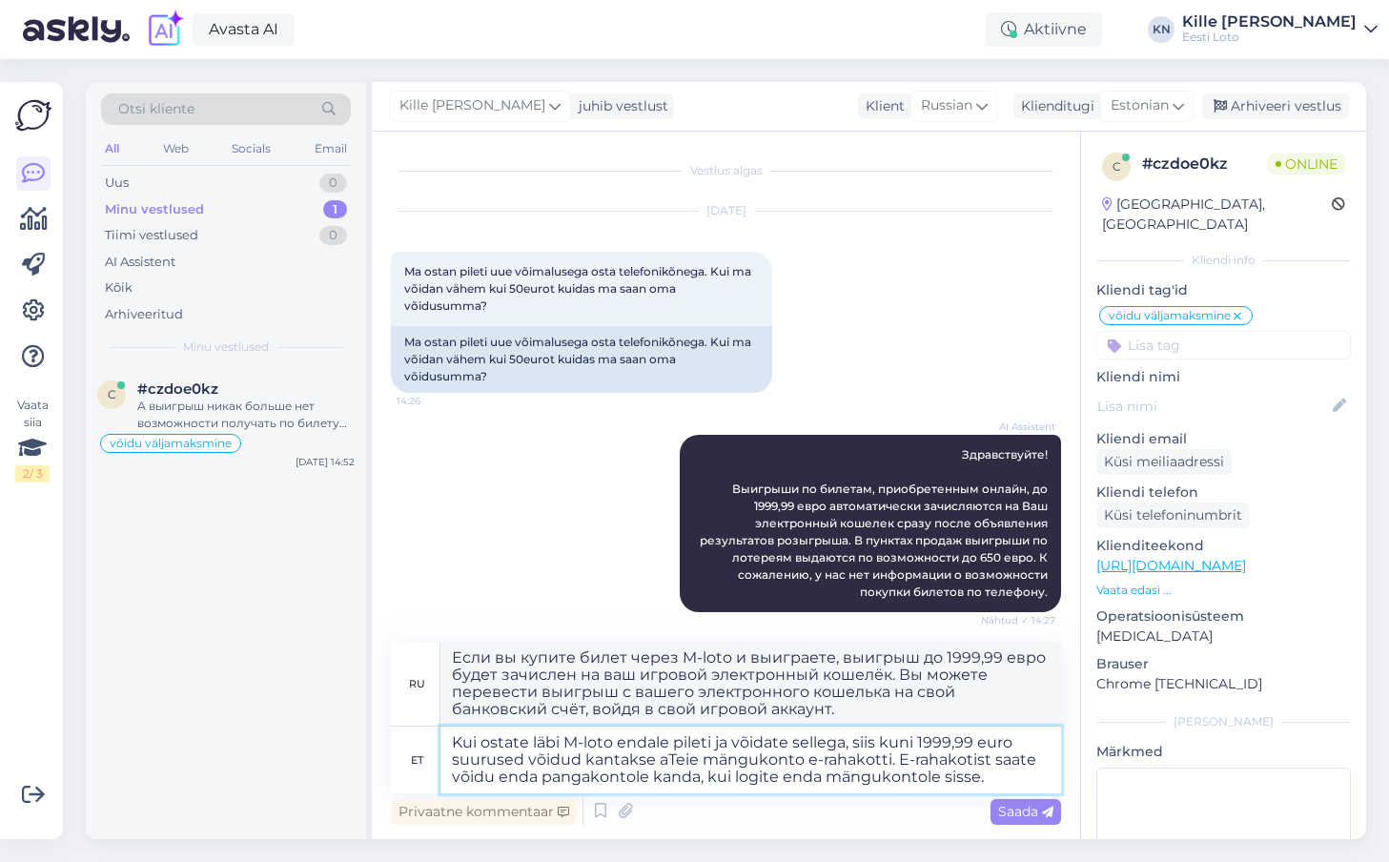
type textarea "Kui ostate läbi M-loto endale pileti ja võidate sellega, siis kuni 1999,99 euro…"
type textarea "Если вы купите билет через M-loto и выиграете, выигрыш до 1999,99 евро будет за…"
type textarea "Kui ostate läbi M-loto endale pileti ja võidate sellega, siis kuni 1999,99 euro…"
type textarea "Если вы купите билет через M-loto и выиграете, выигрыш до 1999,99 евро будет за…"
type textarea "Kui ostate läbi M-loto endale pileti ja võidate sellega, siis kuni 1999,99 euro…"
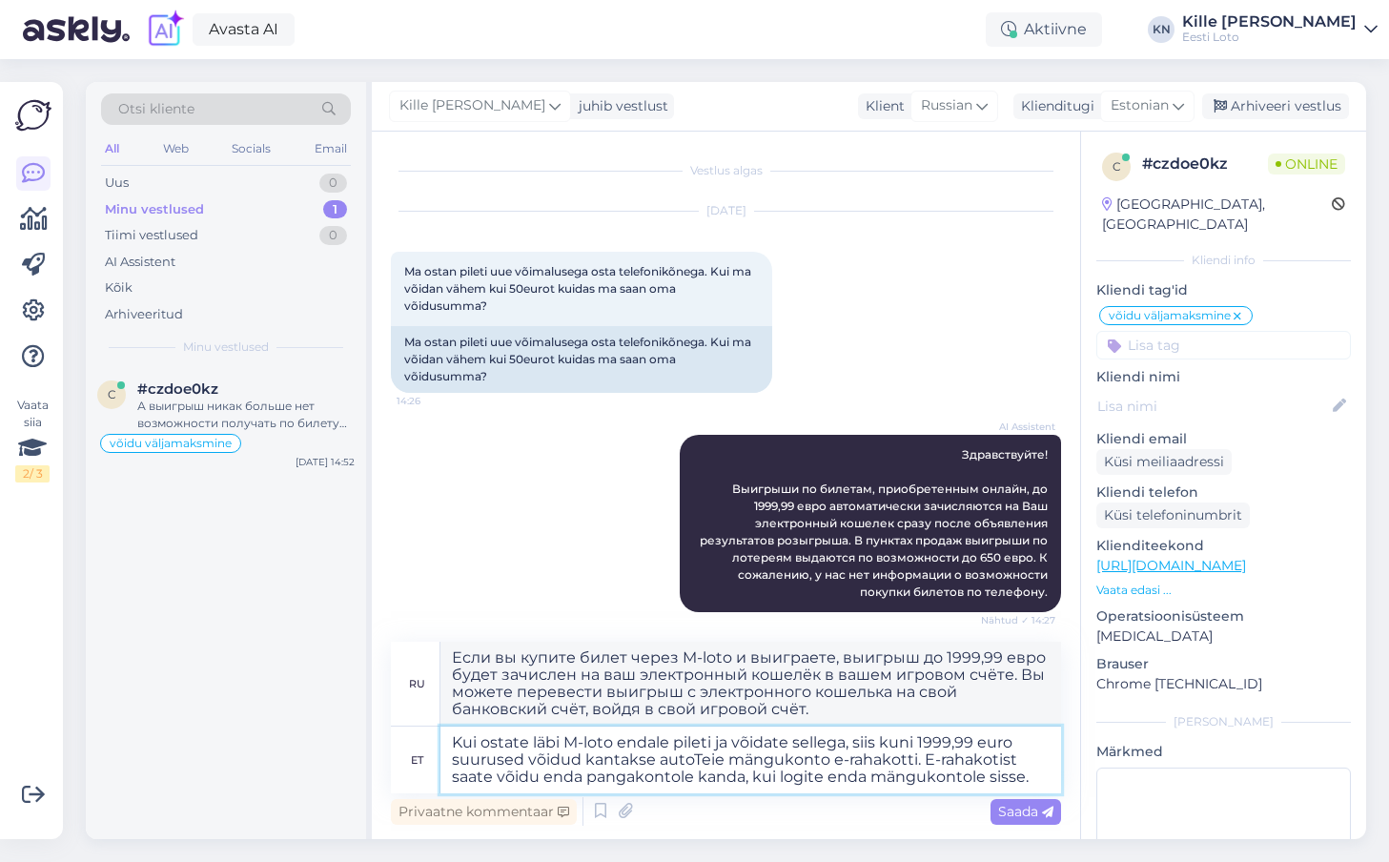
type textarea "Если вы купите билет через M-loto и выиграете, выигрыш до 1999,99 евро будет за…"
type textarea "Kui ostate läbi M-loto endale pileti ja võidate sellega, siis kuni 1999,99 euro…"
type textarea "Если вы купите билет через M-loto и выиграете, выигрыш до 1999,99 евро будет за…"
type textarea "Kui ostate läbi M-loto endale pileti ja võidate sellega, siis kuni 1999,99 euro…"
type textarea "Если вы купите билет через M-loto и выиграете, выигрыш до 1999,99 евро будет ав…"
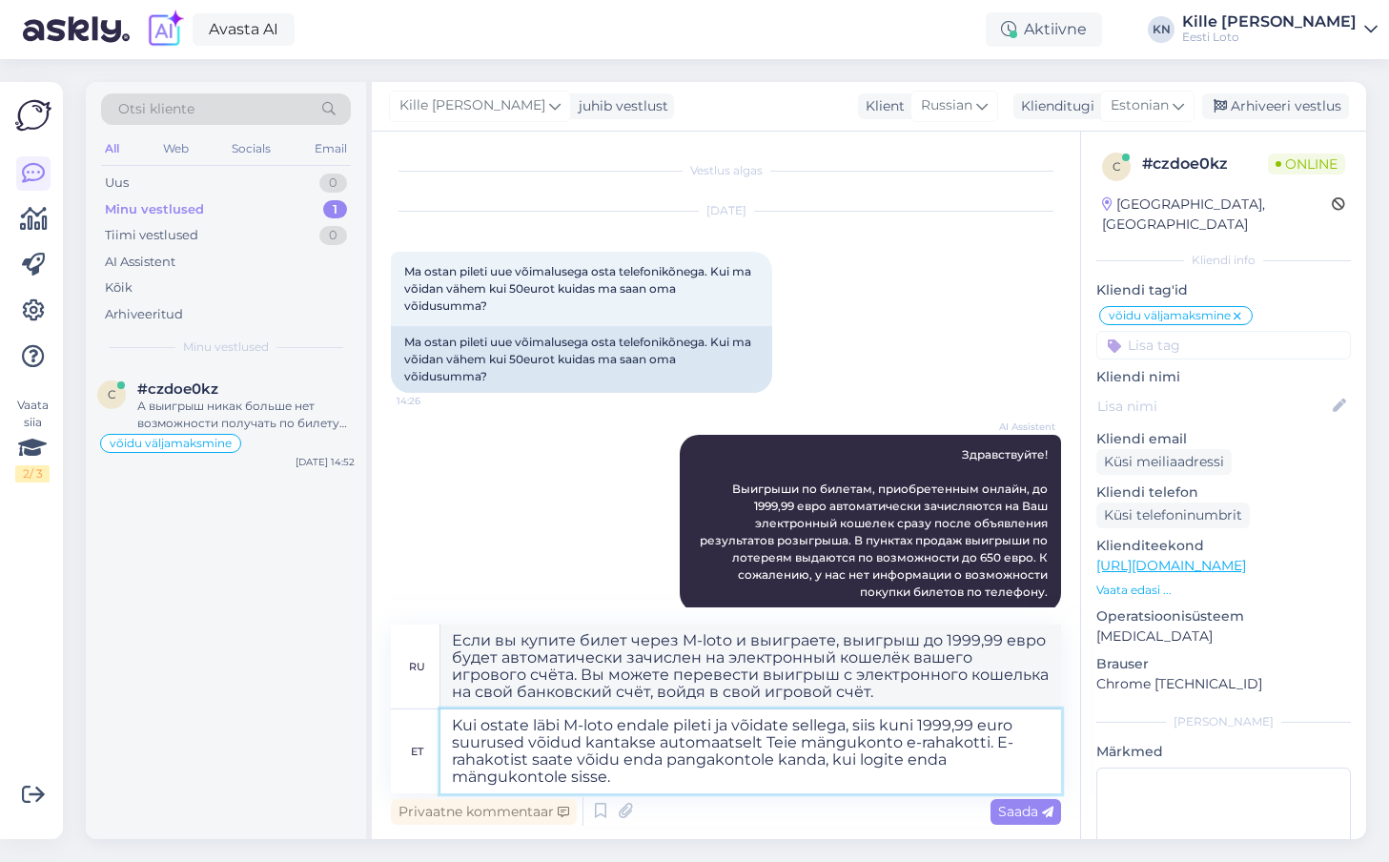
click at [646, 774] on textarea "Kui ostate läbi M-loto endale pileti ja võidate sellega, siis kuni 1999,99 euro…" at bounding box center [750, 751] width 620 height 84
click at [681, 779] on textarea "Kui ostate läbi M-loto endale pileti ja võidate sellega, siis kuni 1999,99 euro…" at bounding box center [750, 751] width 620 height 84
type textarea "Kui ostate läbi M-loto endale pileti ja võidate sellega, siis kuni 1999,99 euro…"
click at [1025, 803] on span "Saada" at bounding box center [1025, 810] width 55 height 17
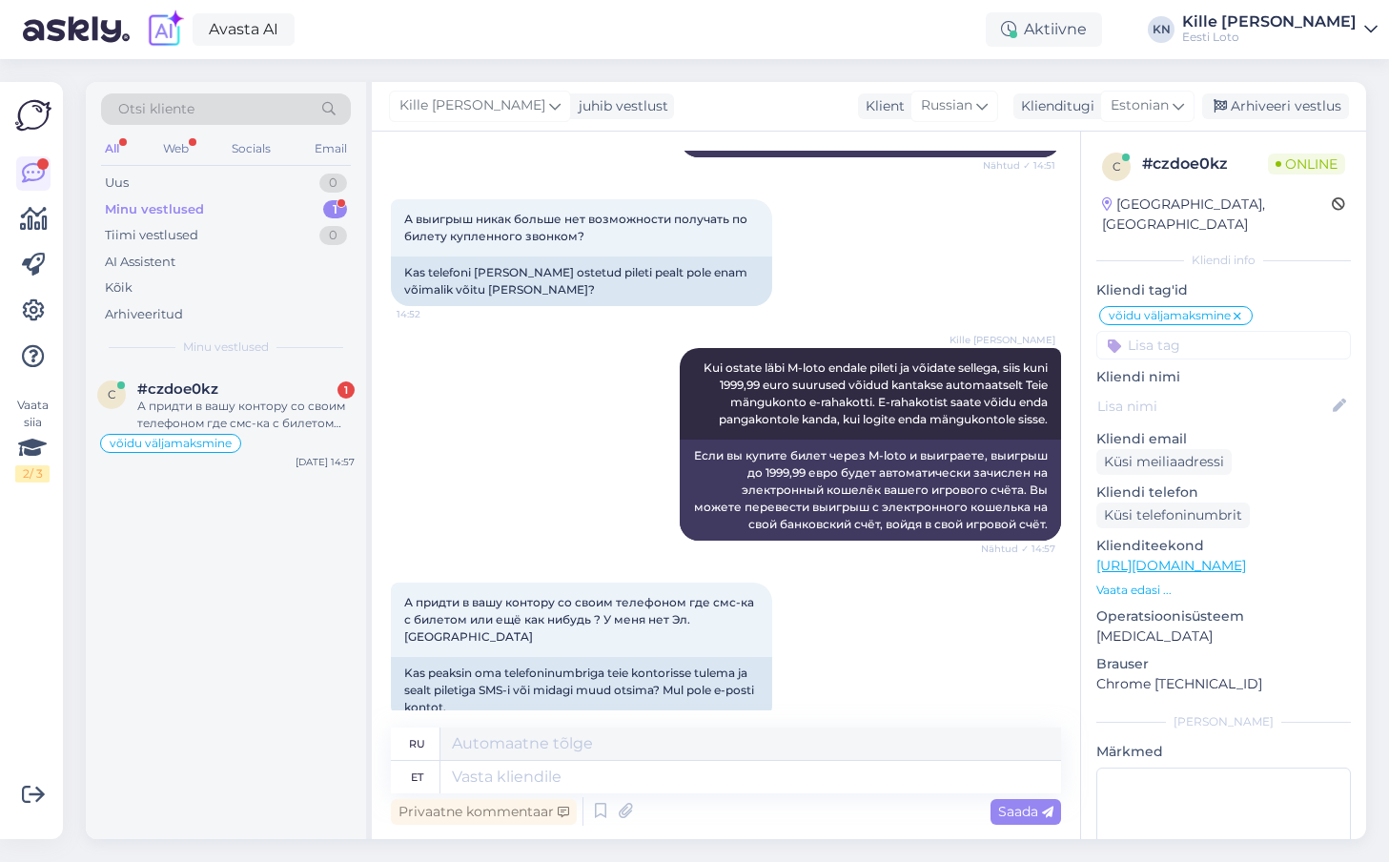
scroll to position [2481, 0]
